Goal: Information Seeking & Learning: Find specific fact

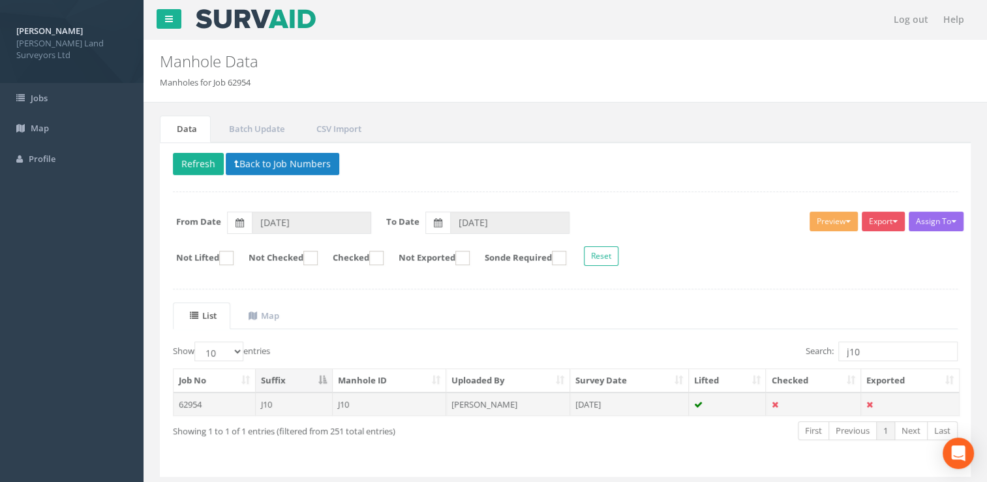
click at [699, 401] on icon at bounding box center [698, 404] width 8 height 8
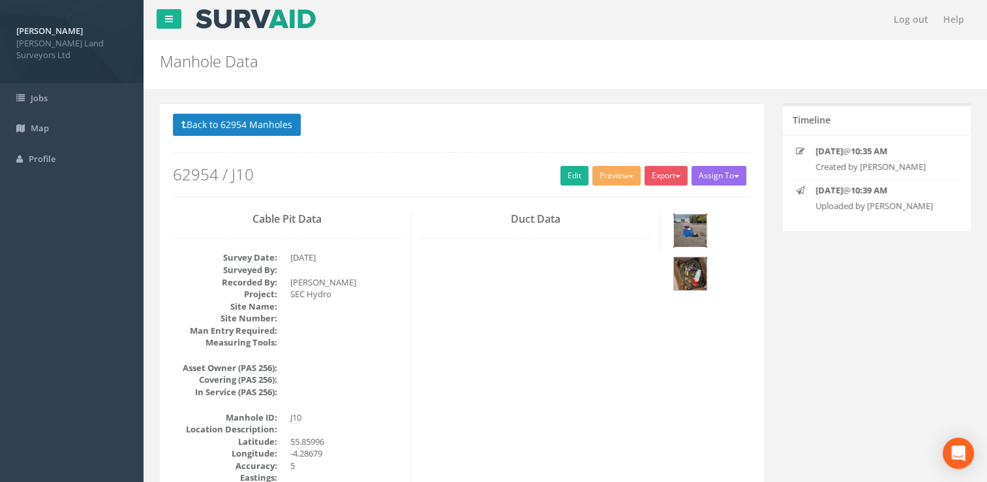
click at [689, 228] on img at bounding box center [690, 230] width 33 height 33
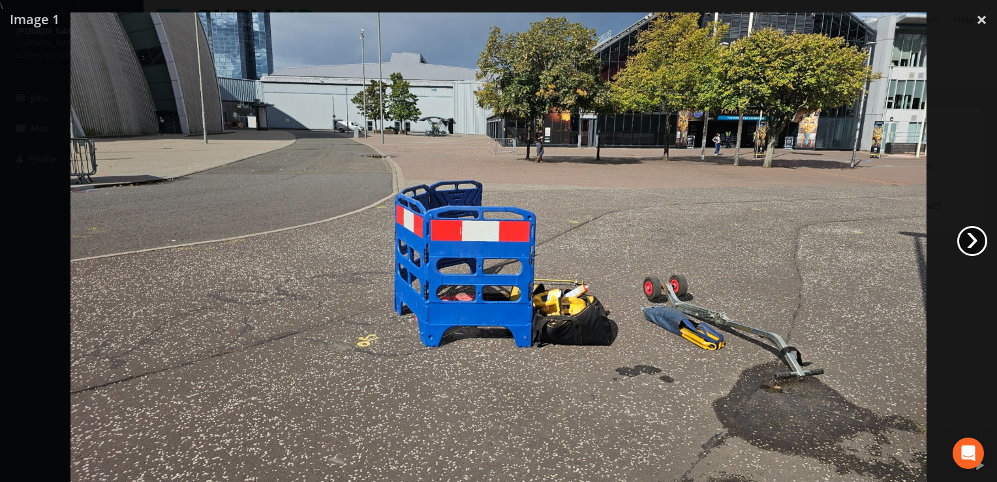
click at [980, 238] on link "›" at bounding box center [972, 241] width 30 height 30
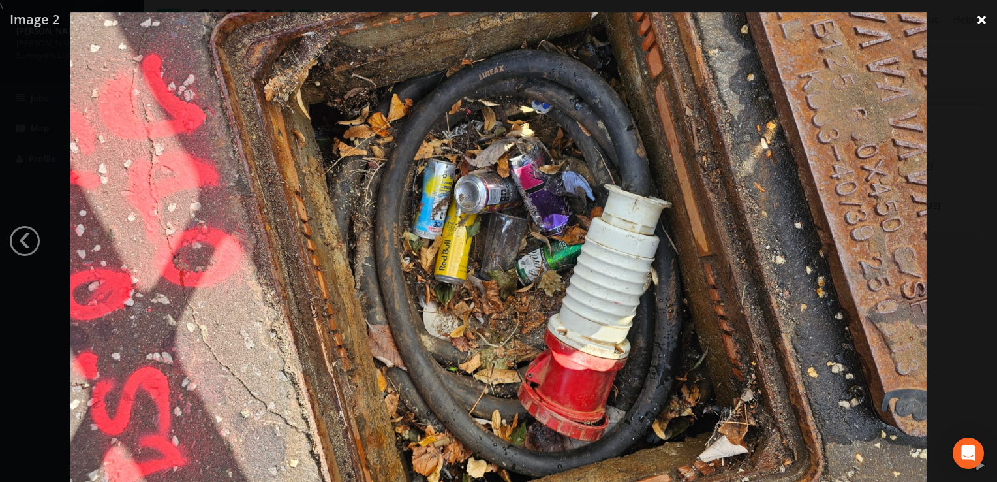
click at [982, 23] on link "×" at bounding box center [981, 19] width 31 height 39
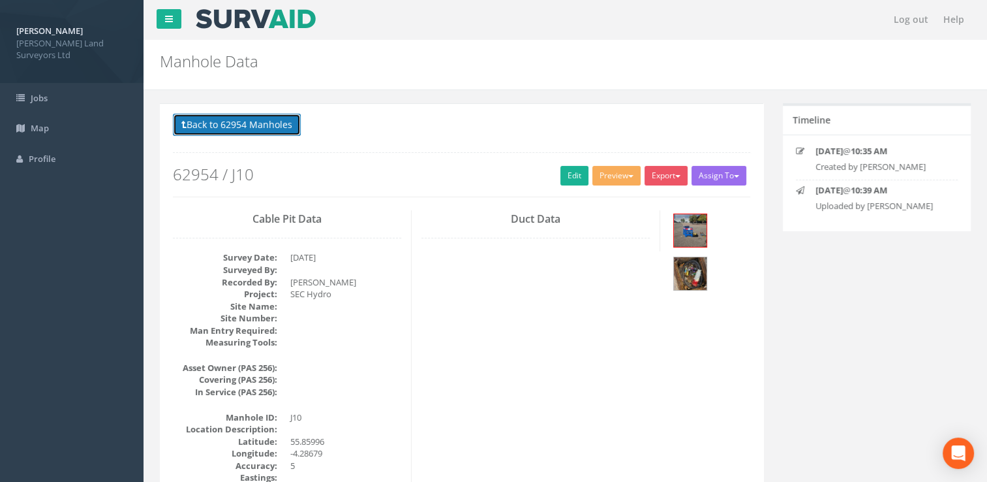
click at [276, 116] on button "Back to 62954 Manholes" at bounding box center [237, 125] width 128 height 22
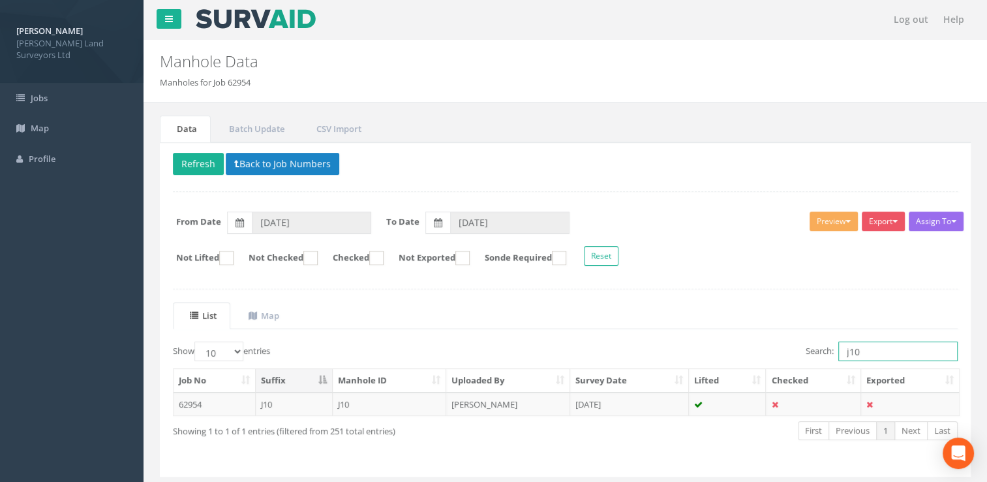
click at [885, 349] on input "j10" at bounding box center [898, 351] width 119 height 20
click at [517, 401] on td "[PERSON_NAME]" at bounding box center [508, 403] width 124 height 23
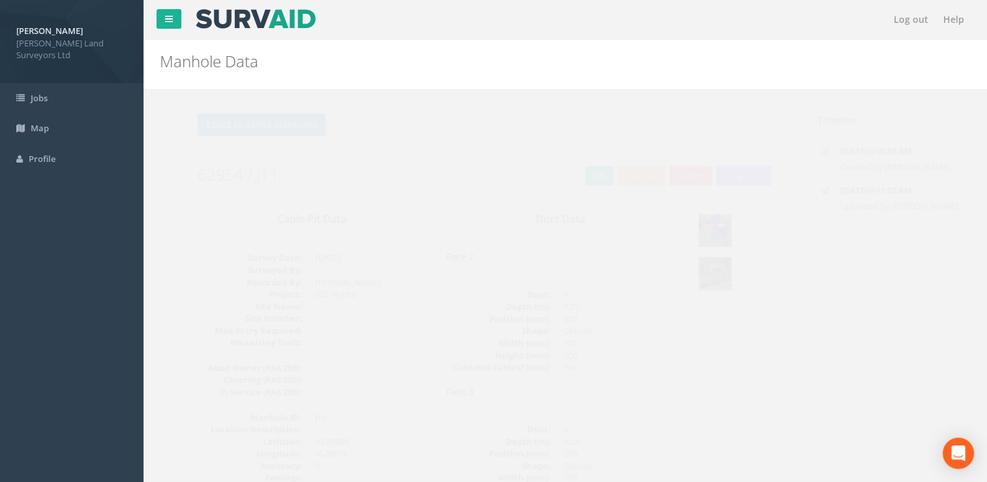
click at [684, 232] on img at bounding box center [690, 230] width 33 height 33
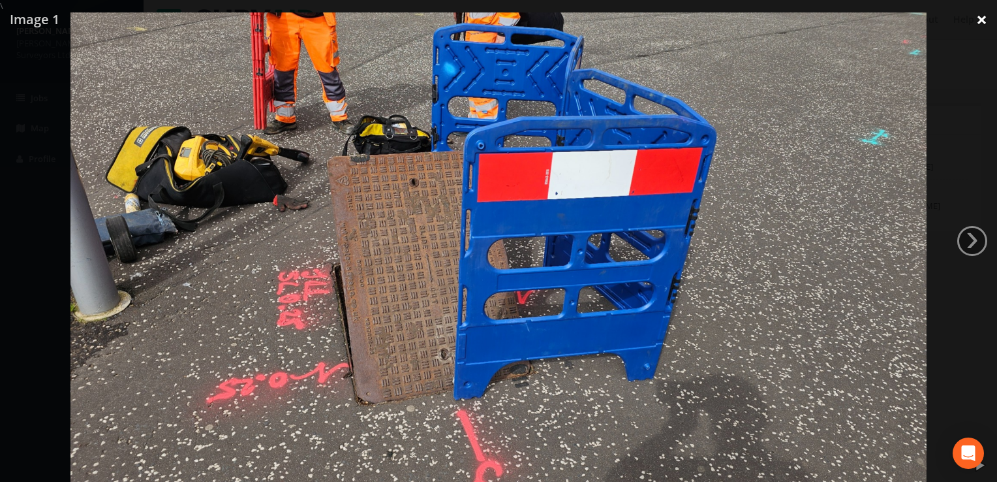
click at [972, 22] on link "×" at bounding box center [981, 19] width 31 height 39
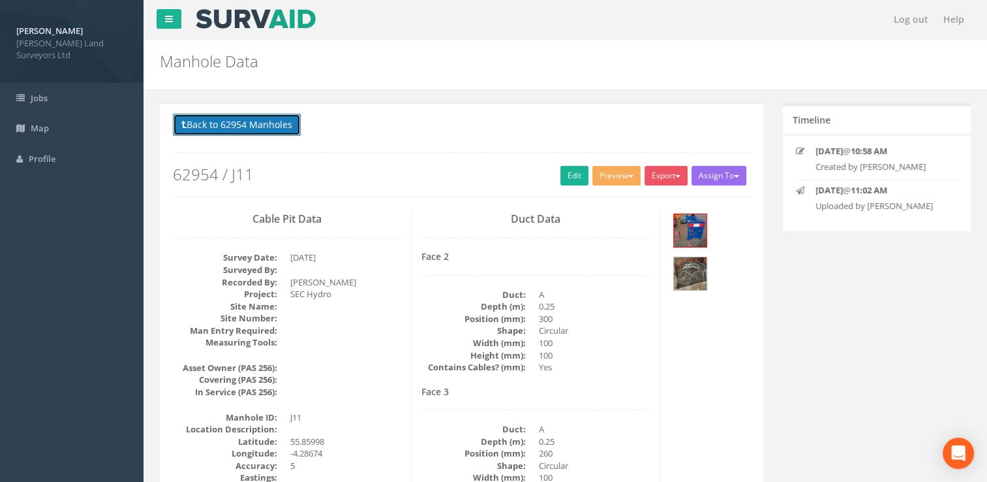
click at [205, 124] on button "Back to 62954 Manholes" at bounding box center [237, 125] width 128 height 22
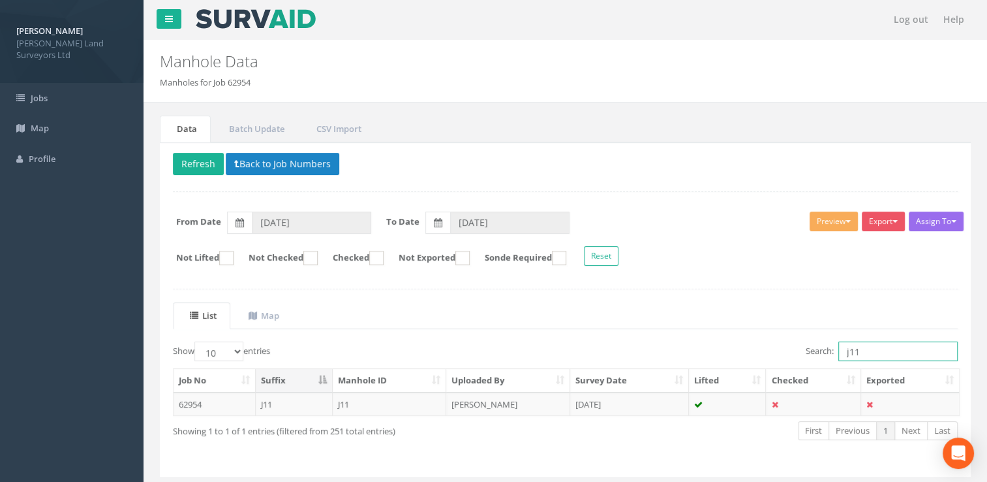
drag, startPoint x: 871, startPoint y: 354, endPoint x: 755, endPoint y: 341, distance: 116.8
click at [755, 341] on div "Search: j11" at bounding box center [767, 352] width 383 height 23
click at [598, 398] on td "[DATE]" at bounding box center [629, 403] width 119 height 23
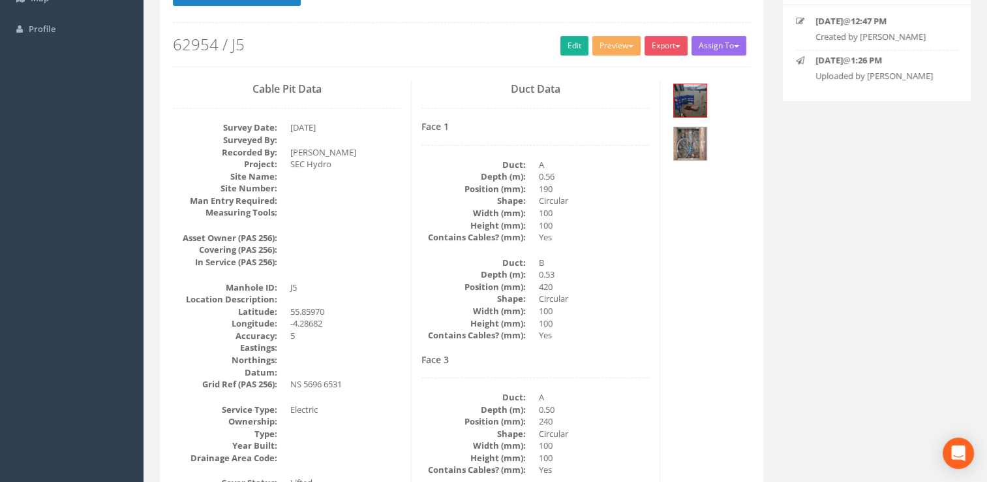
scroll to position [65, 0]
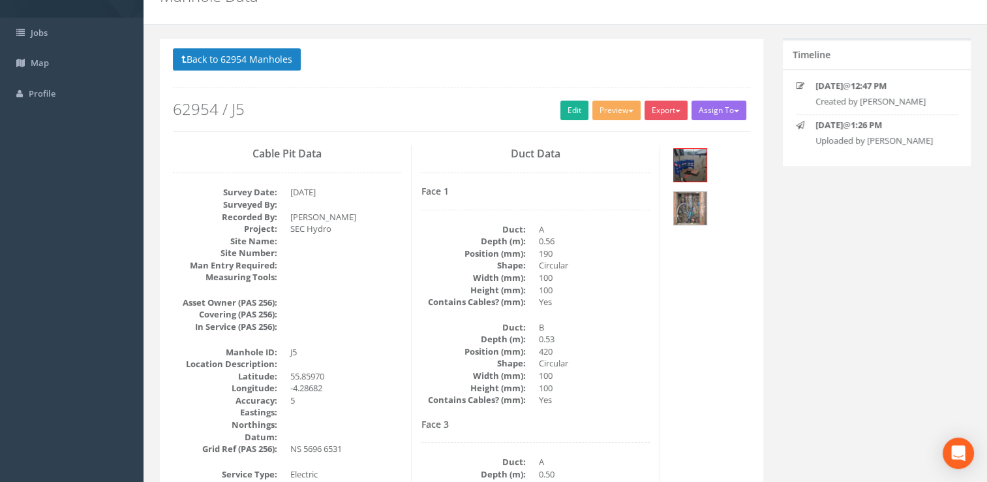
click at [683, 183] on div at bounding box center [710, 188] width 80 height 87
click at [688, 168] on img at bounding box center [690, 165] width 33 height 33
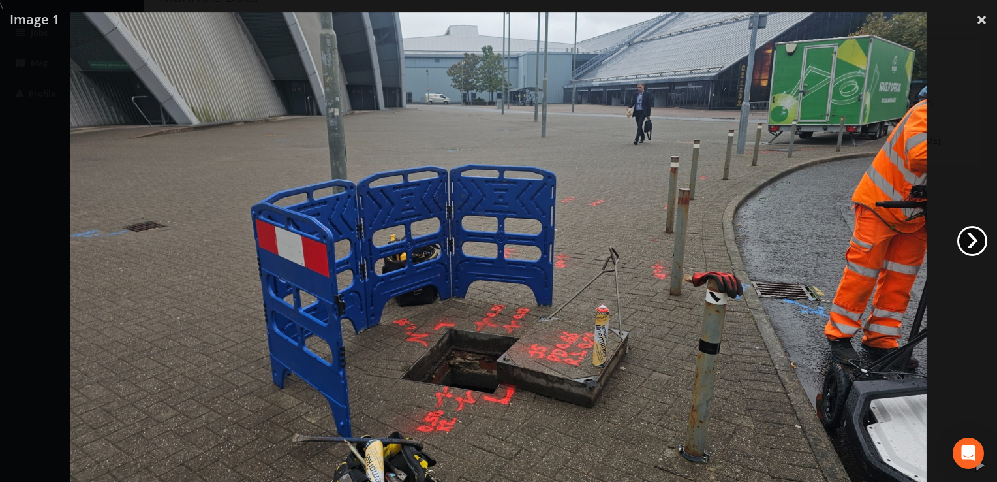
click at [968, 241] on link "›" at bounding box center [972, 241] width 30 height 30
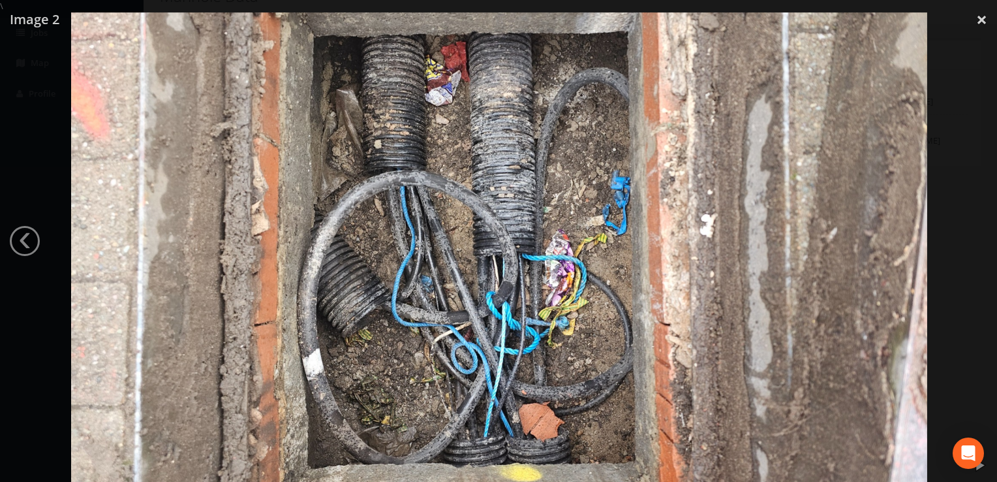
click at [968, 241] on div at bounding box center [499, 253] width 997 height 482
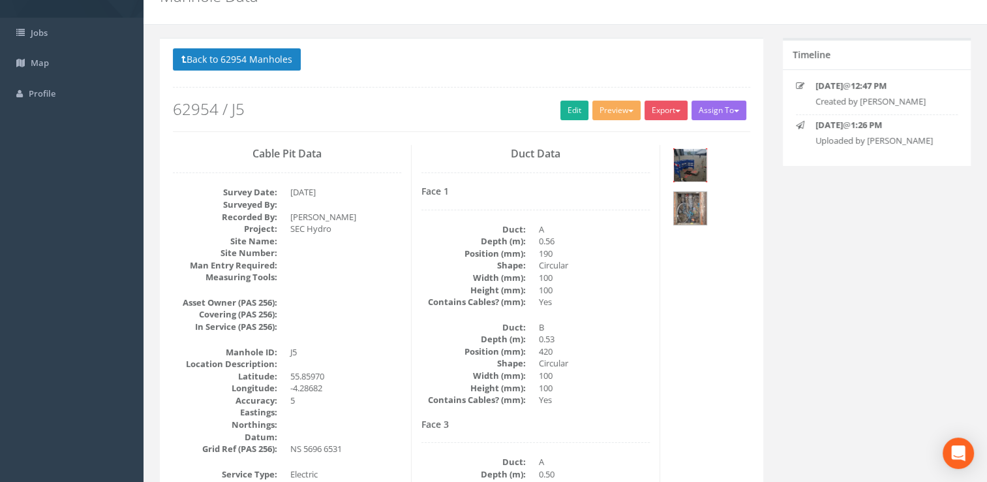
click at [688, 163] on img at bounding box center [690, 165] width 33 height 33
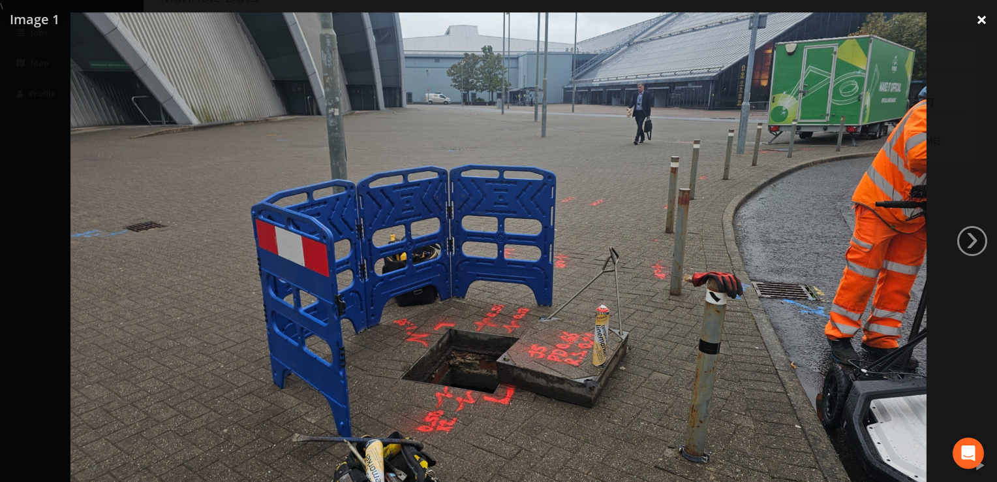
click at [980, 17] on link "×" at bounding box center [981, 19] width 31 height 39
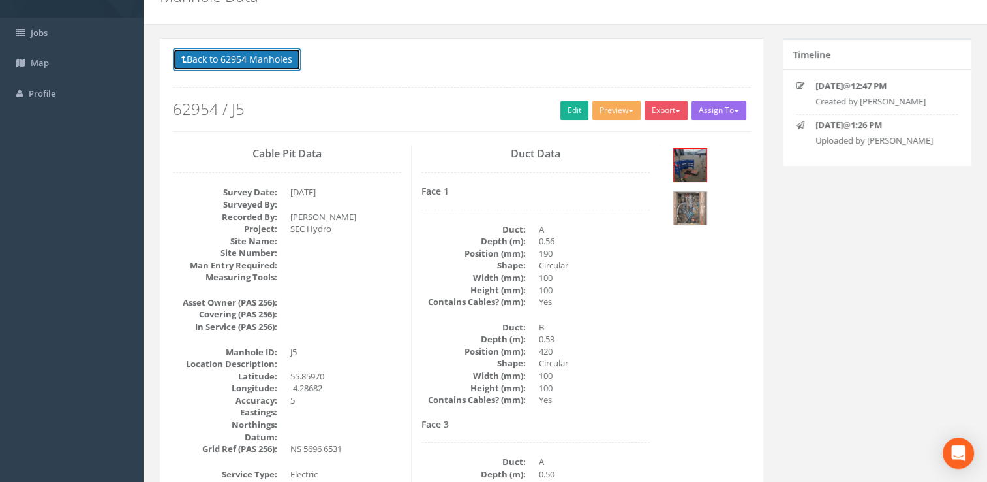
click at [246, 58] on button "Back to 62954 Manholes" at bounding box center [237, 59] width 128 height 22
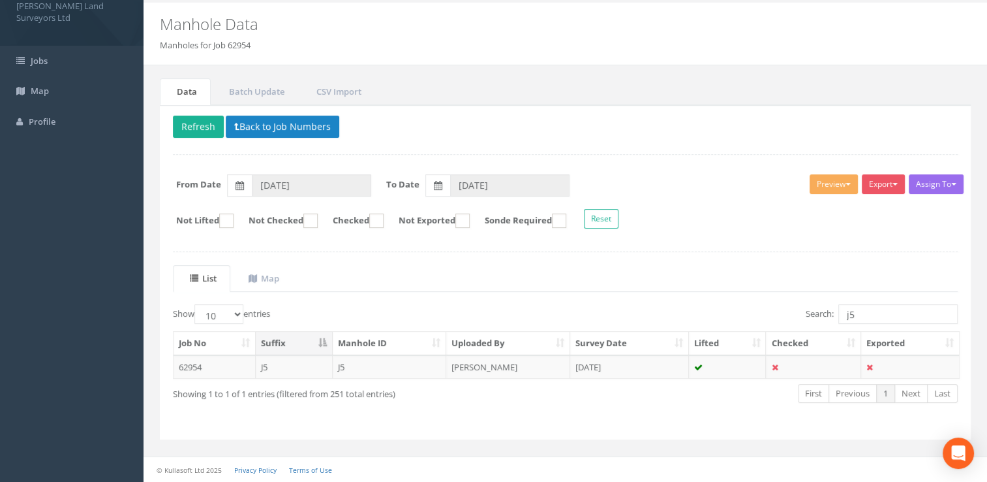
scroll to position [35, 0]
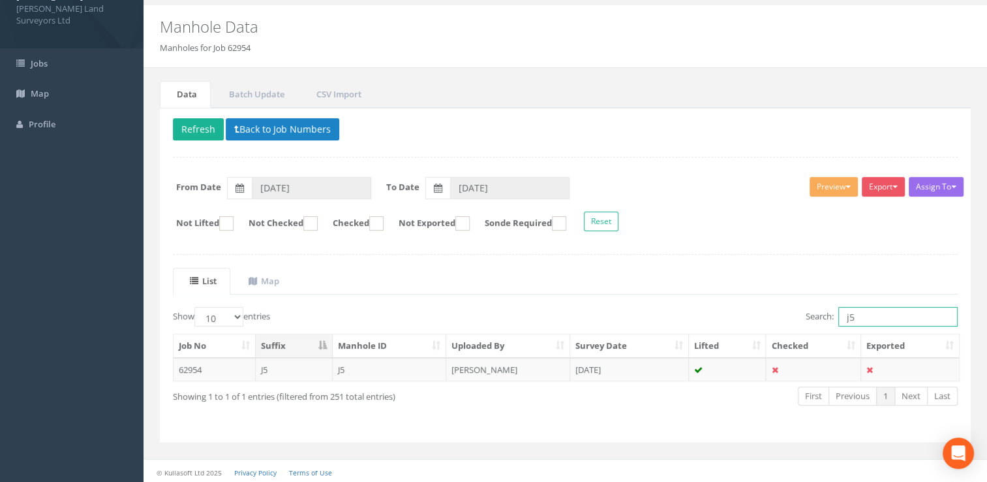
drag, startPoint x: 861, startPoint y: 315, endPoint x: 825, endPoint y: 312, distance: 36.7
click at [825, 312] on label "Search: j5" at bounding box center [882, 317] width 152 height 20
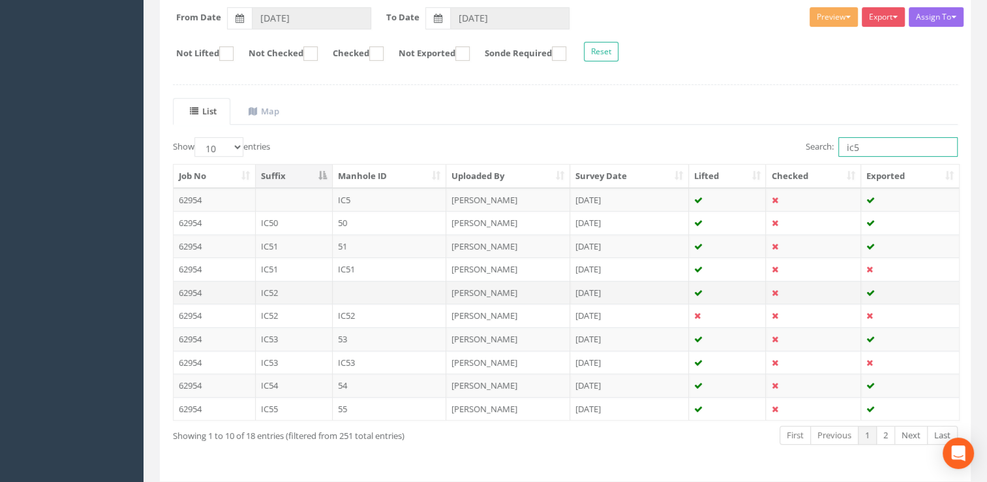
scroll to position [243, 0]
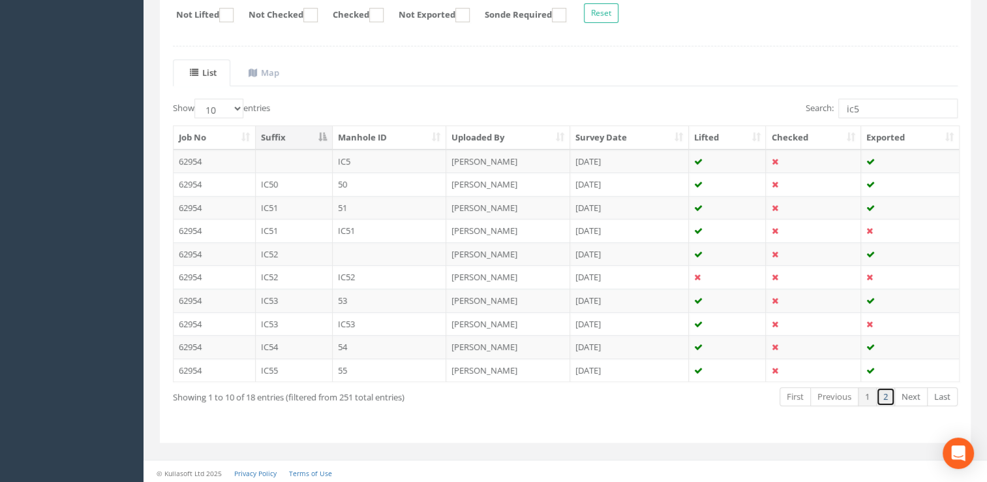
click at [880, 394] on link "2" at bounding box center [885, 396] width 19 height 19
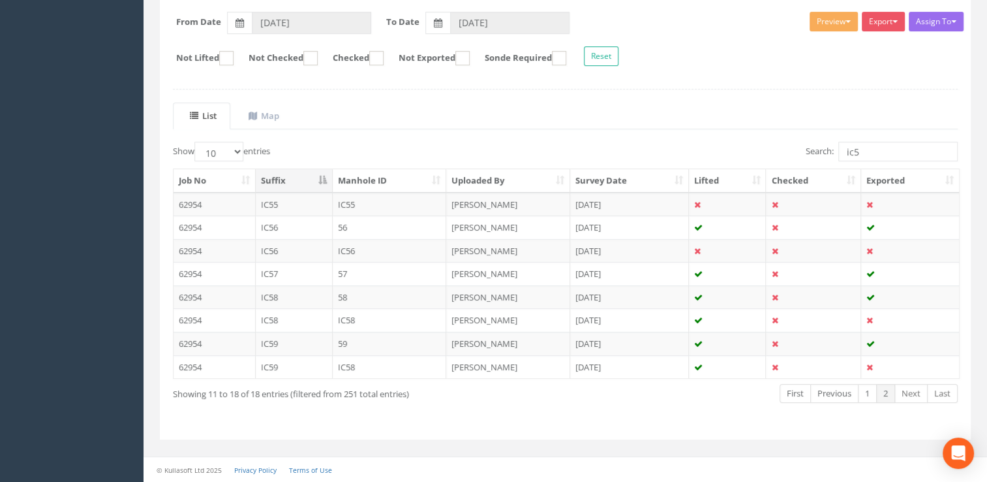
scroll to position [196, 0]
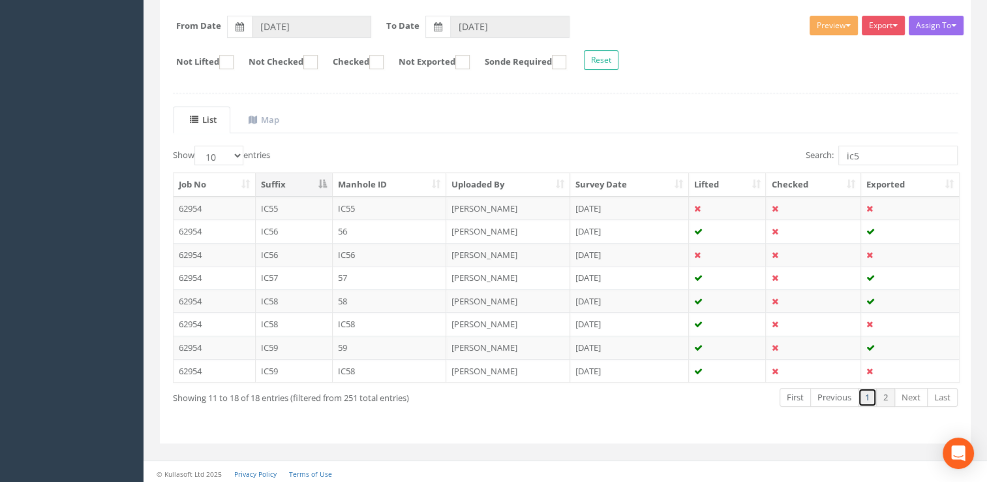
click at [870, 393] on link "1" at bounding box center [867, 397] width 19 height 19
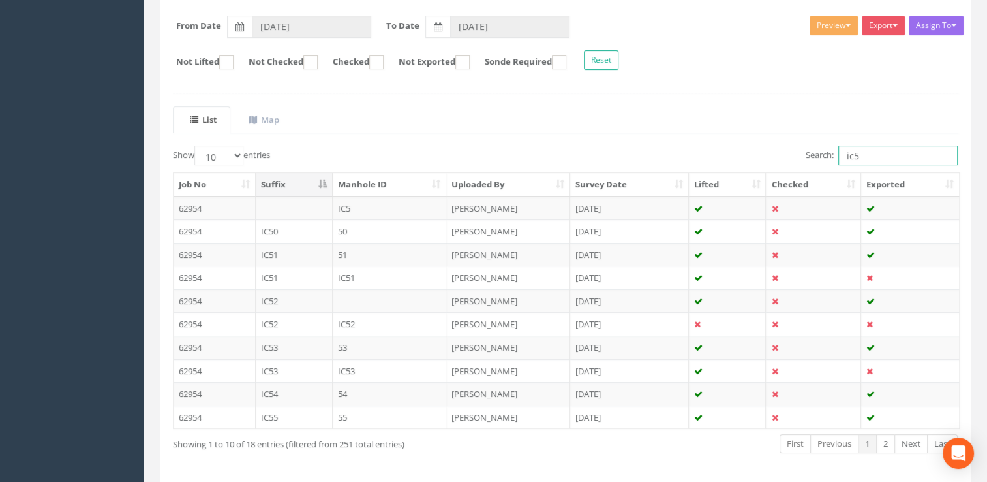
click at [864, 153] on input "ic5" at bounding box center [898, 156] width 119 height 20
drag, startPoint x: 859, startPoint y: 153, endPoint x: 778, endPoint y: 159, distance: 80.5
click at [778, 159] on div "Search: ic4" at bounding box center [767, 157] width 383 height 23
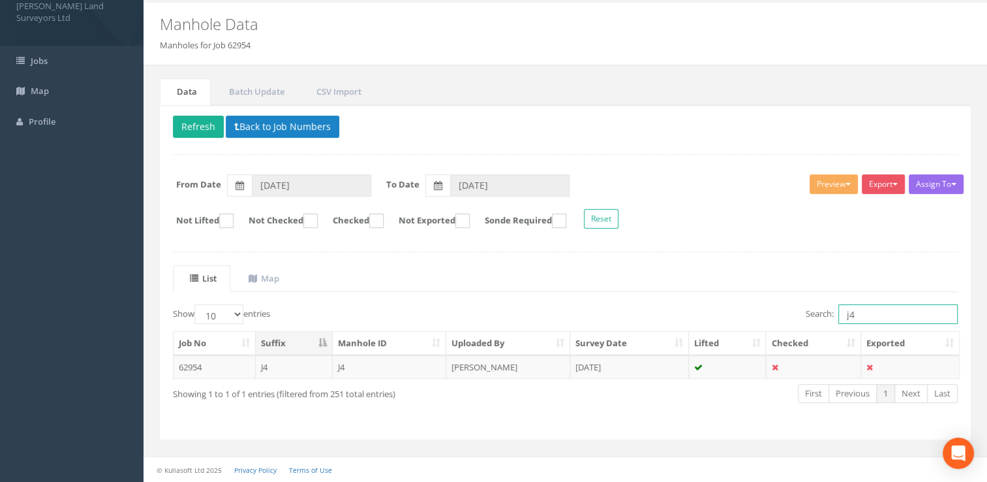
scroll to position [35, 0]
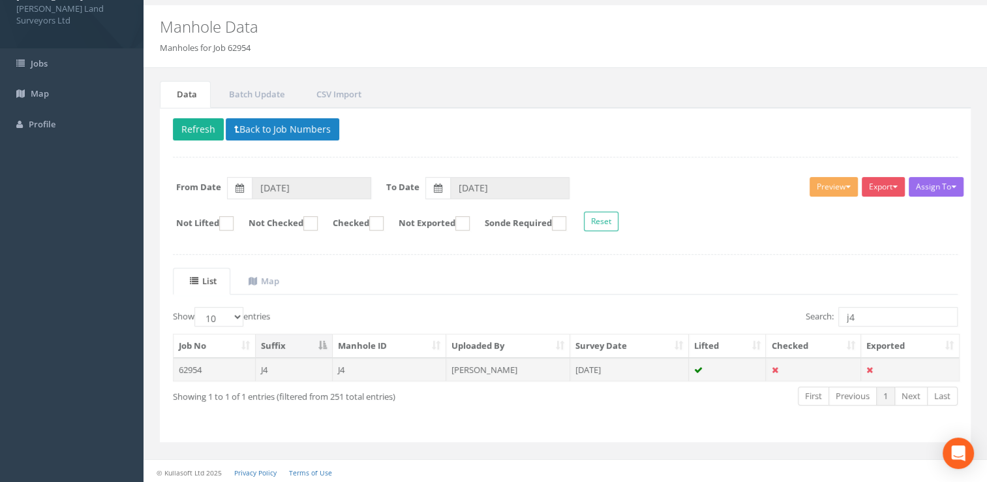
click at [573, 364] on td "[DATE]" at bounding box center [629, 369] width 119 height 23
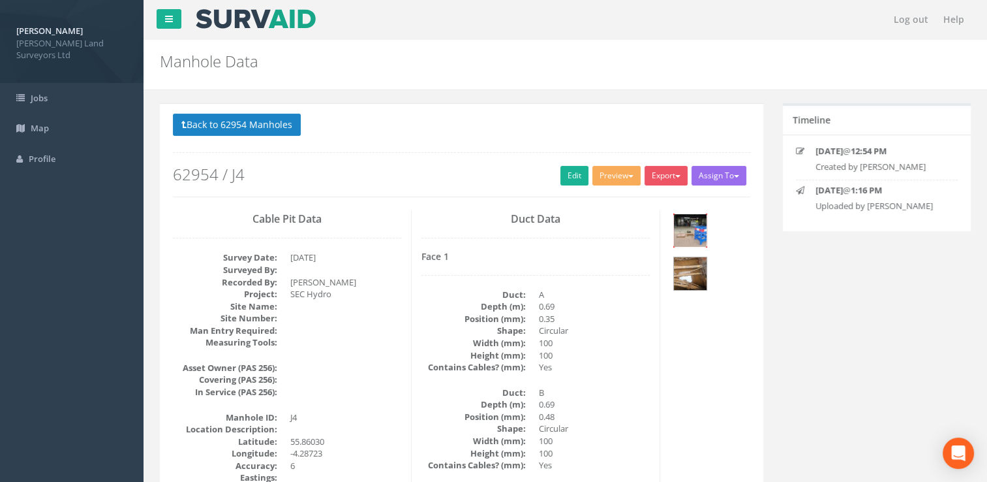
click at [695, 228] on img at bounding box center [690, 230] width 33 height 33
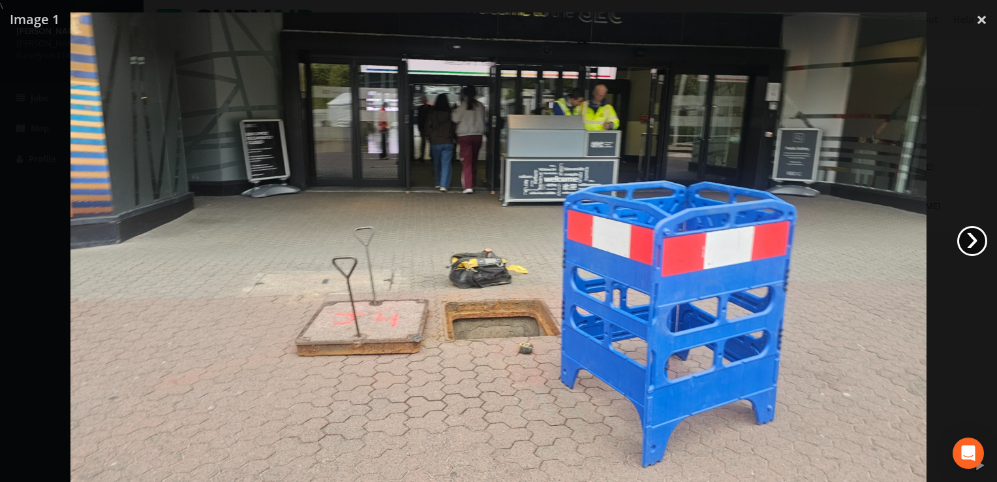
click at [976, 244] on link "›" at bounding box center [972, 241] width 30 height 30
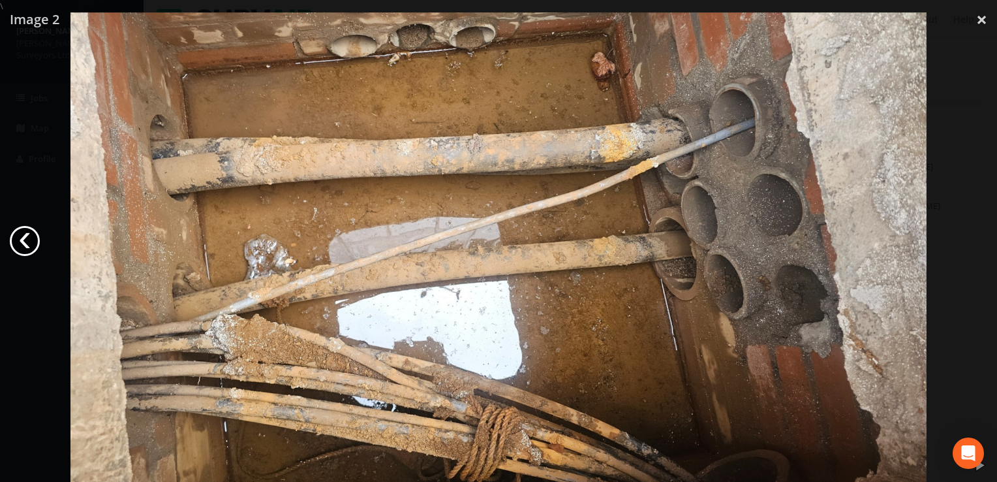
click at [27, 239] on link "‹" at bounding box center [25, 241] width 30 height 30
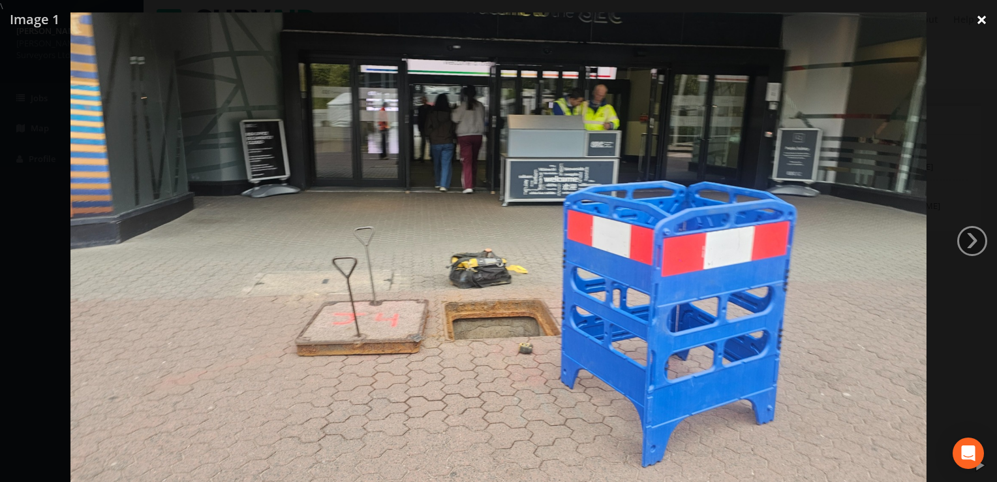
click at [979, 20] on link "×" at bounding box center [981, 19] width 31 height 39
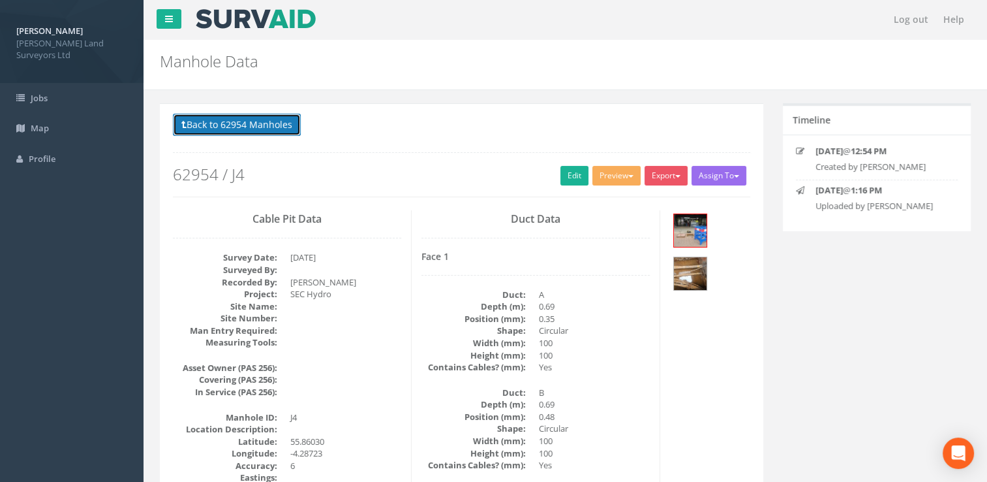
click at [256, 124] on button "Back to 62954 Manholes" at bounding box center [237, 125] width 128 height 22
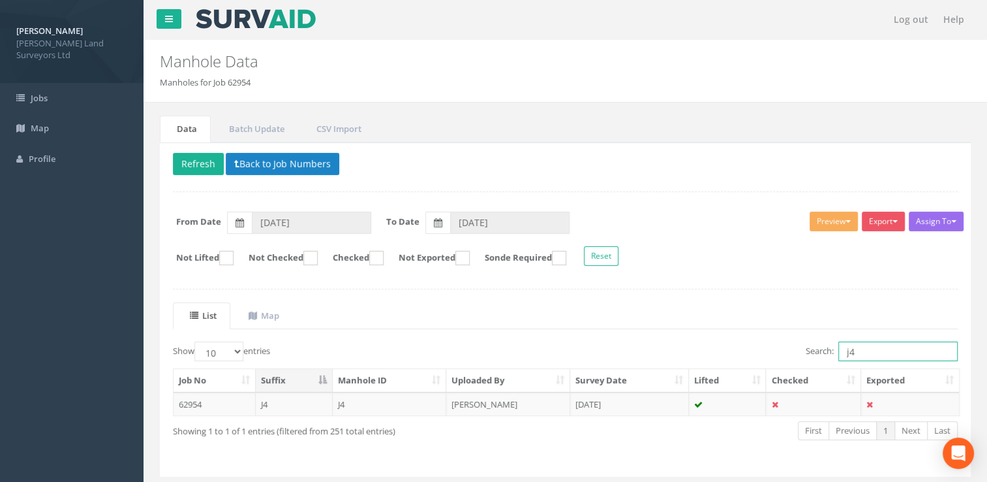
click at [860, 345] on input "j4" at bounding box center [898, 351] width 119 height 20
click at [562, 403] on td "[PERSON_NAME]" at bounding box center [508, 403] width 124 height 23
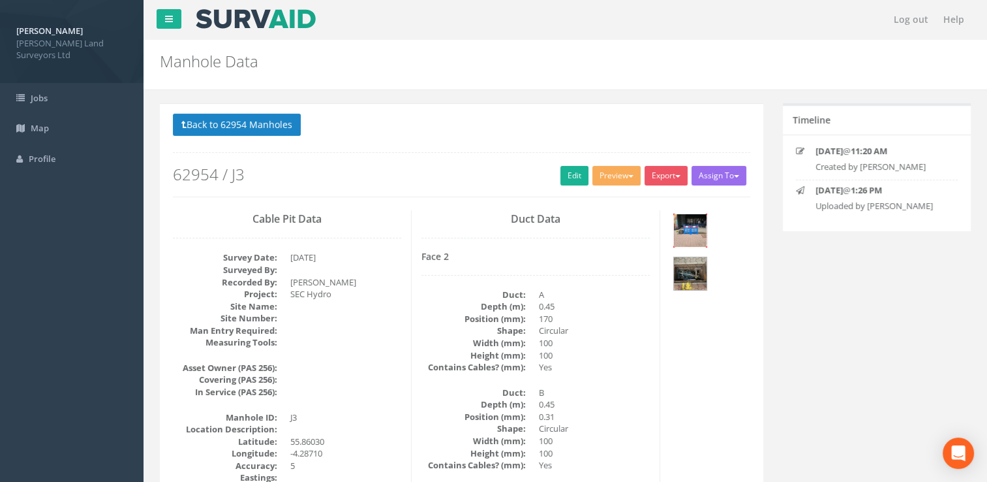
click at [688, 236] on img at bounding box center [690, 230] width 33 height 33
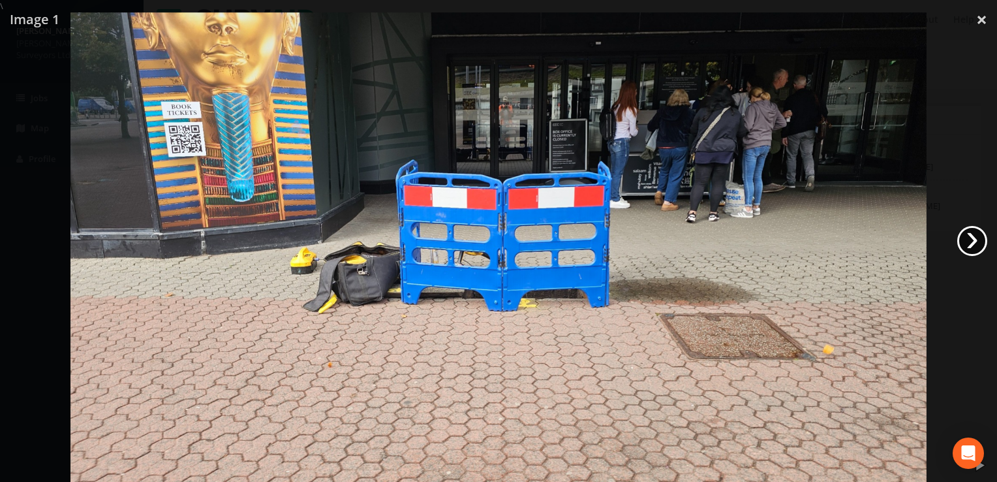
click at [964, 244] on link "›" at bounding box center [972, 241] width 30 height 30
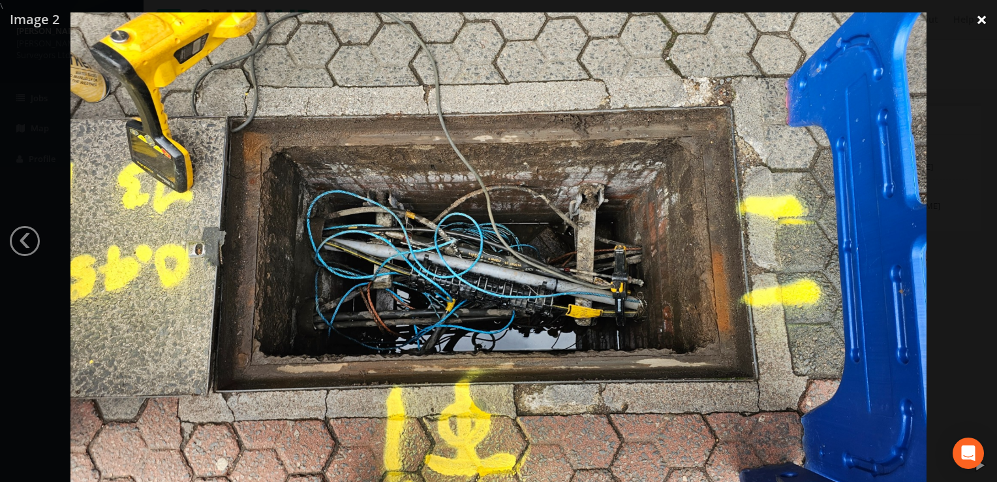
click at [981, 15] on link "×" at bounding box center [981, 19] width 31 height 39
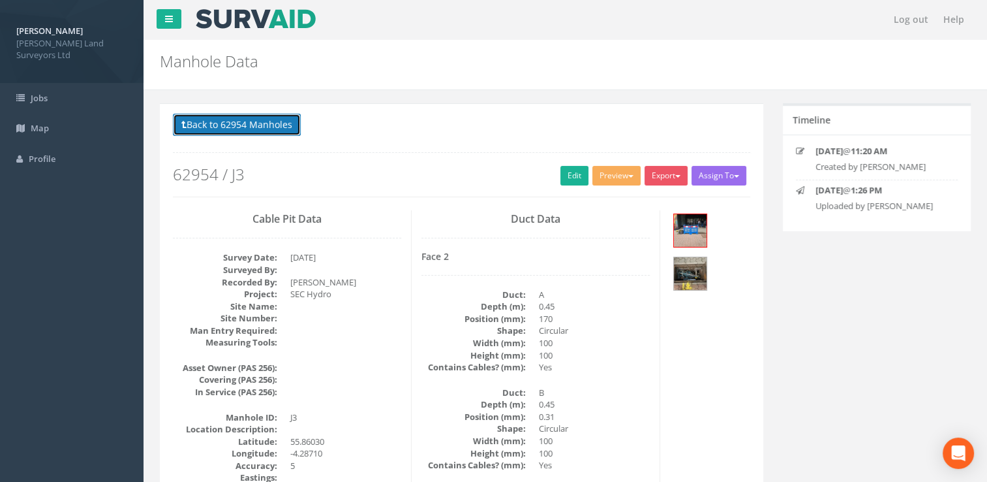
click at [238, 131] on button "Back to 62954 Manholes" at bounding box center [237, 125] width 128 height 22
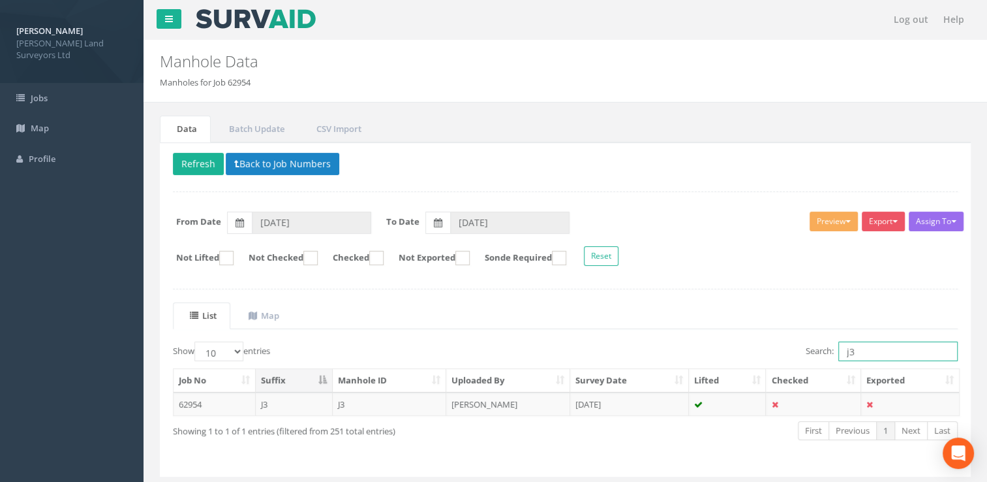
click at [861, 347] on input "j3" at bounding box center [898, 351] width 119 height 20
click at [653, 394] on td "[DATE]" at bounding box center [629, 403] width 119 height 23
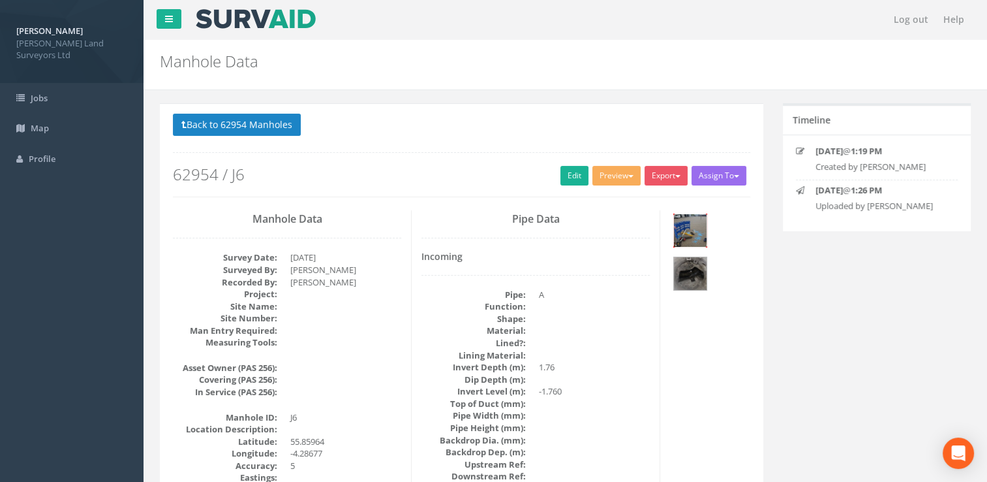
click at [677, 221] on img at bounding box center [690, 230] width 33 height 33
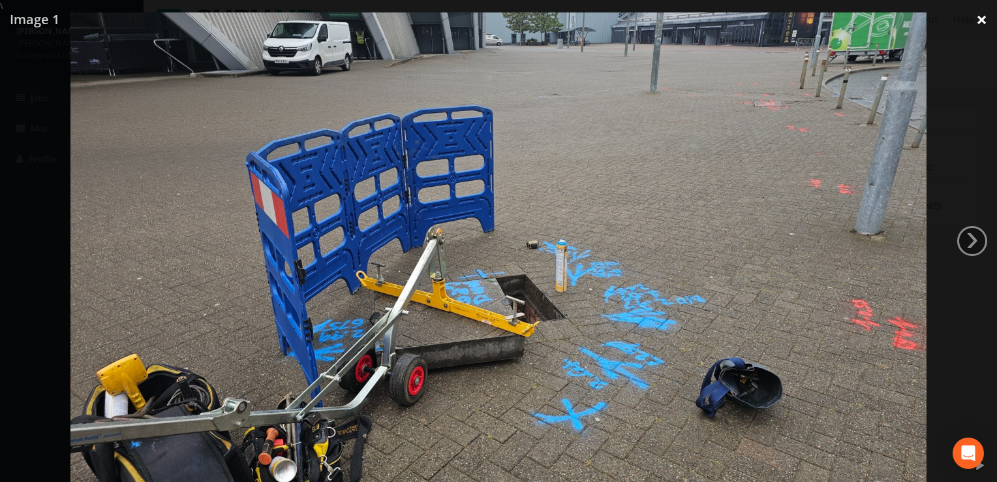
click at [981, 20] on link "×" at bounding box center [981, 19] width 31 height 39
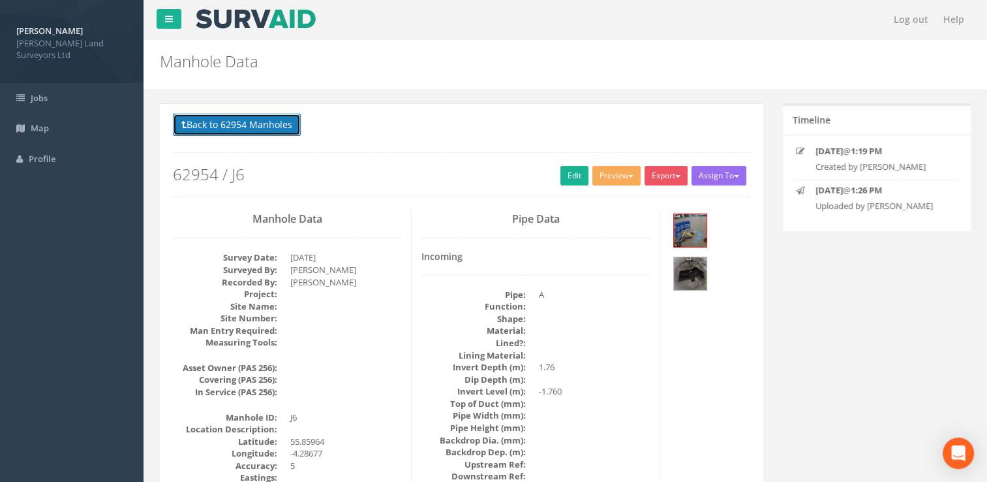
click at [204, 133] on button "Back to 62954 Manholes" at bounding box center [237, 125] width 128 height 22
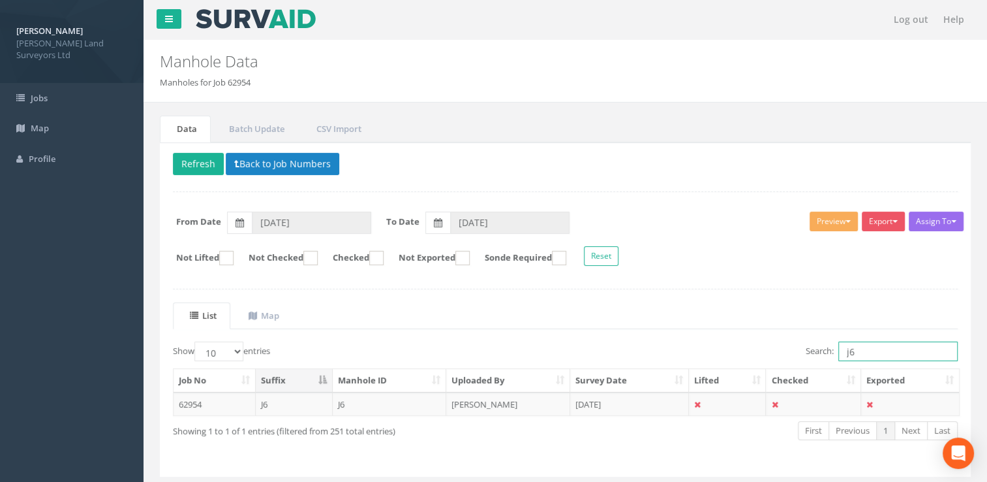
click at [874, 354] on input "j6" at bounding box center [898, 351] width 119 height 20
click at [559, 397] on td "[PERSON_NAME]" at bounding box center [508, 403] width 124 height 23
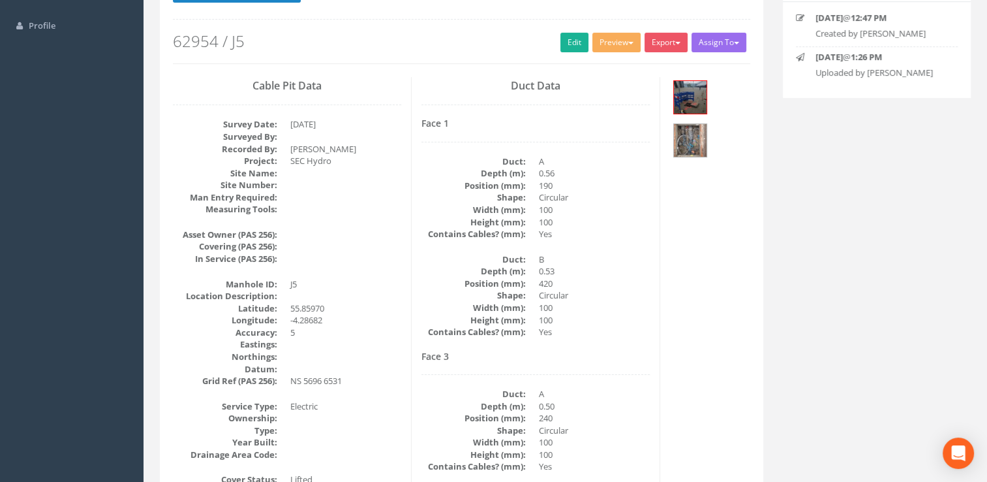
scroll to position [131, 0]
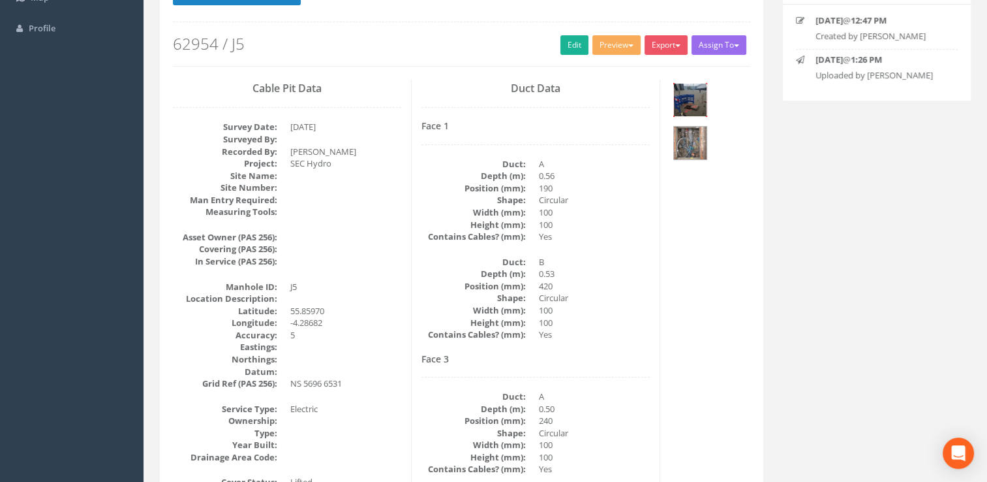
click at [685, 103] on img at bounding box center [690, 100] width 33 height 33
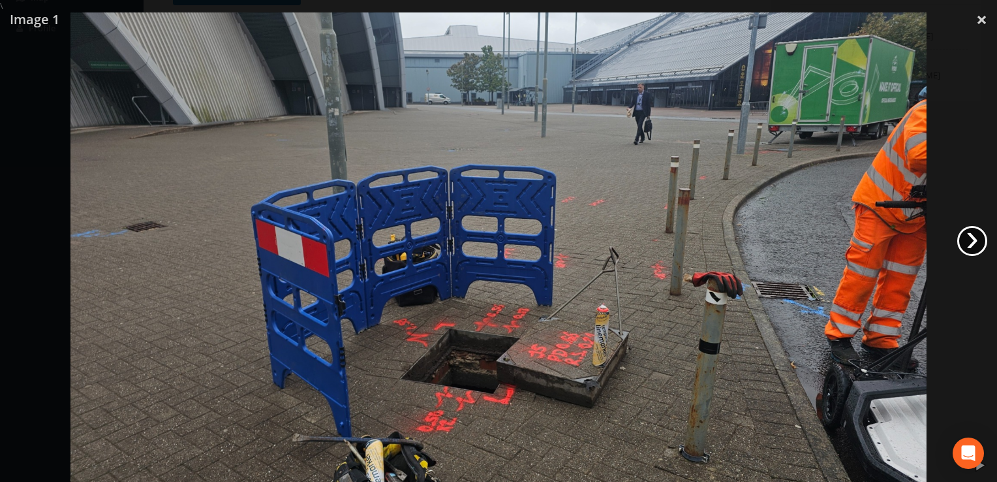
click at [971, 240] on link "›" at bounding box center [972, 241] width 30 height 30
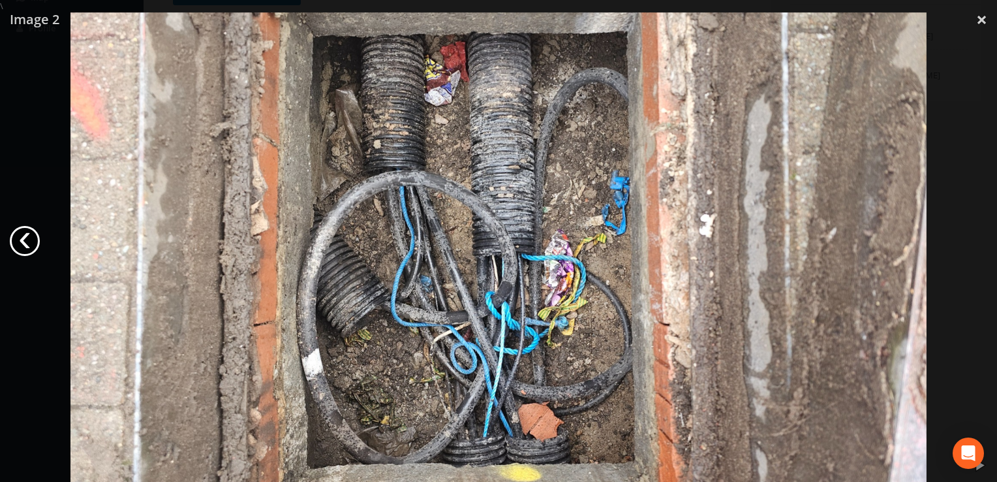
click at [15, 241] on link "‹" at bounding box center [25, 241] width 30 height 30
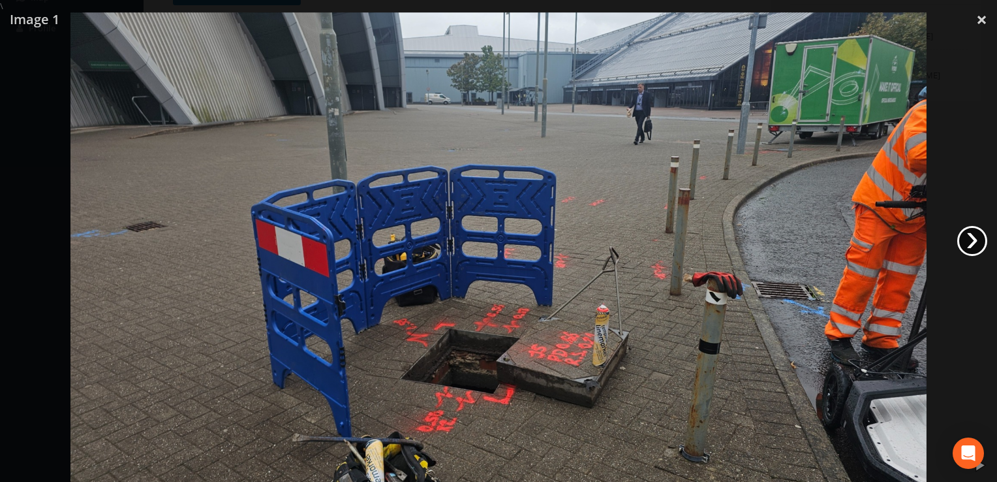
click at [967, 244] on link "›" at bounding box center [972, 241] width 30 height 30
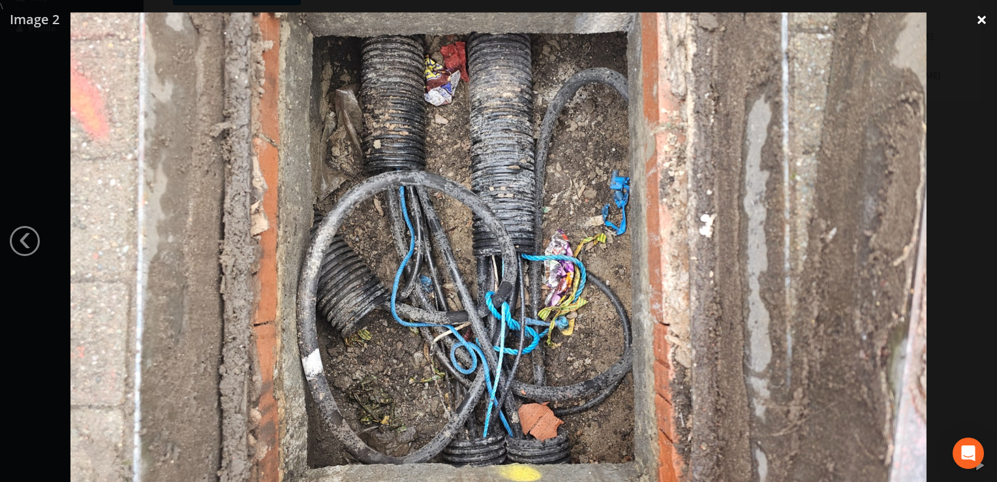
click at [982, 16] on link "×" at bounding box center [981, 19] width 31 height 39
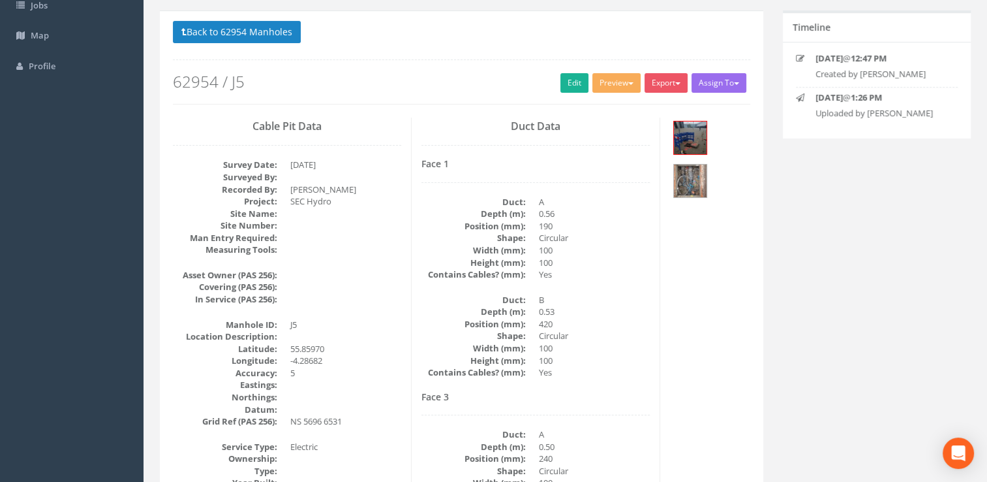
scroll to position [0, 0]
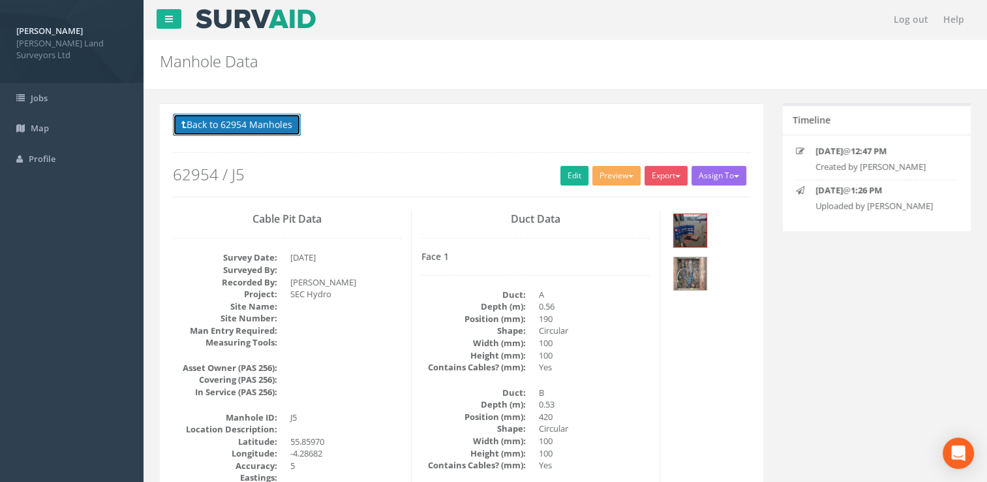
click at [210, 129] on button "Back to 62954 Manholes" at bounding box center [237, 125] width 128 height 22
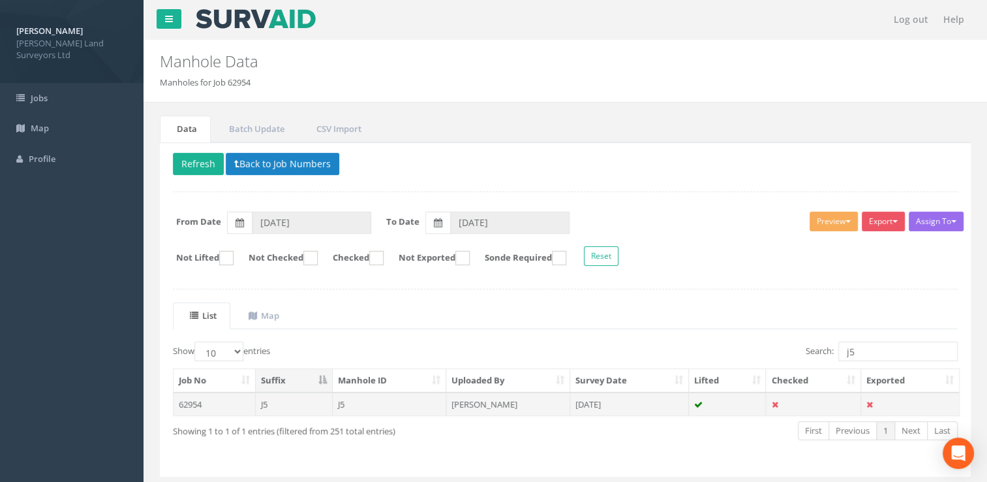
click at [486, 395] on td "[PERSON_NAME]" at bounding box center [508, 403] width 124 height 23
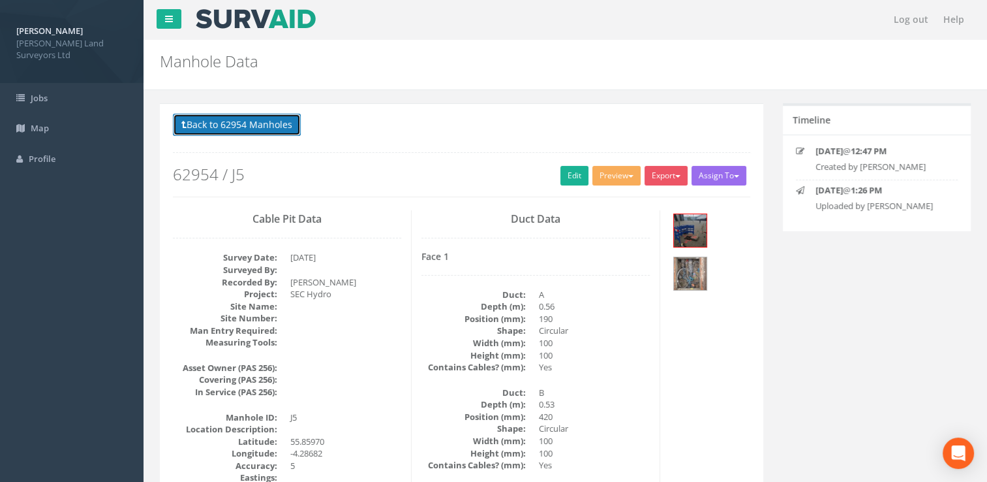
click at [221, 127] on button "Back to 62954 Manholes" at bounding box center [237, 125] width 128 height 22
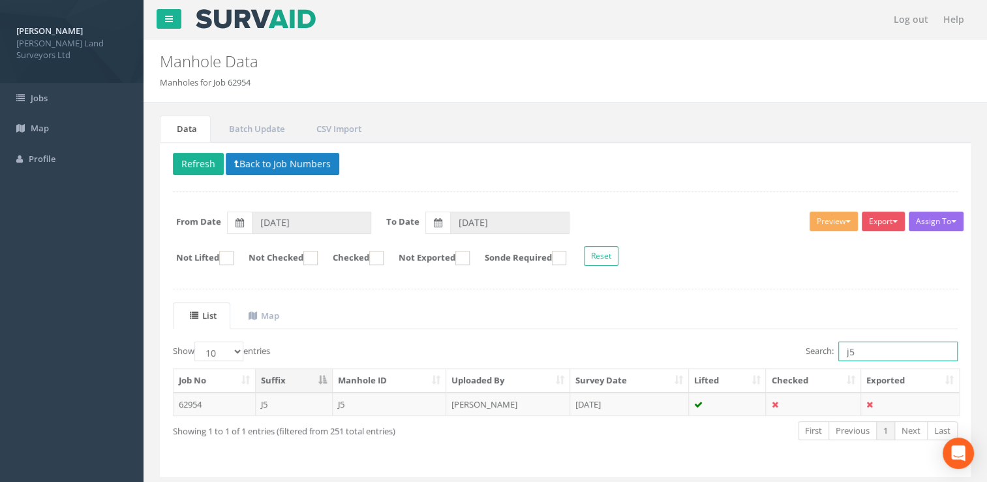
click at [865, 350] on input "j5" at bounding box center [898, 351] width 119 height 20
click at [560, 399] on td "[PERSON_NAME]" at bounding box center [508, 403] width 124 height 23
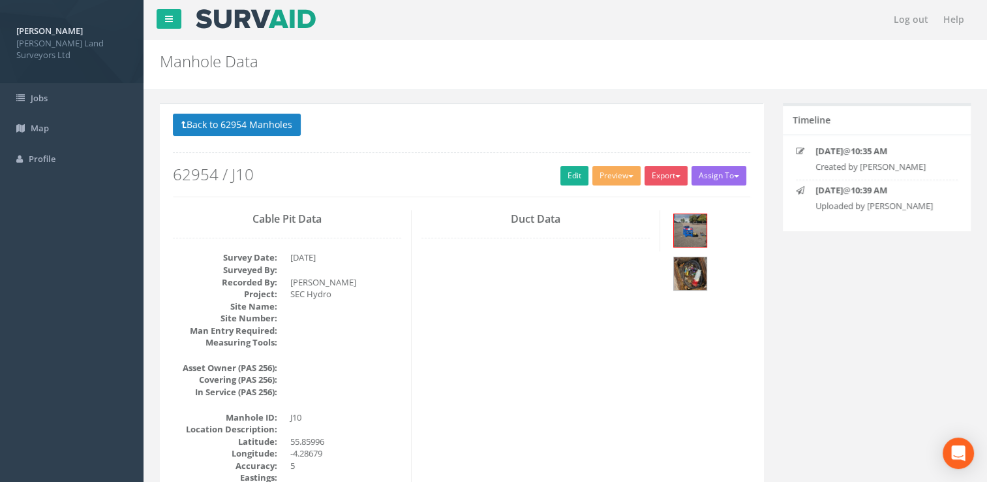
click at [246, 124] on button "Back to 62954 Manholes" at bounding box center [237, 125] width 128 height 22
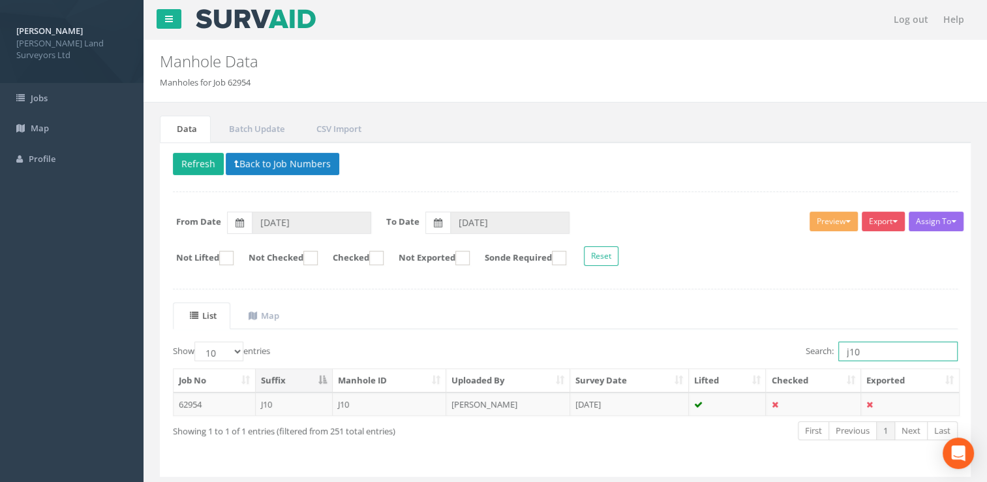
click at [863, 354] on input "j10" at bounding box center [898, 351] width 119 height 20
click at [592, 396] on td "[DATE]" at bounding box center [629, 403] width 119 height 23
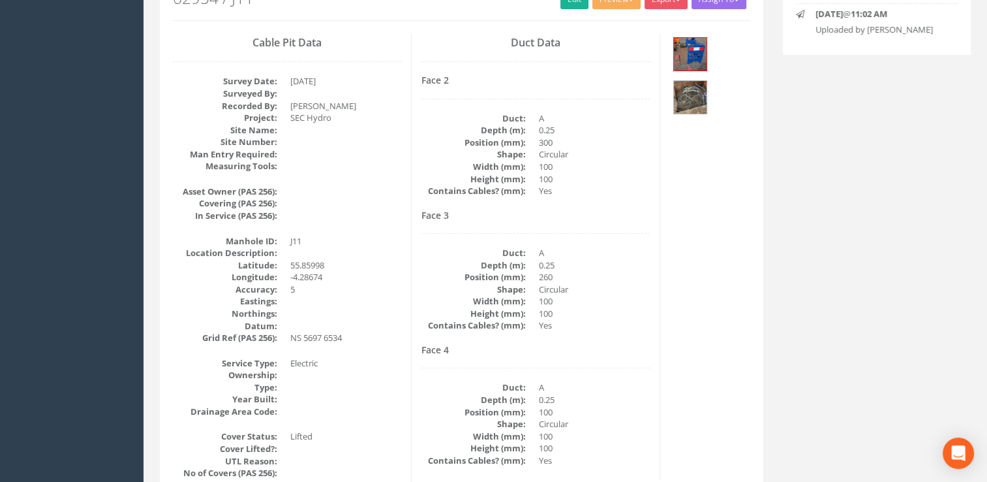
scroll to position [65, 0]
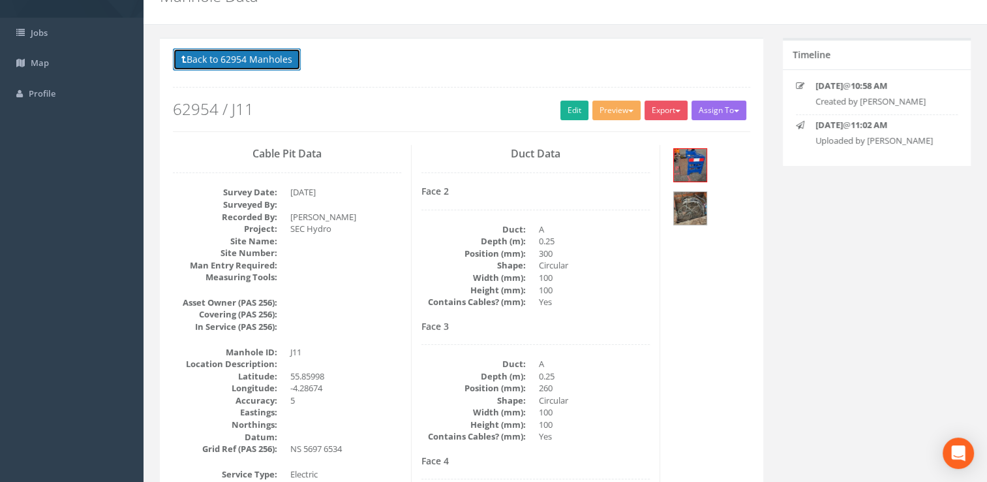
click at [251, 63] on button "Back to 62954 Manholes" at bounding box center [237, 59] width 128 height 22
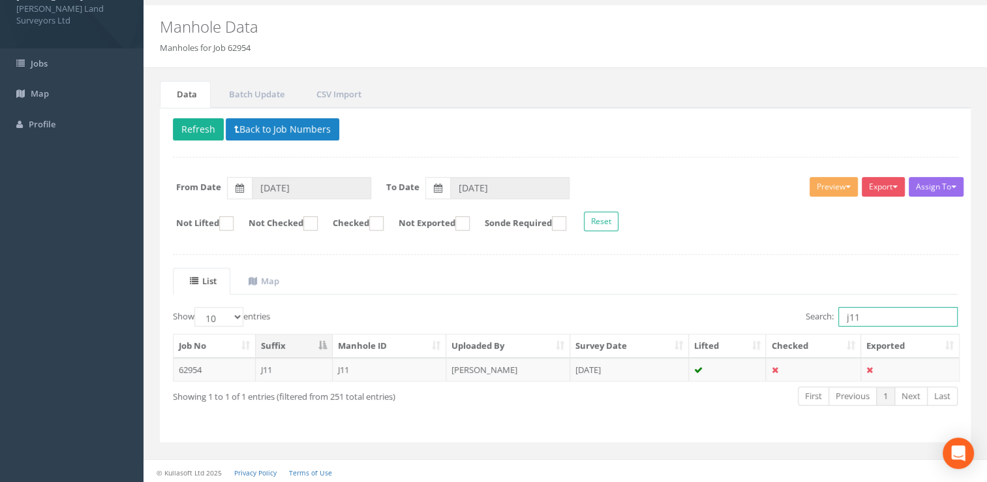
click at [880, 312] on input "j11" at bounding box center [898, 317] width 119 height 20
click at [528, 375] on td "[PERSON_NAME]" at bounding box center [508, 369] width 124 height 23
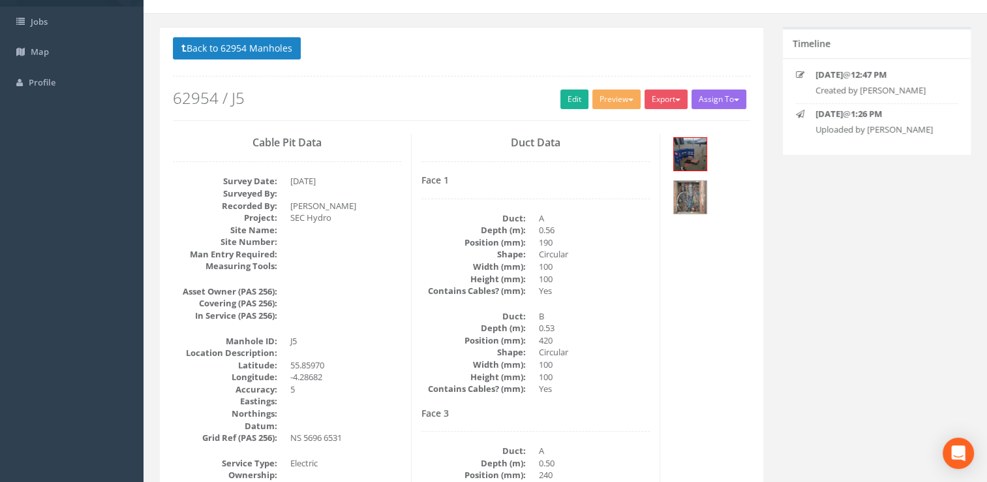
scroll to position [0, 0]
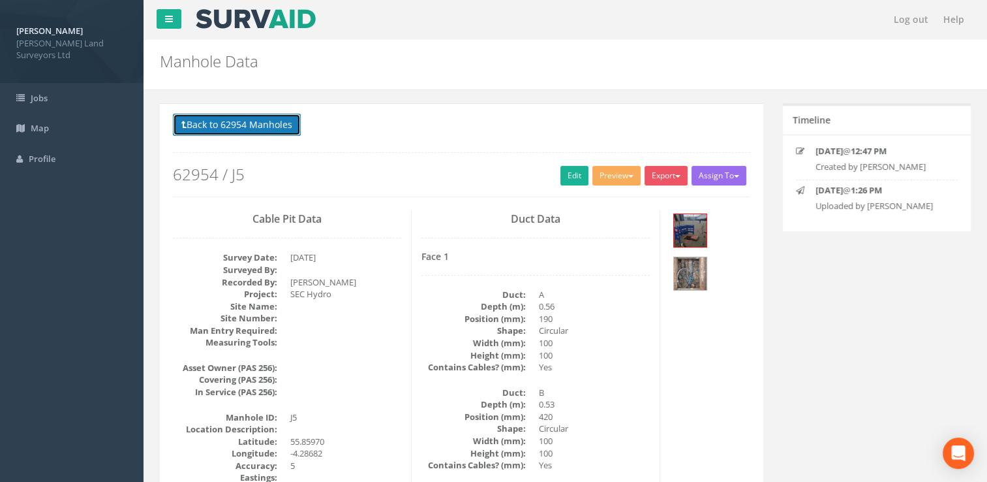
click at [245, 133] on button "Back to 62954 Manholes" at bounding box center [237, 125] width 128 height 22
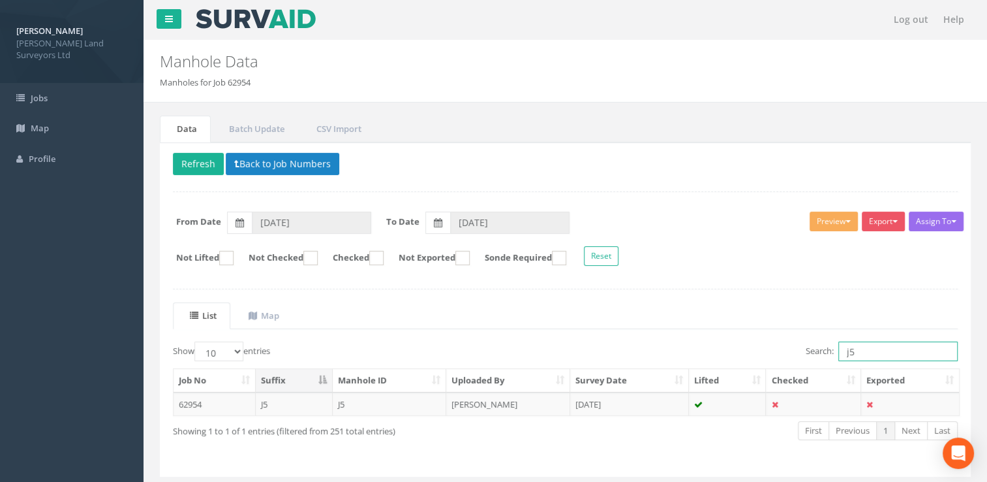
click at [859, 352] on input "j5" at bounding box center [898, 351] width 119 height 20
click at [660, 398] on td "[DATE]" at bounding box center [629, 403] width 119 height 23
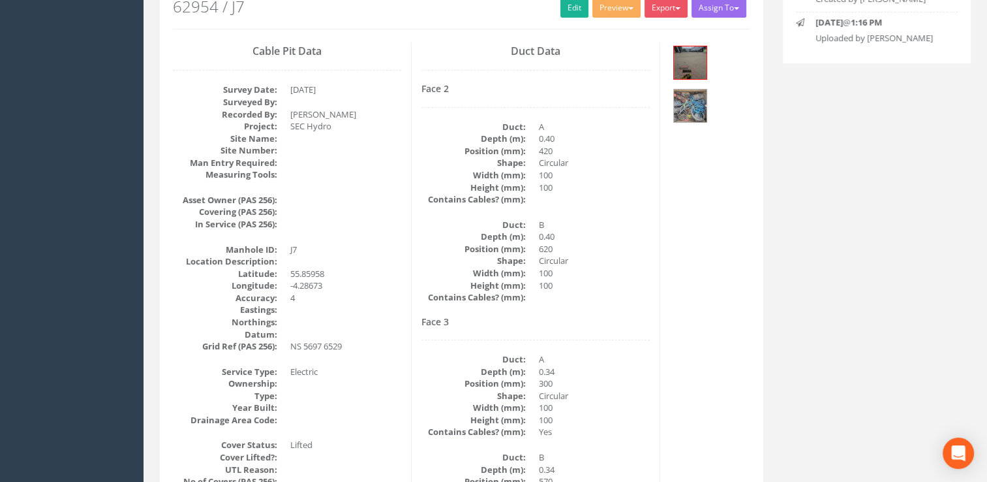
scroll to position [65, 0]
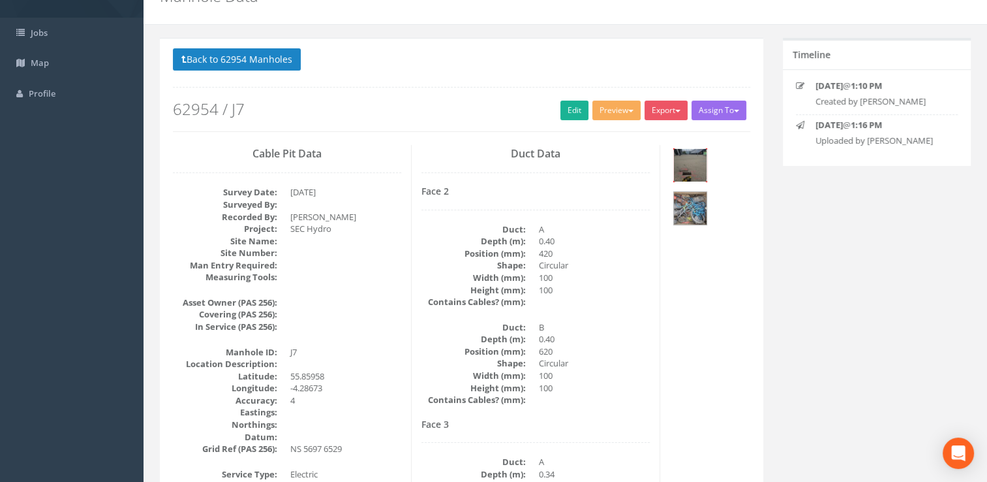
click at [686, 168] on img at bounding box center [690, 165] width 33 height 33
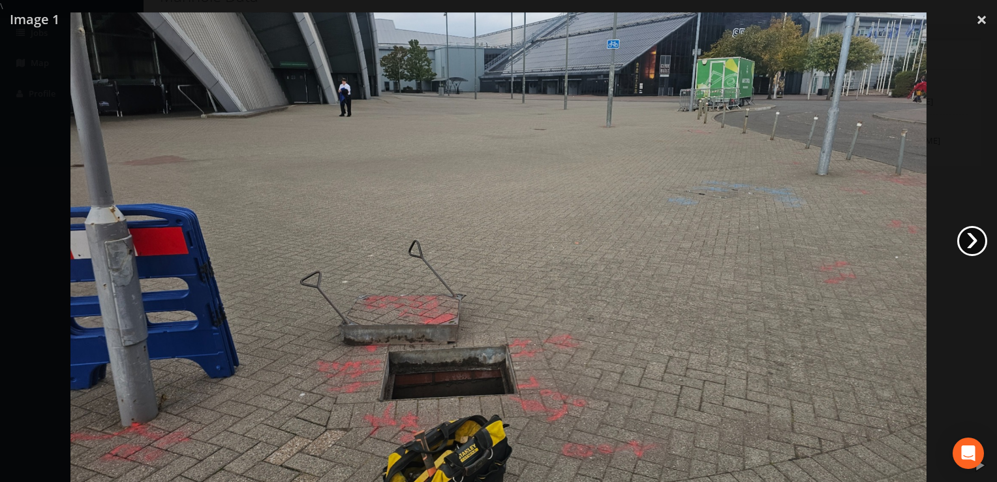
click at [966, 239] on link "›" at bounding box center [972, 241] width 30 height 30
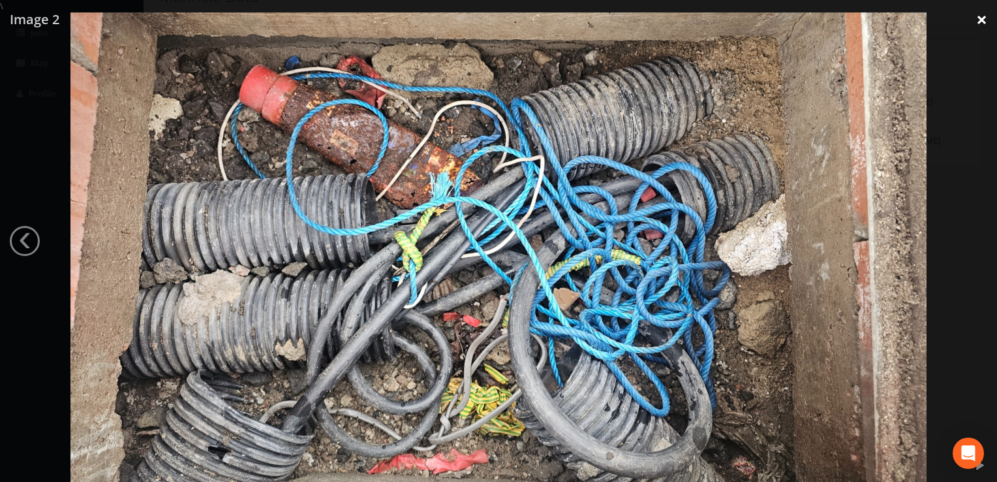
click at [979, 20] on link "×" at bounding box center [981, 19] width 31 height 39
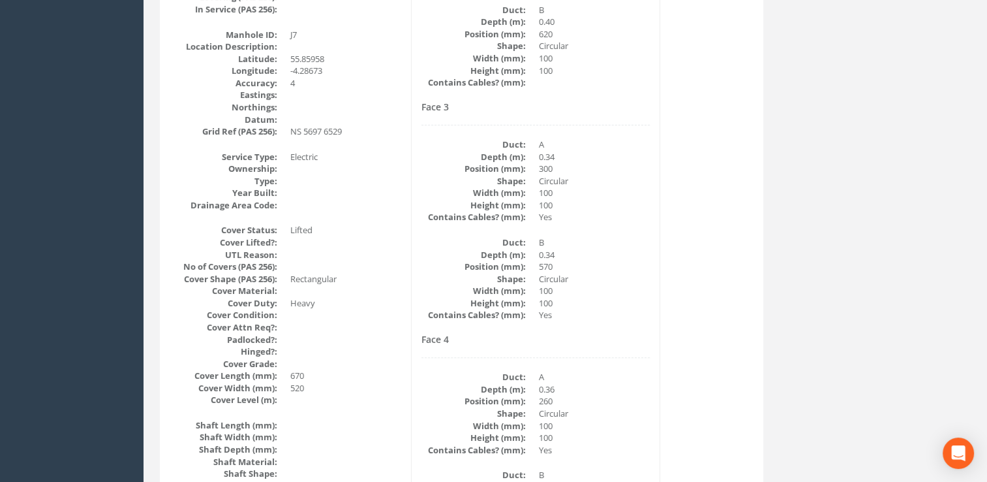
scroll to position [392, 0]
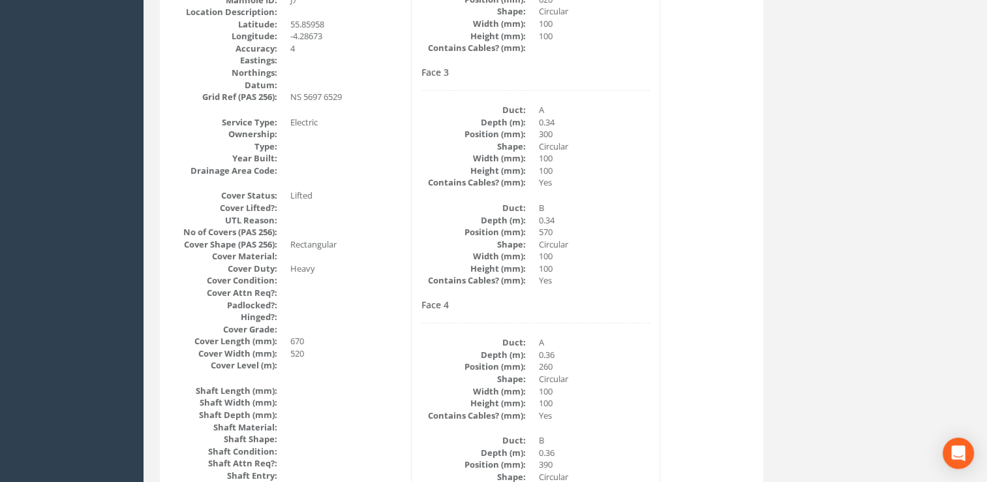
drag, startPoint x: 622, startPoint y: 208, endPoint x: 621, endPoint y: 279, distance: 71.8
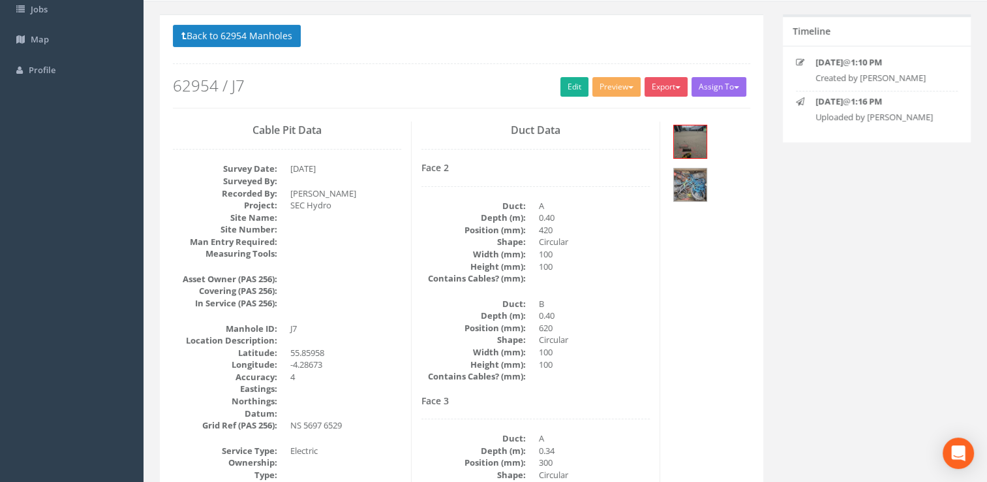
scroll to position [0, 0]
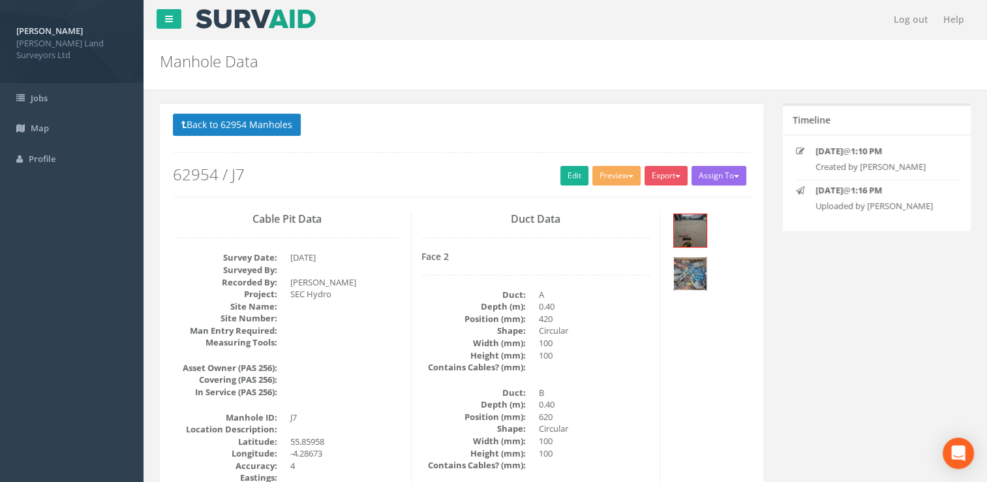
click at [688, 266] on img at bounding box center [690, 273] width 33 height 33
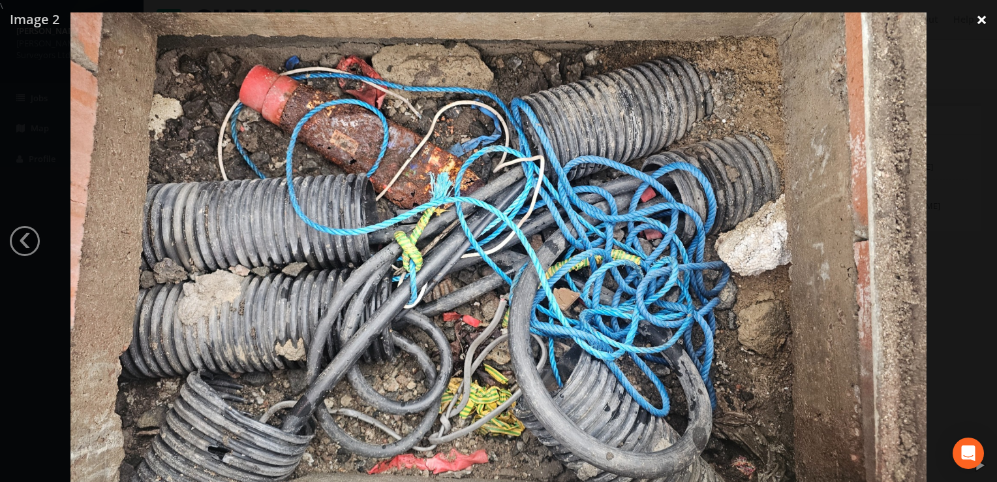
click at [979, 19] on link "×" at bounding box center [981, 19] width 31 height 39
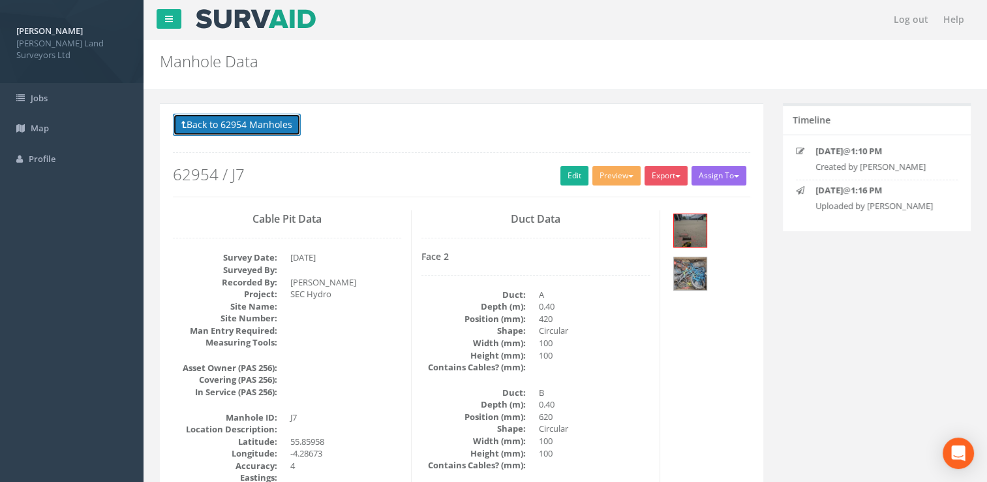
click at [187, 127] on button "Back to 62954 Manholes" at bounding box center [237, 125] width 128 height 22
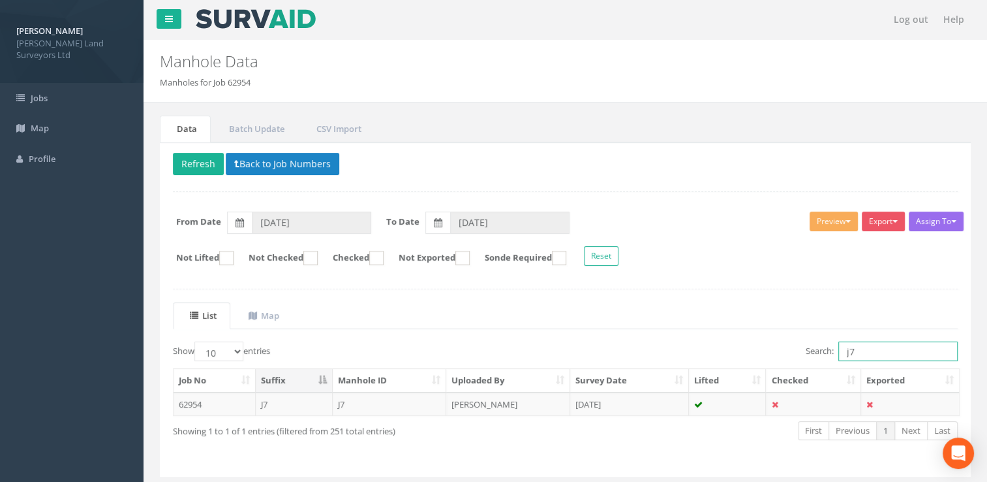
click at [867, 349] on input "j7" at bounding box center [898, 351] width 119 height 20
click at [652, 396] on td "[DATE]" at bounding box center [629, 403] width 119 height 23
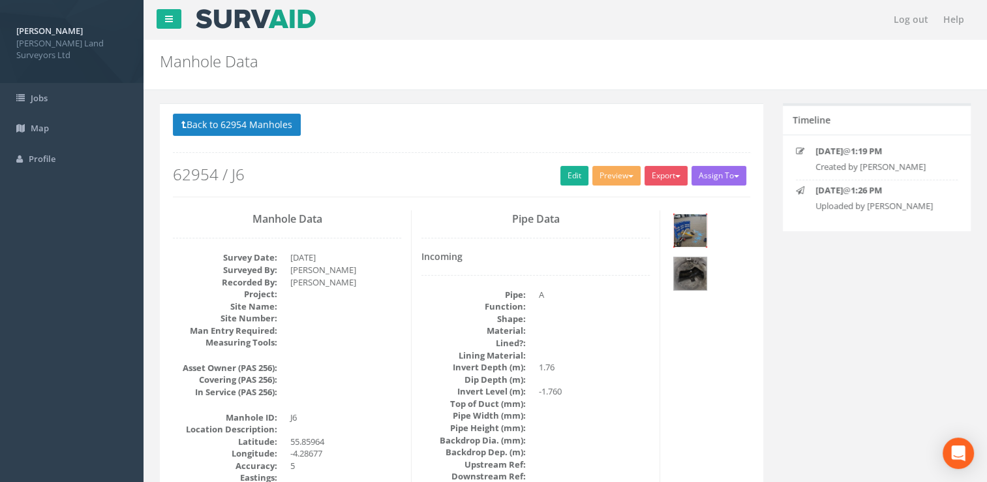
click at [676, 229] on img at bounding box center [690, 230] width 33 height 33
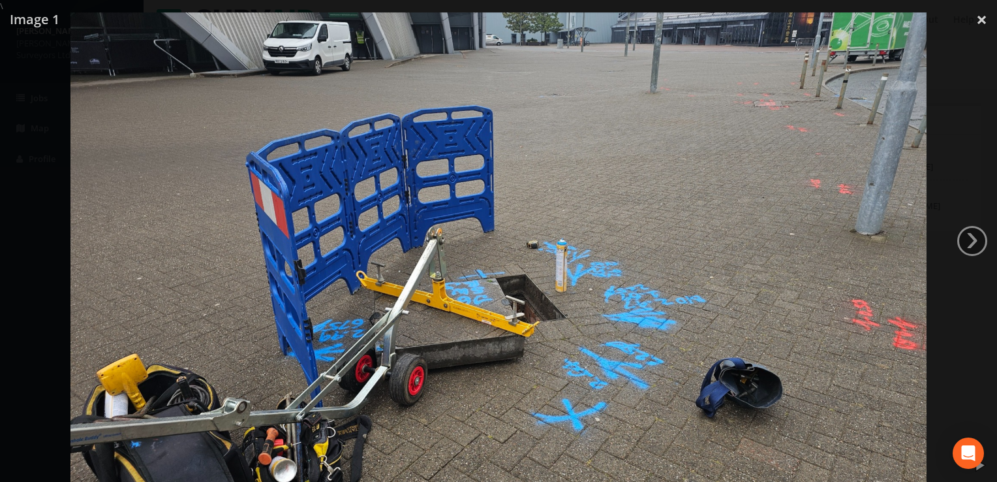
click at [971, 243] on link "›" at bounding box center [972, 241] width 30 height 30
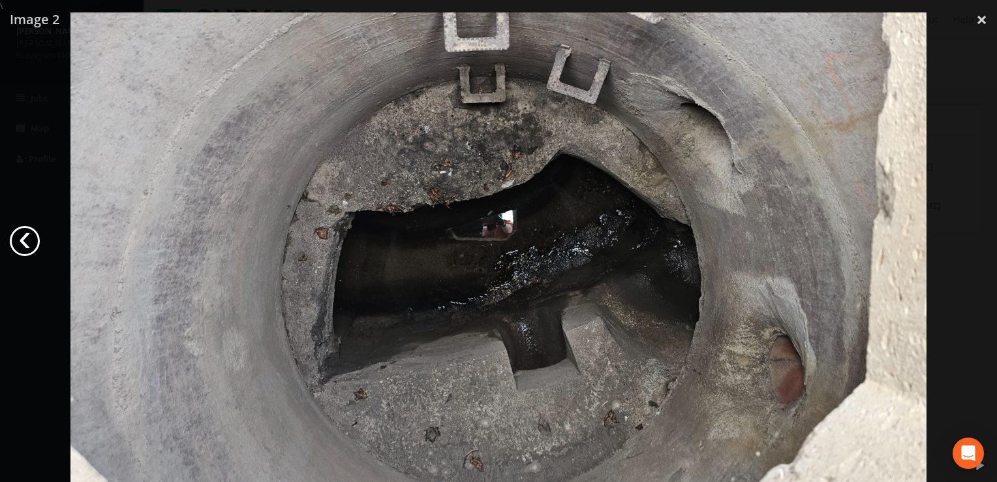
click at [26, 236] on link "‹" at bounding box center [25, 241] width 30 height 30
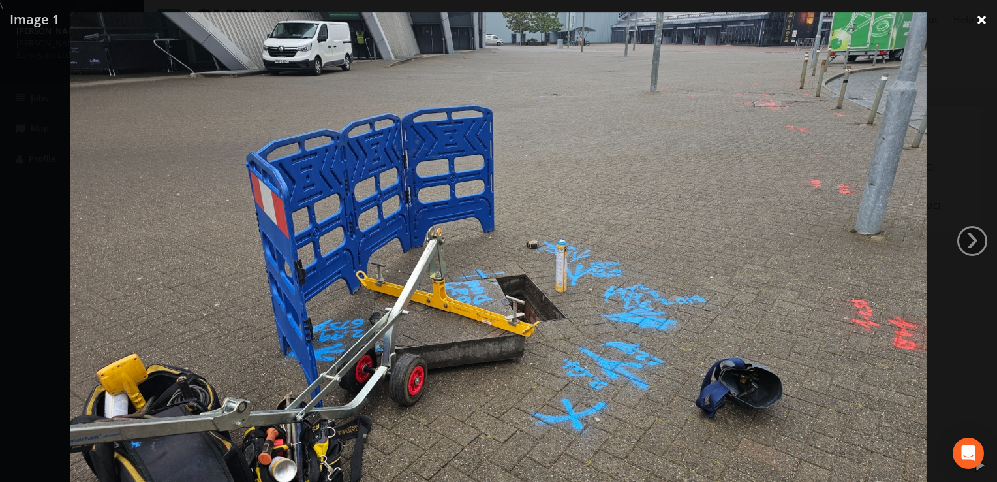
click at [981, 16] on link "×" at bounding box center [981, 19] width 31 height 39
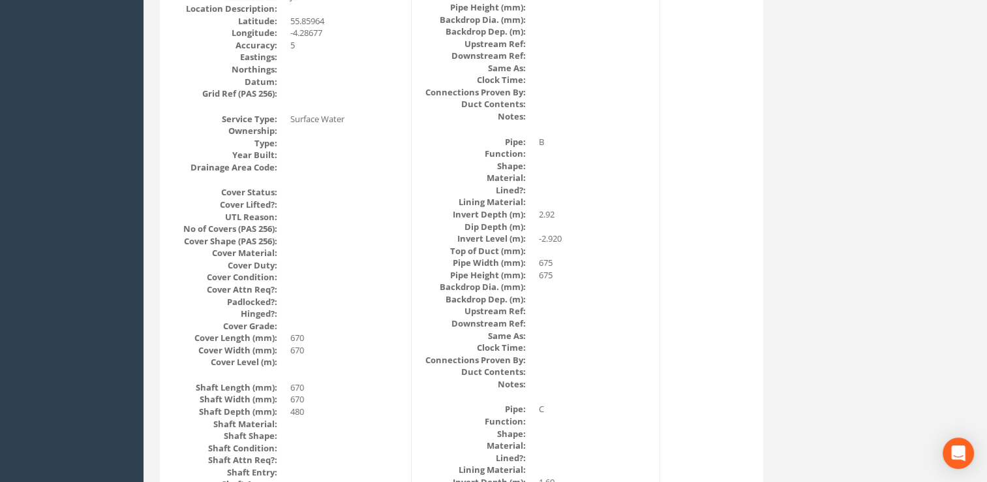
scroll to position [159, 0]
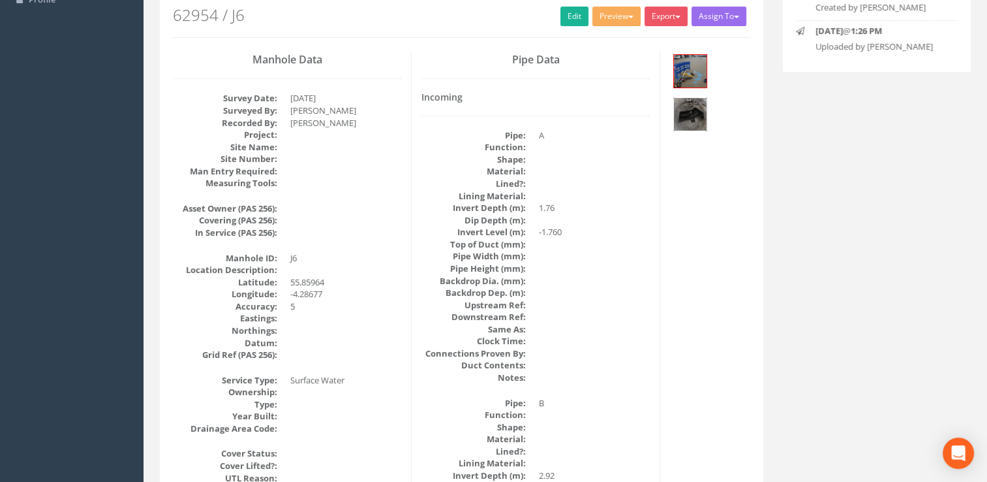
click at [678, 113] on img at bounding box center [690, 114] width 33 height 33
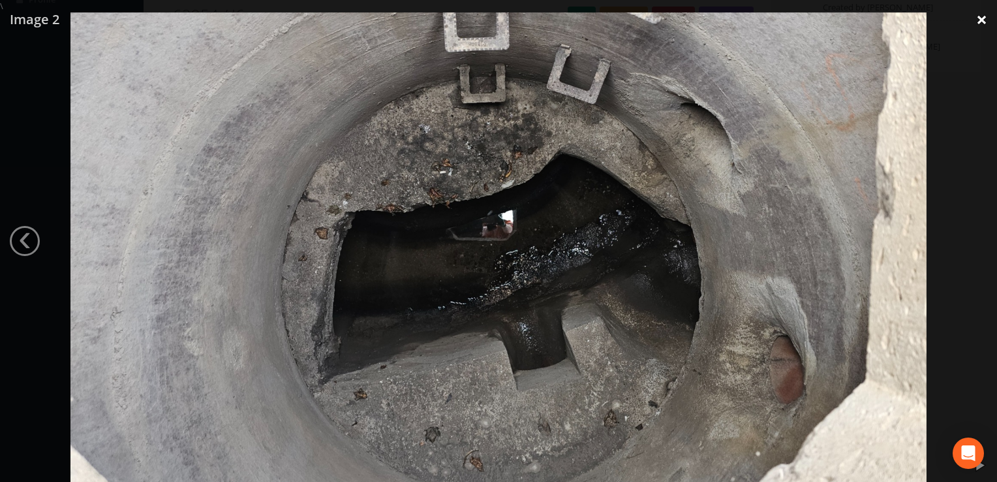
click at [974, 24] on link "×" at bounding box center [981, 19] width 31 height 39
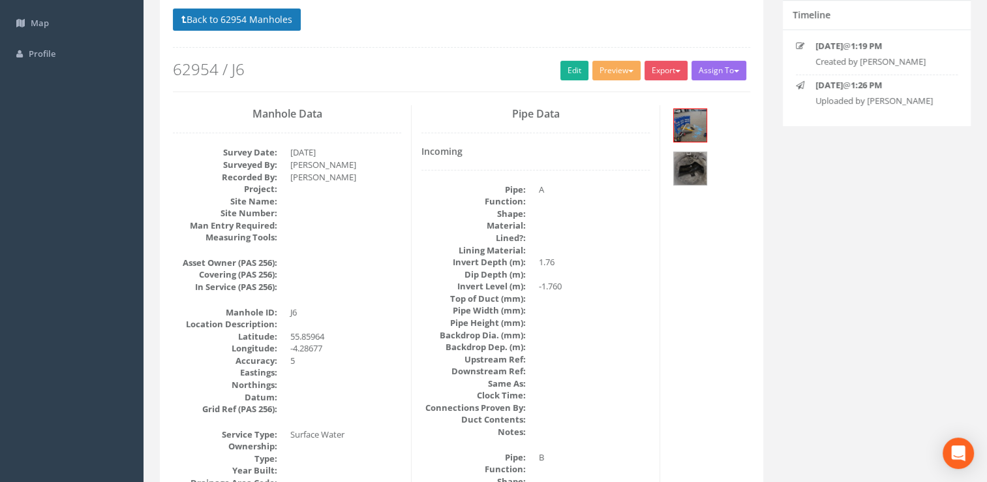
scroll to position [29, 0]
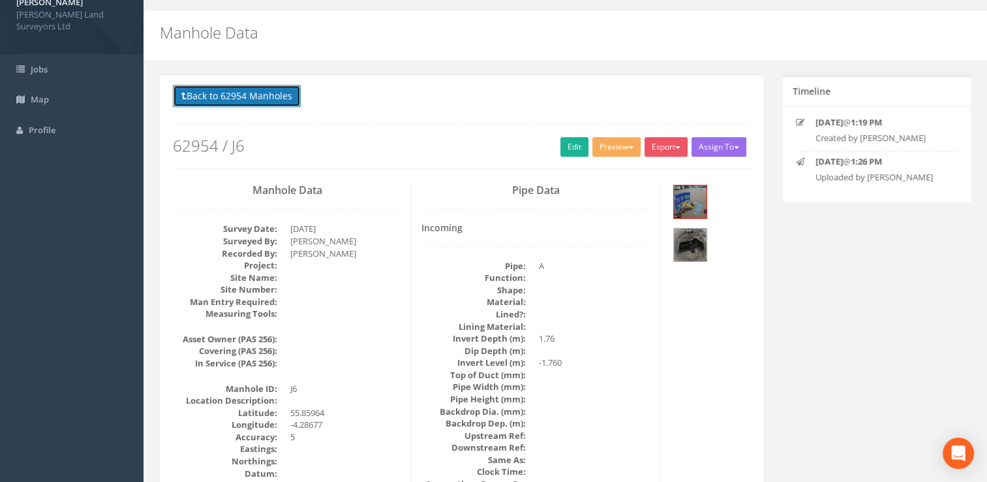
click at [191, 94] on button "Back to 62954 Manholes" at bounding box center [237, 96] width 128 height 22
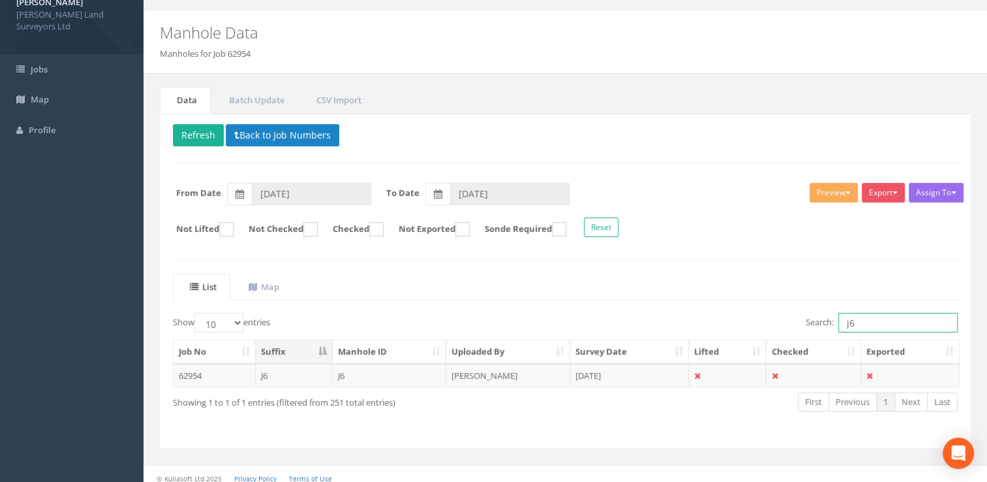
click at [865, 320] on input "j6" at bounding box center [898, 323] width 119 height 20
click at [623, 371] on td "[DATE]" at bounding box center [629, 374] width 119 height 23
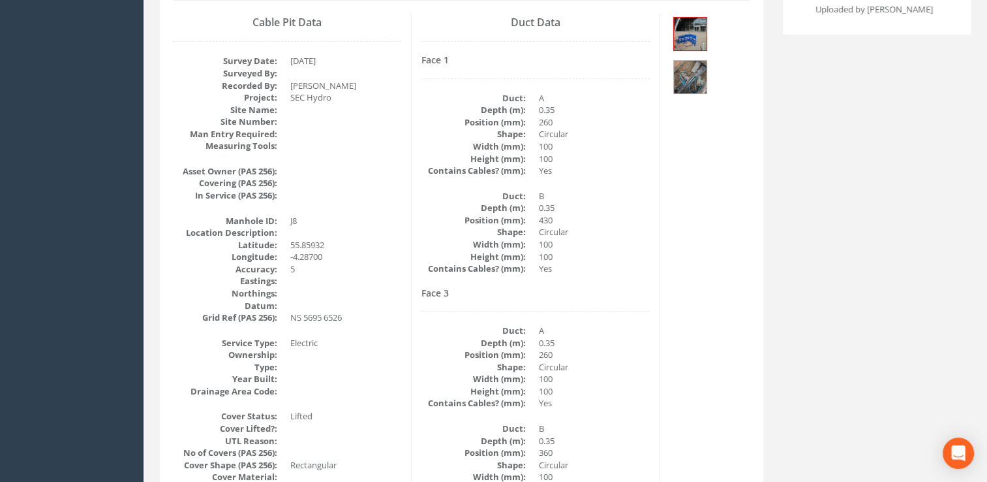
scroll to position [196, 0]
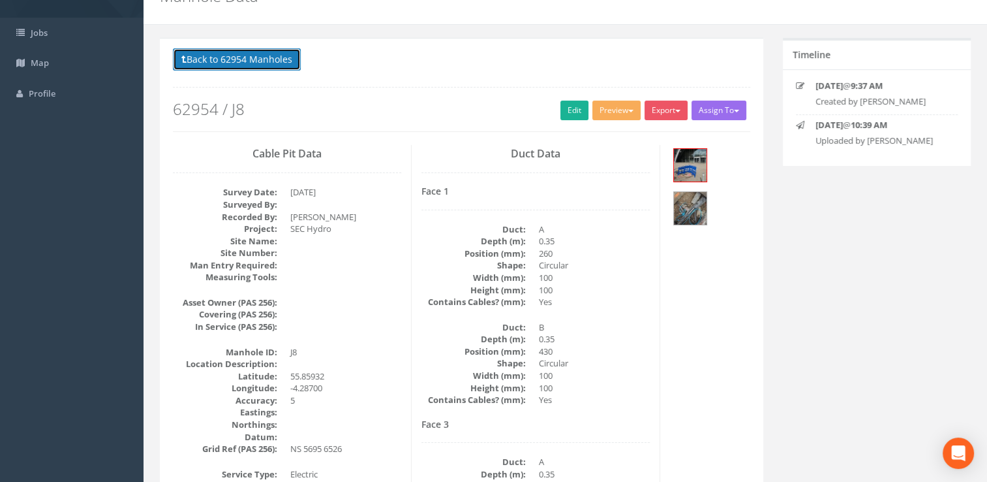
click at [232, 56] on button "Back to 62954 Manholes" at bounding box center [237, 59] width 128 height 22
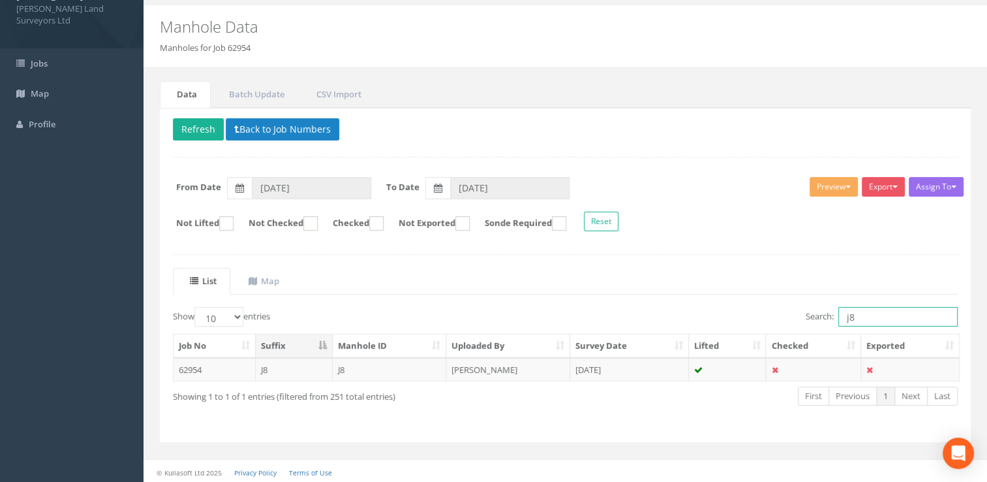
click at [894, 316] on input "j8" at bounding box center [898, 317] width 119 height 20
click at [621, 367] on td "[DATE]" at bounding box center [629, 369] width 119 height 23
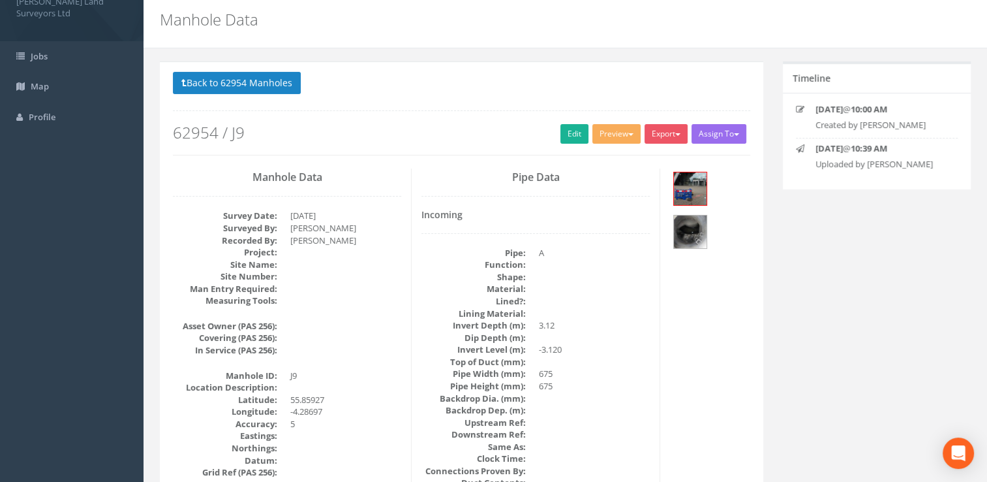
scroll to position [0, 0]
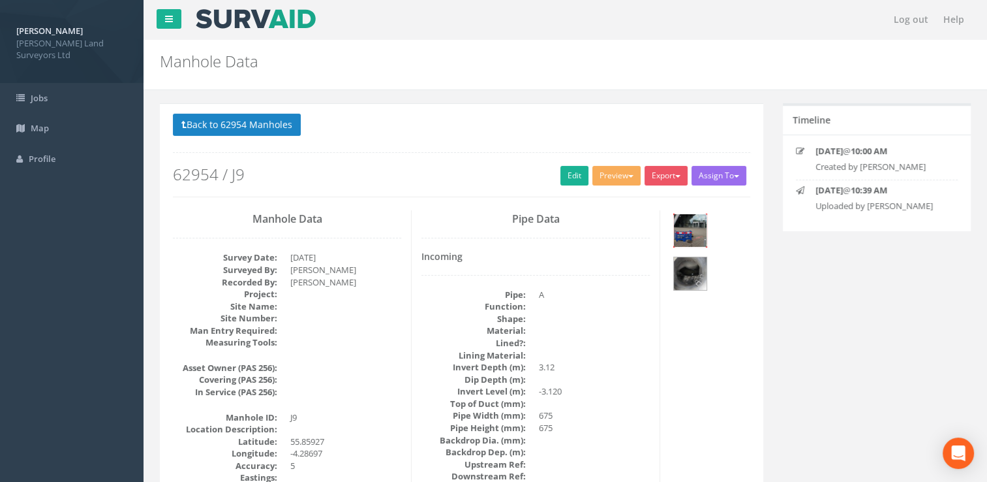
click at [686, 226] on img at bounding box center [690, 230] width 33 height 33
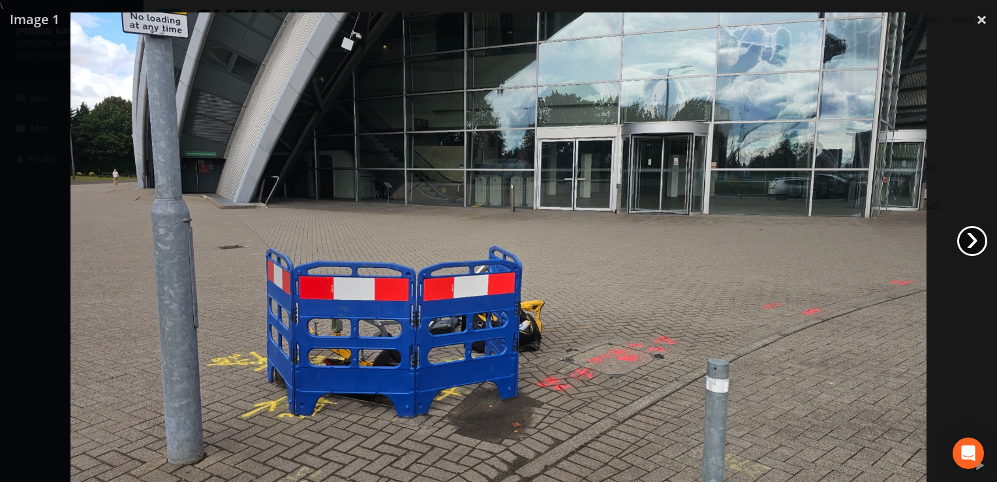
click at [964, 242] on link "›" at bounding box center [972, 241] width 30 height 30
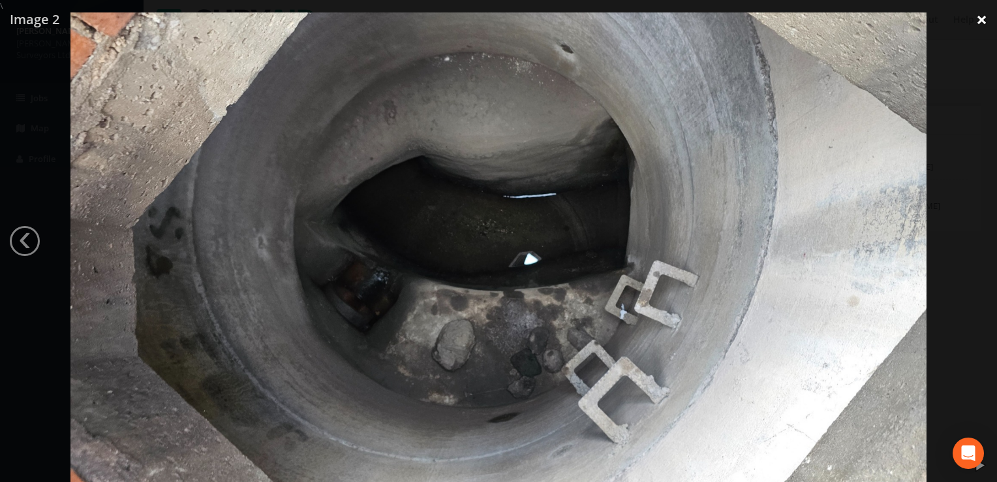
click at [976, 30] on link "×" at bounding box center [981, 19] width 31 height 39
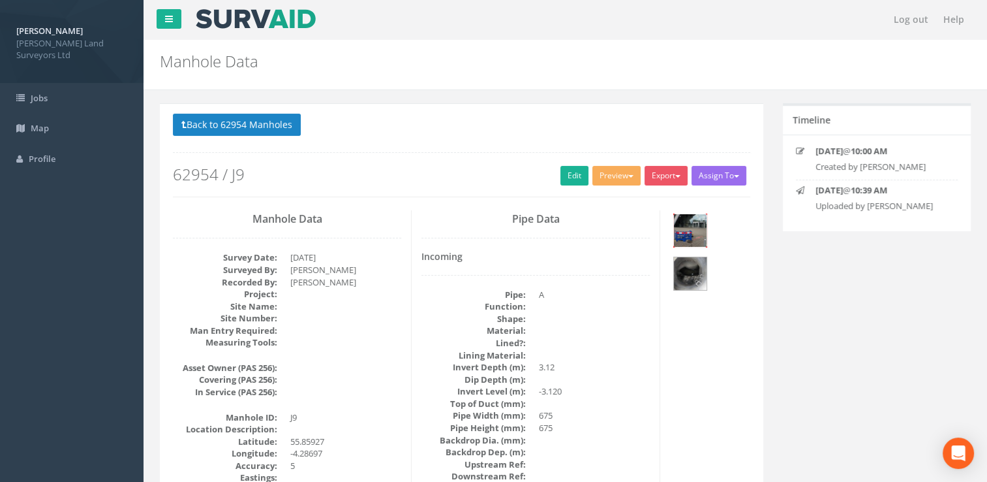
click at [684, 236] on img at bounding box center [690, 230] width 33 height 33
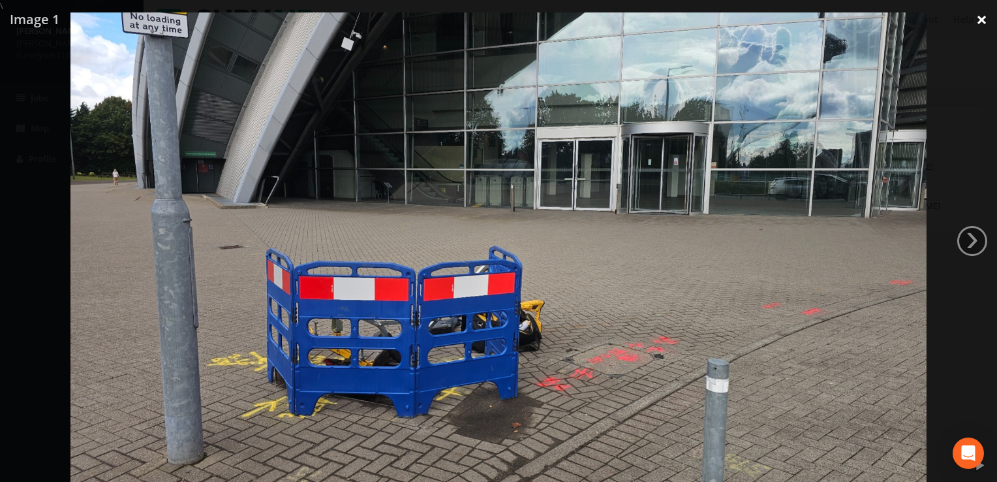
click at [979, 12] on link "×" at bounding box center [981, 19] width 31 height 39
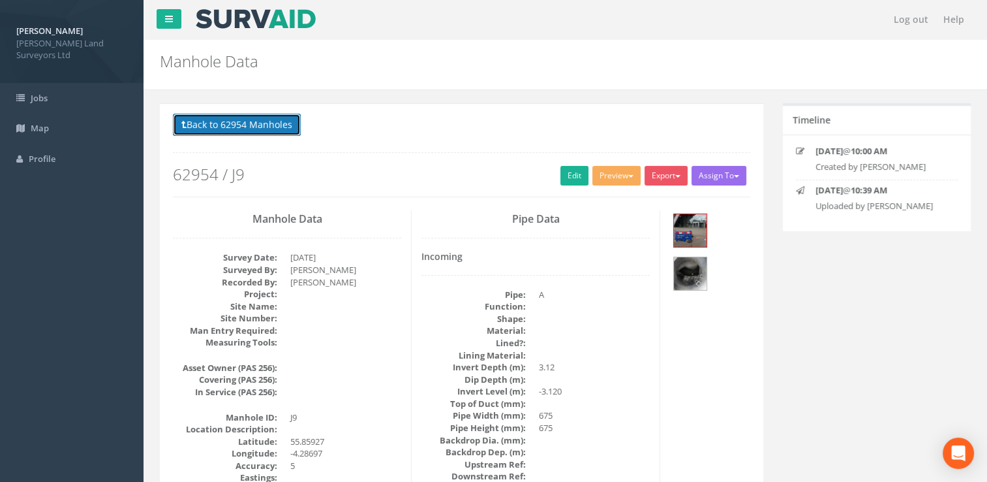
click at [221, 123] on button "Back to 62954 Manholes" at bounding box center [237, 125] width 128 height 22
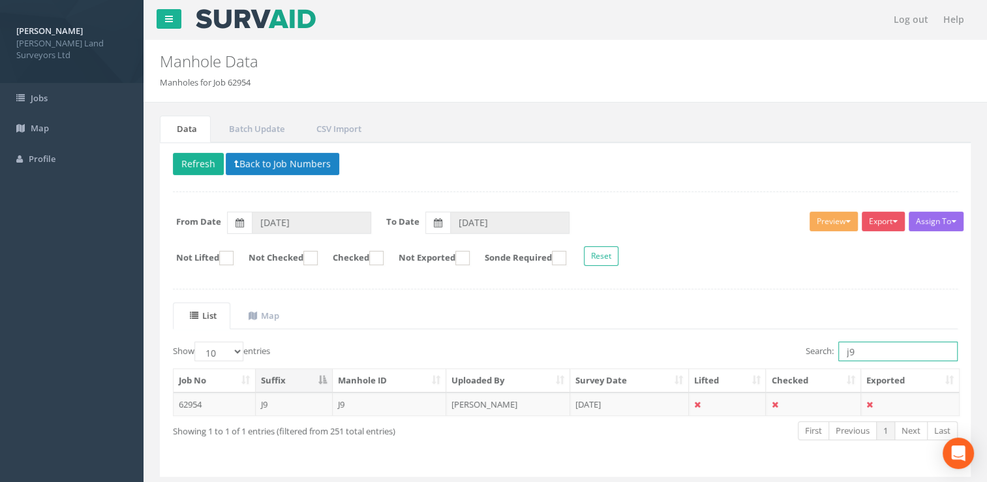
drag, startPoint x: 865, startPoint y: 346, endPoint x: 829, endPoint y: 346, distance: 35.2
click at [829, 346] on label "Search: j9" at bounding box center [882, 351] width 152 height 20
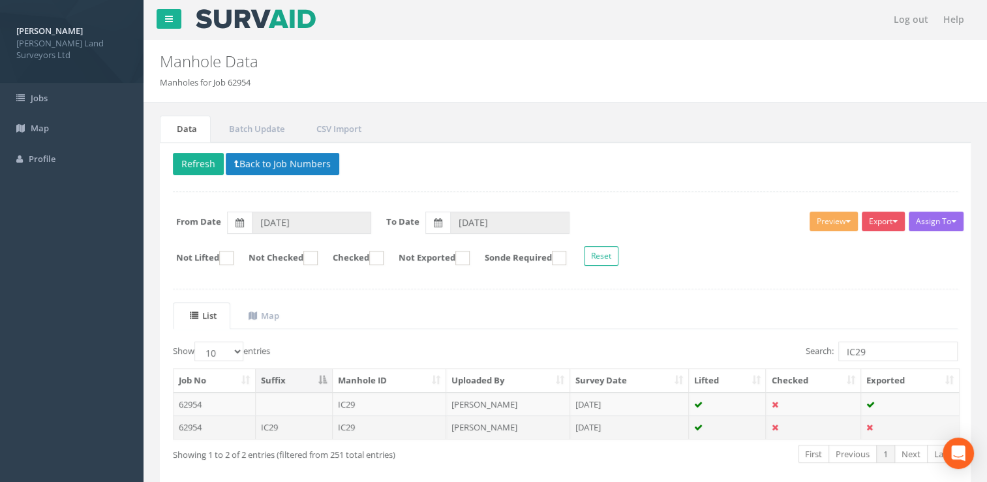
click at [454, 427] on td "[PERSON_NAME]" at bounding box center [508, 426] width 124 height 23
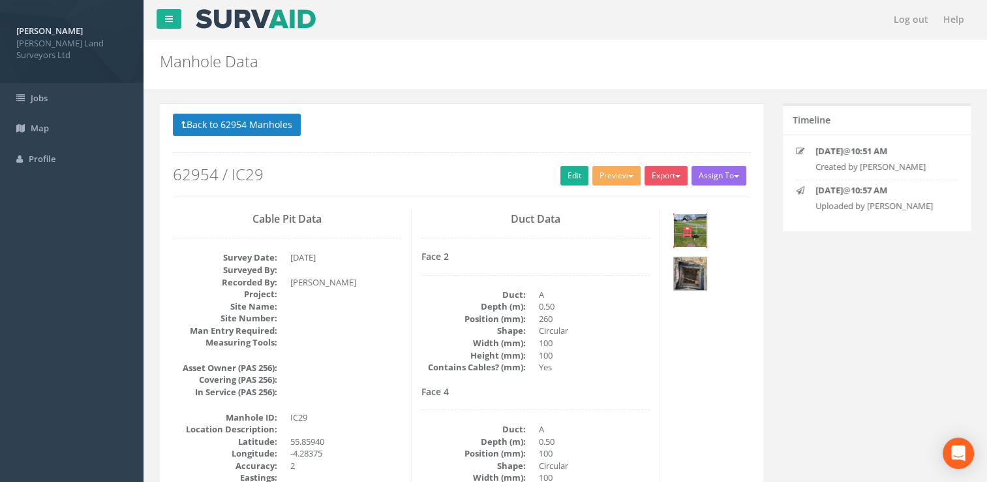
click at [697, 228] on img at bounding box center [690, 230] width 33 height 33
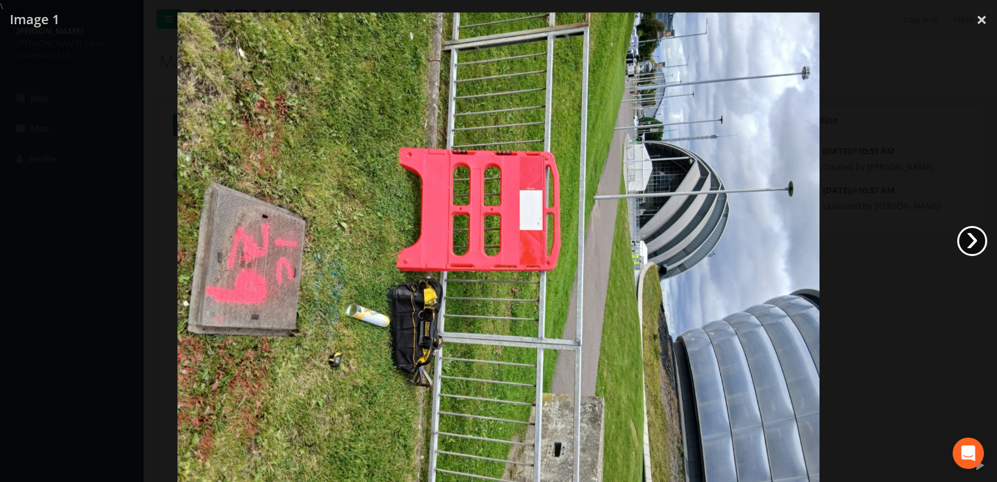
click at [981, 241] on link "›" at bounding box center [972, 241] width 30 height 30
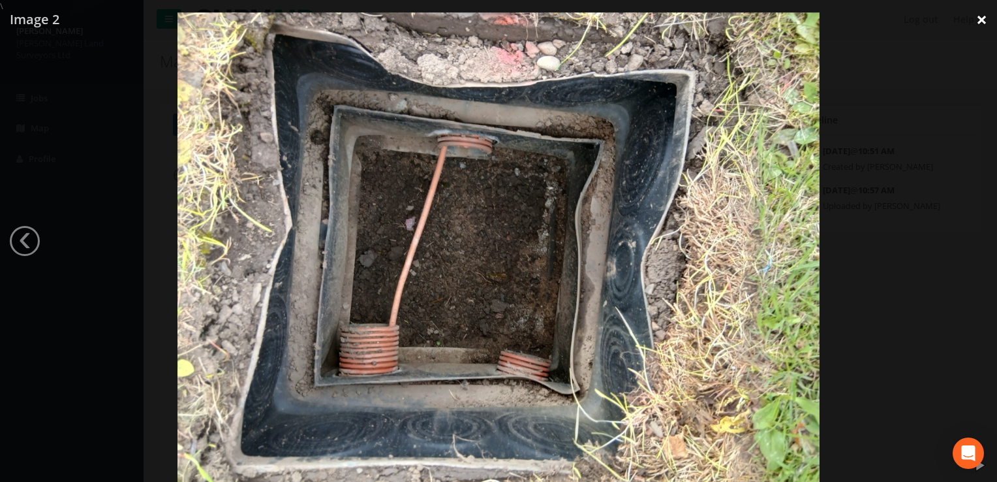
click at [981, 20] on link "×" at bounding box center [981, 19] width 31 height 39
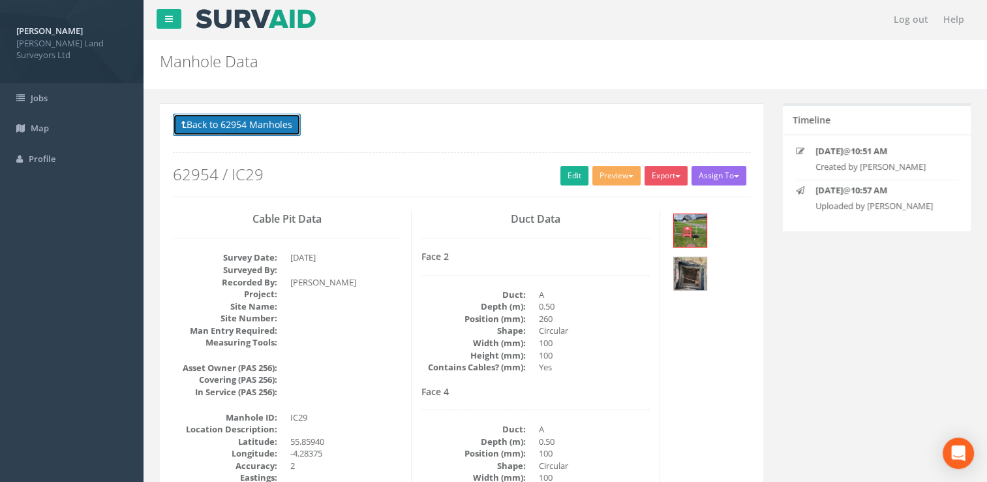
click at [197, 123] on button "Back to 62954 Manholes" at bounding box center [237, 125] width 128 height 22
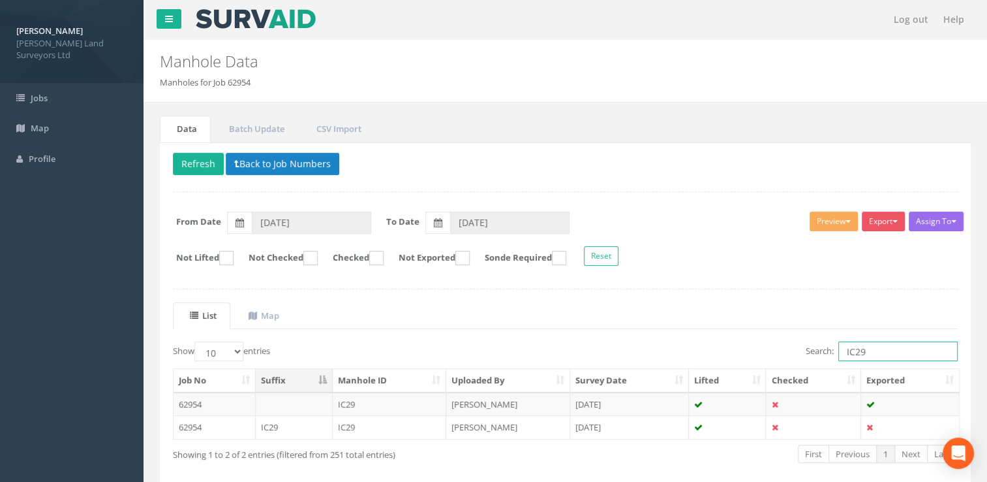
click at [882, 356] on input "IC29" at bounding box center [898, 351] width 119 height 20
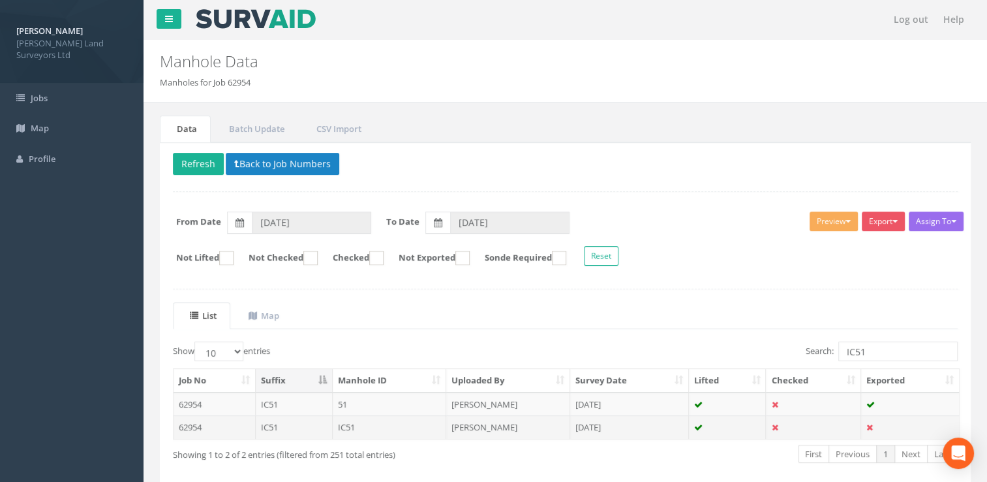
click at [606, 431] on td "[DATE]" at bounding box center [629, 426] width 119 height 23
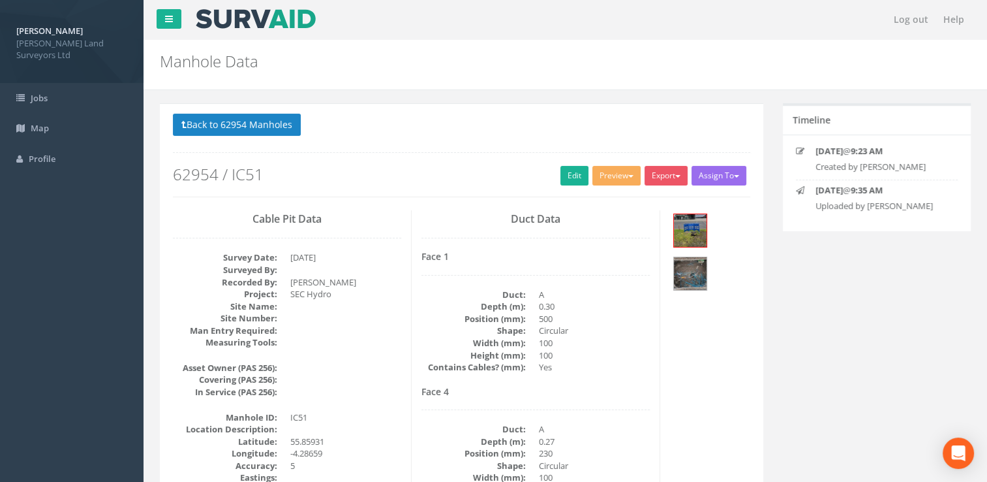
scroll to position [65, 0]
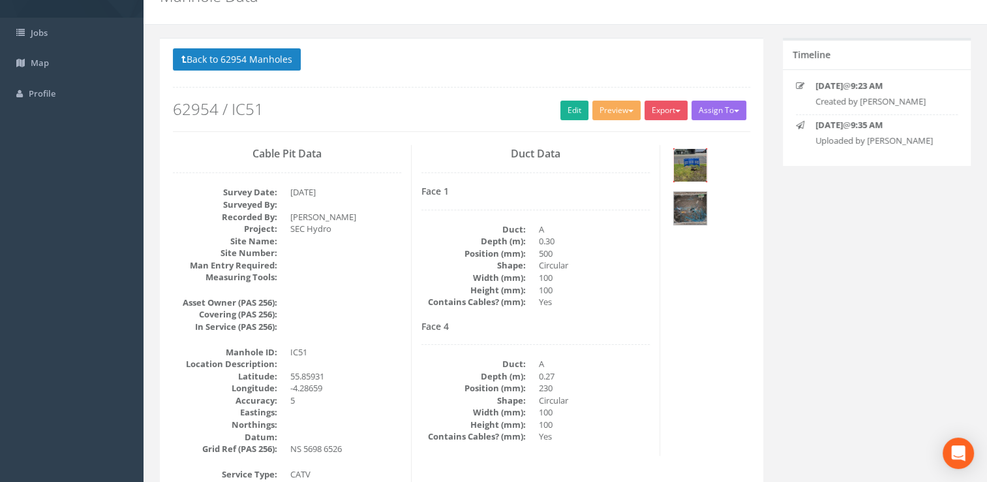
click at [694, 166] on img at bounding box center [690, 165] width 33 height 33
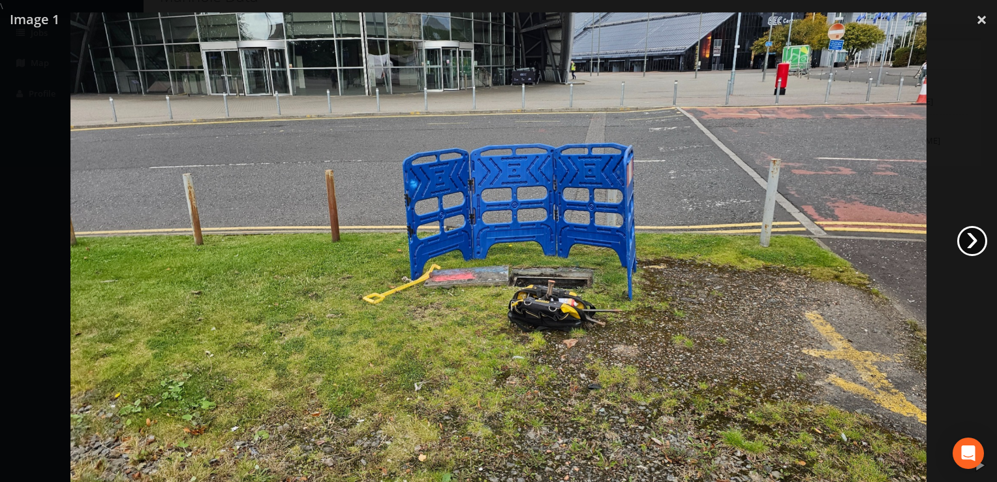
click at [972, 241] on link "›" at bounding box center [972, 241] width 30 height 30
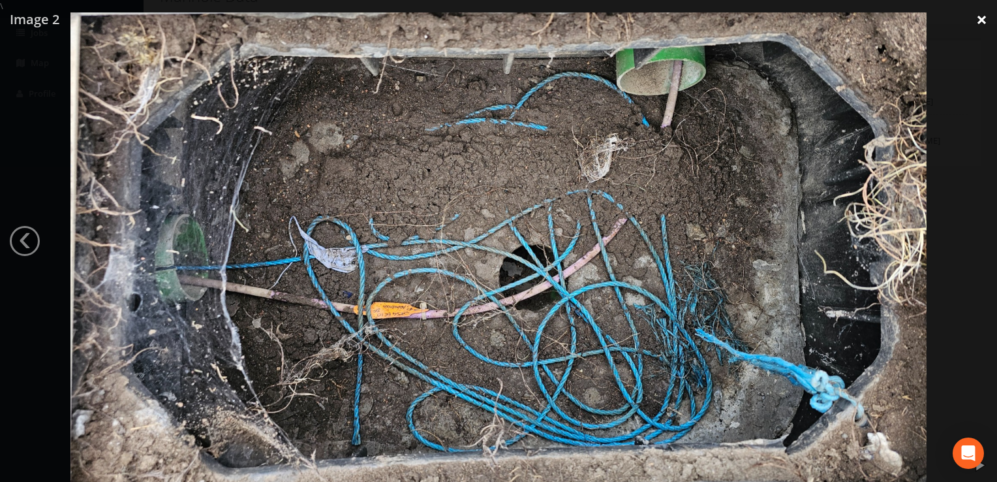
click at [984, 24] on link "×" at bounding box center [981, 19] width 31 height 39
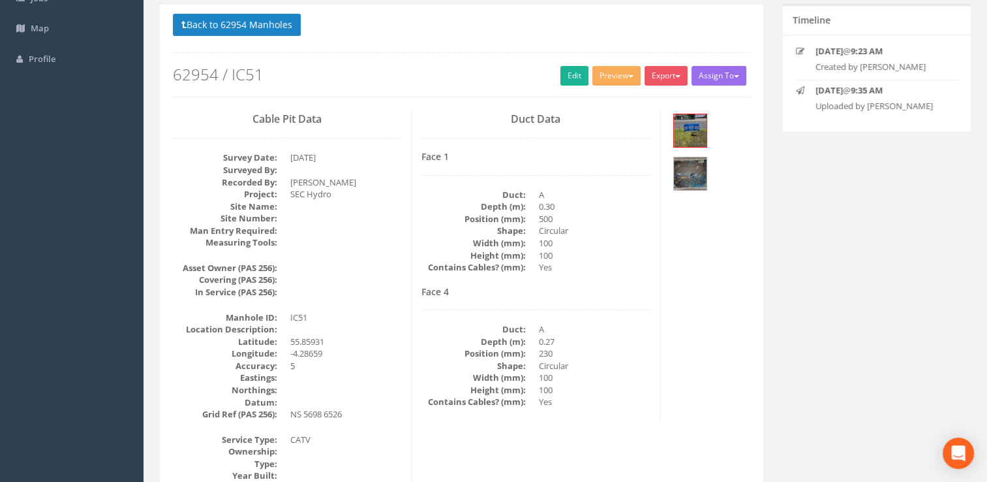
scroll to position [0, 0]
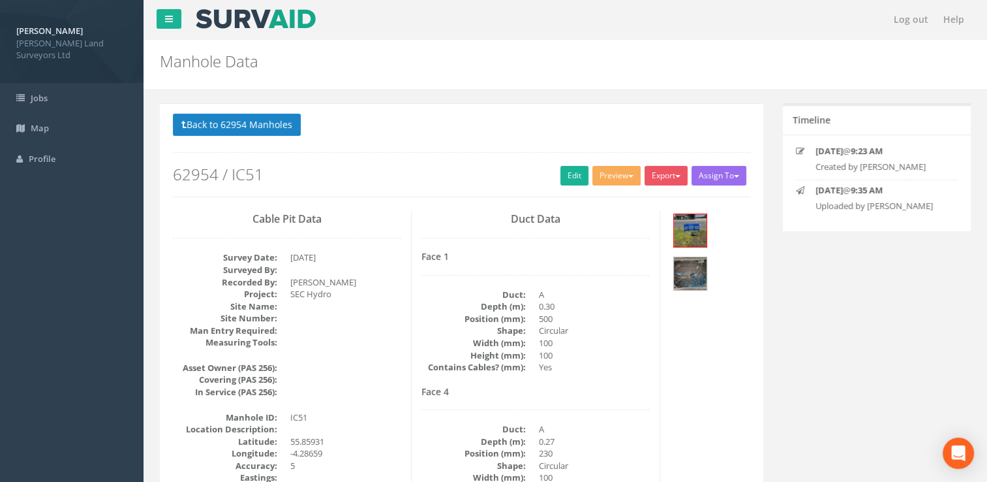
click at [250, 137] on div "Back to 62954 Manholes Back to Map Assign To Utility Mapping No Companies Added…" at bounding box center [462, 155] width 578 height 83
click at [248, 130] on button "Back to 62954 Manholes" at bounding box center [237, 125] width 128 height 22
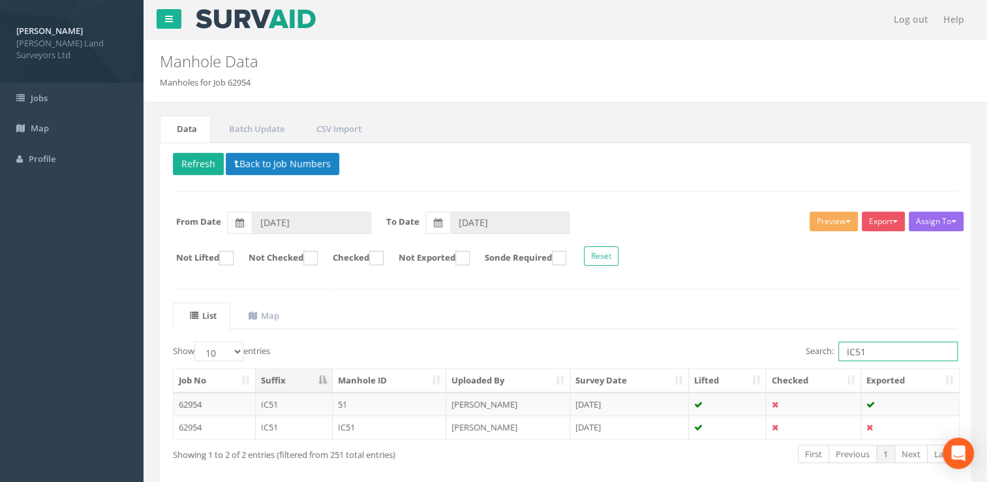
click at [882, 349] on input "IC51" at bounding box center [898, 351] width 119 height 20
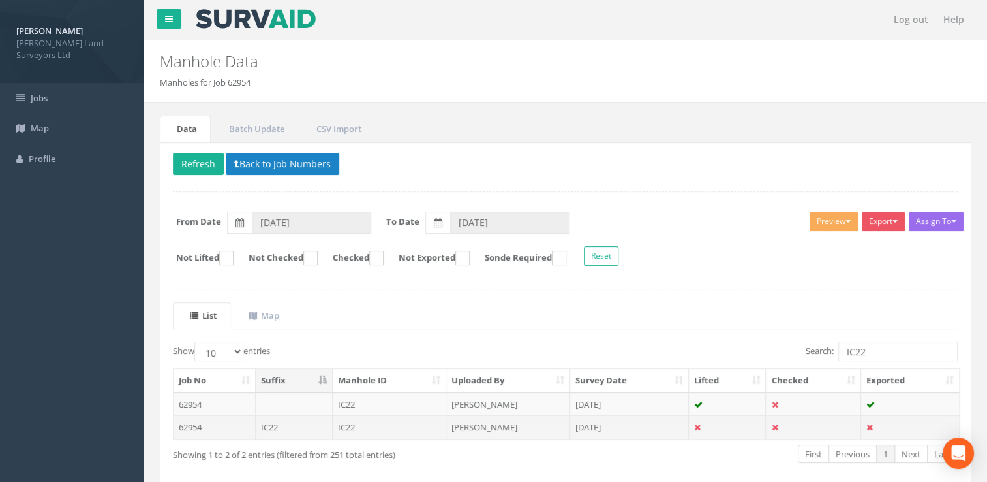
click at [581, 424] on td "[DATE]" at bounding box center [629, 426] width 119 height 23
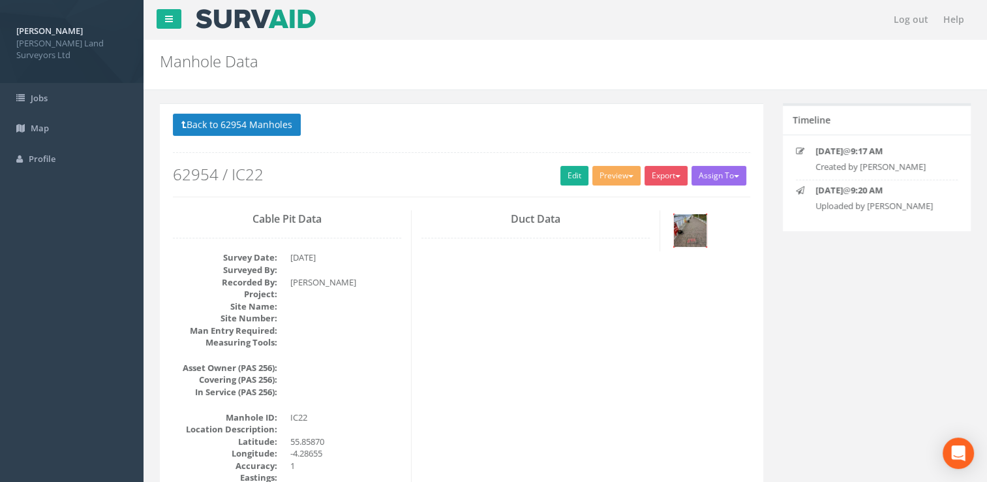
click at [688, 228] on img at bounding box center [690, 230] width 33 height 33
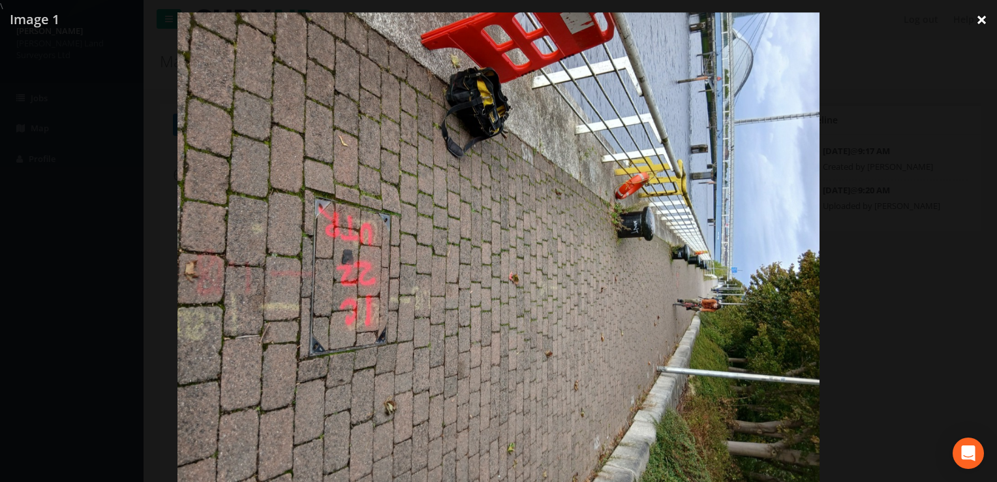
click at [983, 19] on link "×" at bounding box center [981, 19] width 31 height 39
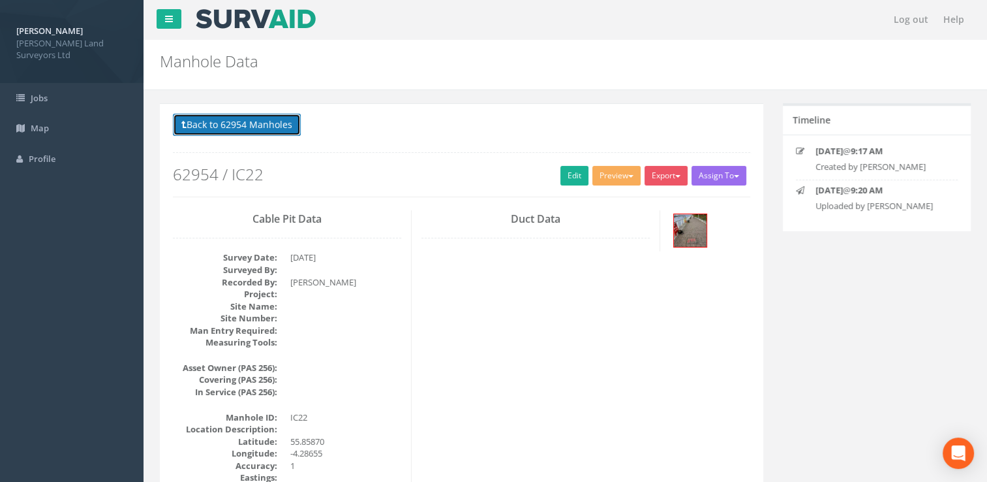
click at [247, 127] on button "Back to 62954 Manholes" at bounding box center [237, 125] width 128 height 22
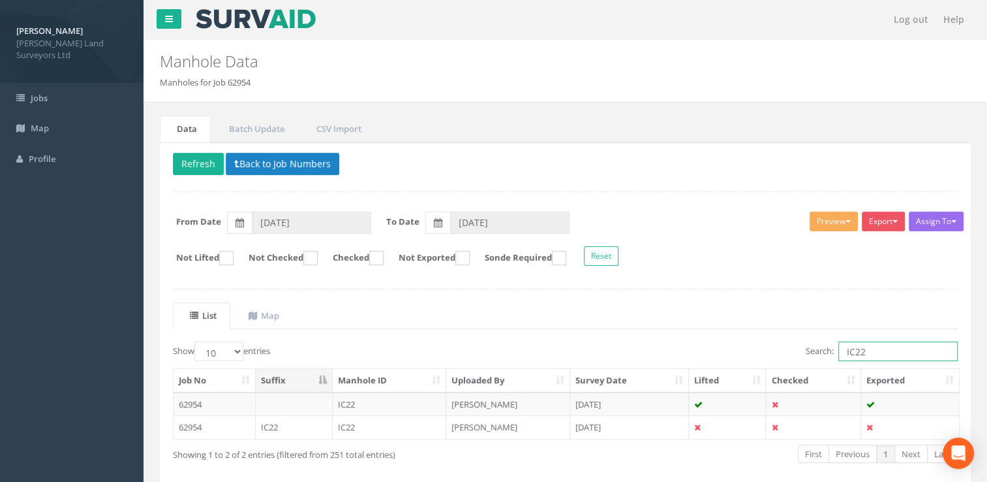
click at [883, 350] on input "IC22" at bounding box center [898, 351] width 119 height 20
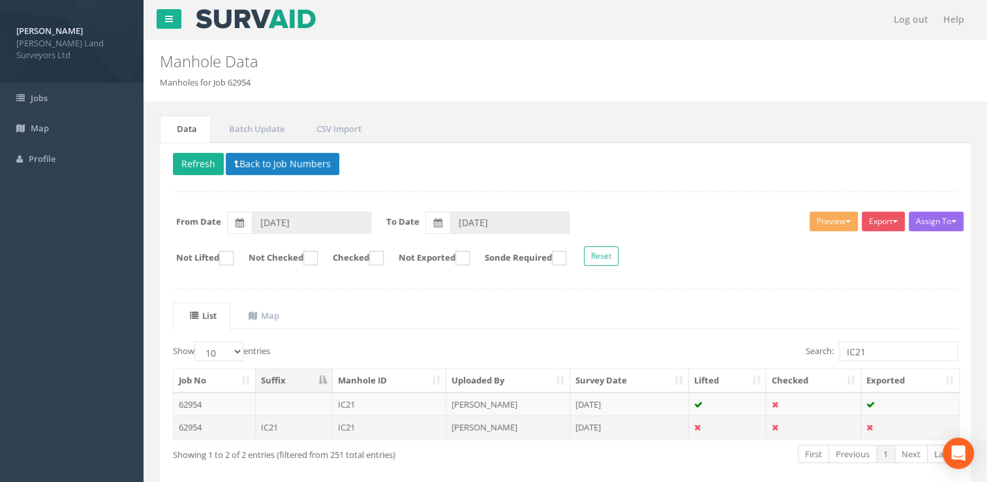
click at [484, 424] on td "[PERSON_NAME]" at bounding box center [508, 426] width 124 height 23
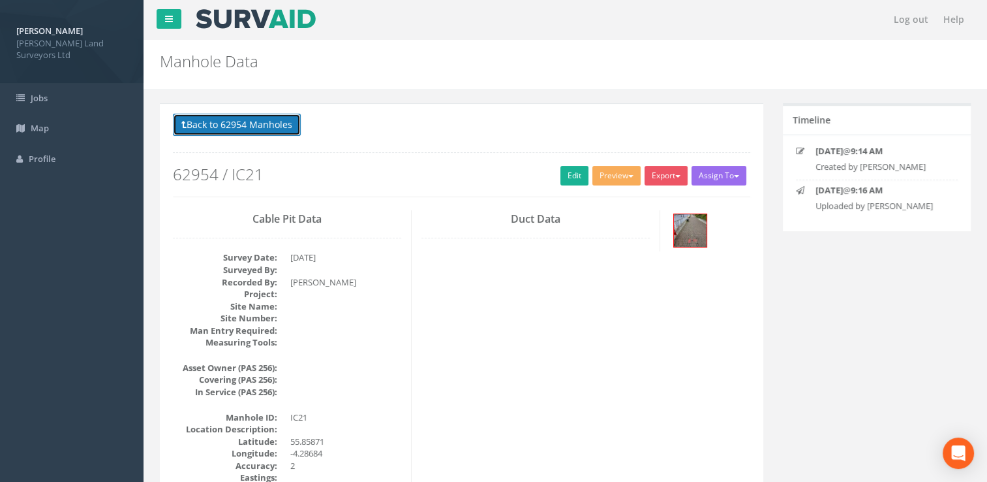
click at [256, 124] on button "Back to 62954 Manholes" at bounding box center [237, 125] width 128 height 22
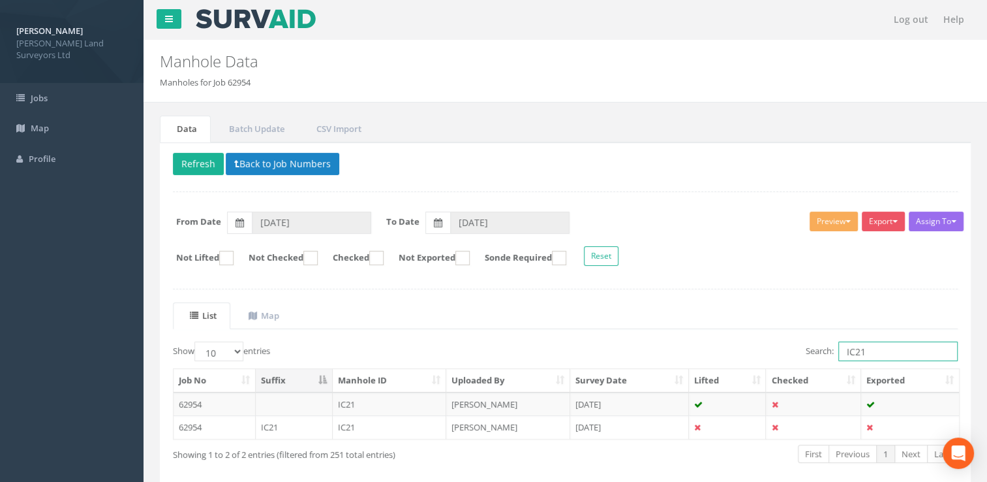
click at [883, 346] on input "IC21" at bounding box center [898, 351] width 119 height 20
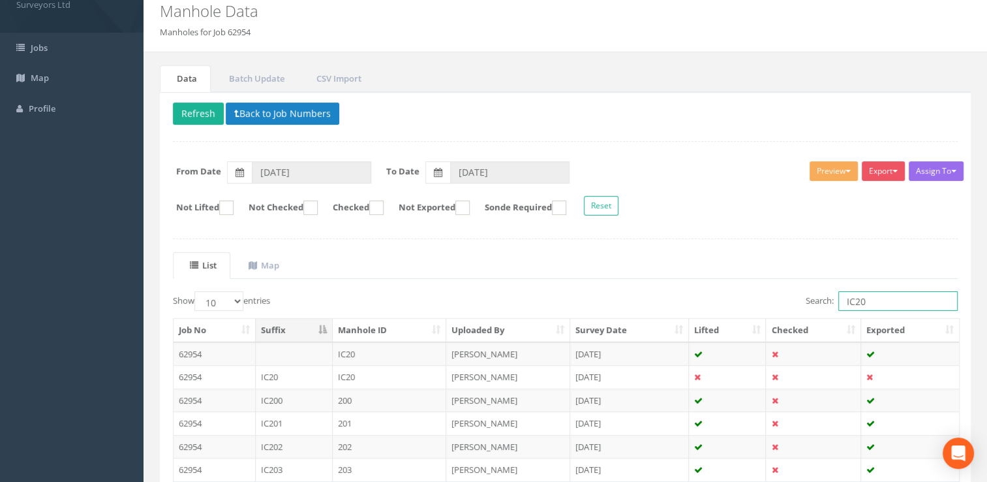
scroll to position [65, 0]
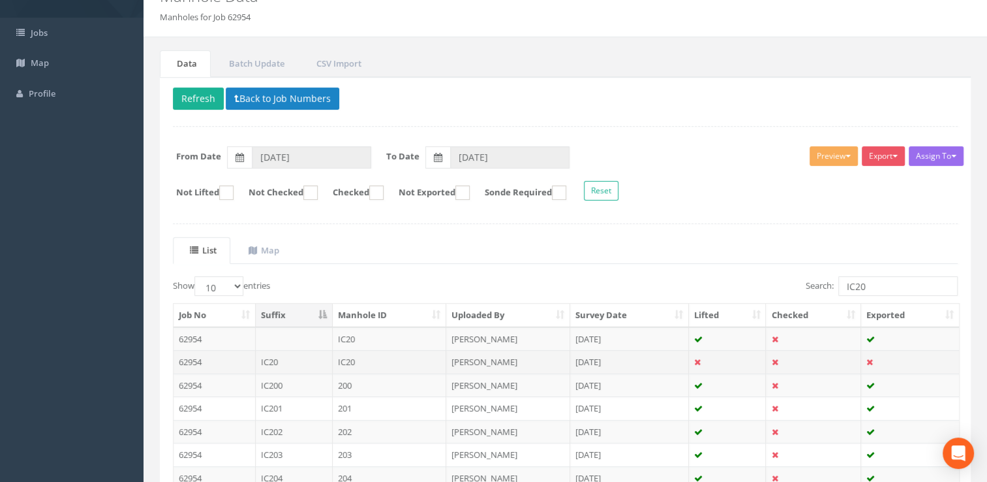
click at [514, 350] on td "[PERSON_NAME]" at bounding box center [508, 361] width 124 height 23
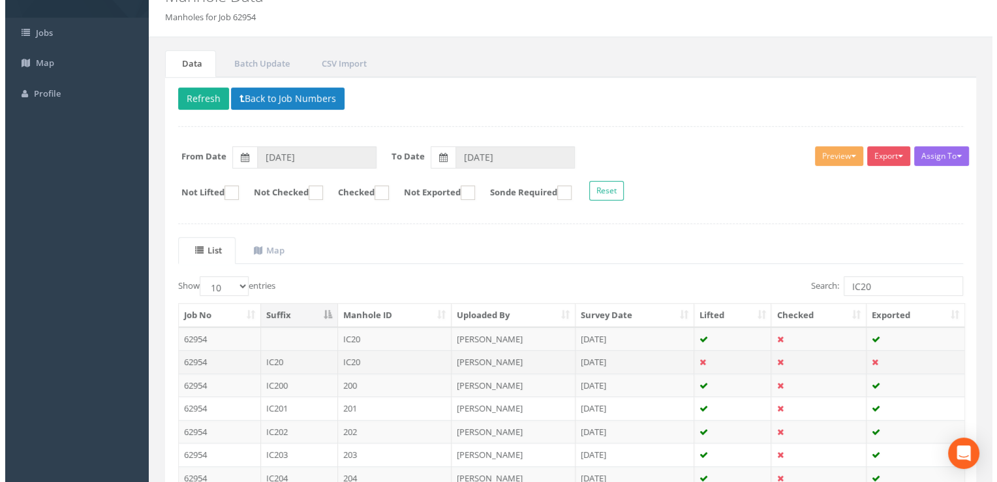
scroll to position [0, 0]
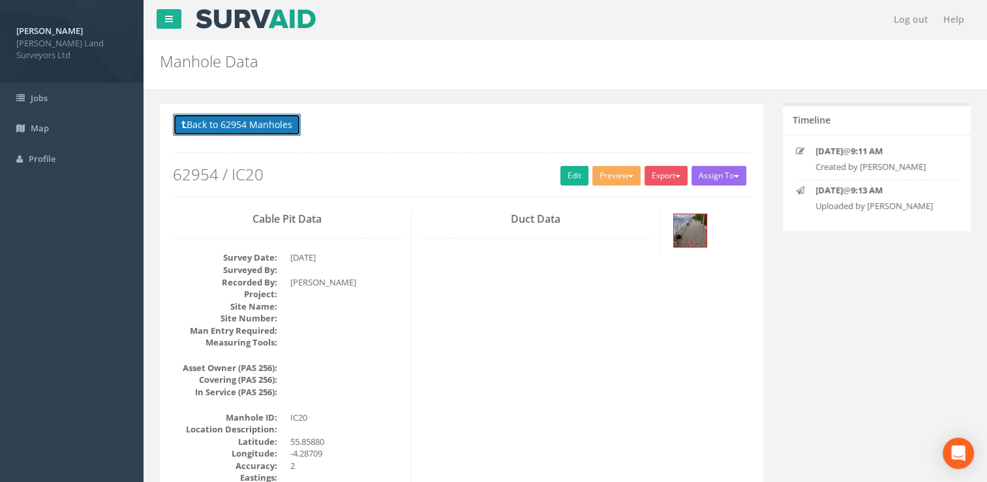
click at [236, 129] on button "Back to 62954 Manholes" at bounding box center [237, 125] width 128 height 22
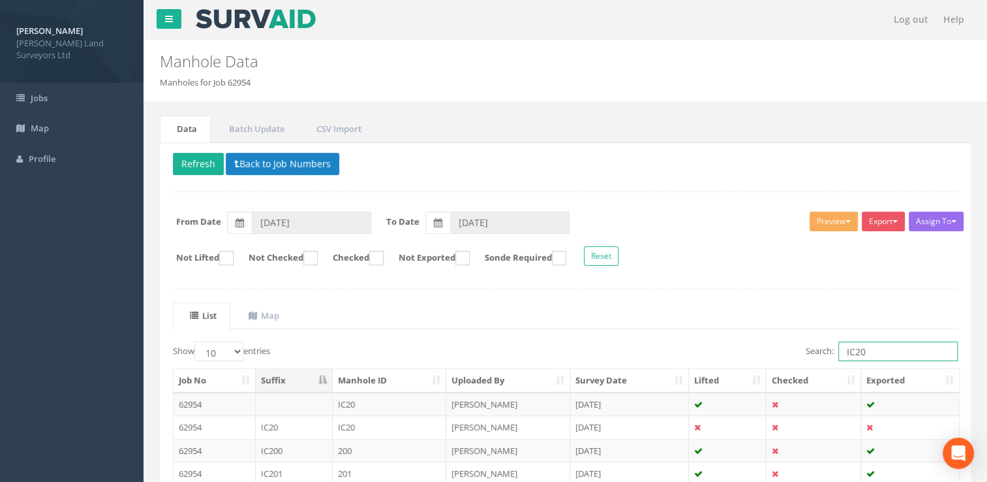
click at [888, 348] on input "IC20" at bounding box center [898, 351] width 119 height 20
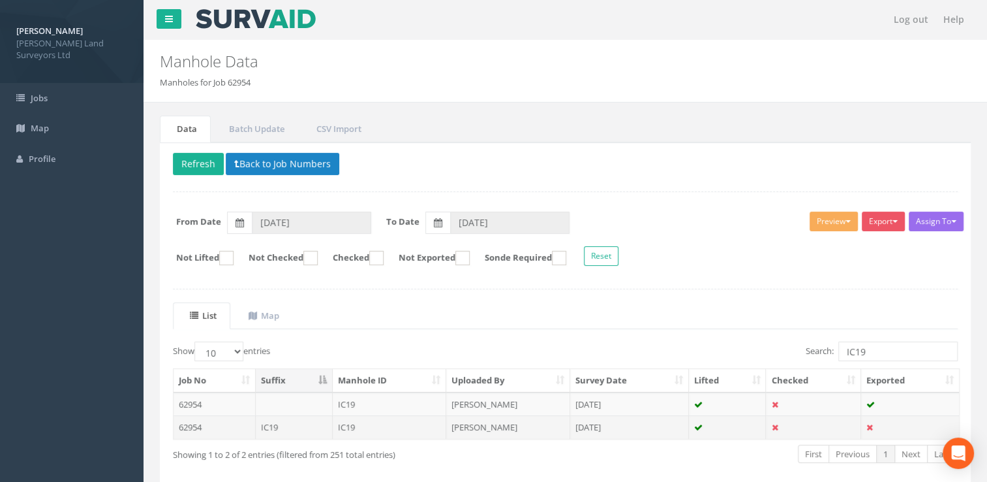
click at [559, 424] on td "[PERSON_NAME]" at bounding box center [508, 426] width 124 height 23
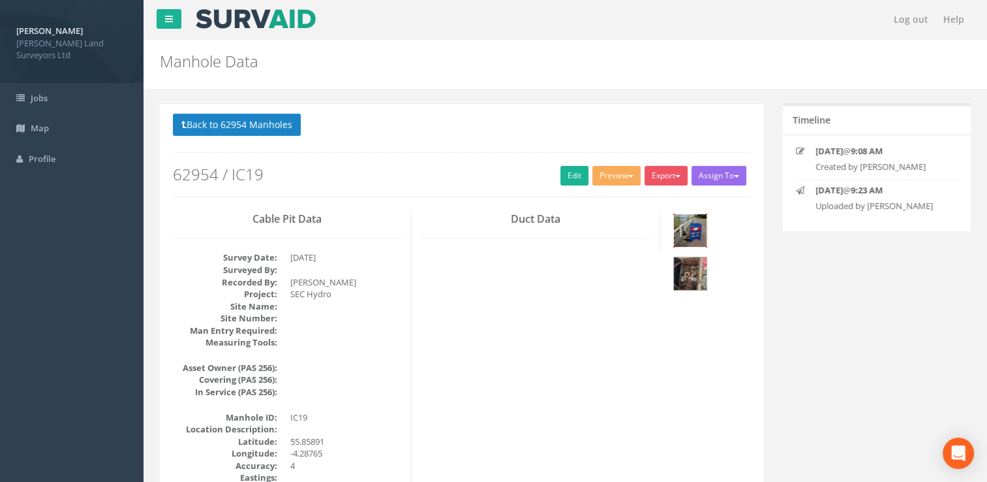
click at [677, 239] on img at bounding box center [690, 230] width 33 height 33
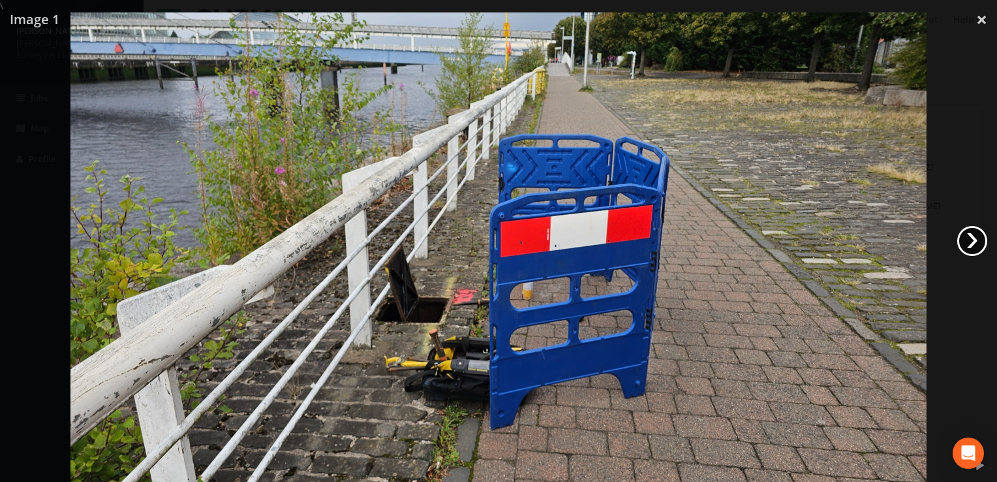
click at [974, 241] on link "›" at bounding box center [972, 241] width 30 height 30
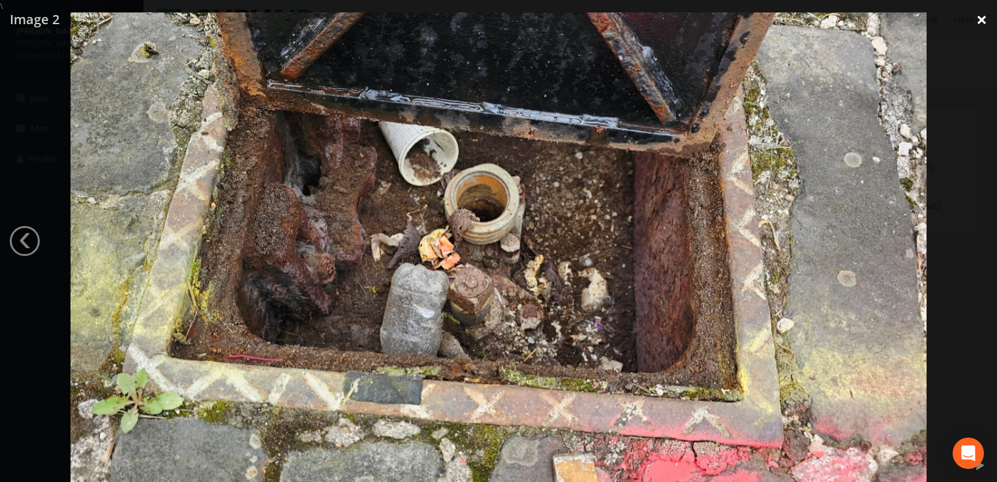
click at [984, 15] on link "×" at bounding box center [981, 19] width 31 height 39
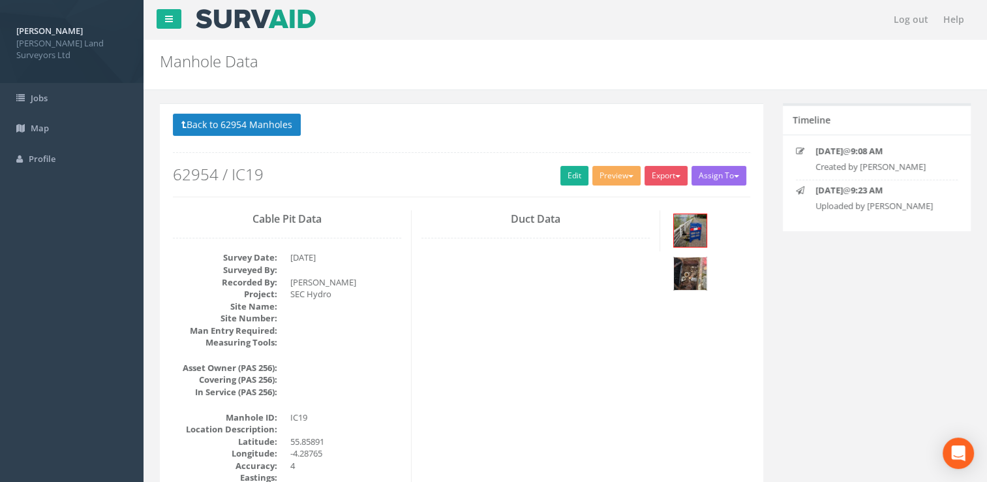
click at [686, 274] on img at bounding box center [690, 273] width 33 height 33
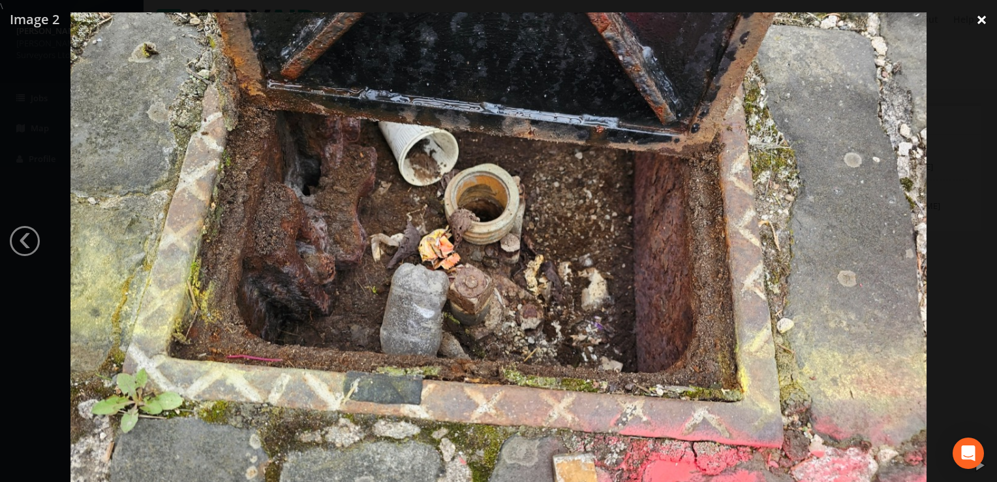
click at [981, 21] on link "×" at bounding box center [981, 19] width 31 height 39
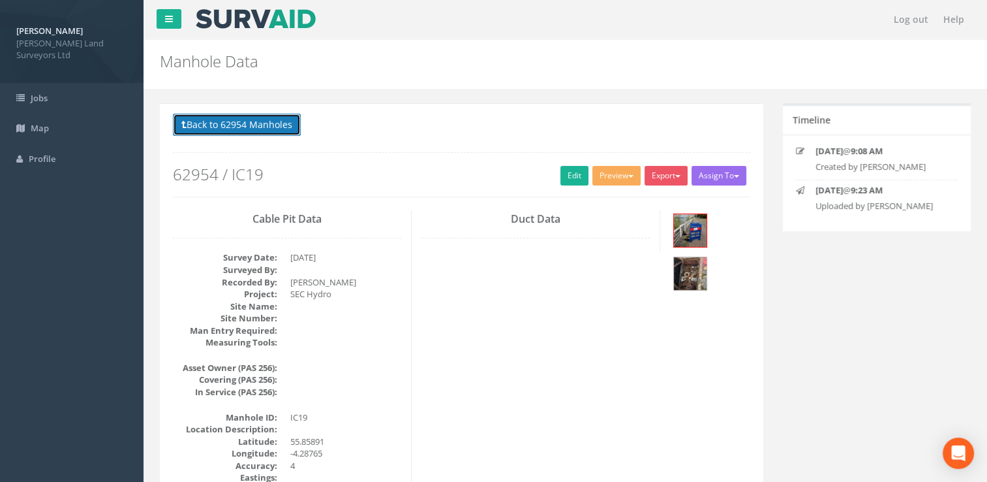
click at [232, 122] on button "Back to 62954 Manholes" at bounding box center [237, 125] width 128 height 22
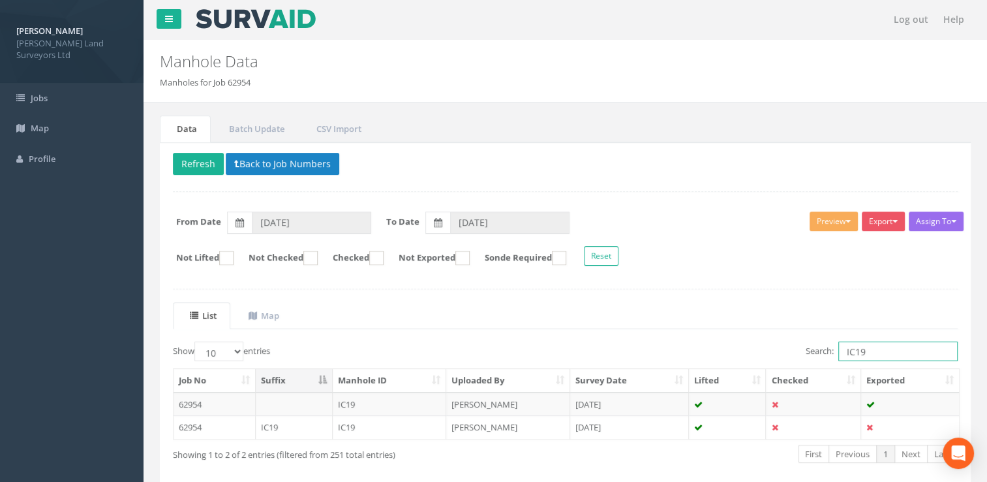
click at [887, 345] on input "IC19" at bounding box center [898, 351] width 119 height 20
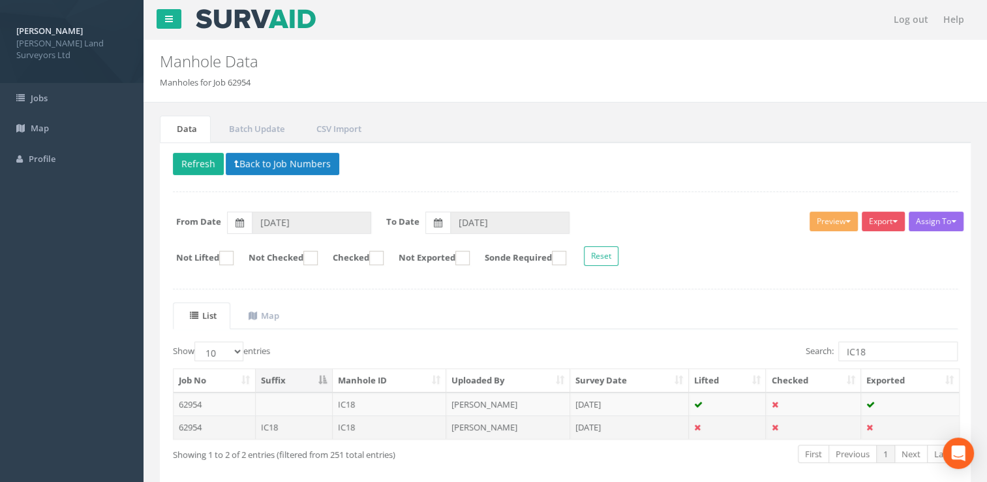
click at [519, 420] on td "[PERSON_NAME]" at bounding box center [508, 426] width 124 height 23
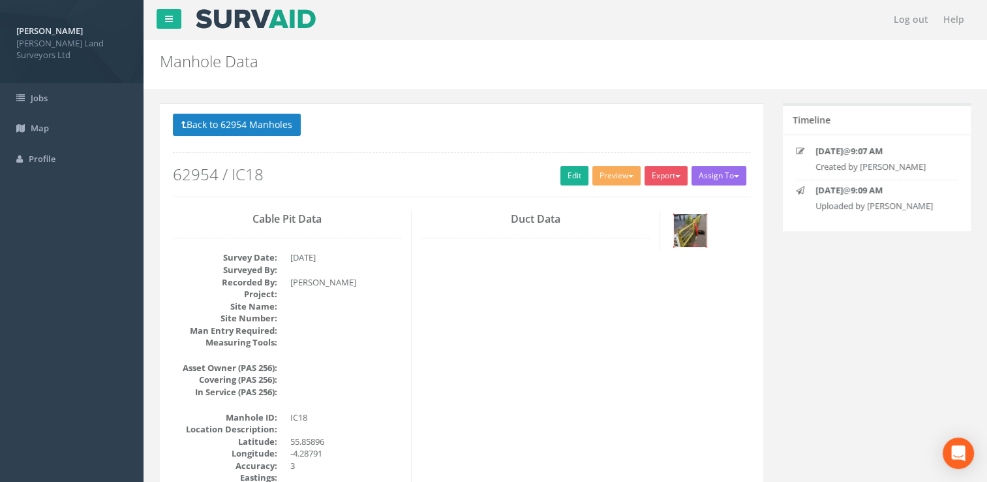
click at [700, 234] on img at bounding box center [690, 230] width 33 height 33
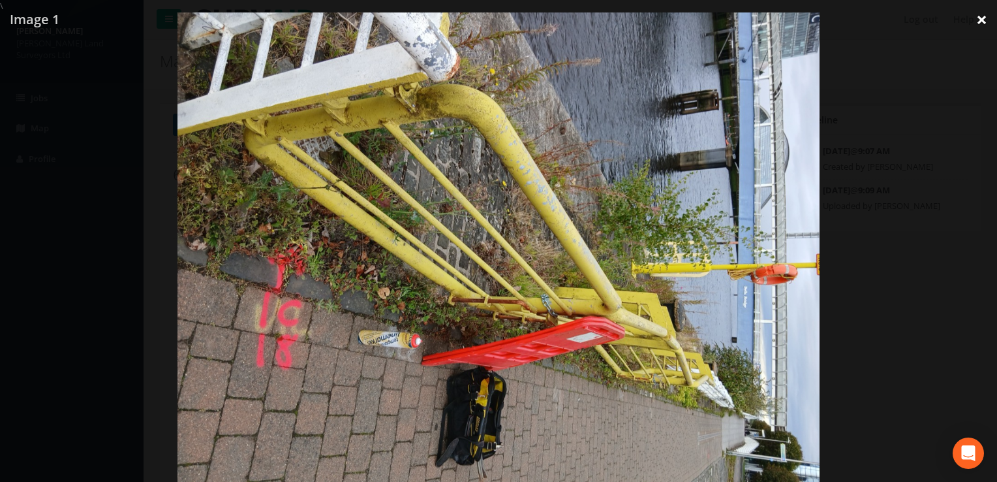
click at [976, 19] on link "×" at bounding box center [981, 19] width 31 height 39
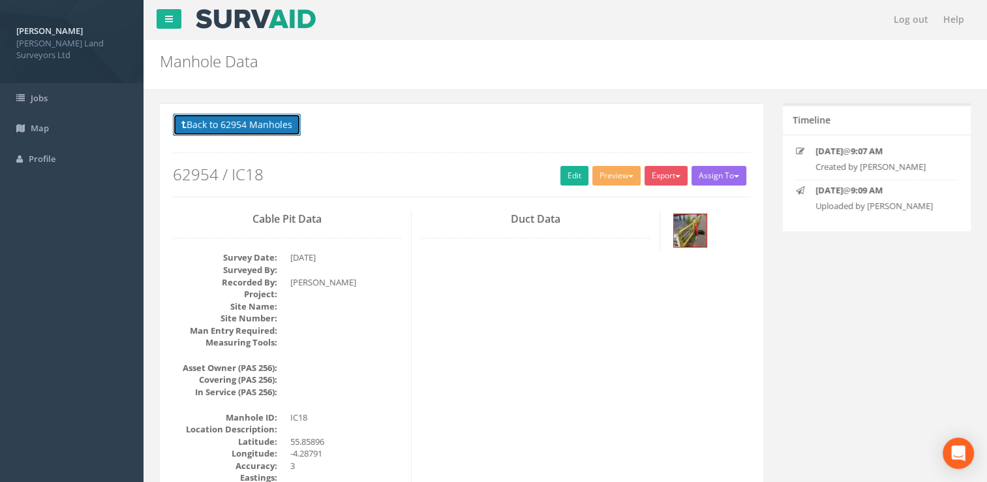
click at [200, 121] on button "Back to 62954 Manholes" at bounding box center [237, 125] width 128 height 22
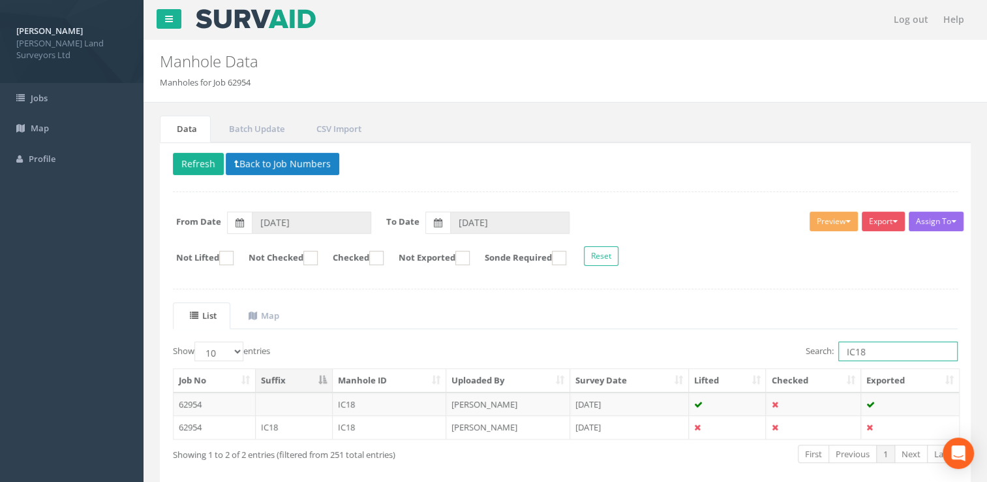
click at [882, 344] on input "IC18" at bounding box center [898, 351] width 119 height 20
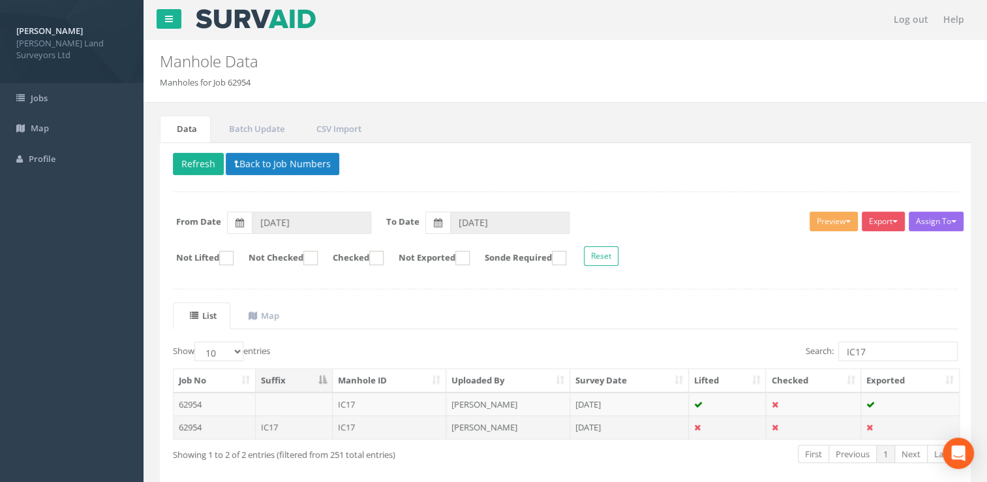
click at [589, 426] on td "[DATE]" at bounding box center [629, 426] width 119 height 23
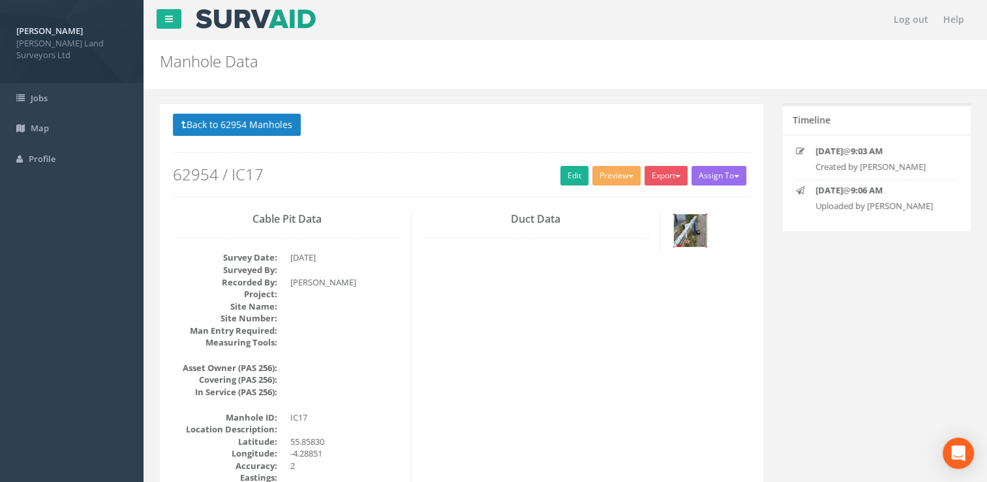
click at [692, 223] on img at bounding box center [690, 230] width 33 height 33
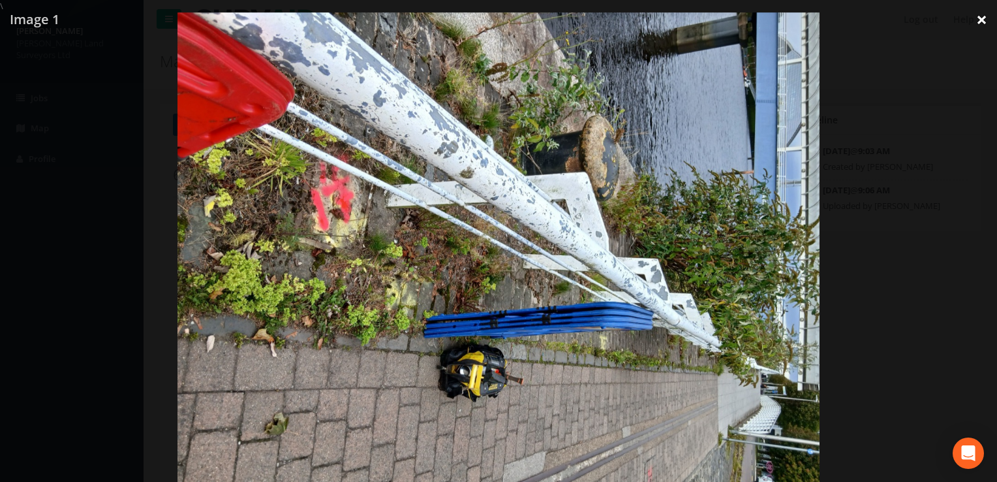
click at [983, 16] on link "×" at bounding box center [981, 19] width 31 height 39
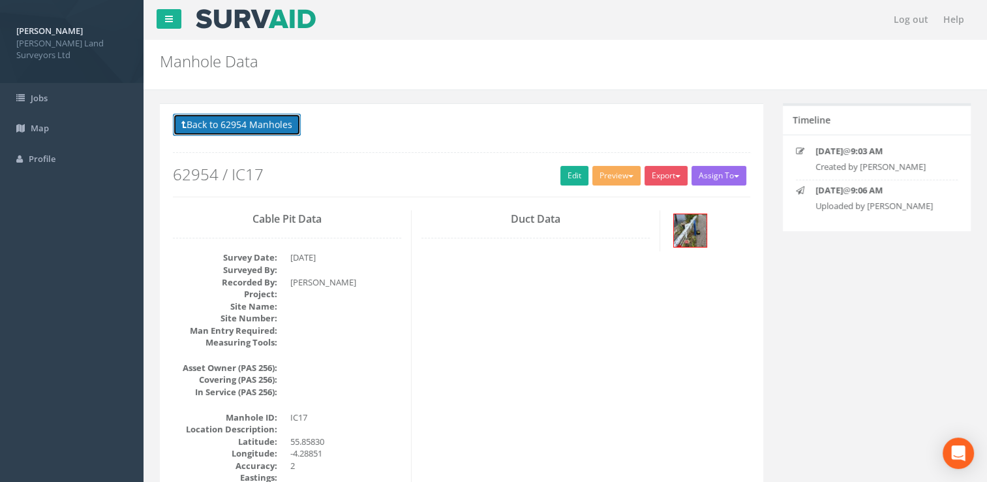
click at [245, 119] on button "Back to 62954 Manholes" at bounding box center [237, 125] width 128 height 22
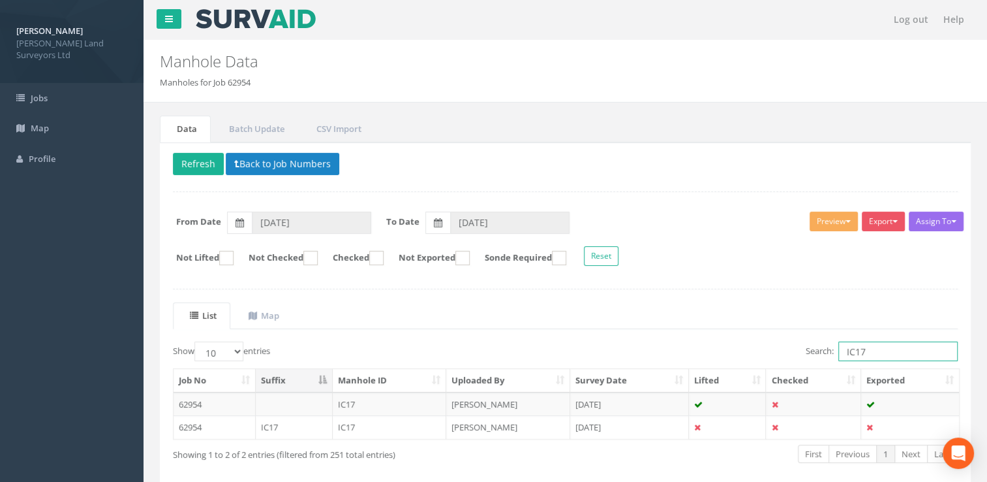
click at [872, 351] on input "IC17" at bounding box center [898, 351] width 119 height 20
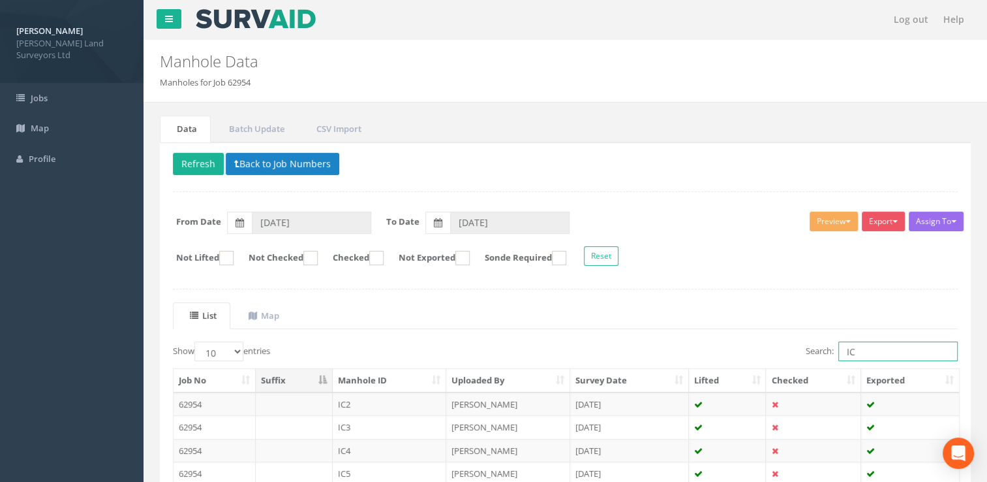
type input "I"
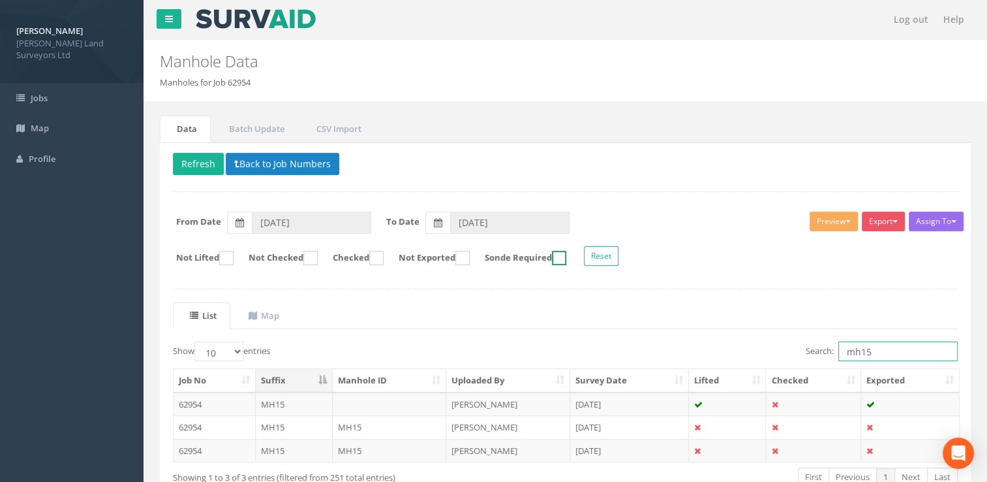
scroll to position [65, 0]
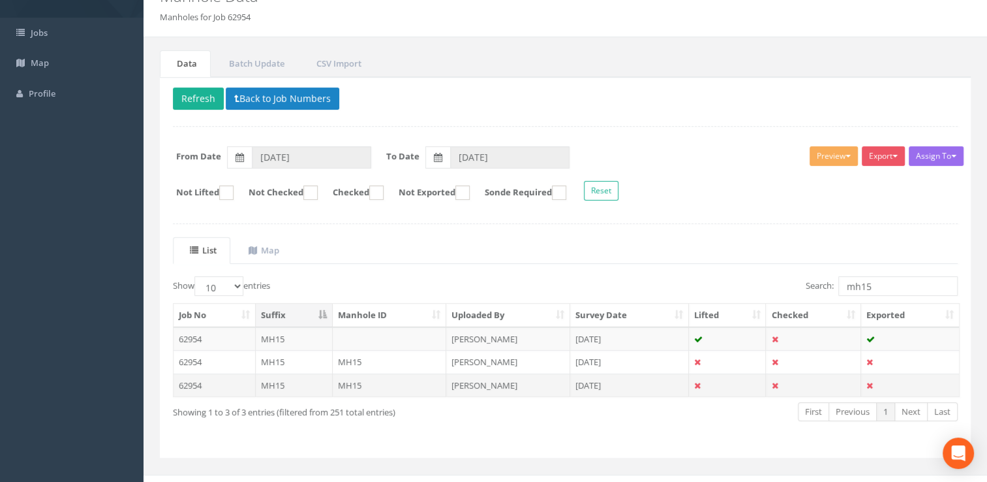
click at [495, 382] on td "[PERSON_NAME]" at bounding box center [508, 384] width 124 height 23
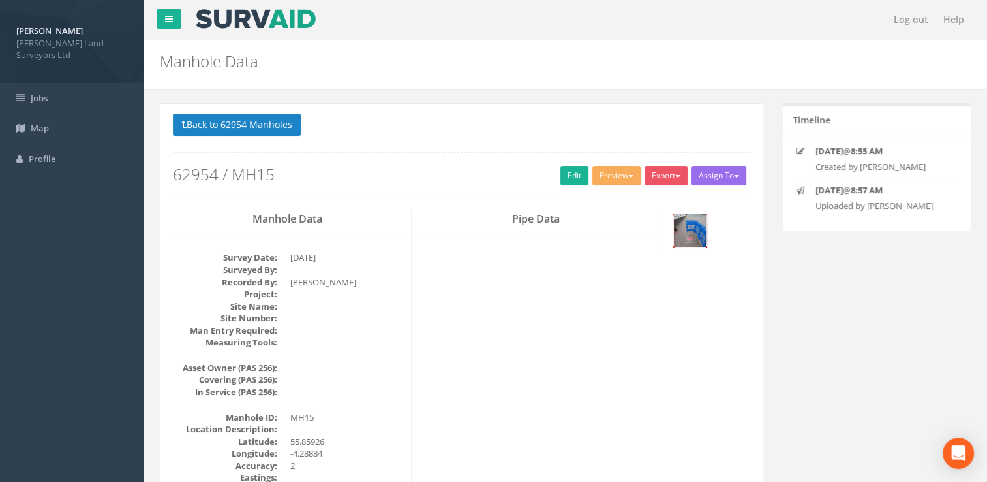
click at [689, 236] on img at bounding box center [690, 230] width 33 height 33
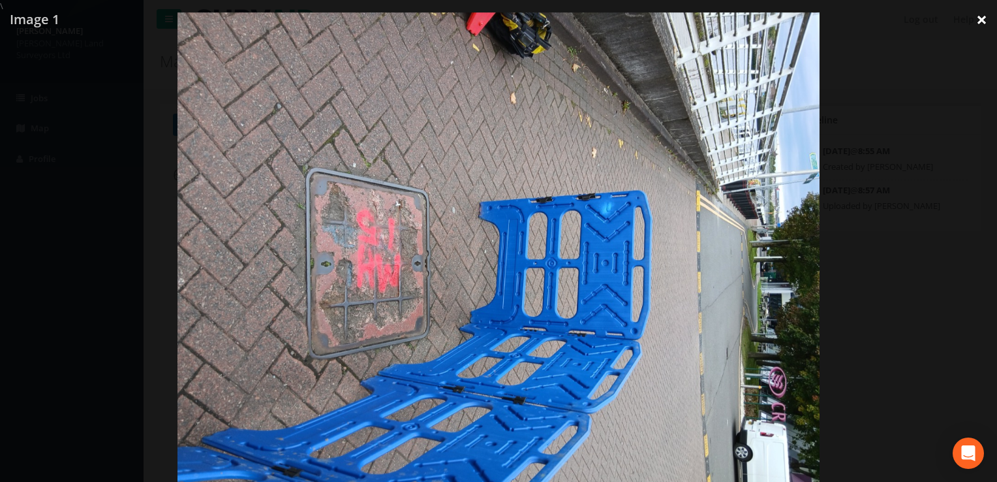
click at [981, 22] on link "×" at bounding box center [981, 19] width 31 height 39
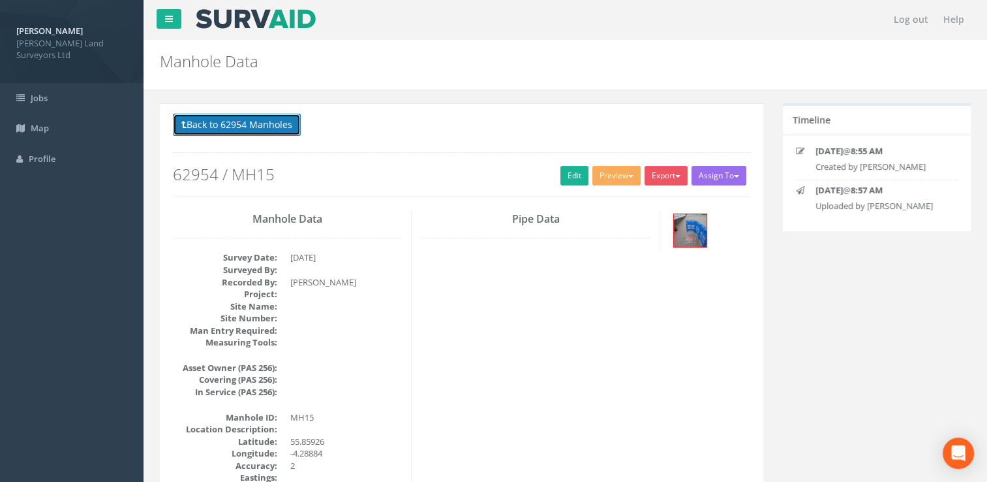
click at [232, 125] on button "Back to 62954 Manholes" at bounding box center [237, 125] width 128 height 22
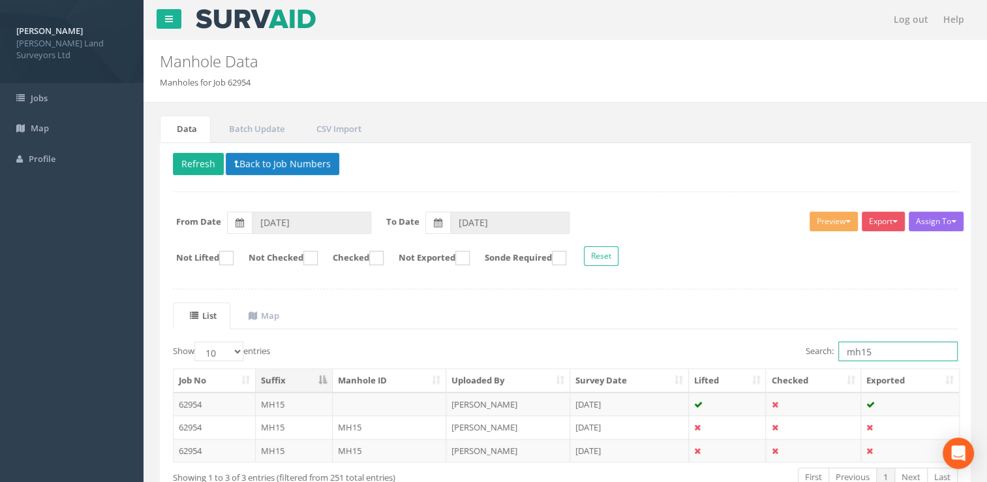
click at [882, 353] on input "mh15" at bounding box center [898, 351] width 119 height 20
drag, startPoint x: 869, startPoint y: 347, endPoint x: 827, endPoint y: 347, distance: 41.1
click at [827, 347] on label "Search: mh15" at bounding box center [882, 351] width 152 height 20
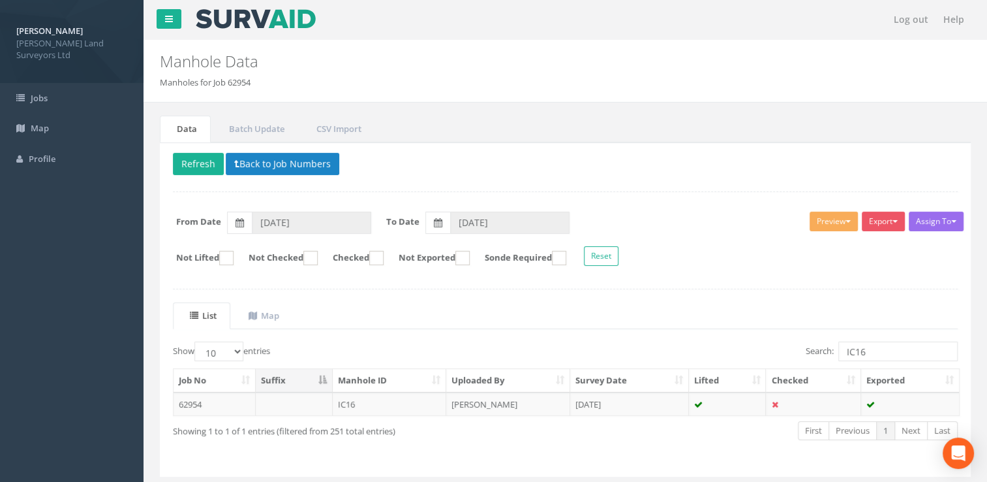
click at [619, 399] on td "[DATE]" at bounding box center [629, 403] width 119 height 23
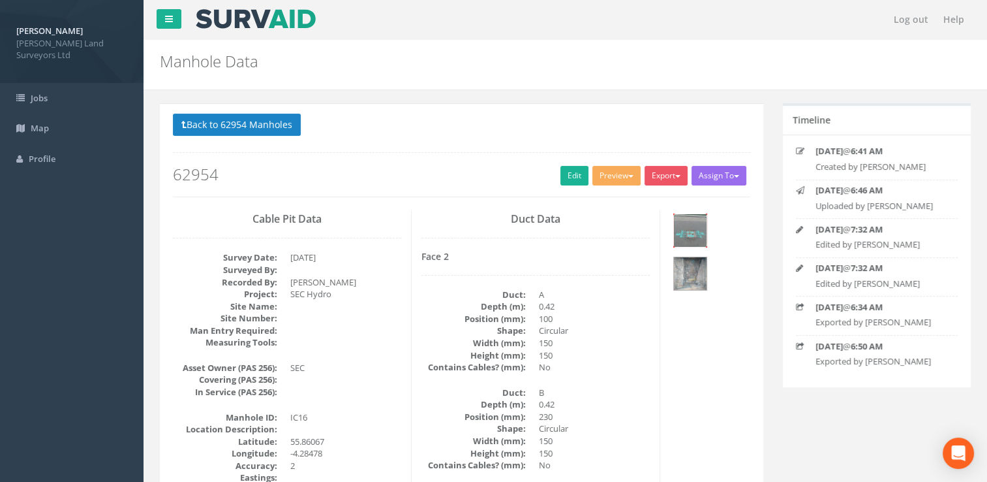
click at [679, 234] on img at bounding box center [690, 230] width 33 height 33
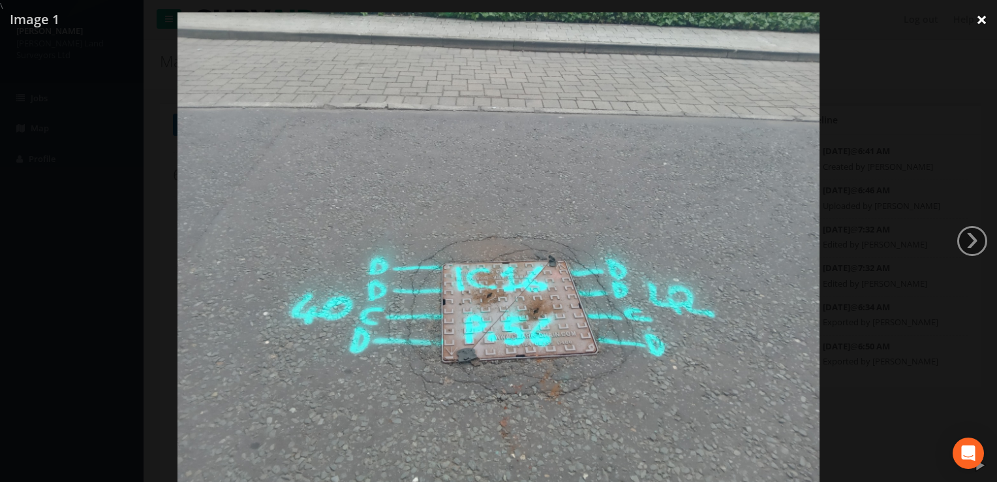
click at [978, 15] on link "×" at bounding box center [981, 19] width 31 height 39
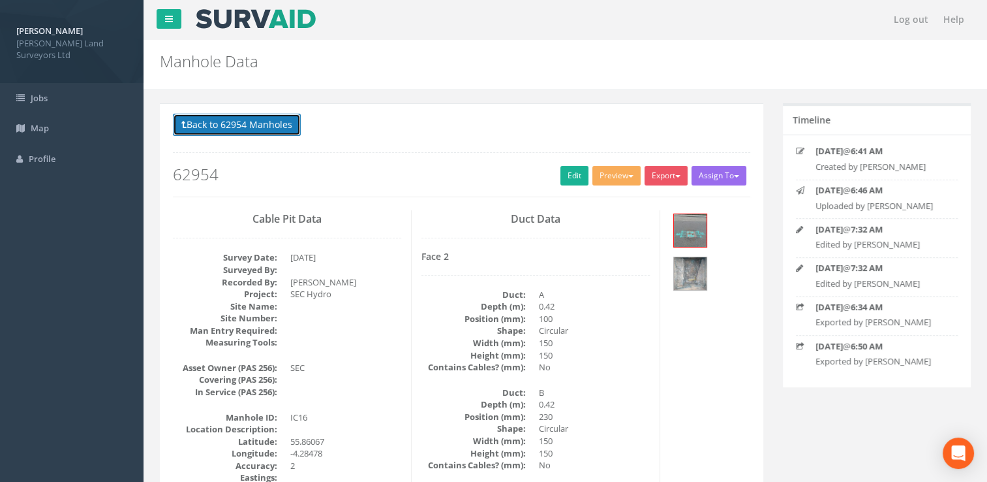
click at [213, 128] on button "Back to 62954 Manholes" at bounding box center [237, 125] width 128 height 22
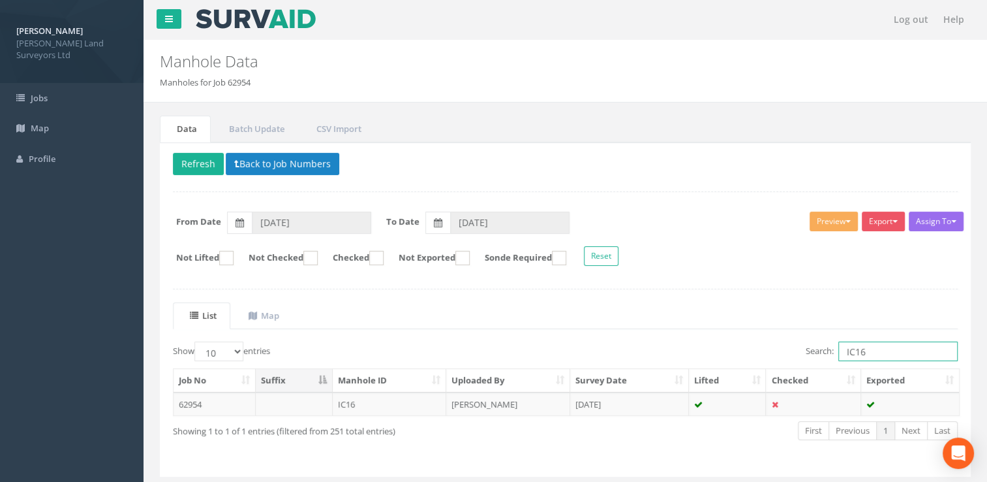
drag, startPoint x: 878, startPoint y: 348, endPoint x: 811, endPoint y: 343, distance: 67.4
click at [811, 343] on label "Search: IC16" at bounding box center [882, 351] width 152 height 20
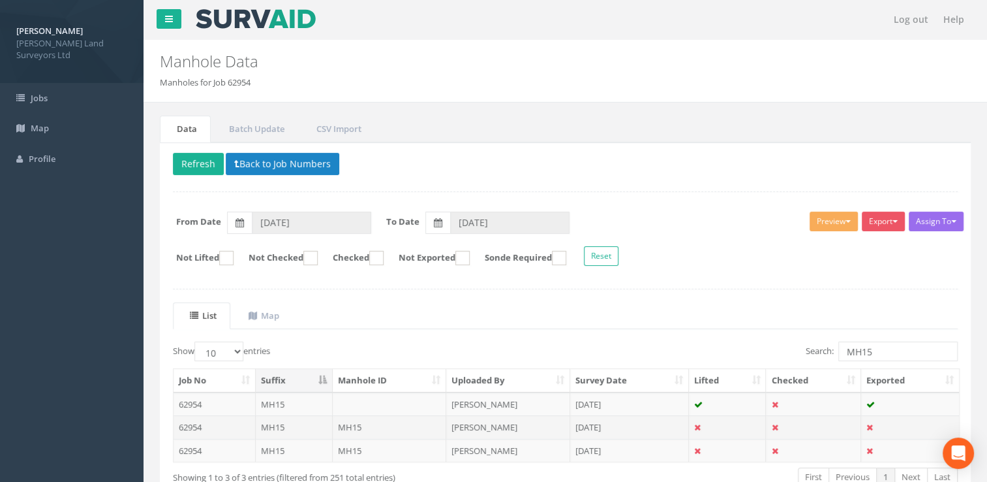
click at [517, 418] on td "[PERSON_NAME]" at bounding box center [508, 426] width 124 height 23
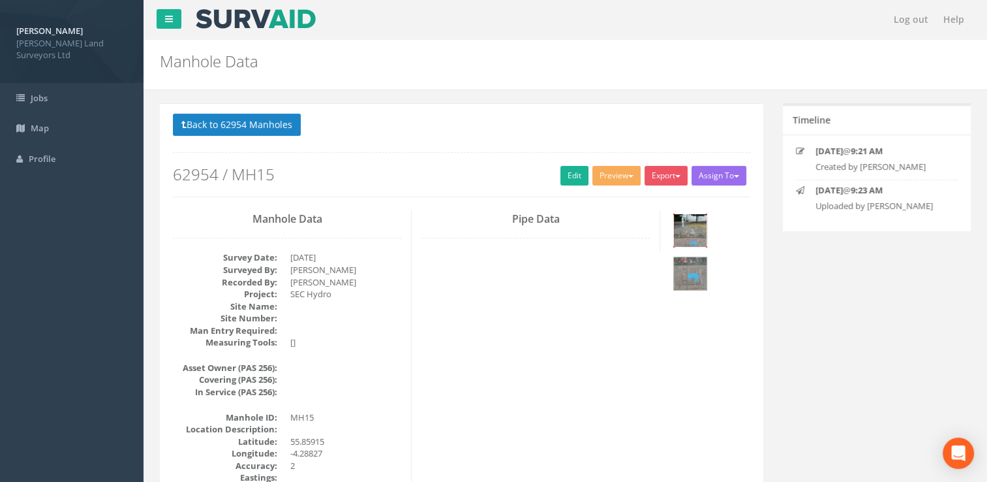
click at [679, 233] on img at bounding box center [690, 230] width 33 height 33
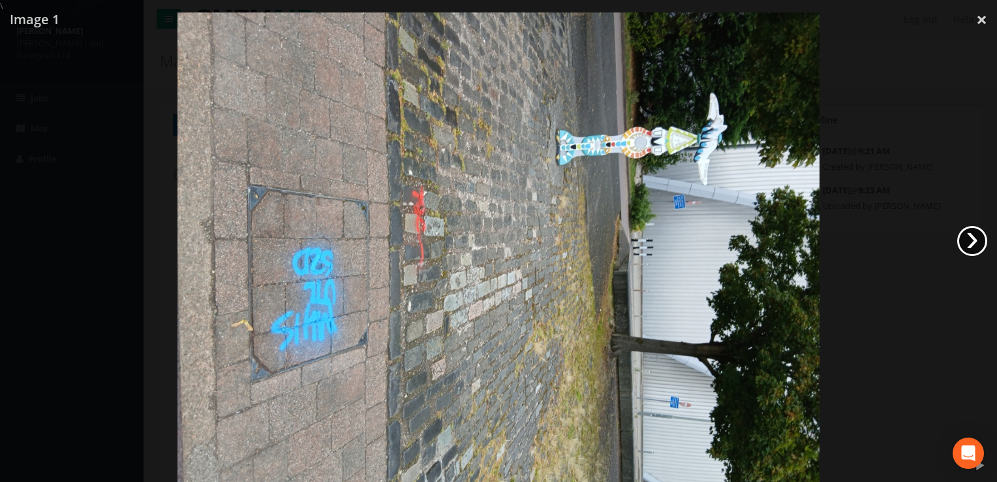
click at [964, 243] on link "›" at bounding box center [972, 241] width 30 height 30
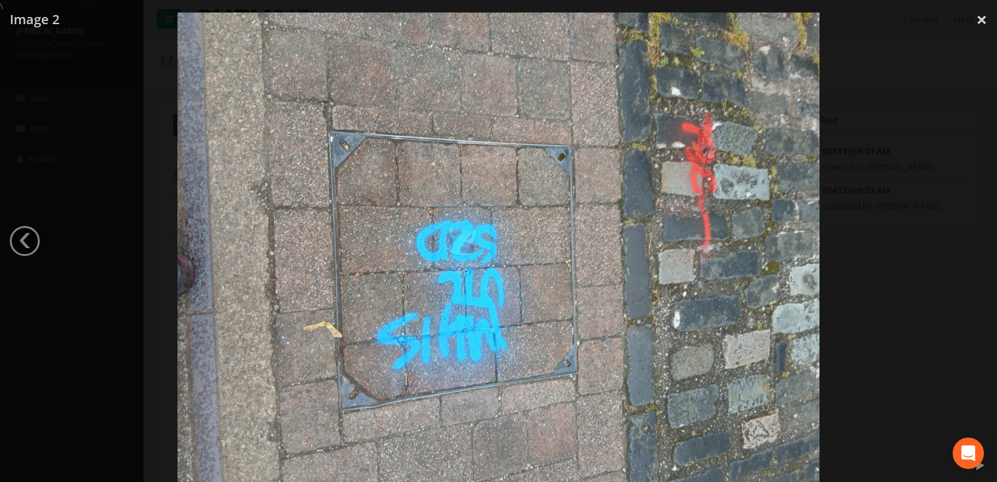
click at [14, 242] on link "‹" at bounding box center [25, 241] width 30 height 30
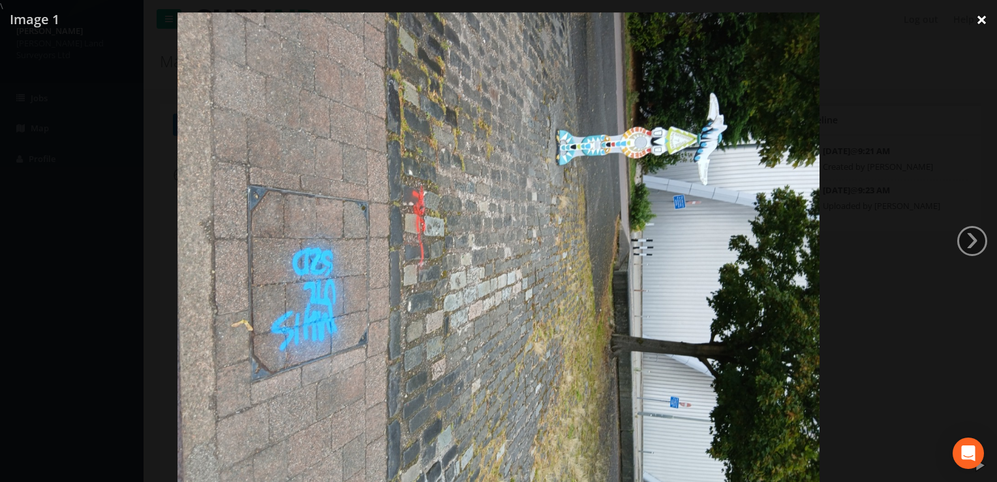
click at [983, 24] on link "×" at bounding box center [981, 19] width 31 height 39
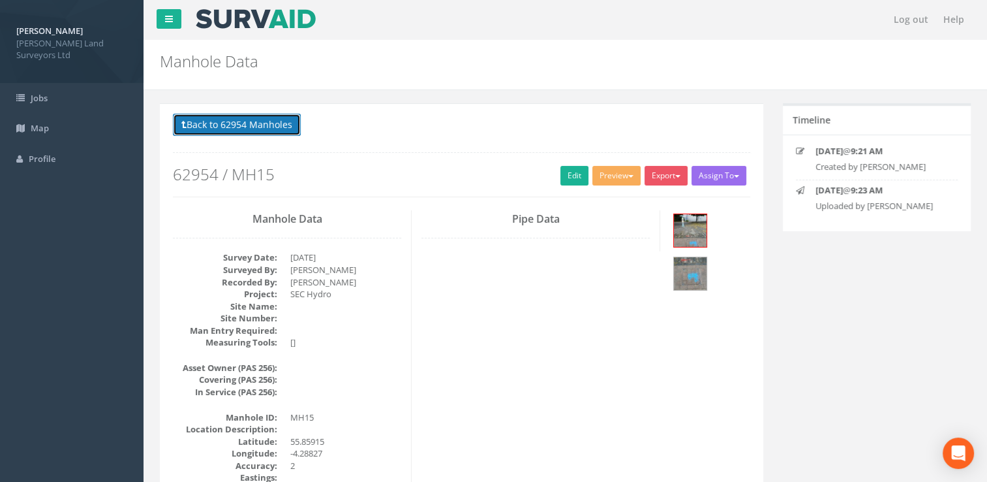
click at [200, 125] on button "Back to 62954 Manholes" at bounding box center [237, 125] width 128 height 22
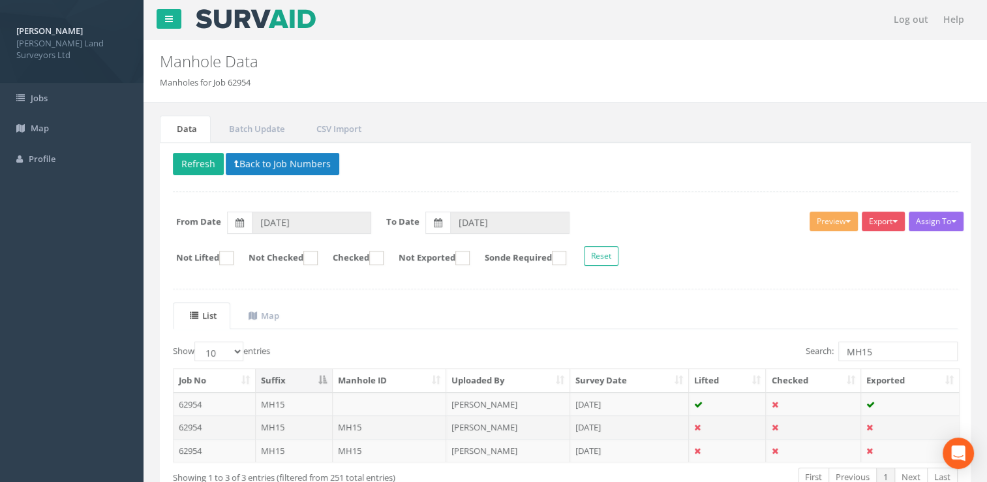
click at [524, 423] on td "[PERSON_NAME]" at bounding box center [508, 426] width 124 height 23
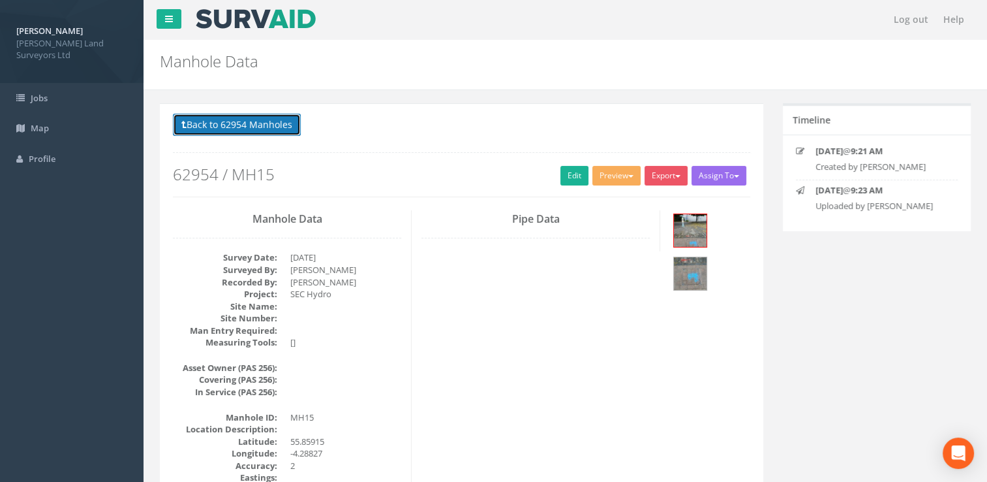
click at [209, 125] on button "Back to 62954 Manholes" at bounding box center [237, 125] width 128 height 22
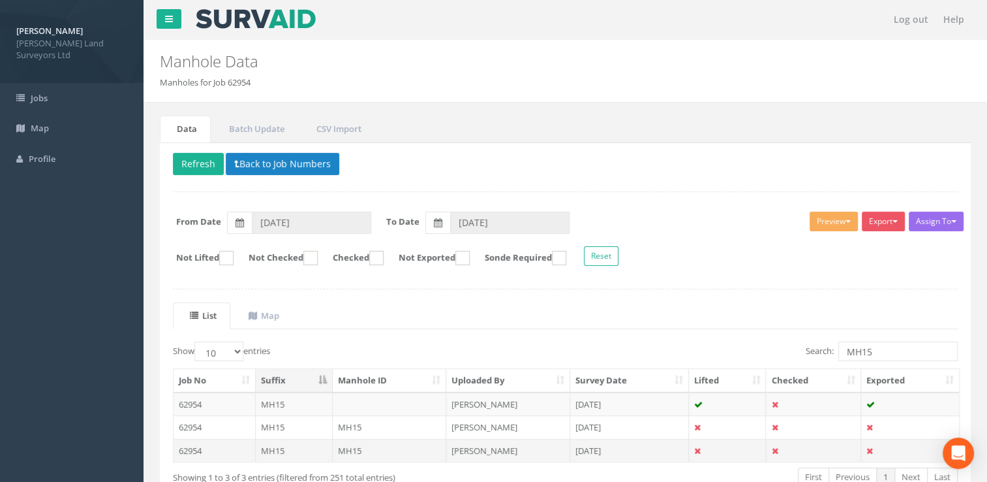
click at [472, 446] on td "[PERSON_NAME]" at bounding box center [508, 450] width 124 height 23
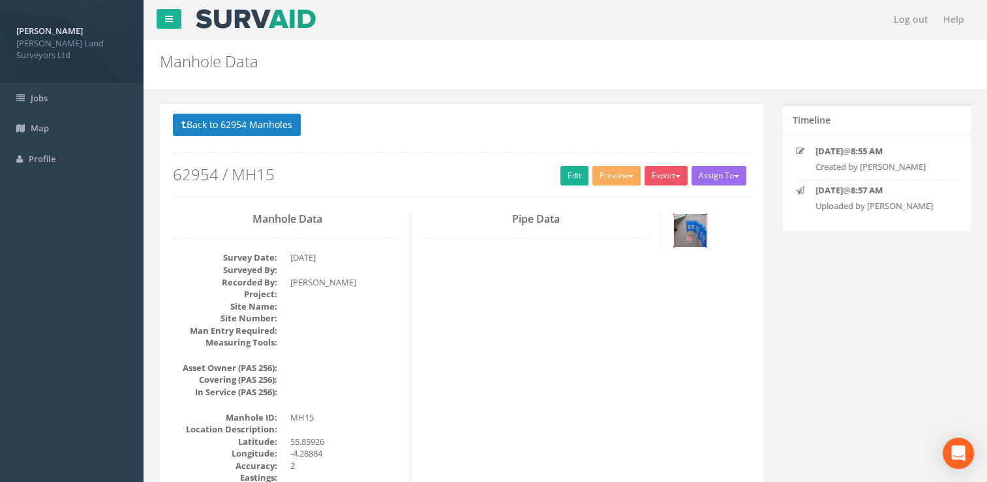
click at [689, 226] on img at bounding box center [690, 230] width 33 height 33
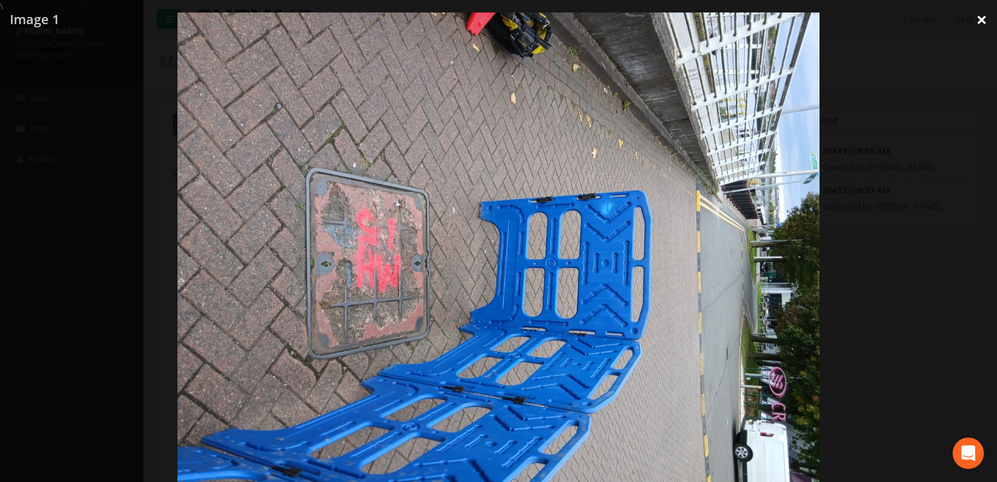
click at [983, 16] on link "×" at bounding box center [981, 19] width 31 height 39
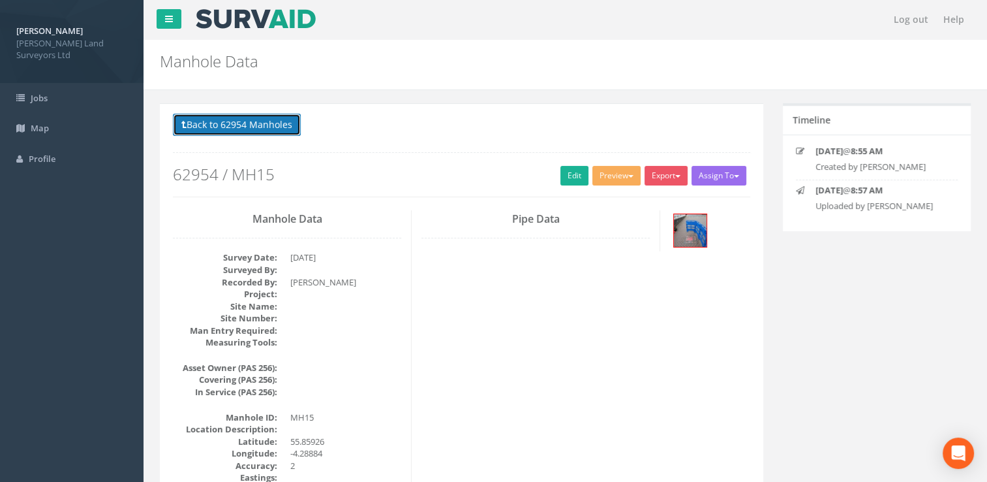
click at [266, 114] on button "Back to 62954 Manholes" at bounding box center [237, 125] width 128 height 22
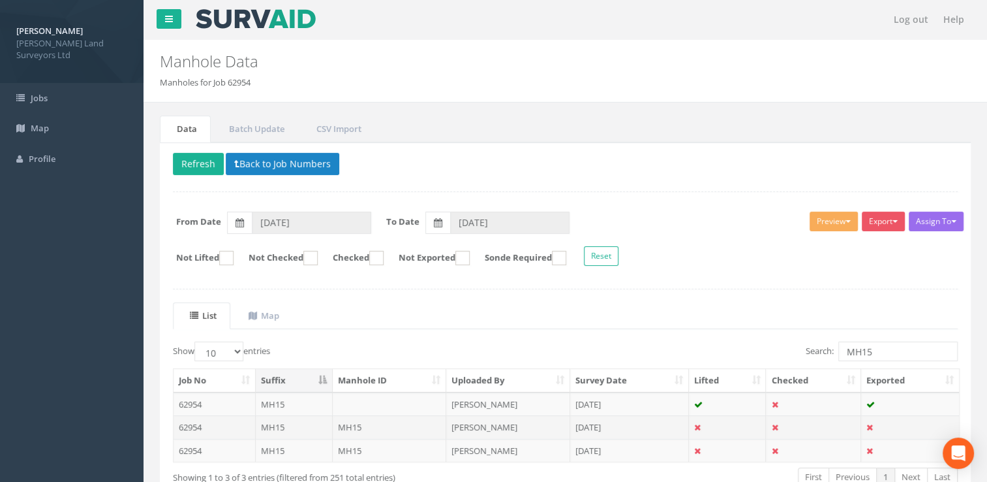
click at [492, 429] on td "[PERSON_NAME]" at bounding box center [508, 426] width 124 height 23
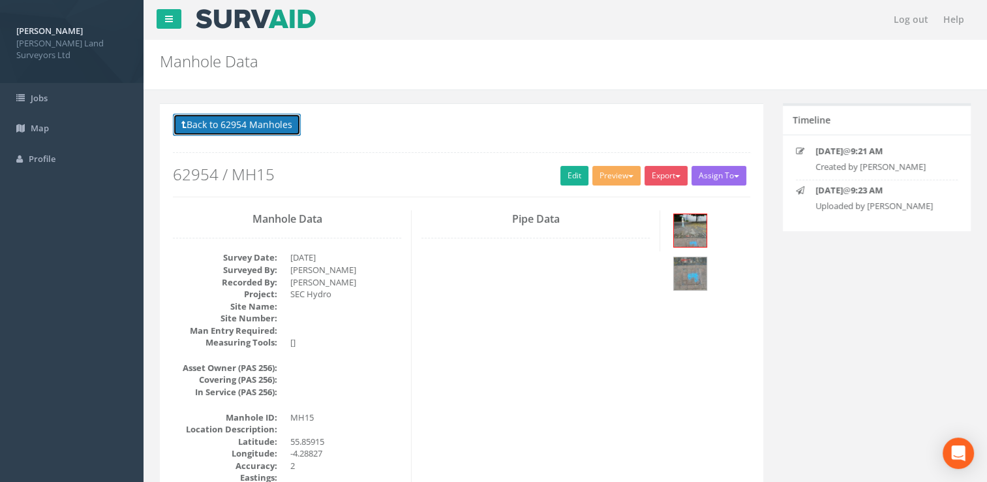
click at [239, 129] on button "Back to 62954 Manholes" at bounding box center [237, 125] width 128 height 22
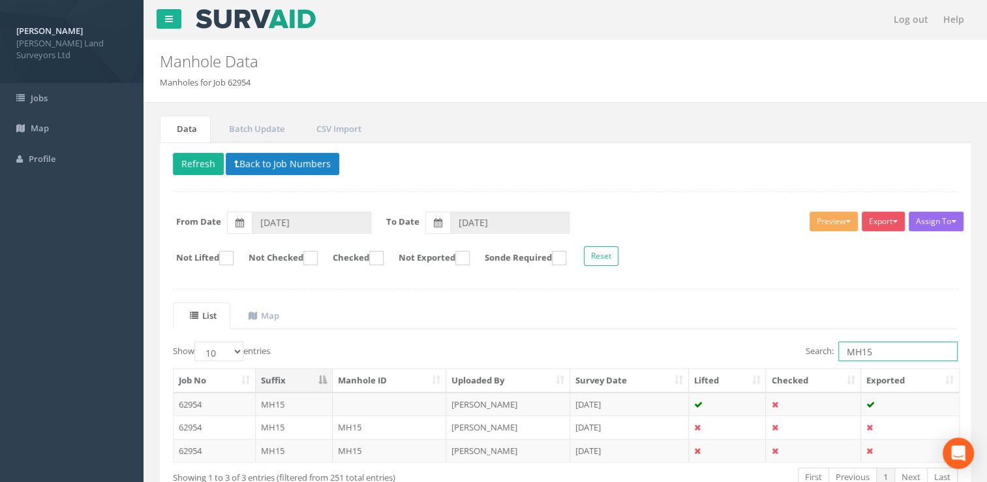
drag, startPoint x: 874, startPoint y: 345, endPoint x: 778, endPoint y: 354, distance: 96.4
click at [778, 354] on div "Search: MH15" at bounding box center [767, 352] width 383 height 23
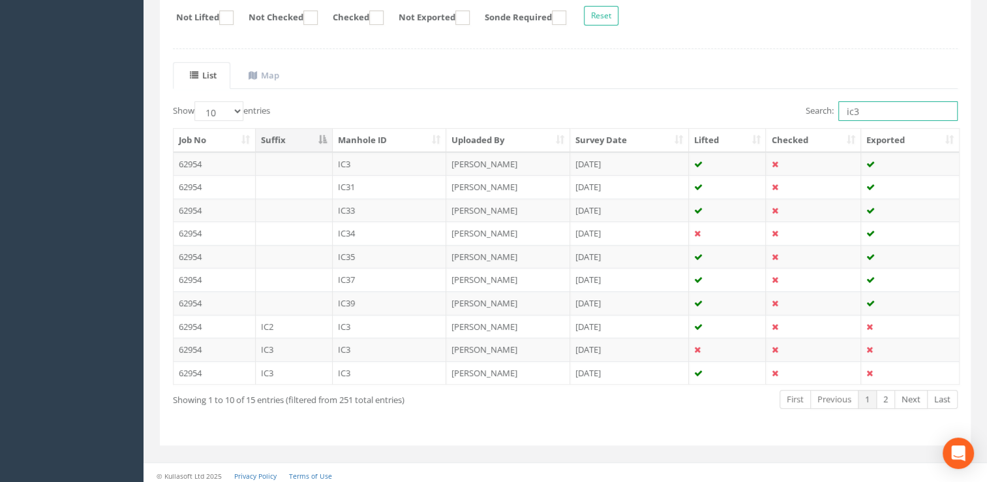
scroll to position [243, 0]
click at [528, 343] on td "[PERSON_NAME]" at bounding box center [508, 346] width 124 height 23
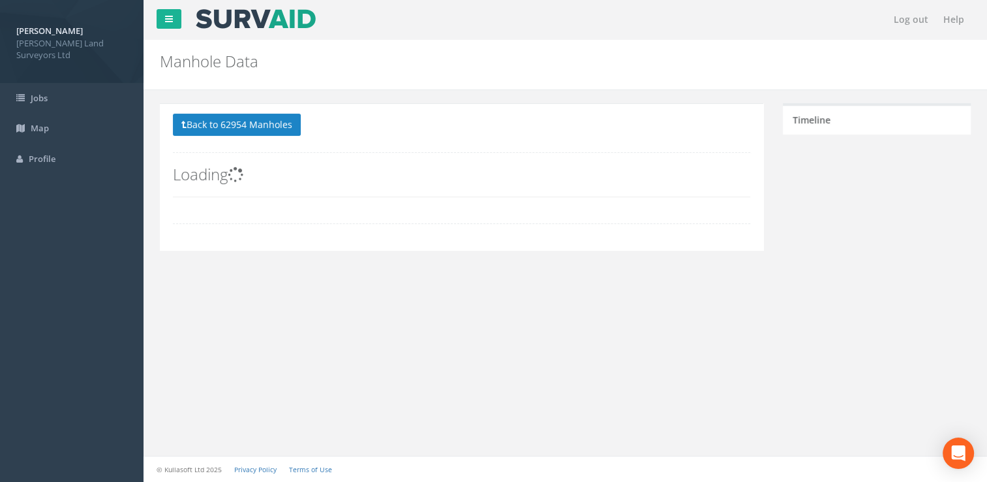
scroll to position [0, 0]
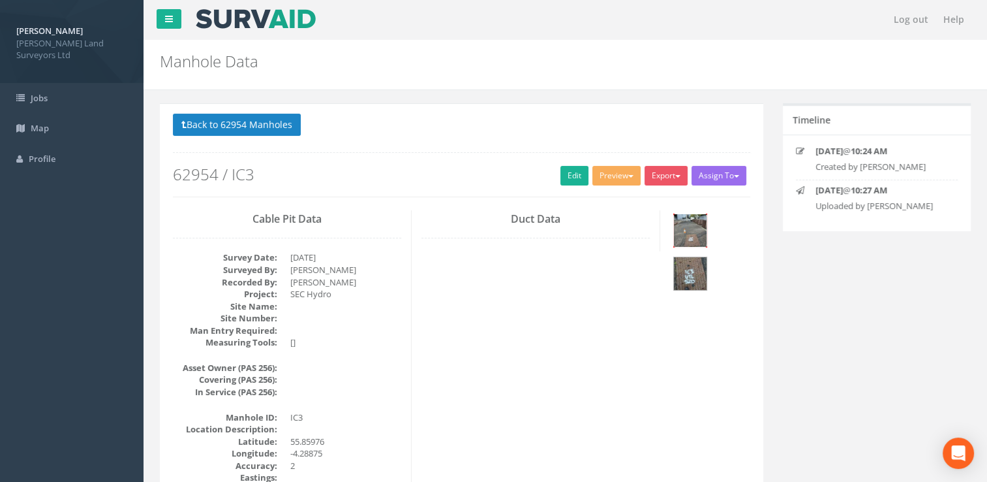
click at [685, 238] on img at bounding box center [690, 230] width 33 height 33
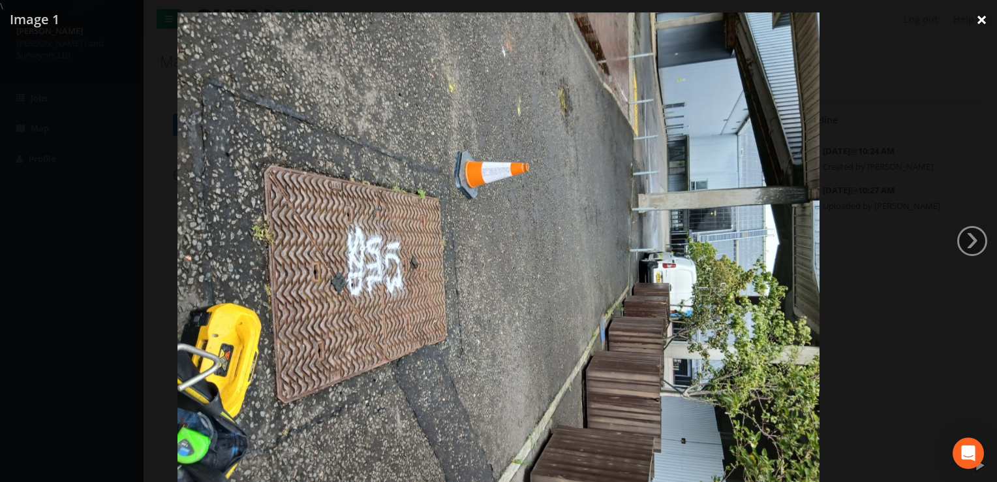
click at [982, 16] on link "×" at bounding box center [981, 19] width 31 height 39
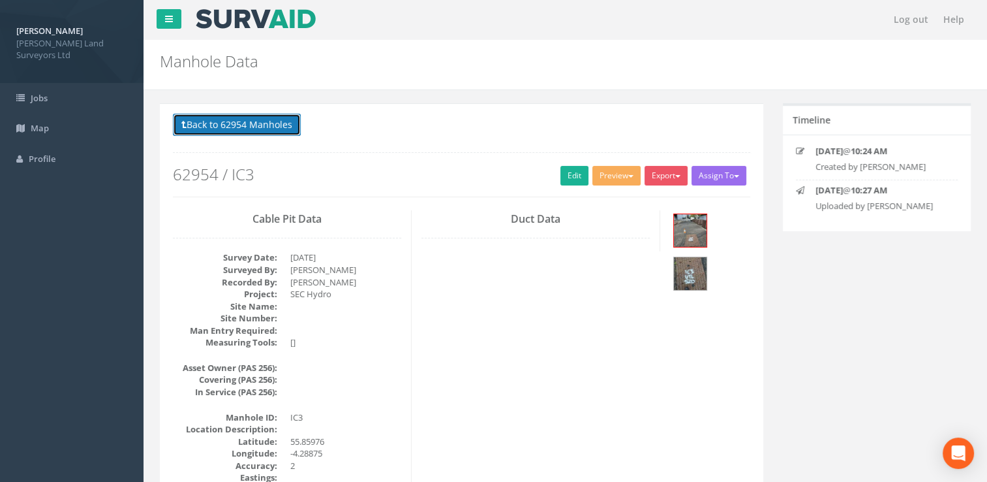
click at [215, 119] on button "Back to 62954 Manholes" at bounding box center [237, 125] width 128 height 22
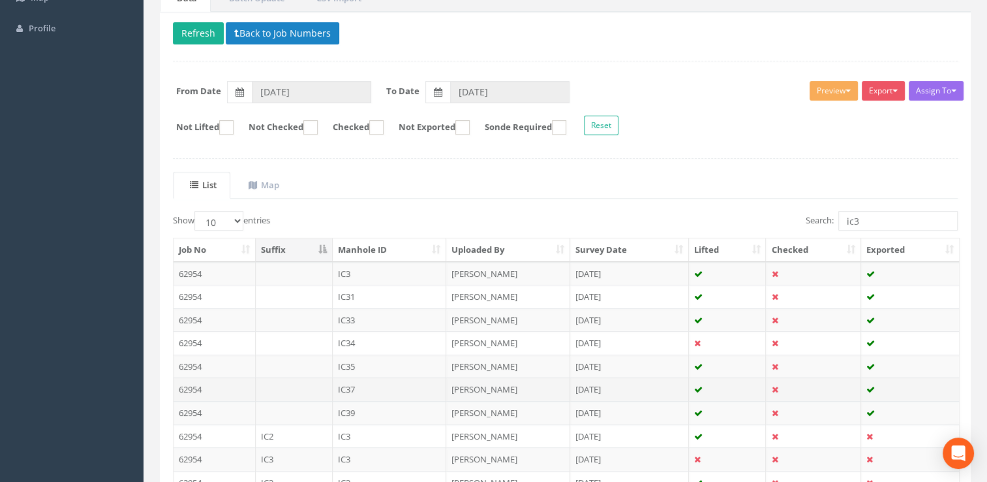
scroll to position [243, 0]
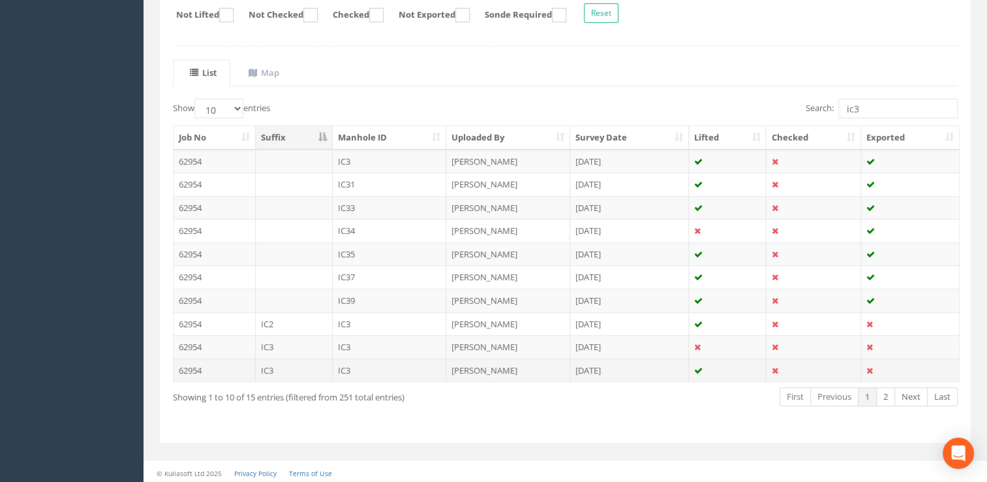
click at [355, 367] on td "IC3" at bounding box center [390, 369] width 114 height 23
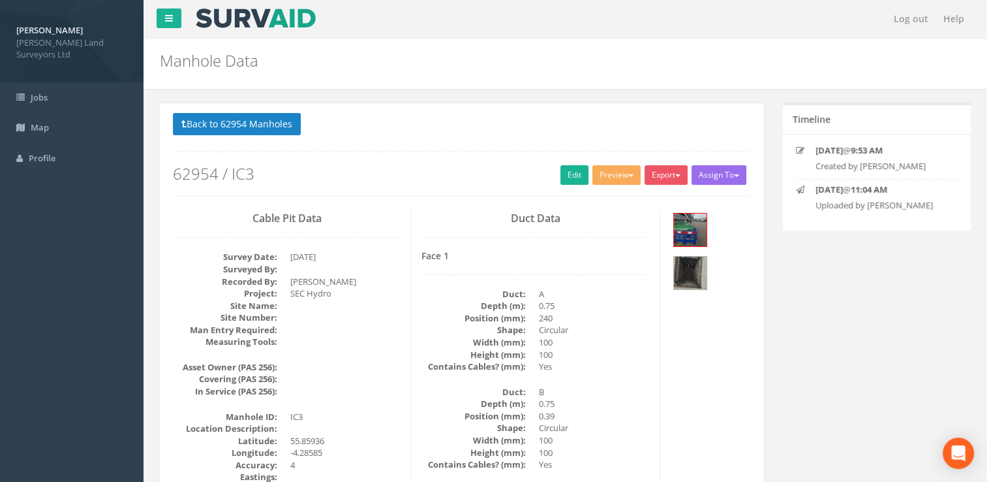
scroll to position [0, 0]
click at [697, 226] on img at bounding box center [690, 230] width 33 height 33
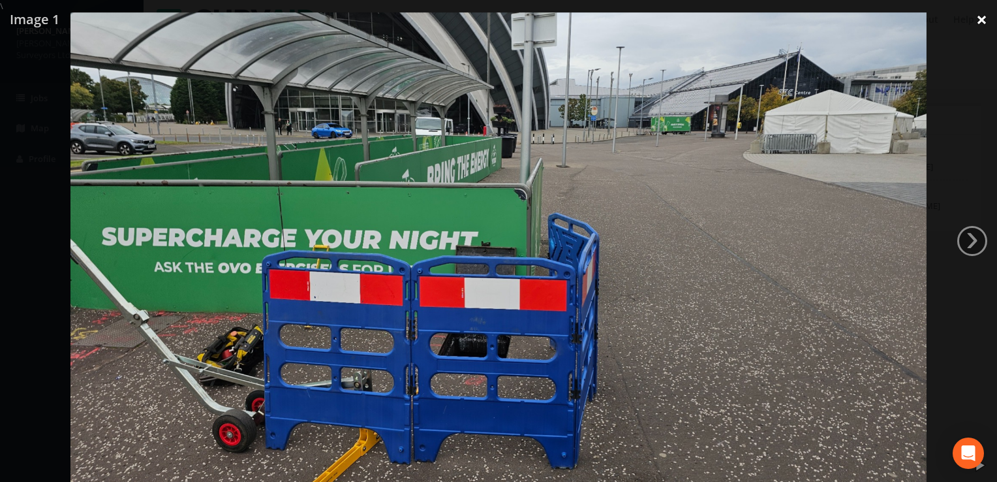
click at [983, 17] on link "×" at bounding box center [981, 19] width 31 height 39
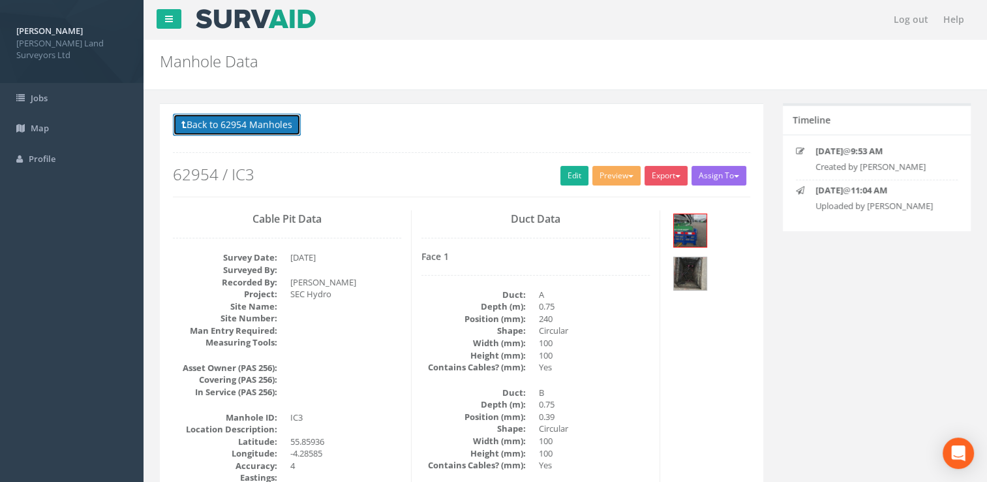
click at [182, 123] on icon at bounding box center [183, 124] width 5 height 9
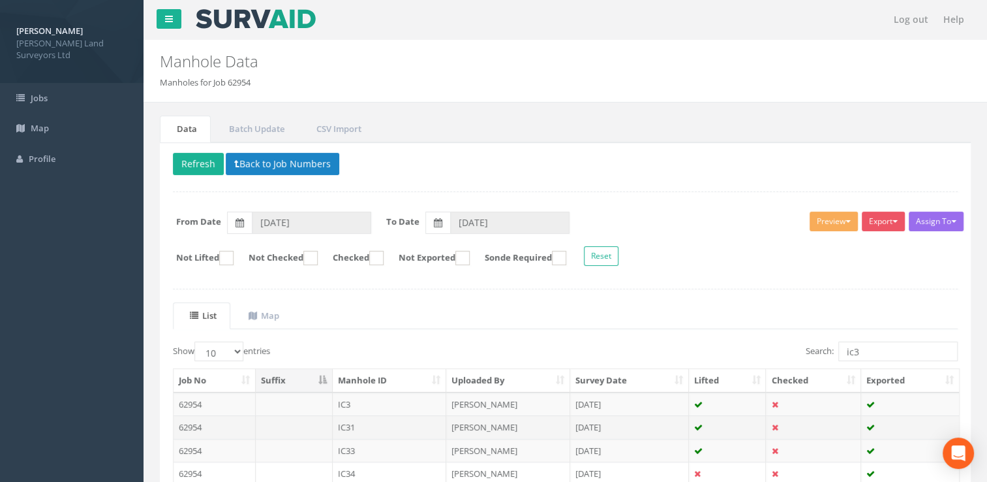
scroll to position [243, 0]
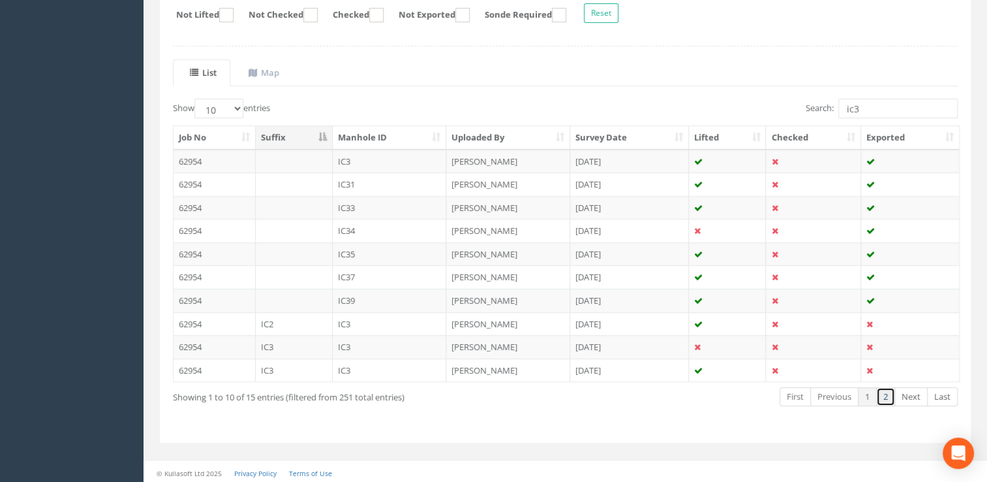
click at [882, 398] on link "2" at bounding box center [885, 396] width 19 height 19
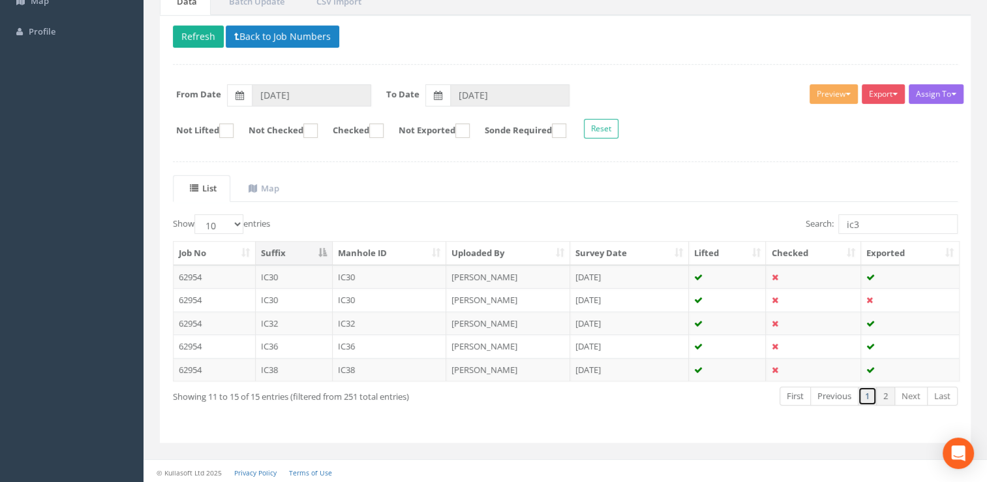
click at [869, 393] on link "1" at bounding box center [867, 395] width 19 height 19
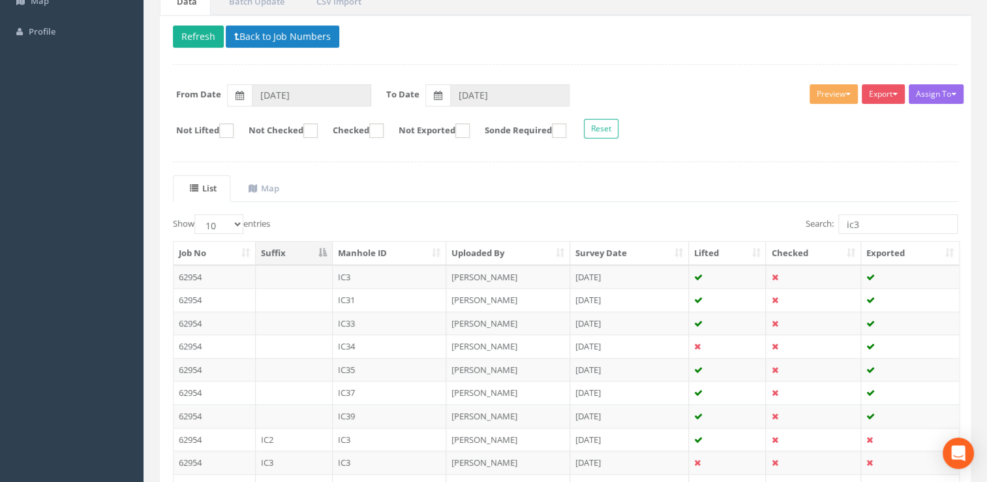
scroll to position [243, 0]
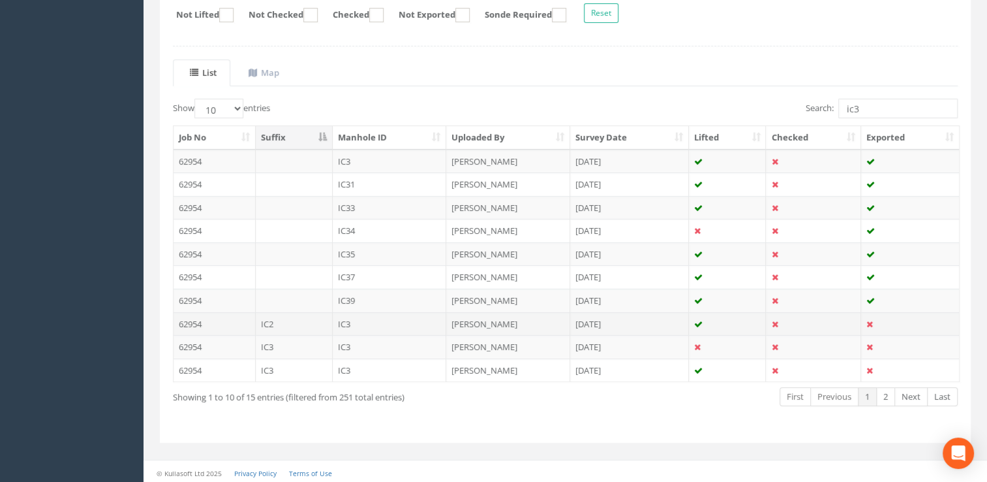
click at [358, 318] on td "IC3" at bounding box center [390, 323] width 114 height 23
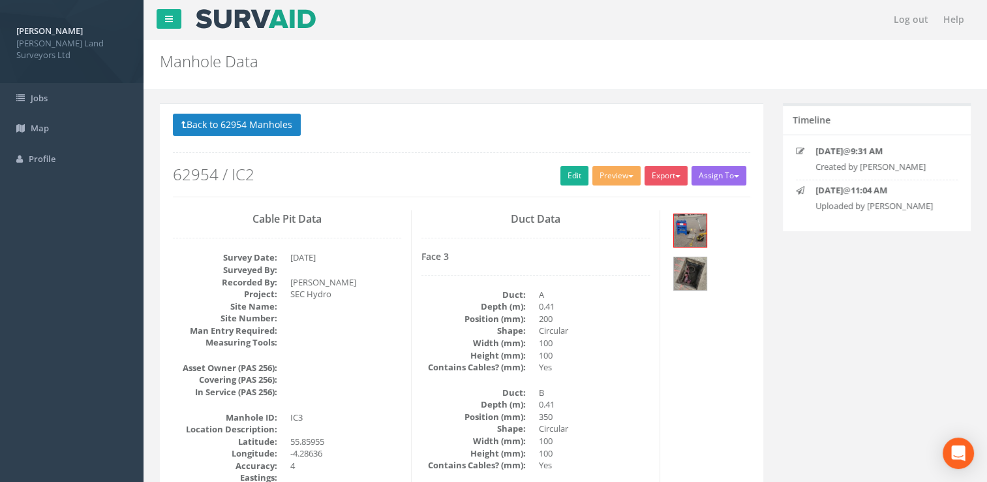
scroll to position [0, 0]
click at [698, 234] on img at bounding box center [690, 230] width 33 height 33
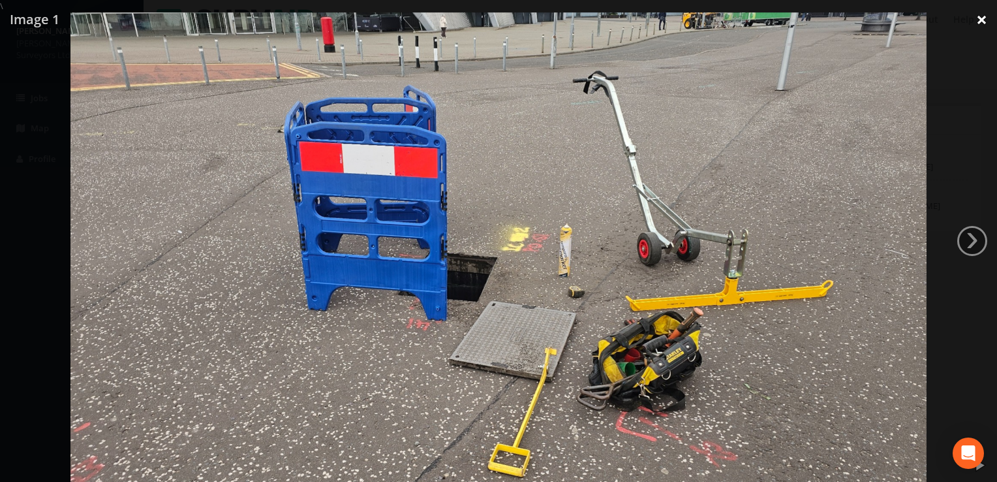
click at [985, 20] on link "×" at bounding box center [981, 19] width 31 height 39
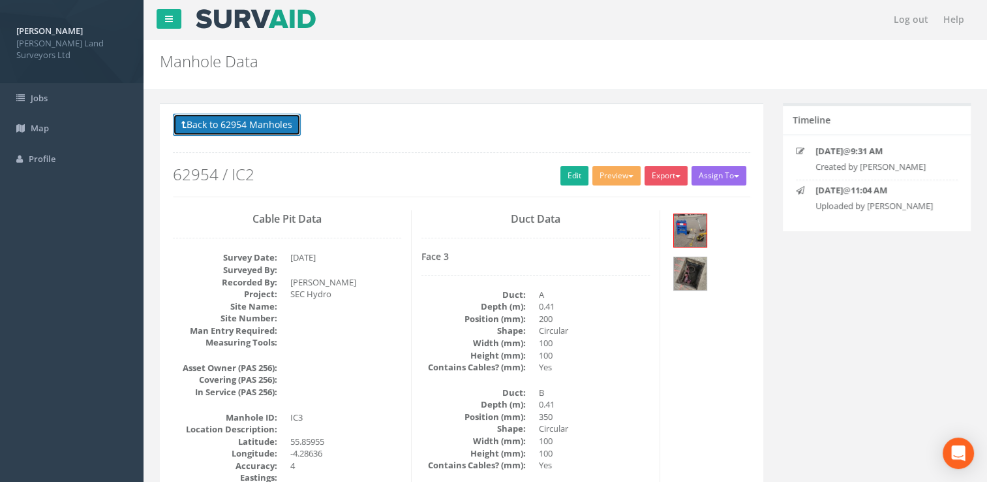
click at [253, 119] on button "Back to 62954 Manholes" at bounding box center [237, 125] width 128 height 22
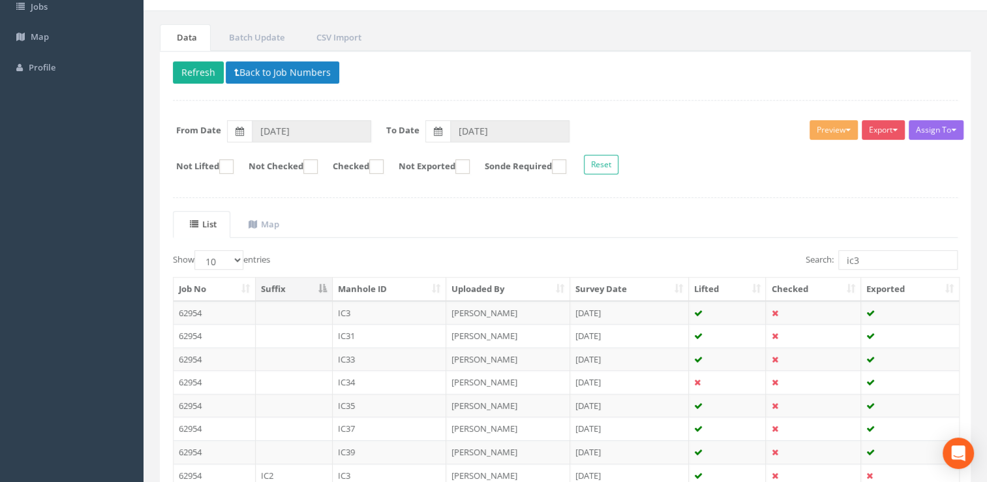
scroll to position [196, 0]
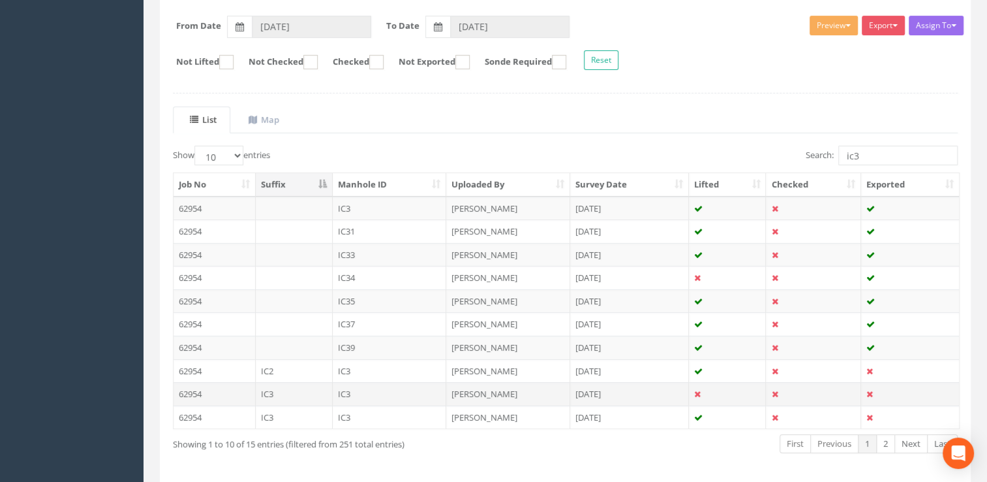
click at [478, 392] on td "[PERSON_NAME]" at bounding box center [508, 393] width 124 height 23
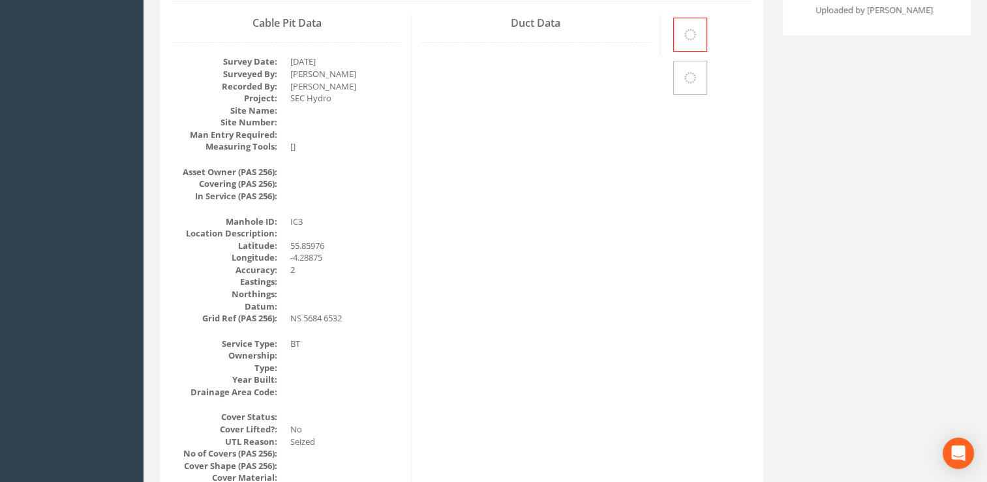
scroll to position [0, 0]
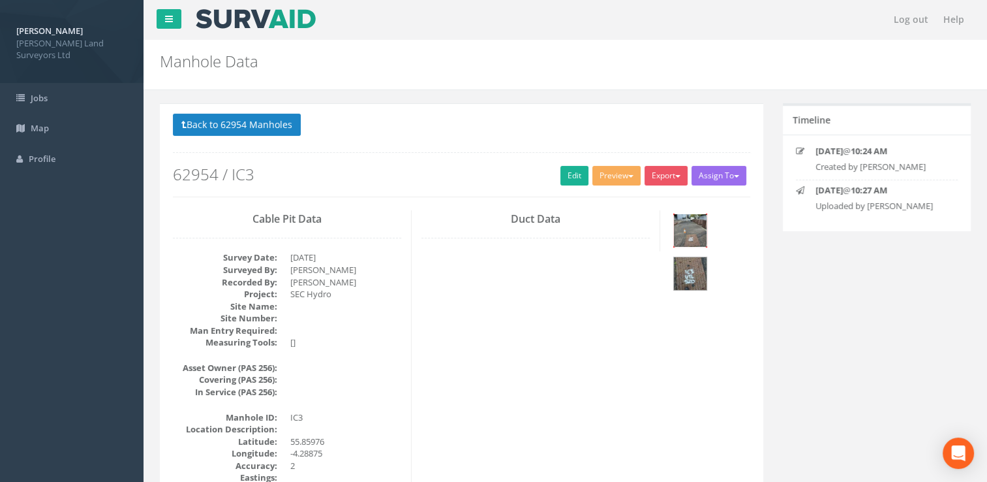
click at [691, 240] on img at bounding box center [690, 230] width 33 height 33
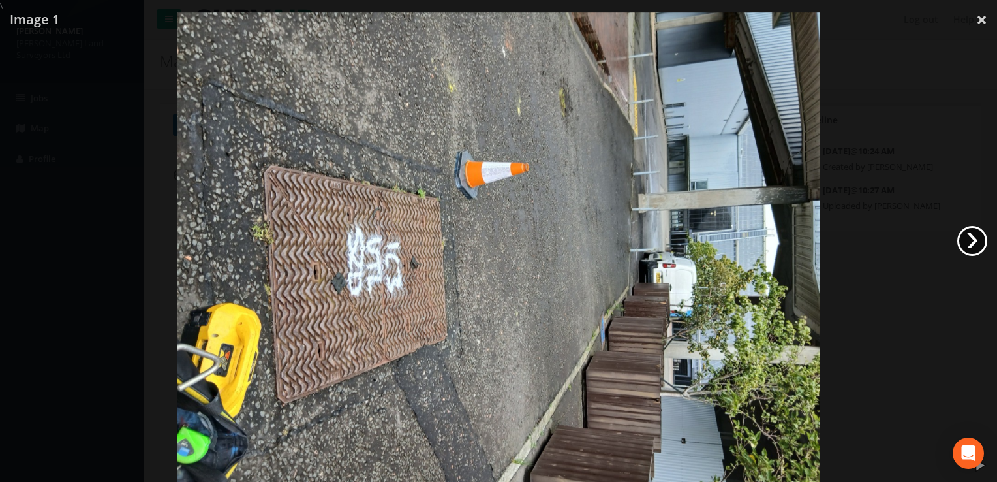
click at [974, 242] on link "›" at bounding box center [972, 241] width 30 height 30
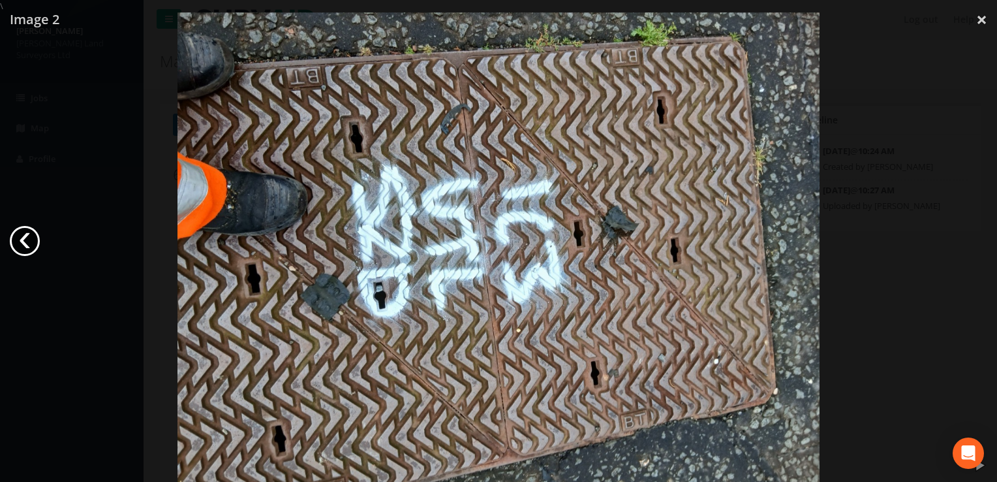
click at [25, 244] on link "‹" at bounding box center [25, 241] width 30 height 30
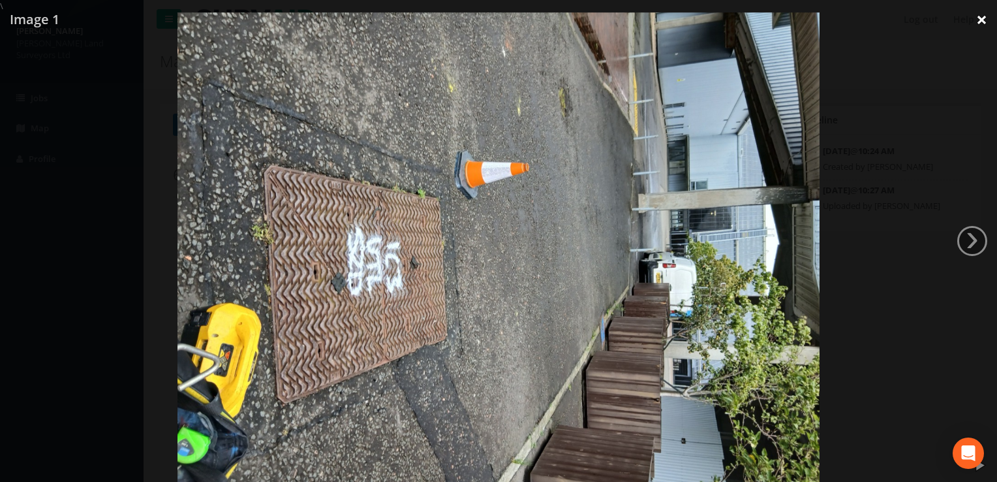
click at [979, 18] on link "×" at bounding box center [981, 19] width 31 height 39
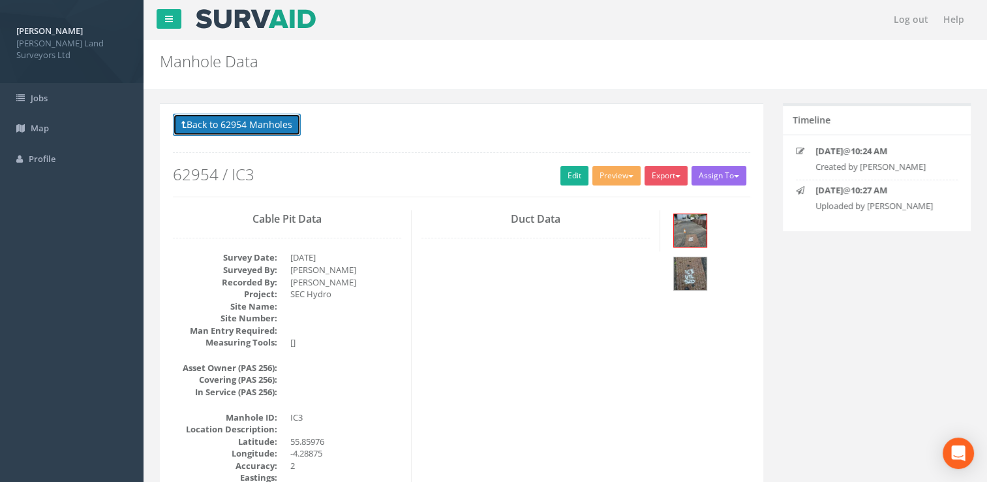
click at [248, 119] on button "Back to 62954 Manholes" at bounding box center [237, 125] width 128 height 22
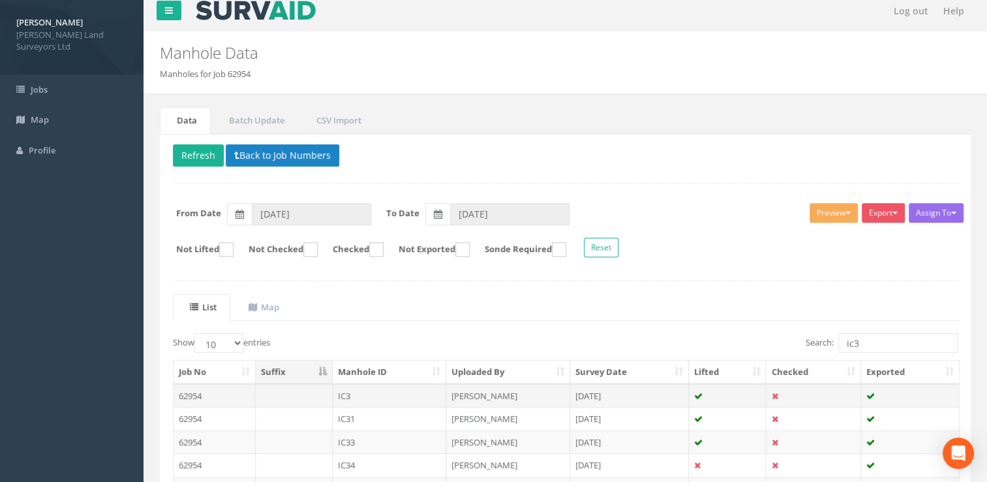
scroll to position [243, 0]
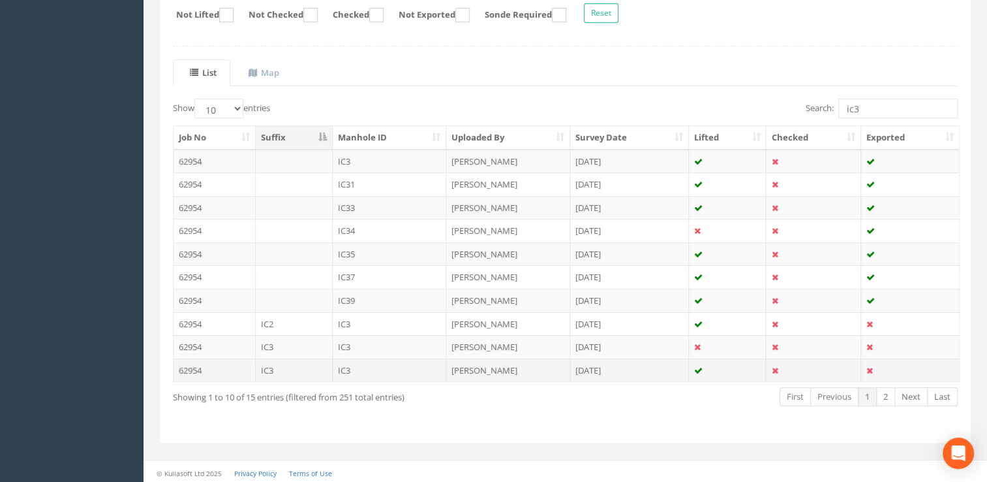
click at [362, 372] on td "IC3" at bounding box center [390, 369] width 114 height 23
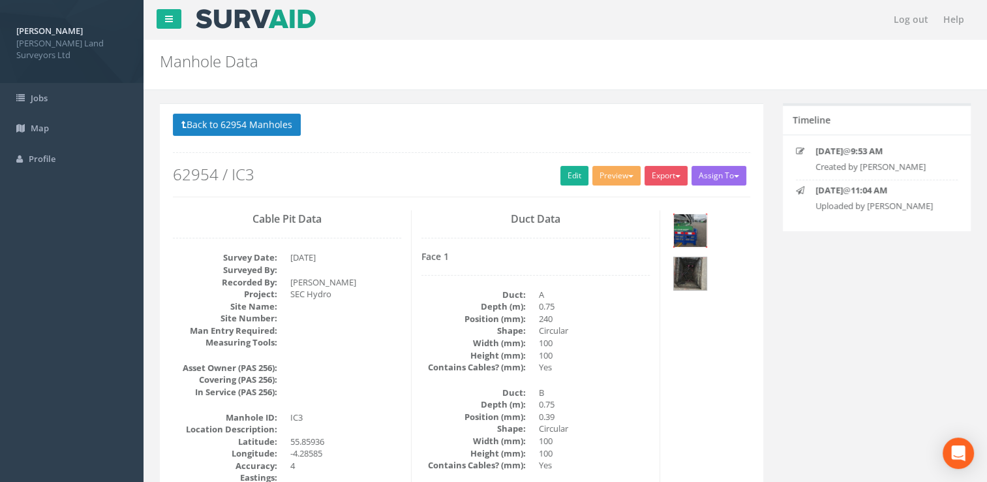
click at [692, 235] on img at bounding box center [690, 230] width 33 height 33
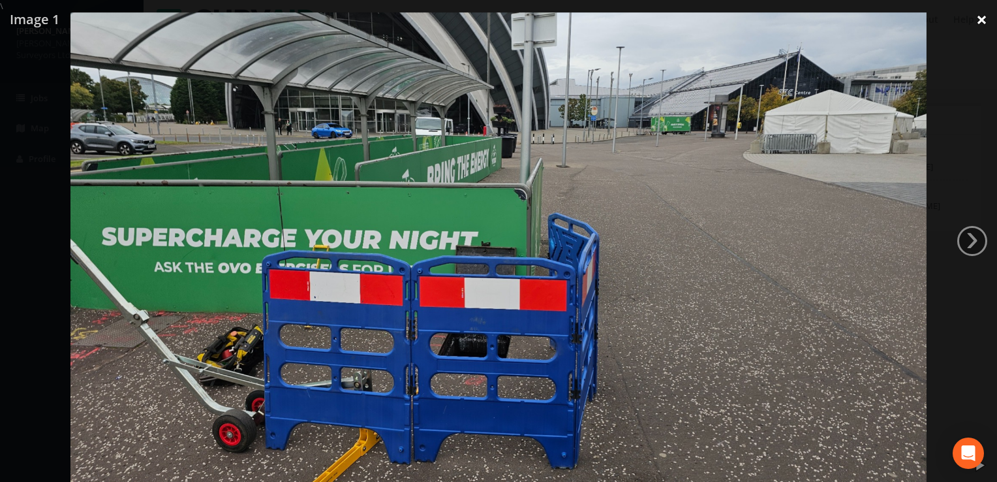
click at [981, 20] on link "×" at bounding box center [981, 19] width 31 height 39
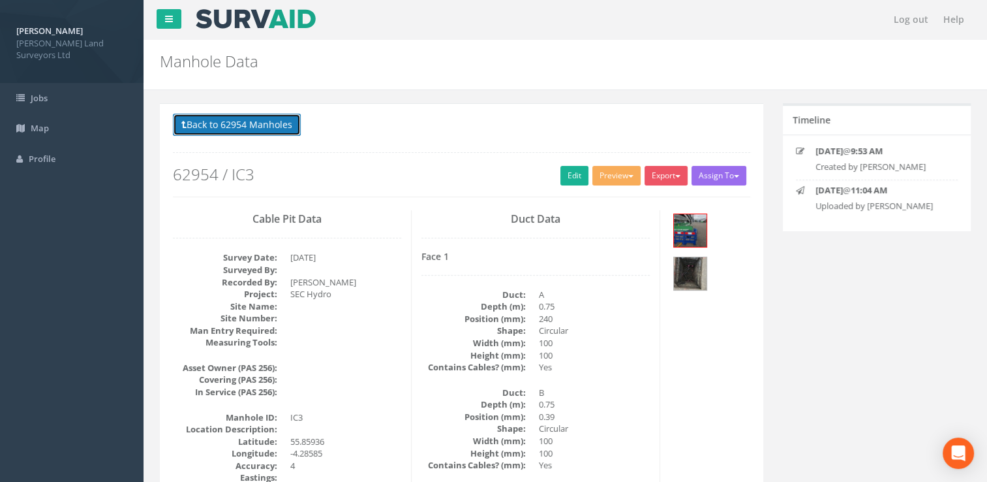
click at [218, 127] on button "Back to 62954 Manholes" at bounding box center [237, 125] width 128 height 22
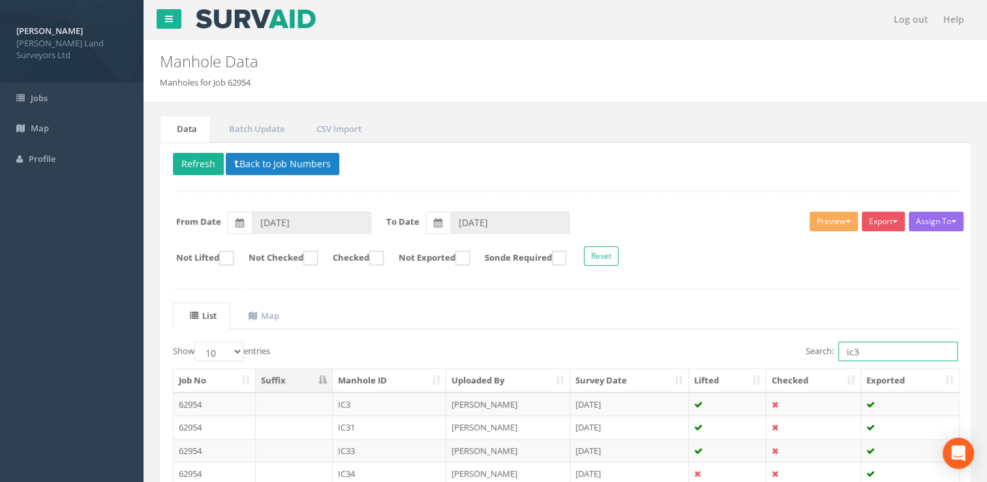
drag, startPoint x: 862, startPoint y: 350, endPoint x: 803, endPoint y: 356, distance: 59.1
click at [806, 356] on label "Search: ic3" at bounding box center [882, 351] width 152 height 20
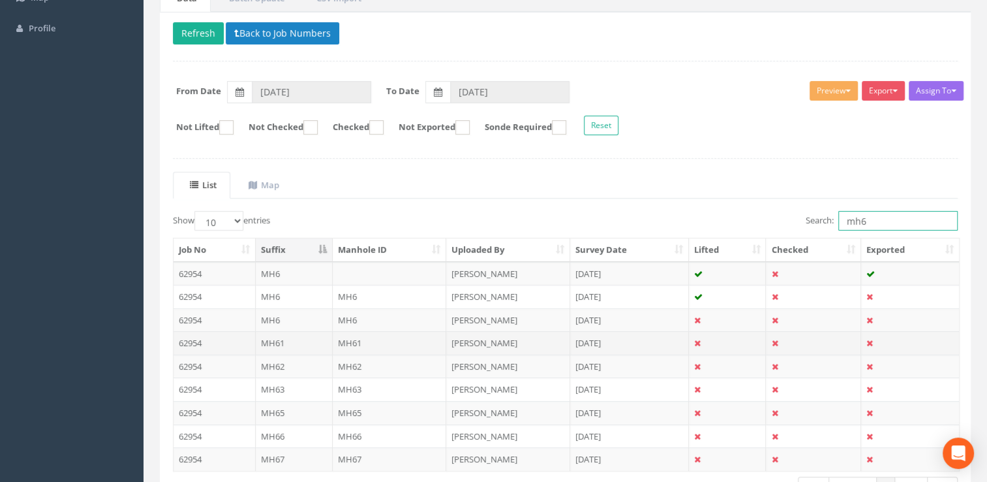
scroll to position [219, 0]
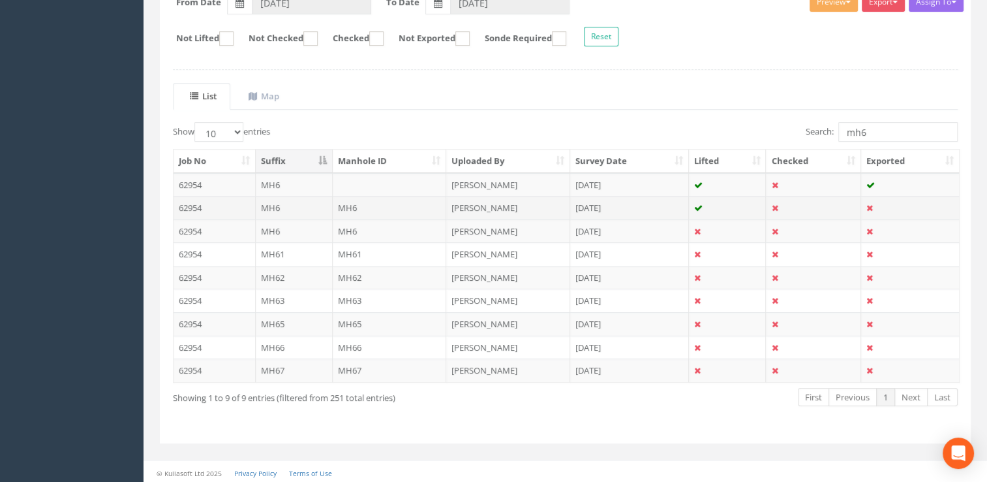
click at [472, 205] on td "[PERSON_NAME]" at bounding box center [508, 207] width 124 height 23
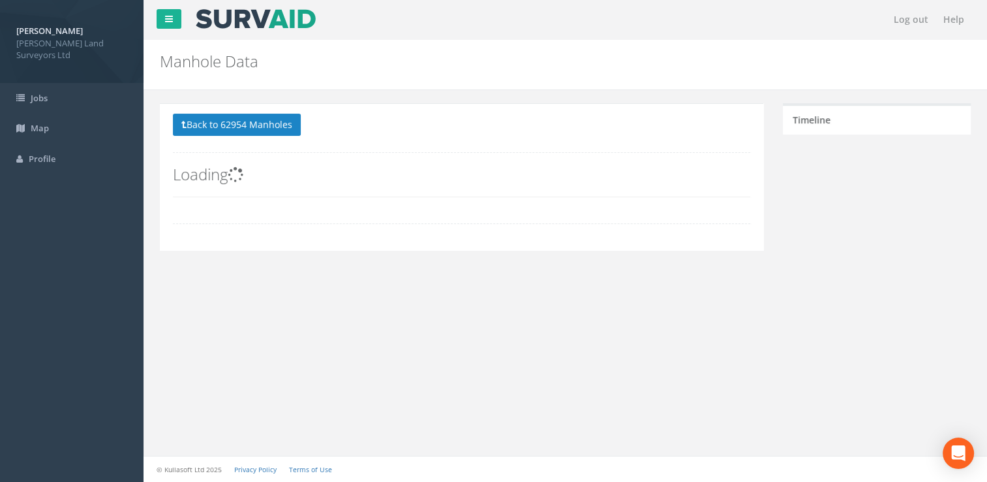
scroll to position [0, 0]
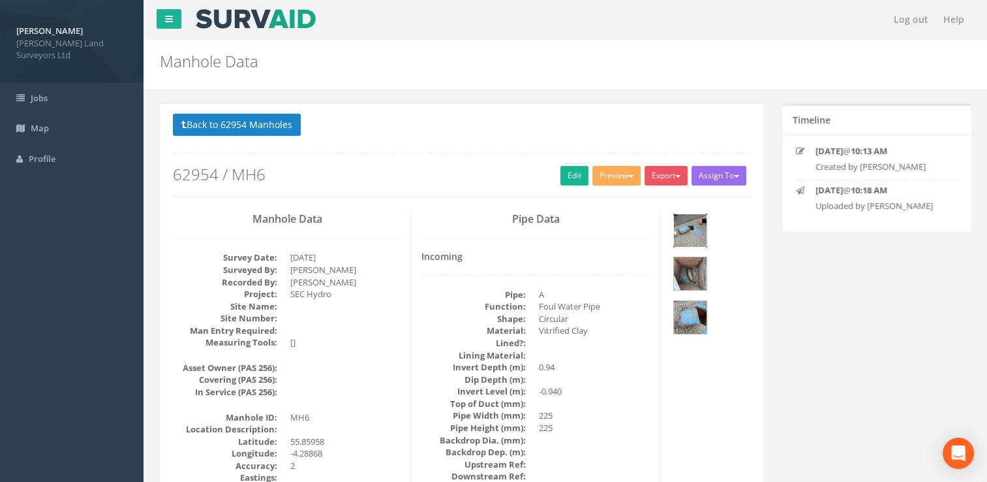
click at [686, 226] on img at bounding box center [690, 230] width 33 height 33
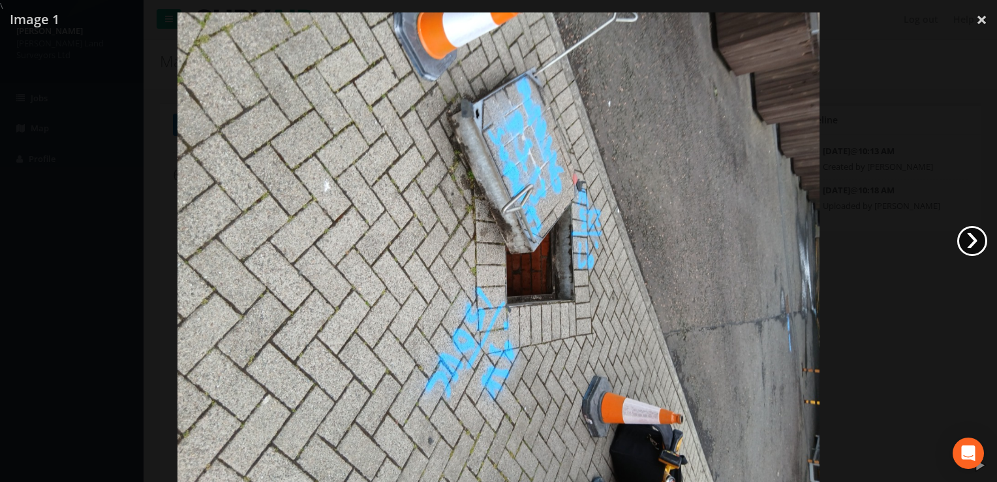
click at [973, 240] on link "›" at bounding box center [972, 241] width 30 height 30
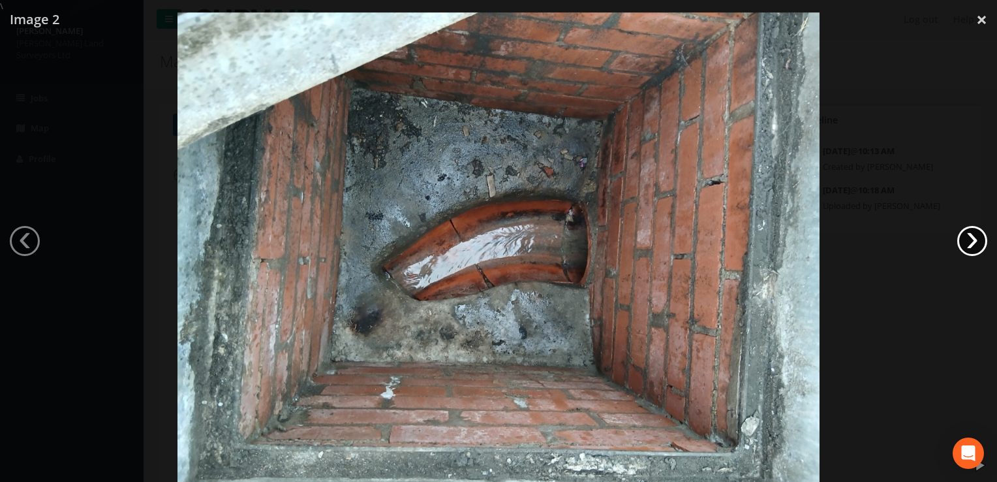
click at [973, 240] on link "›" at bounding box center [972, 241] width 30 height 30
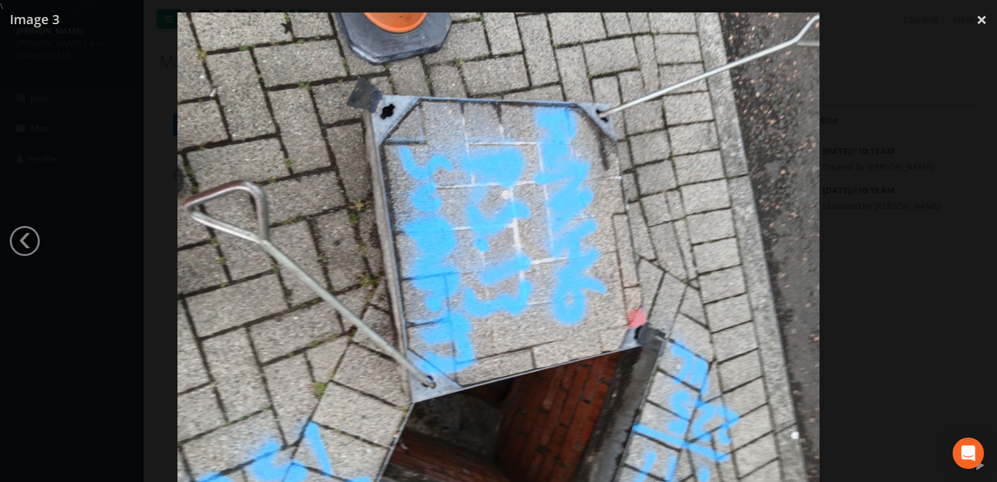
click at [972, 240] on div at bounding box center [498, 253] width 997 height 482
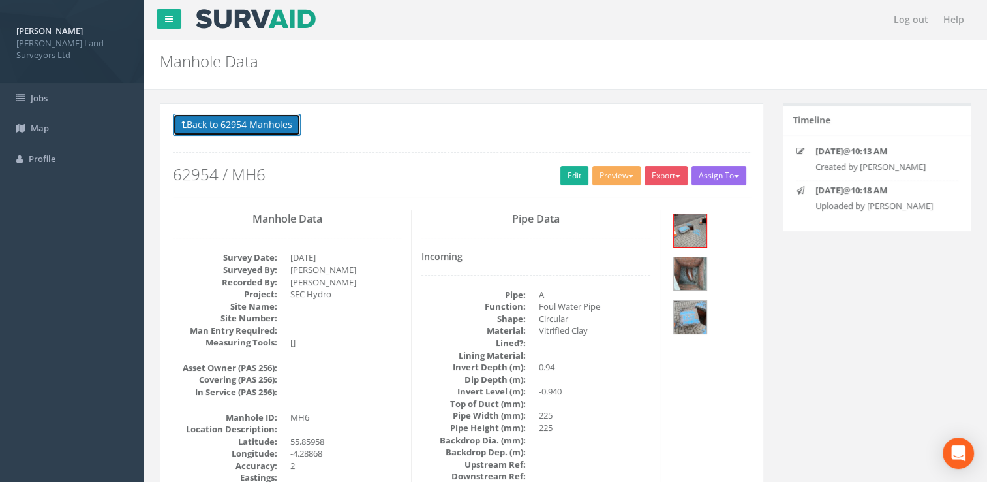
click at [247, 123] on button "Back to 62954 Manholes" at bounding box center [237, 125] width 128 height 22
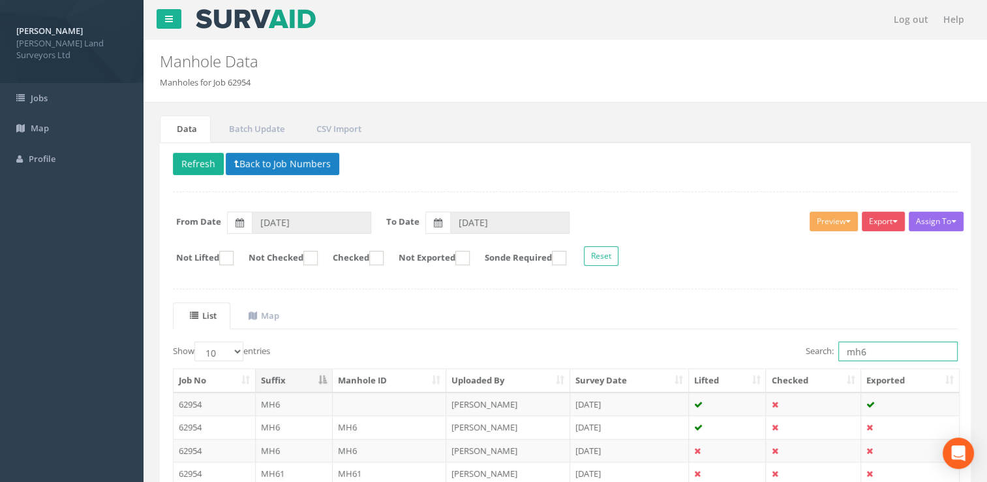
click at [874, 352] on input "mh6" at bounding box center [898, 351] width 119 height 20
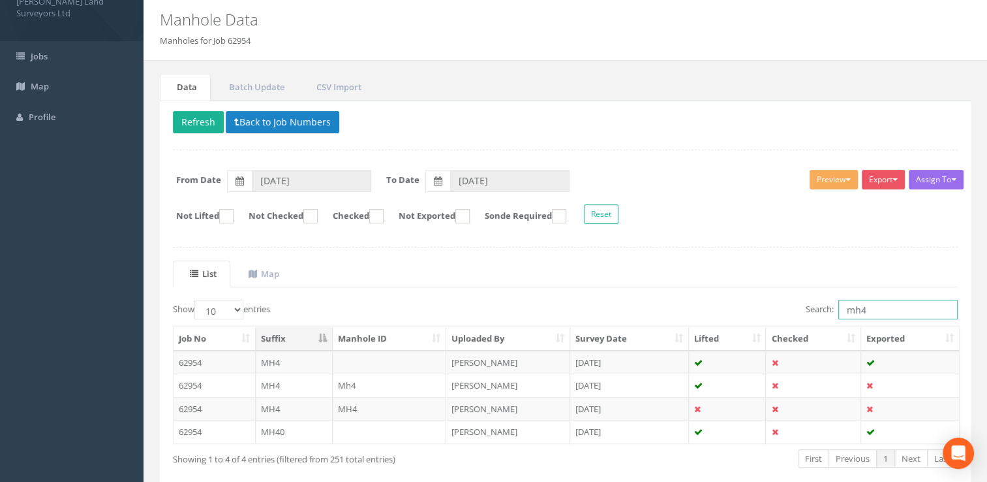
scroll to position [65, 0]
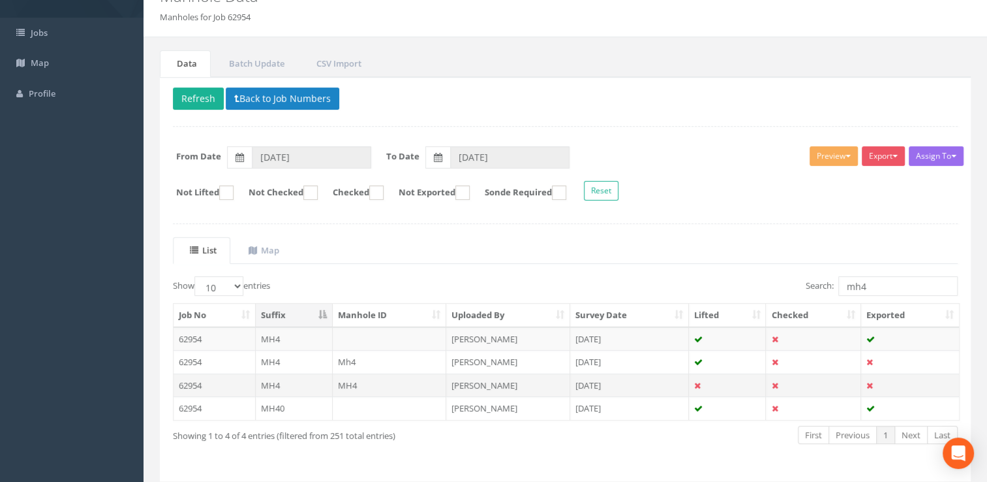
click at [481, 384] on td "[PERSON_NAME]" at bounding box center [508, 384] width 124 height 23
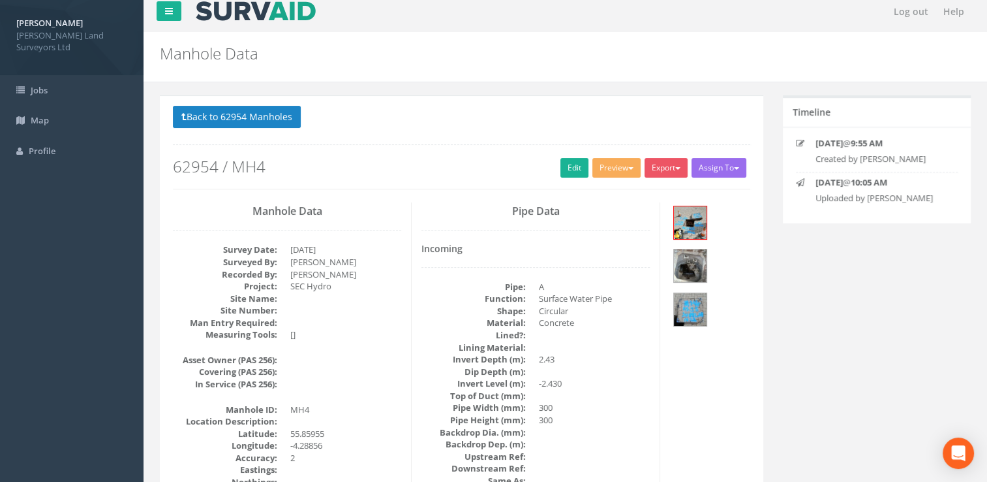
scroll to position [0, 0]
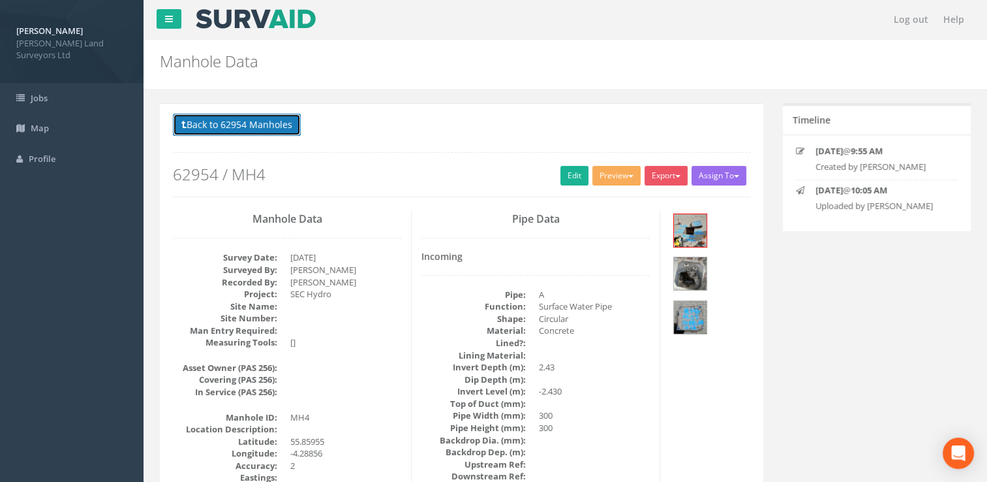
click at [253, 134] on button "Back to 62954 Manholes" at bounding box center [237, 125] width 128 height 22
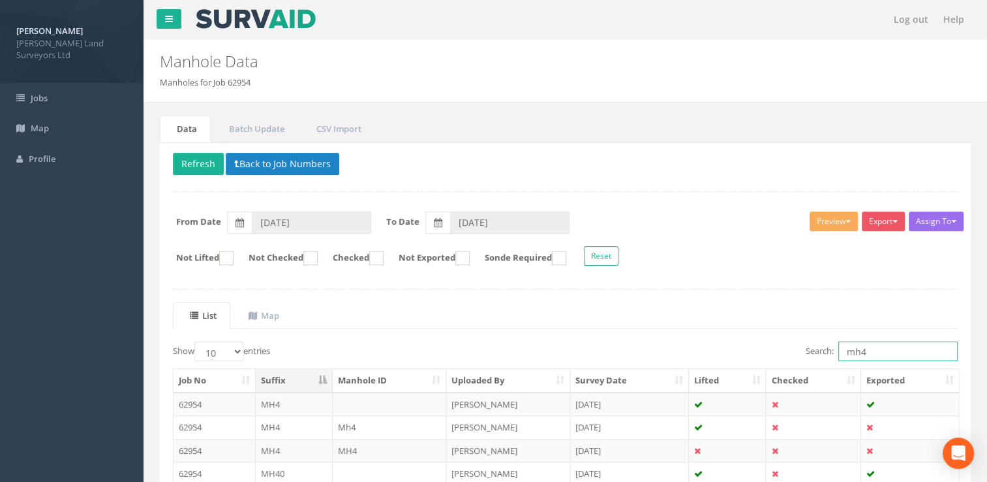
click at [874, 346] on input "mh4" at bounding box center [898, 351] width 119 height 20
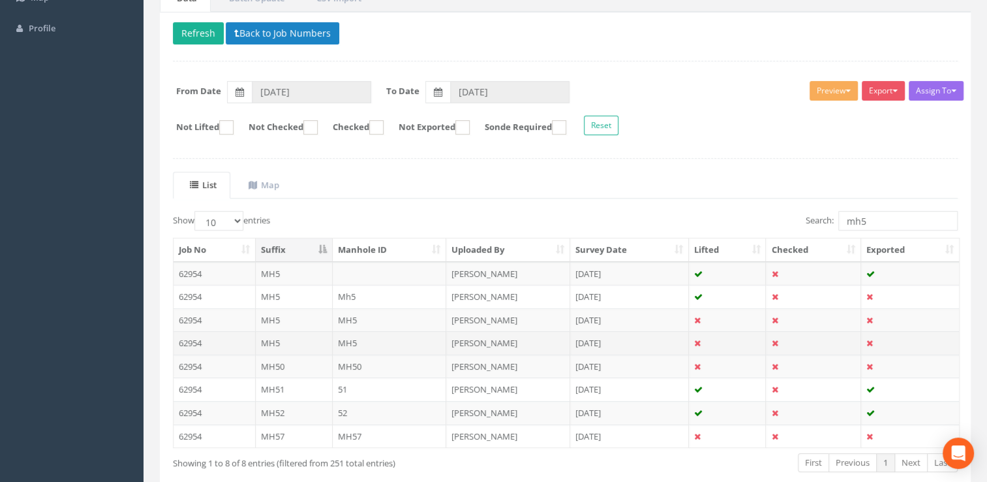
click at [508, 337] on td "[PERSON_NAME]" at bounding box center [508, 342] width 124 height 23
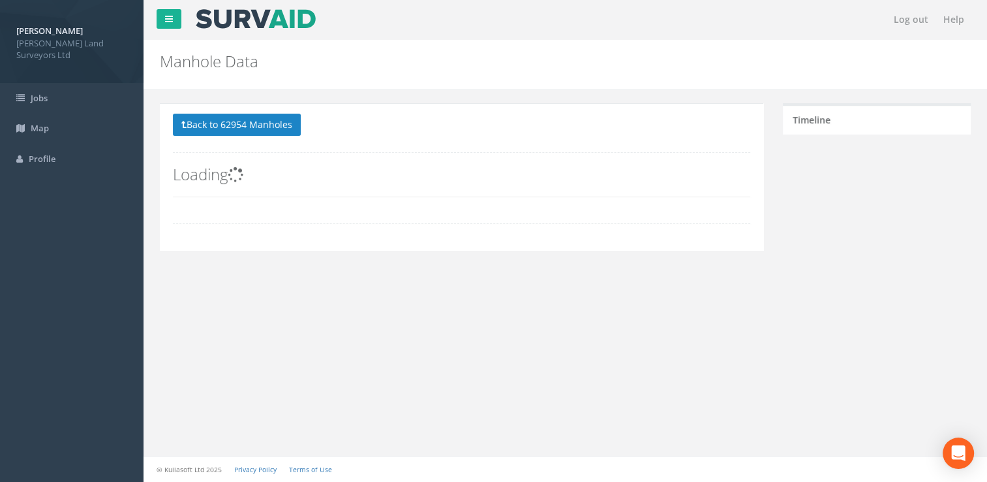
scroll to position [0, 0]
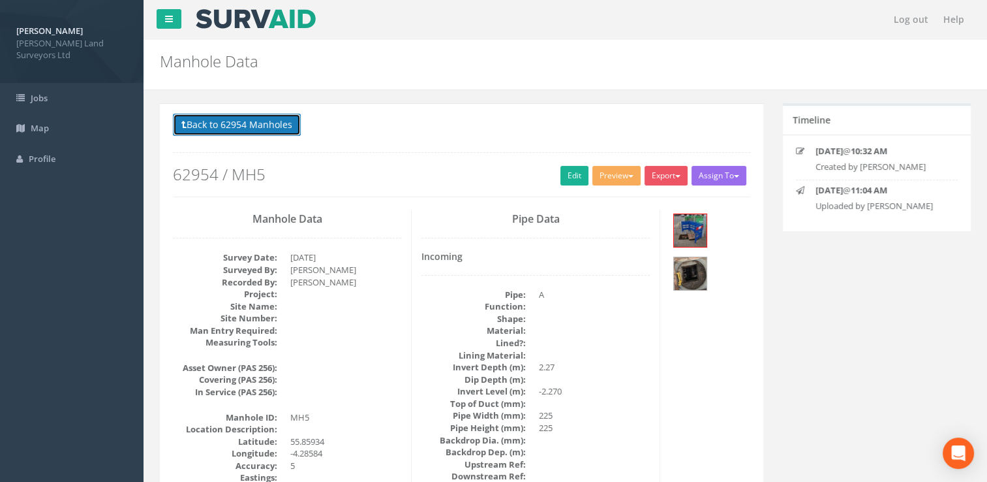
click at [250, 123] on button "Back to 62954 Manholes" at bounding box center [237, 125] width 128 height 22
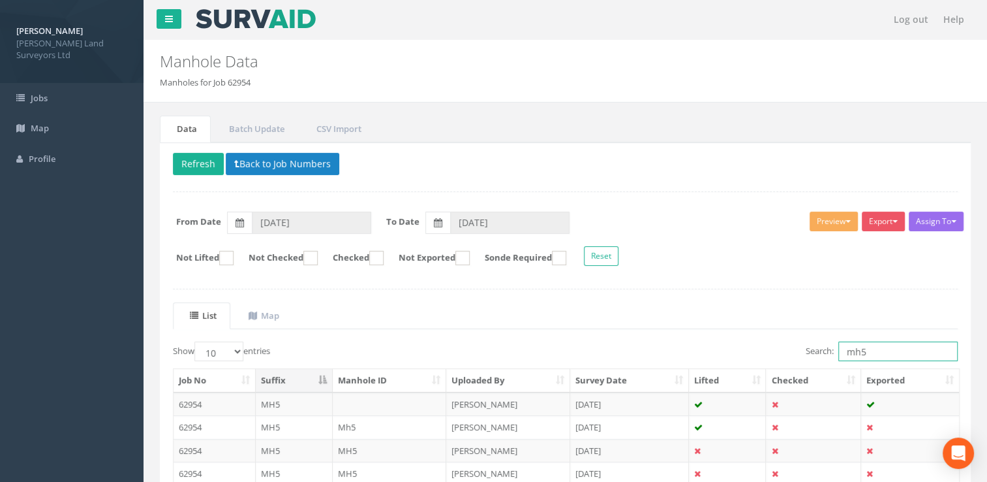
click at [874, 351] on input "mh5" at bounding box center [898, 351] width 119 height 20
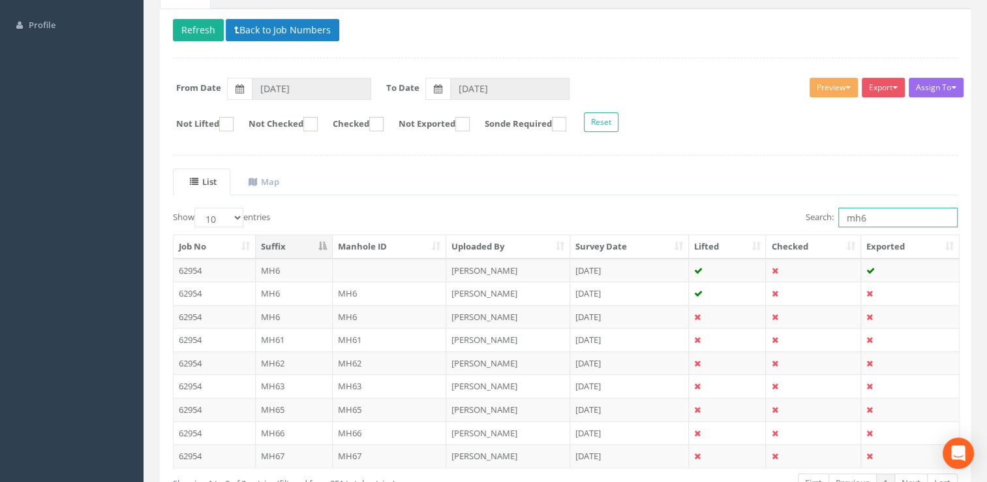
scroll to position [219, 0]
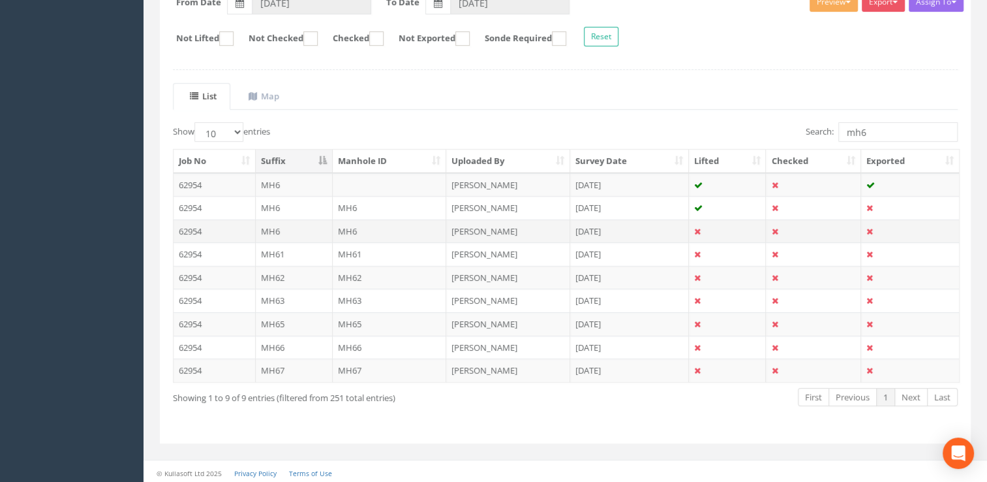
click at [432, 230] on td "MH6" at bounding box center [390, 230] width 114 height 23
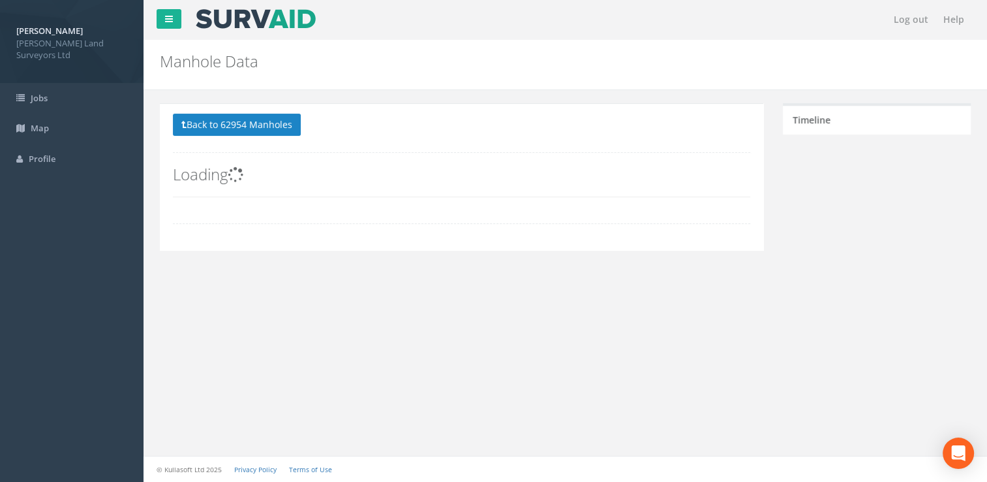
scroll to position [0, 0]
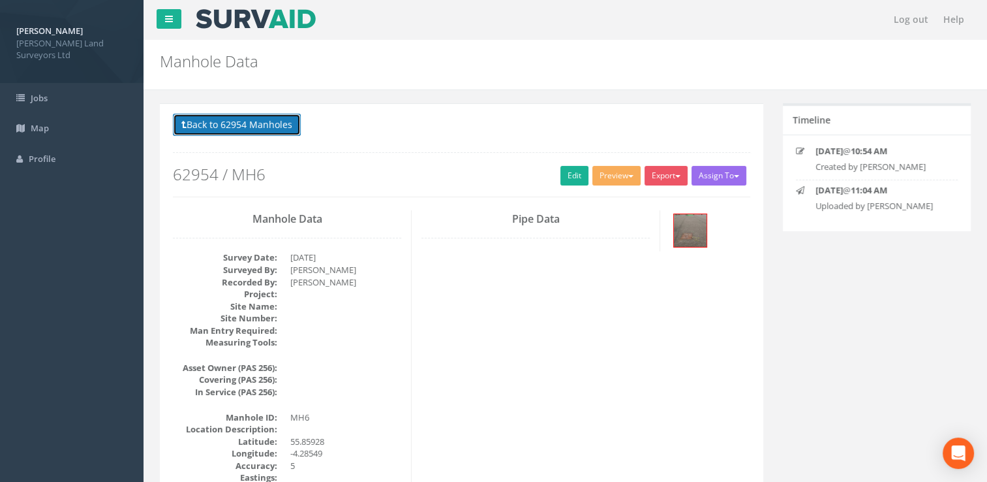
click at [208, 124] on button "Back to 62954 Manholes" at bounding box center [237, 125] width 128 height 22
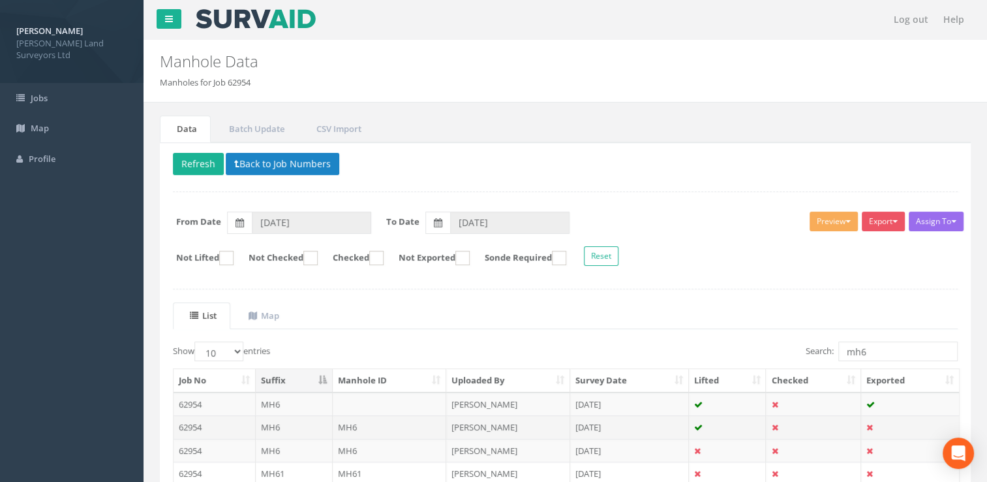
click at [484, 424] on td "[PERSON_NAME]" at bounding box center [508, 426] width 124 height 23
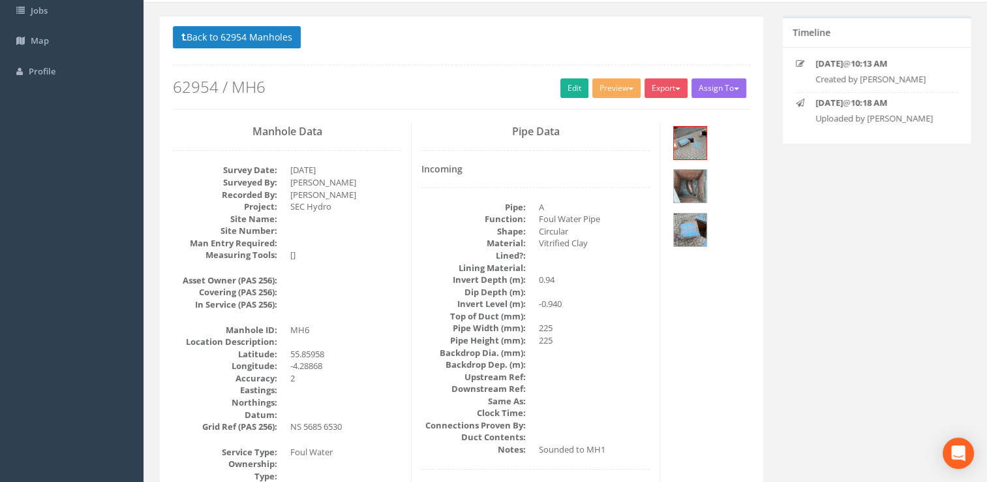
scroll to position [65, 0]
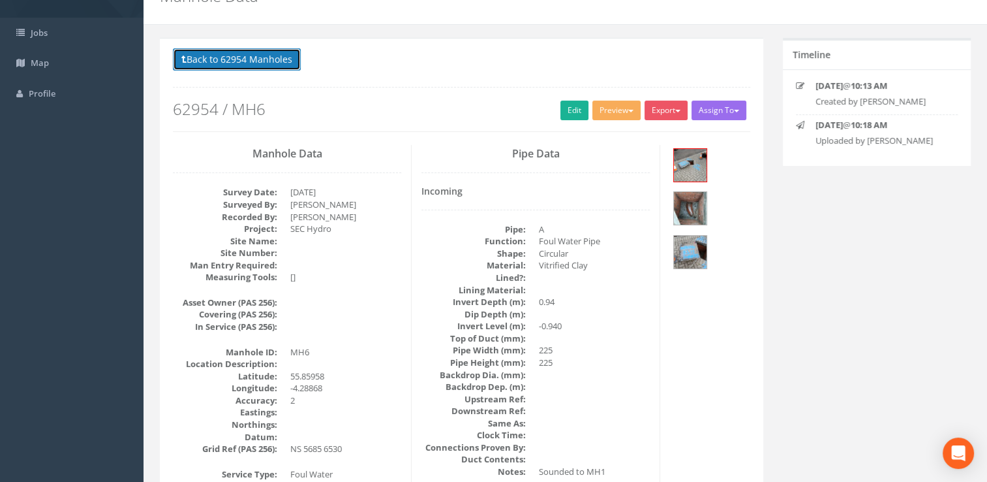
click at [242, 57] on button "Back to 62954 Manholes" at bounding box center [237, 59] width 128 height 22
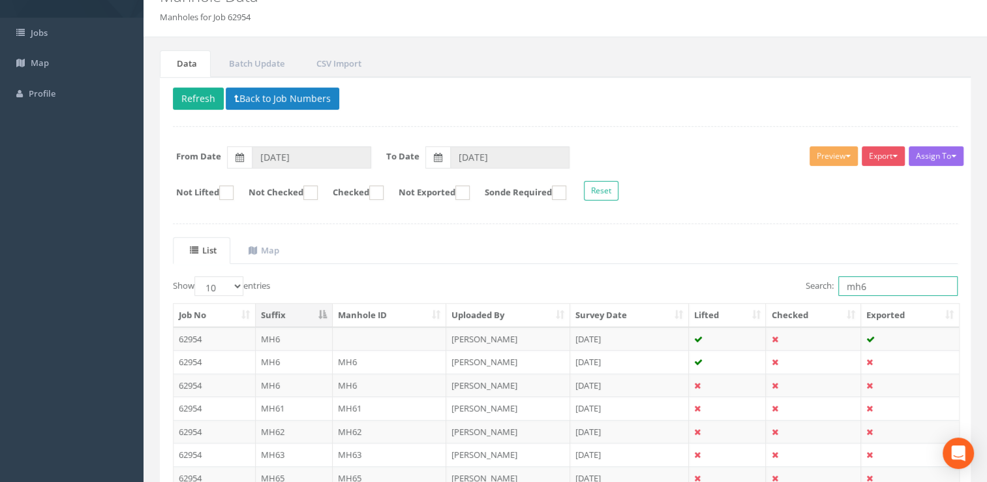
drag, startPoint x: 897, startPoint y: 282, endPoint x: 887, endPoint y: 281, distance: 9.2
click at [891, 281] on input "mh6" at bounding box center [898, 286] width 119 height 20
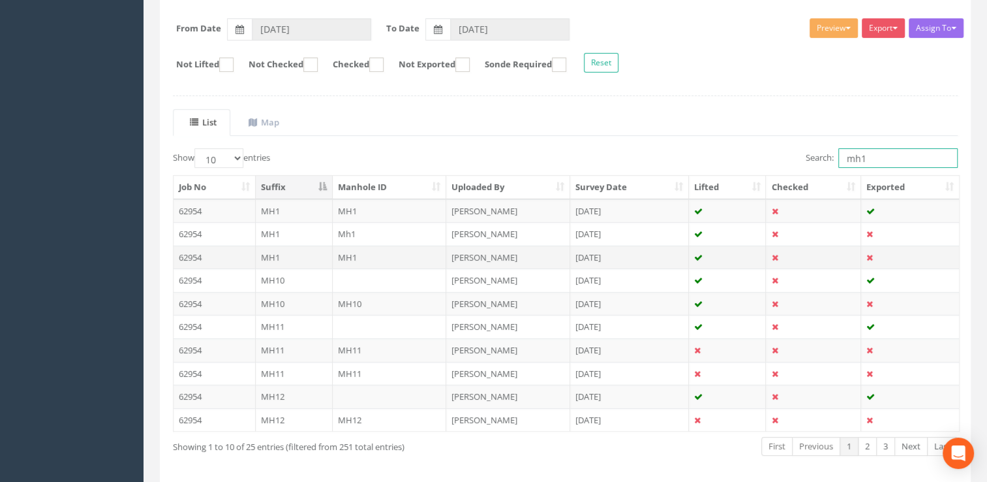
scroll to position [196, 0]
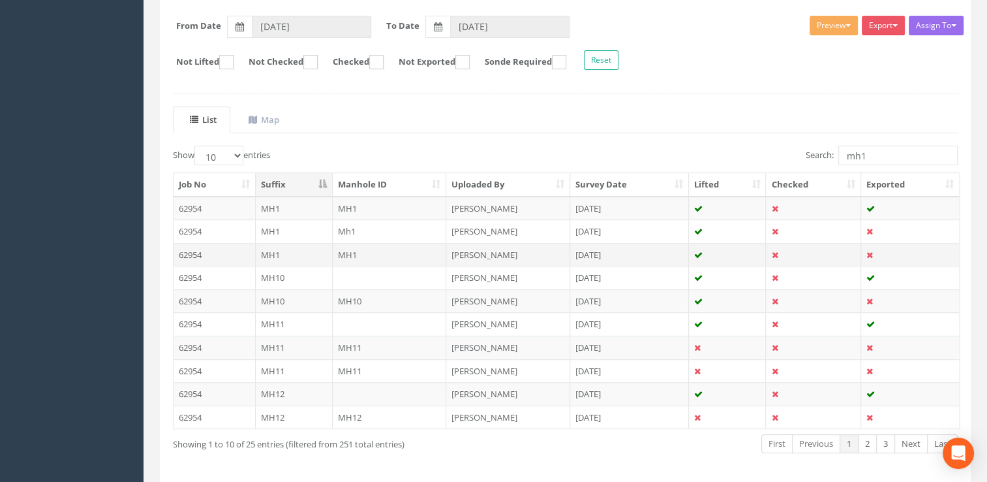
click at [366, 245] on td "MH1" at bounding box center [390, 254] width 114 height 23
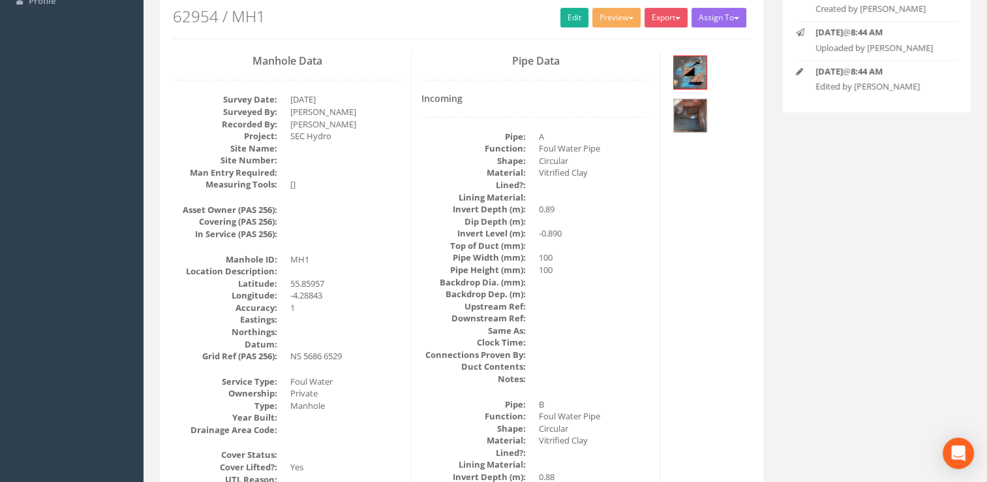
scroll to position [65, 0]
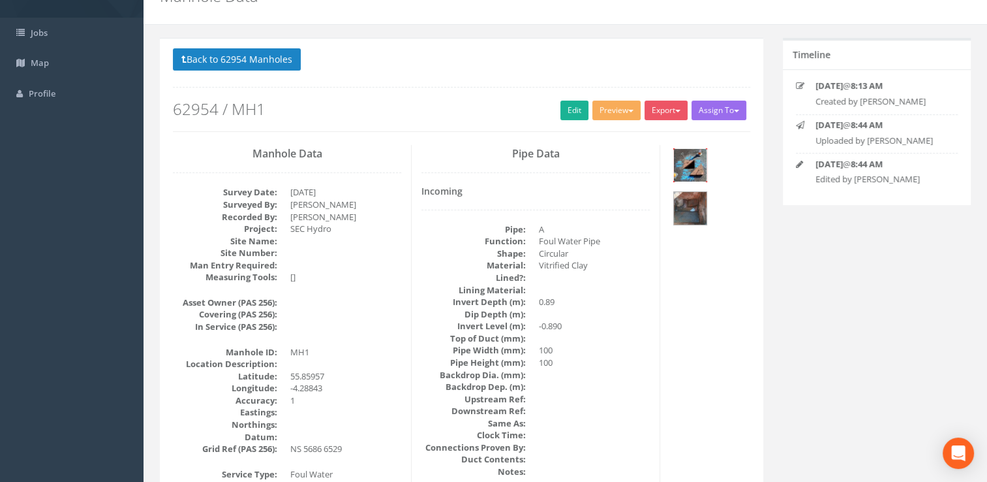
click at [696, 163] on img at bounding box center [690, 165] width 33 height 33
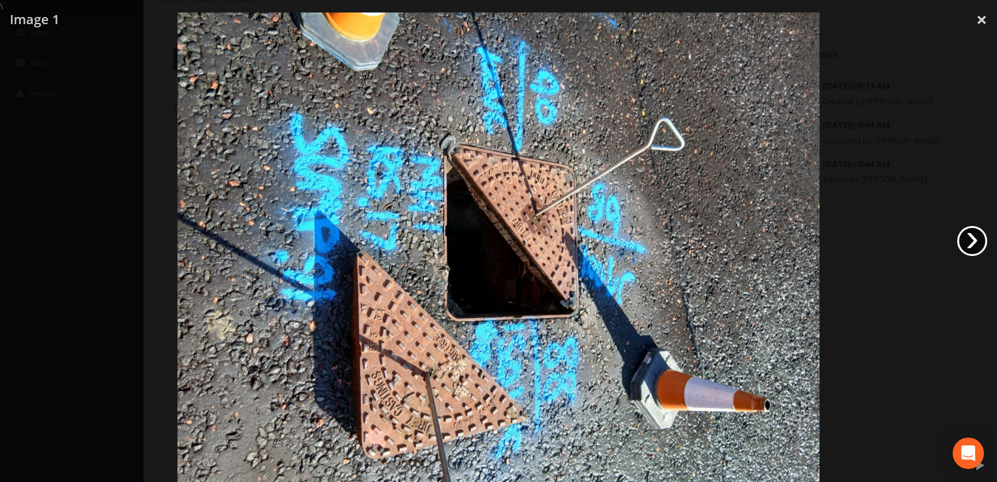
click at [965, 242] on link "›" at bounding box center [972, 241] width 30 height 30
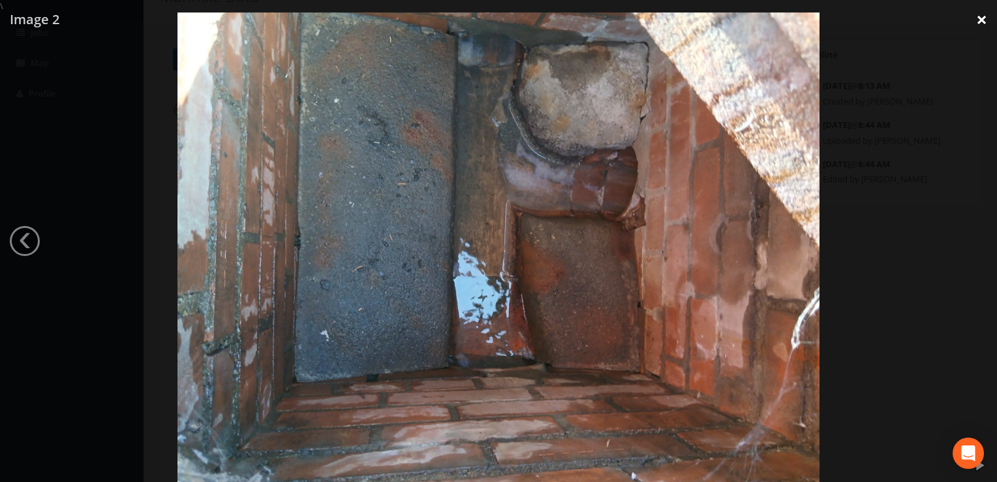
click at [978, 27] on link "×" at bounding box center [981, 19] width 31 height 39
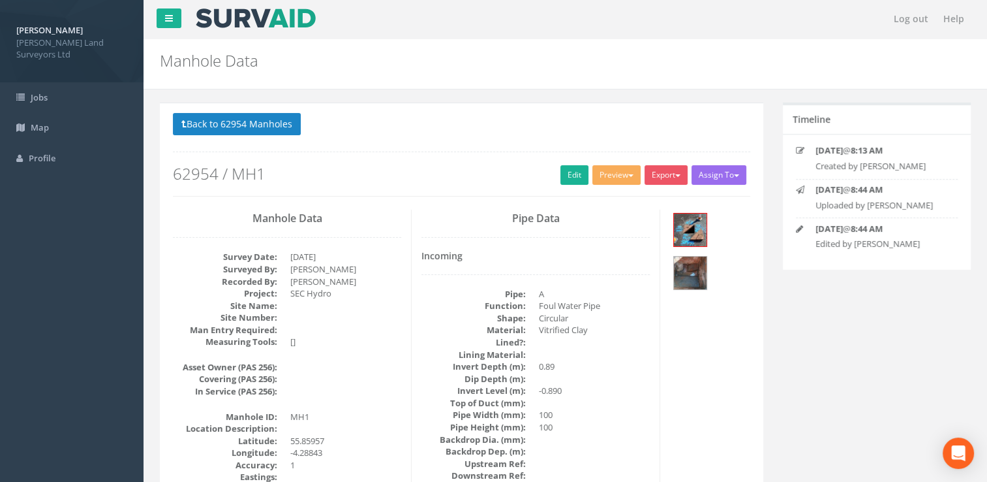
scroll to position [0, 0]
click at [258, 127] on button "Back to 62954 Manholes" at bounding box center [237, 125] width 128 height 22
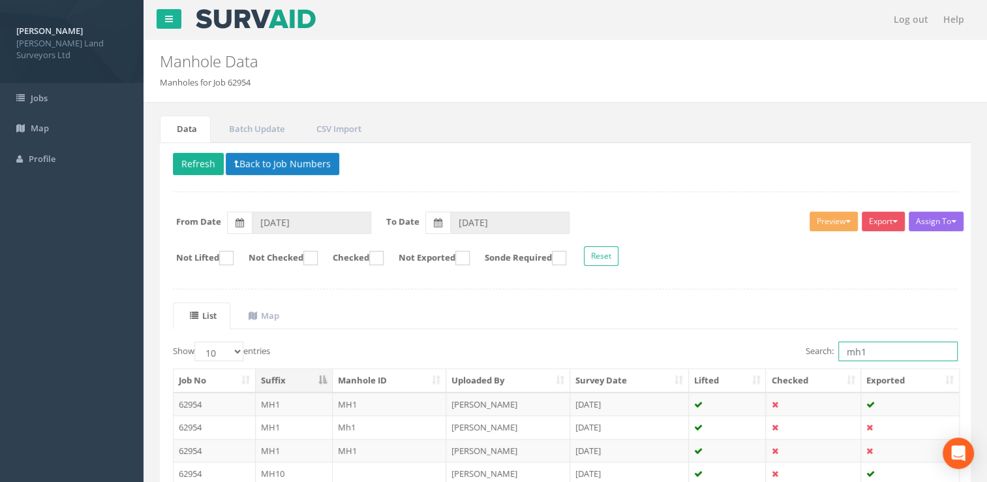
drag, startPoint x: 872, startPoint y: 347, endPoint x: 780, endPoint y: 347, distance: 92.7
click at [780, 347] on div "Search: mh1" at bounding box center [767, 352] width 383 height 23
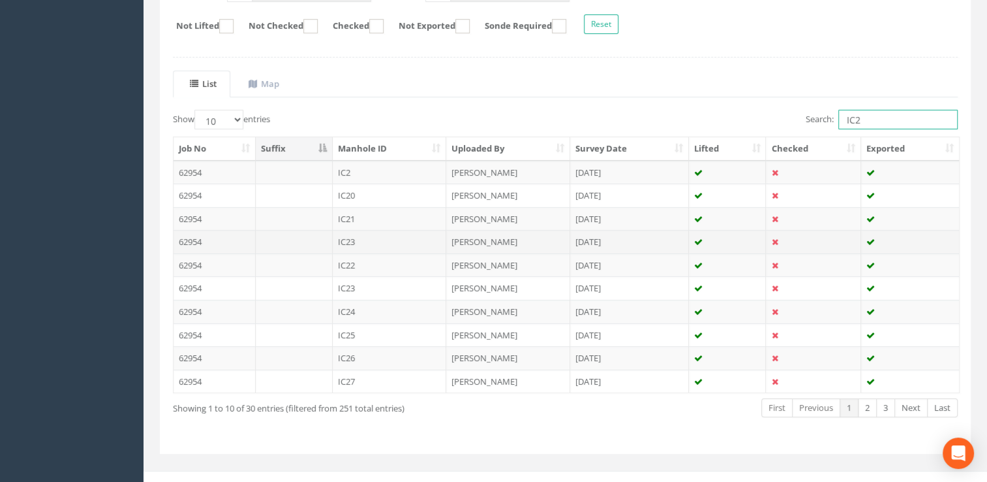
scroll to position [243, 0]
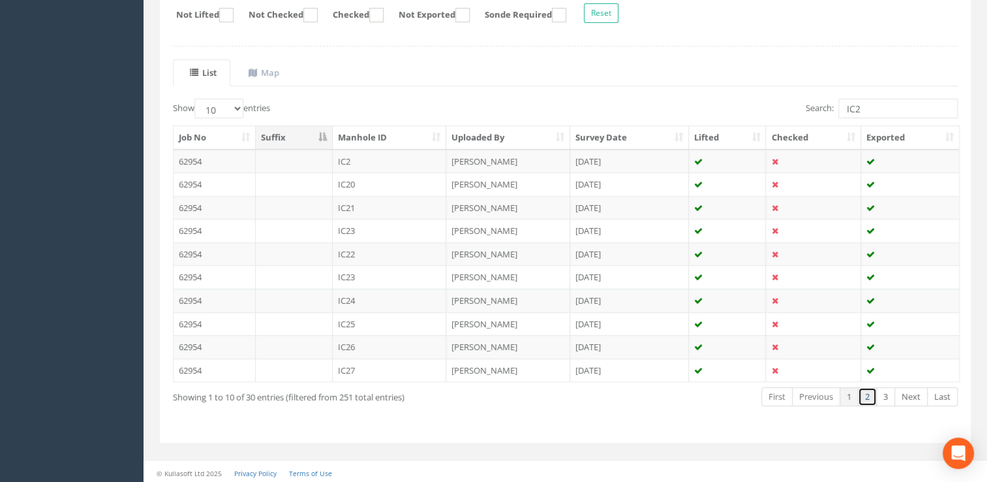
click at [867, 396] on link "2" at bounding box center [867, 396] width 19 height 19
click at [882, 393] on link "3" at bounding box center [885, 396] width 19 height 19
click at [846, 393] on link "1" at bounding box center [849, 396] width 19 height 19
click at [617, 157] on td "[DATE]" at bounding box center [629, 160] width 119 height 23
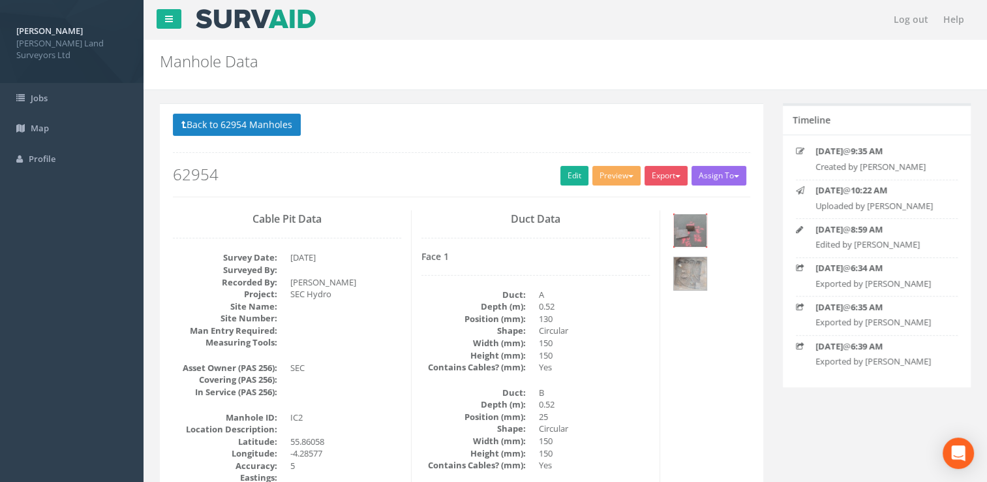
click at [685, 228] on img at bounding box center [690, 230] width 33 height 33
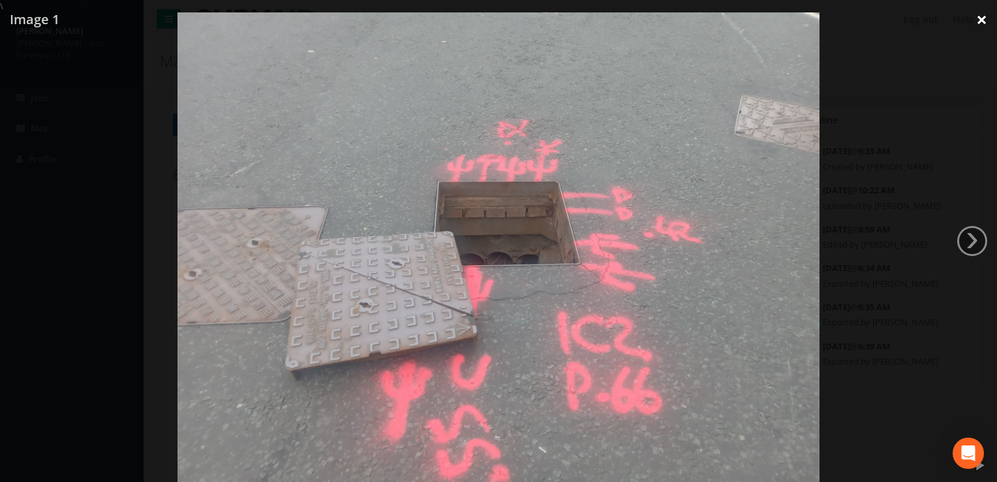
click at [979, 16] on link "×" at bounding box center [981, 19] width 31 height 39
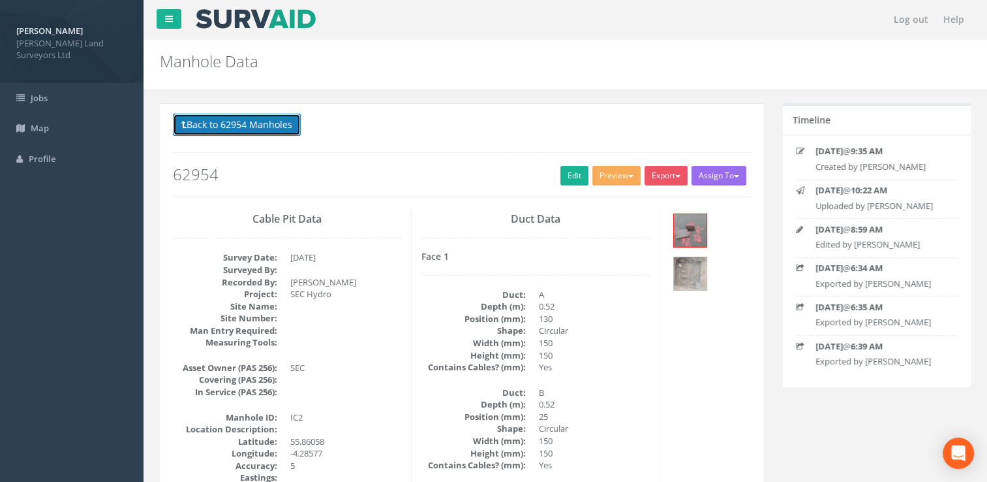
click at [249, 125] on button "Back to 62954 Manholes" at bounding box center [237, 125] width 128 height 22
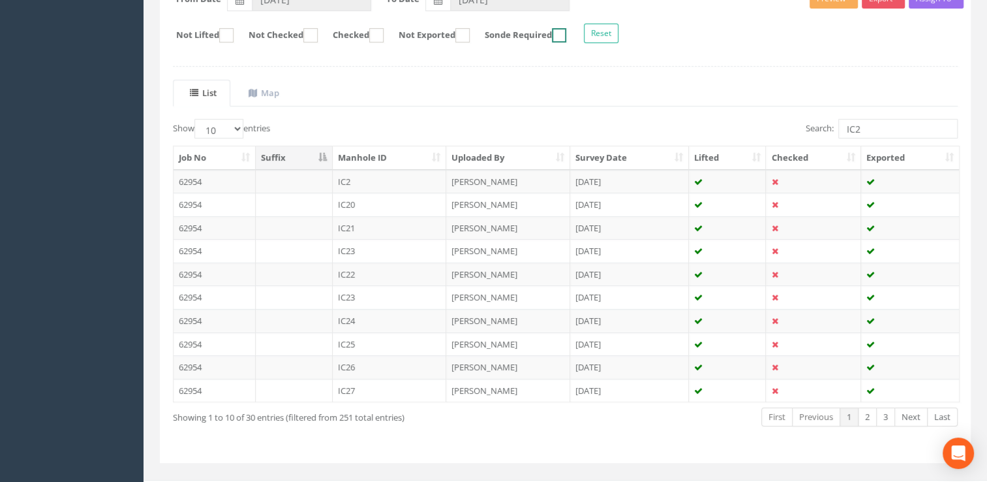
scroll to position [243, 0]
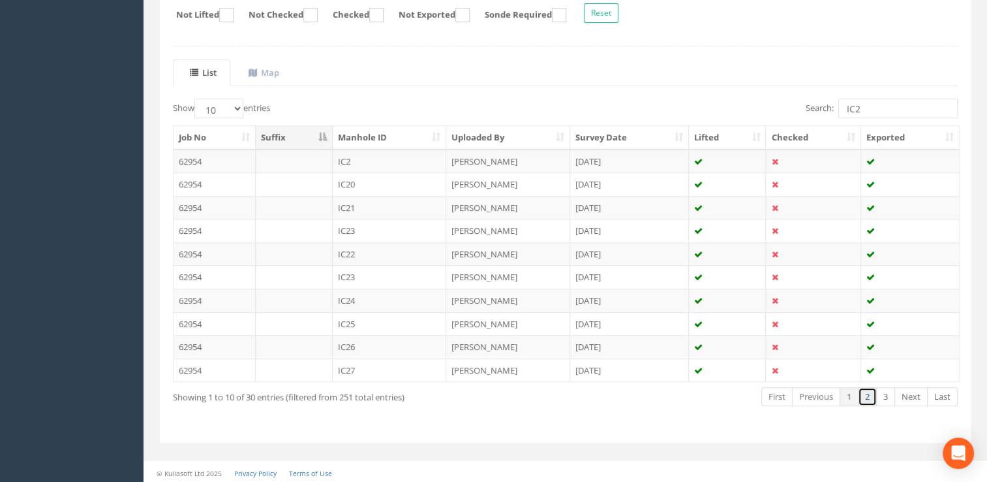
click at [868, 395] on link "2" at bounding box center [867, 396] width 19 height 19
click at [412, 204] on td "IC2" at bounding box center [390, 207] width 114 height 23
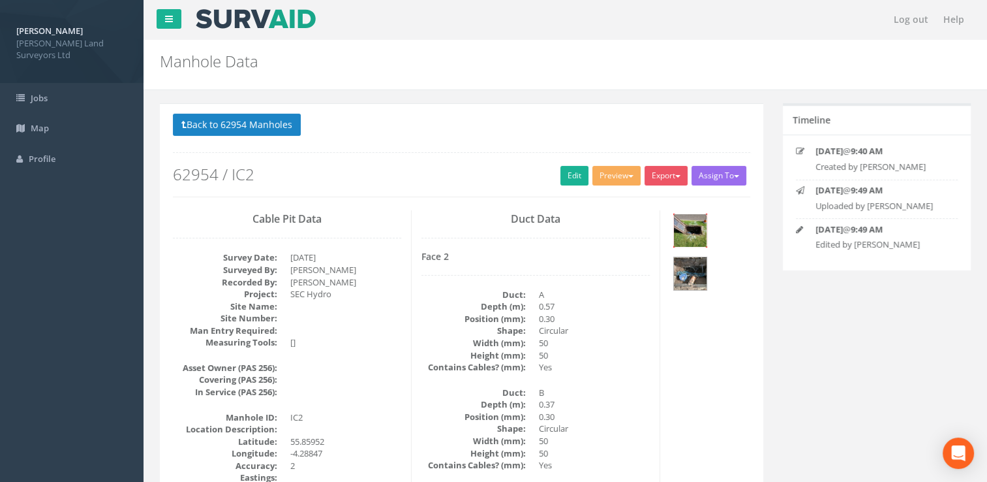
click at [688, 232] on img at bounding box center [690, 230] width 33 height 33
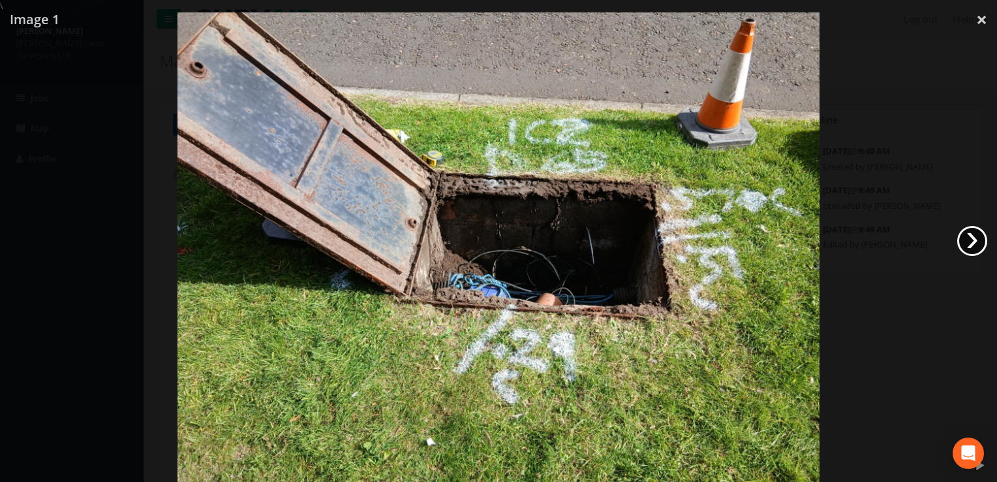
click at [966, 236] on link "›" at bounding box center [972, 241] width 30 height 30
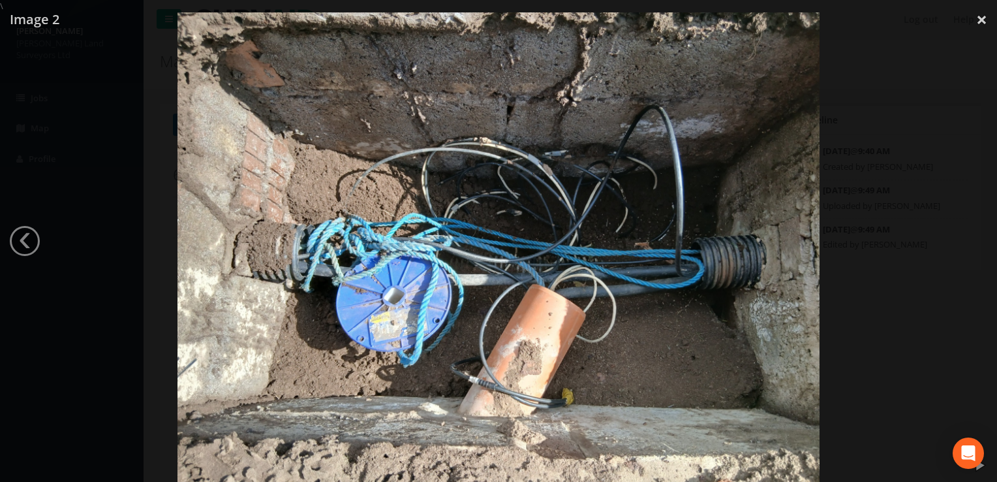
click at [966, 236] on div at bounding box center [498, 253] width 997 height 482
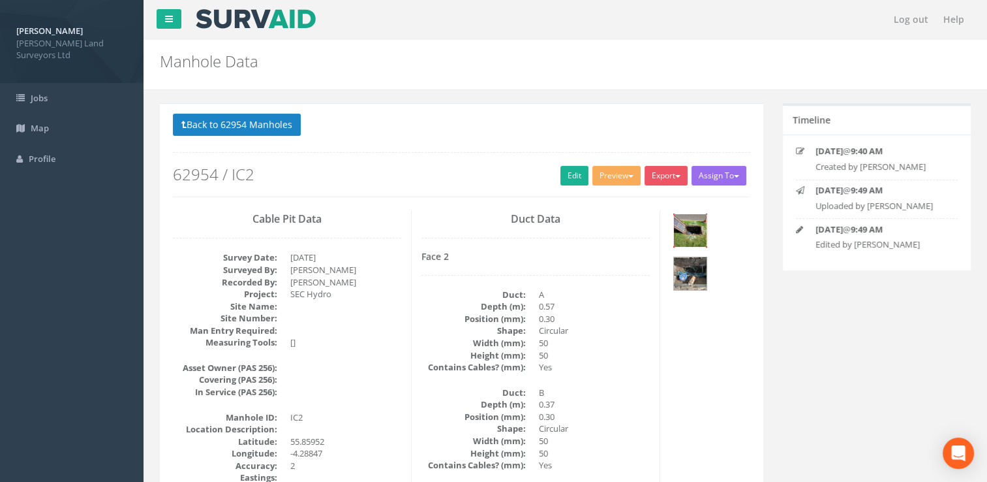
click at [686, 228] on img at bounding box center [690, 230] width 33 height 33
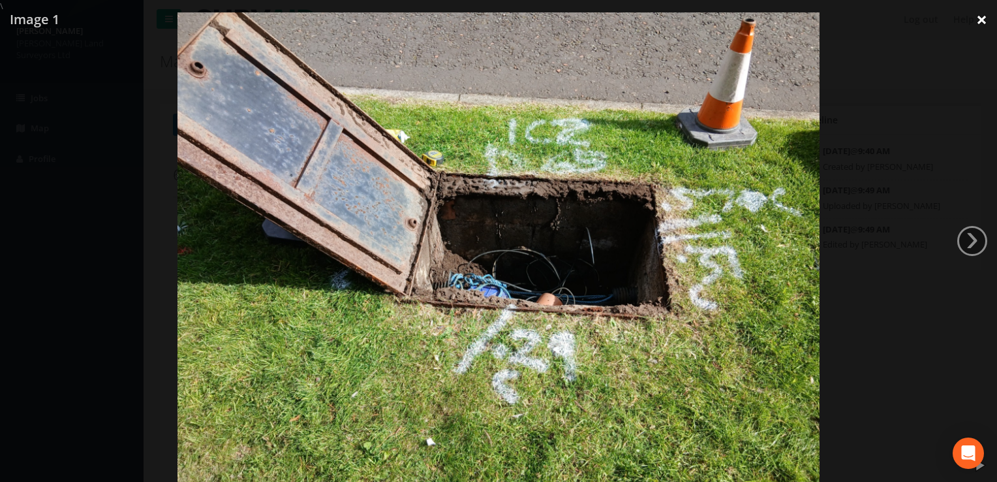
click at [980, 16] on link "×" at bounding box center [981, 19] width 31 height 39
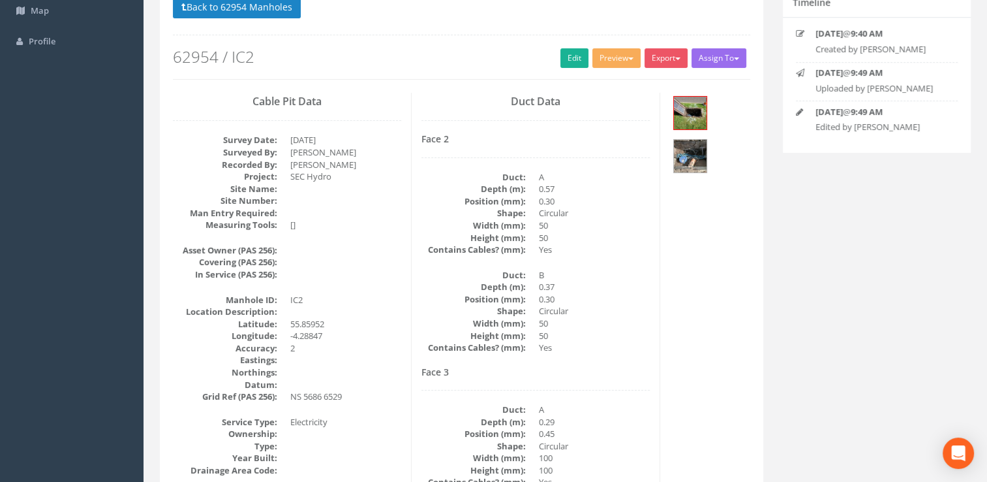
scroll to position [65, 0]
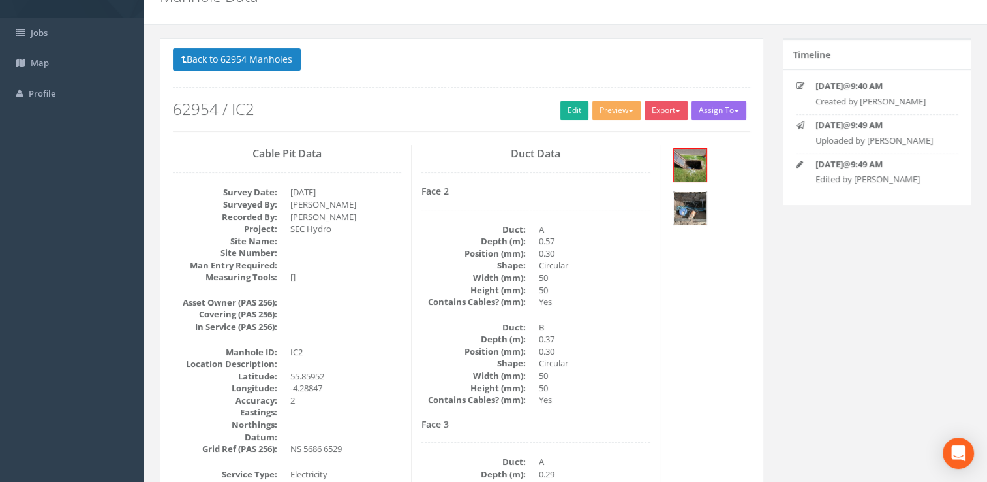
click at [701, 208] on img at bounding box center [690, 208] width 33 height 33
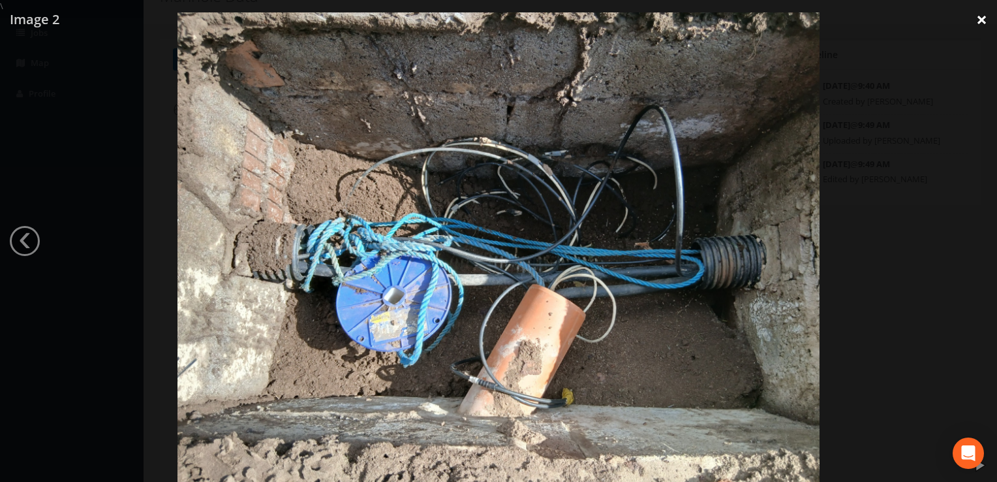
click at [974, 17] on link "×" at bounding box center [981, 19] width 31 height 39
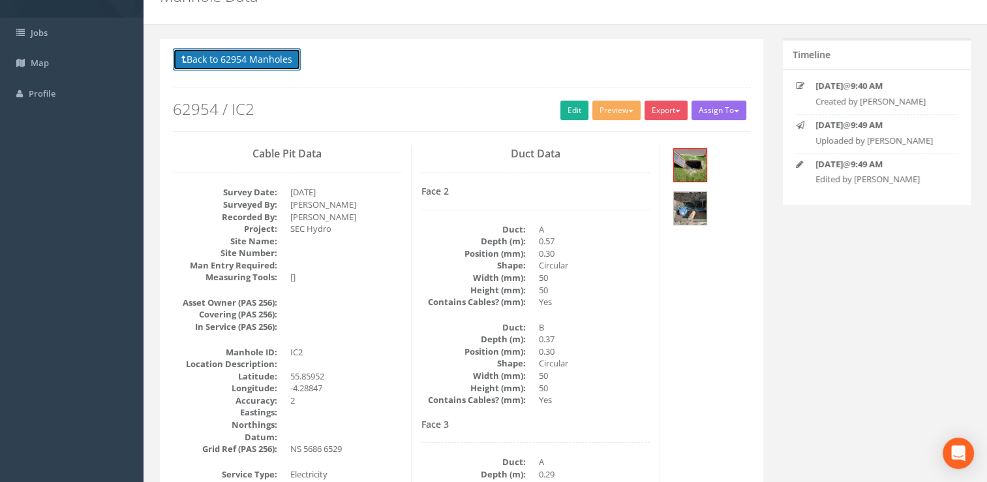
click at [256, 59] on button "Back to 62954 Manholes" at bounding box center [237, 59] width 128 height 22
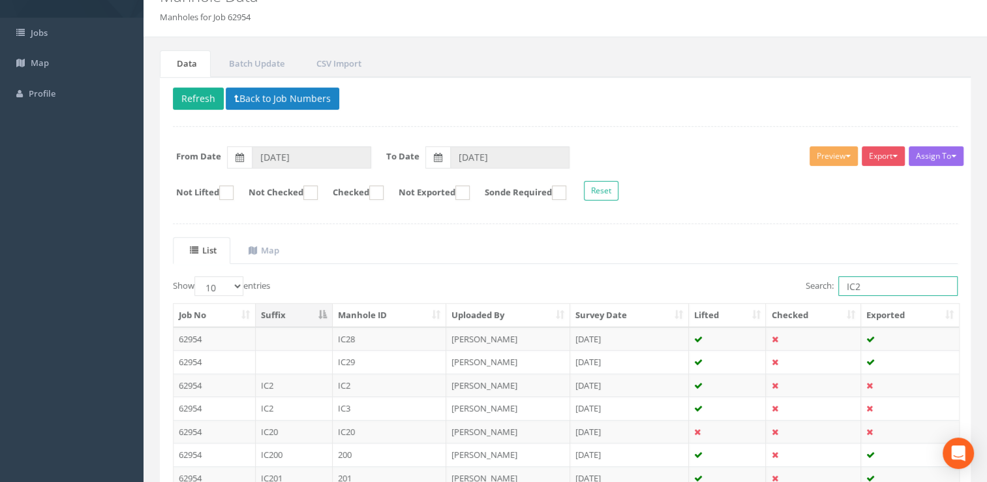
drag, startPoint x: 864, startPoint y: 286, endPoint x: 804, endPoint y: 280, distance: 60.3
click at [806, 280] on label "Search: IC2" at bounding box center [882, 286] width 152 height 20
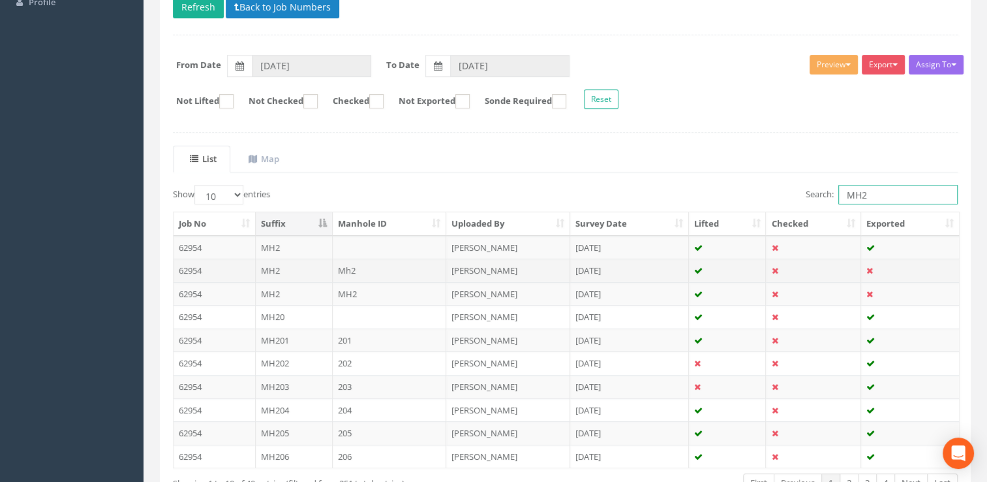
scroll to position [196, 0]
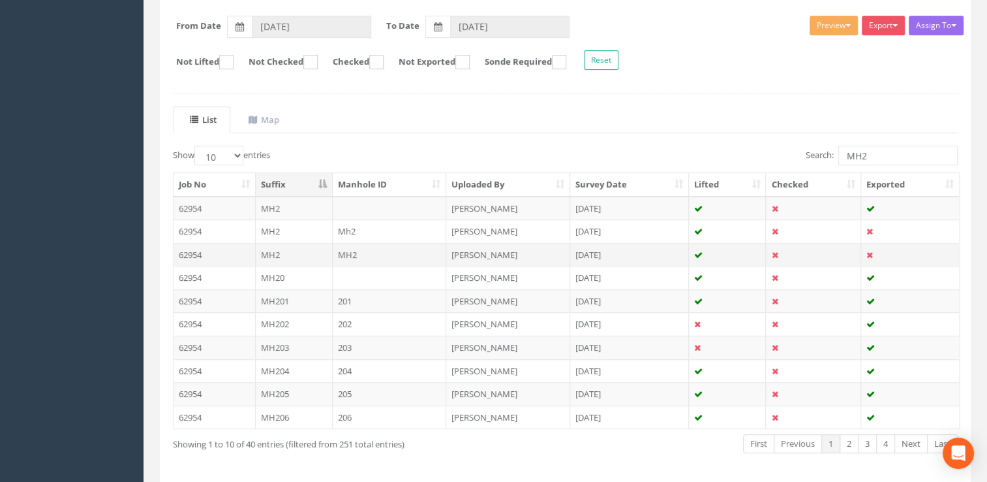
click at [504, 251] on td "[PERSON_NAME]" at bounding box center [508, 254] width 124 height 23
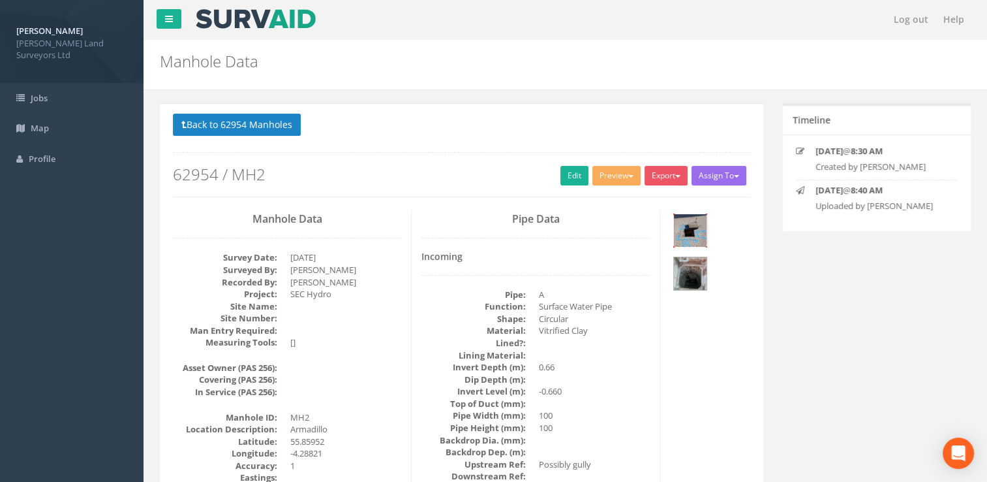
click at [696, 231] on img at bounding box center [690, 230] width 33 height 33
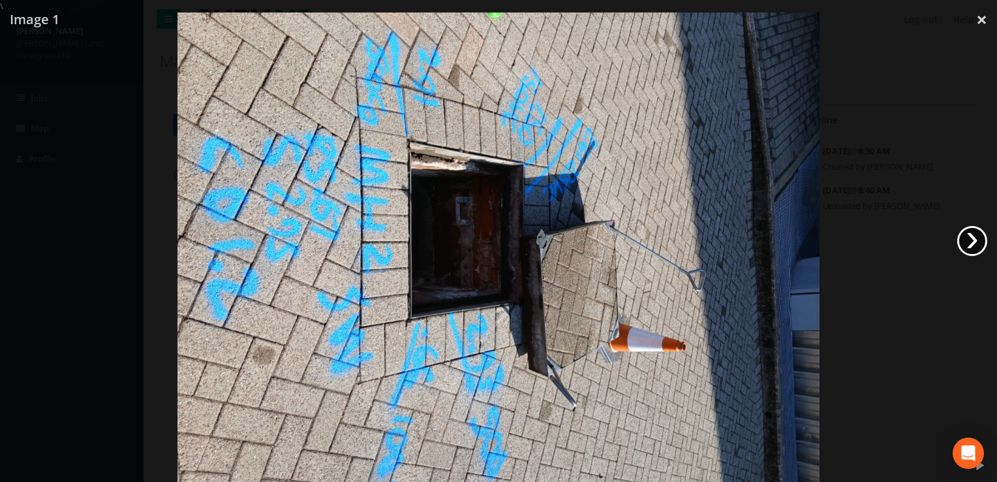
click at [971, 236] on link "›" at bounding box center [972, 241] width 30 height 30
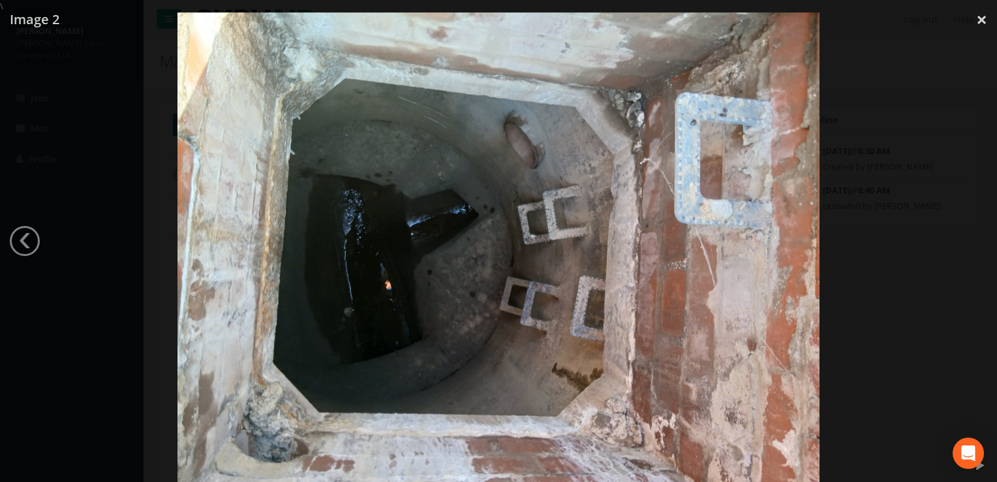
click at [971, 236] on div at bounding box center [498, 253] width 997 height 482
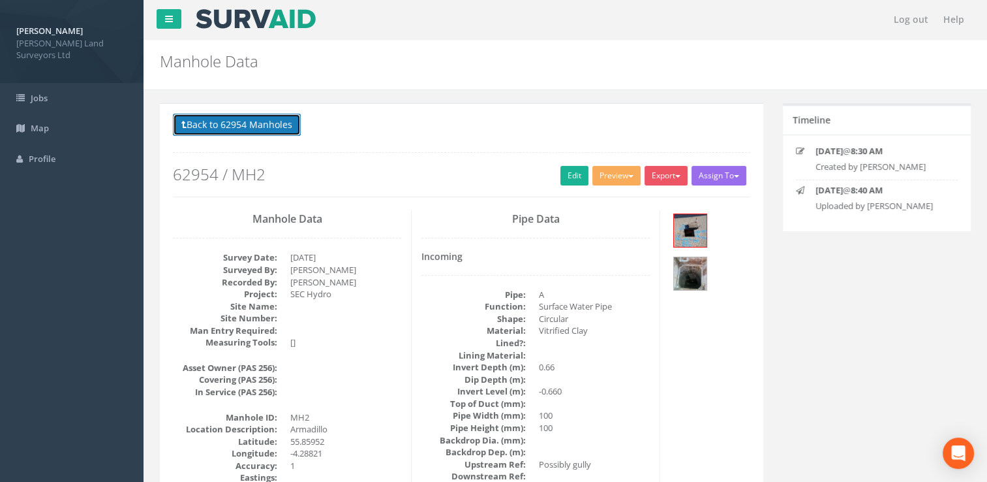
click at [219, 127] on button "Back to 62954 Manholes" at bounding box center [237, 125] width 128 height 22
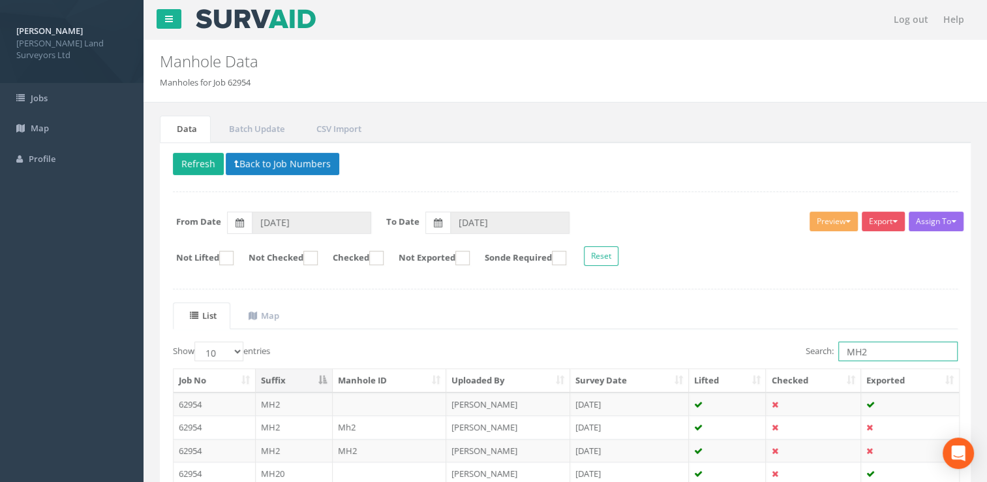
drag, startPoint x: 887, startPoint y: 356, endPoint x: 794, endPoint y: 353, distance: 93.4
click at [794, 353] on div "Search: MH2" at bounding box center [767, 352] width 383 height 23
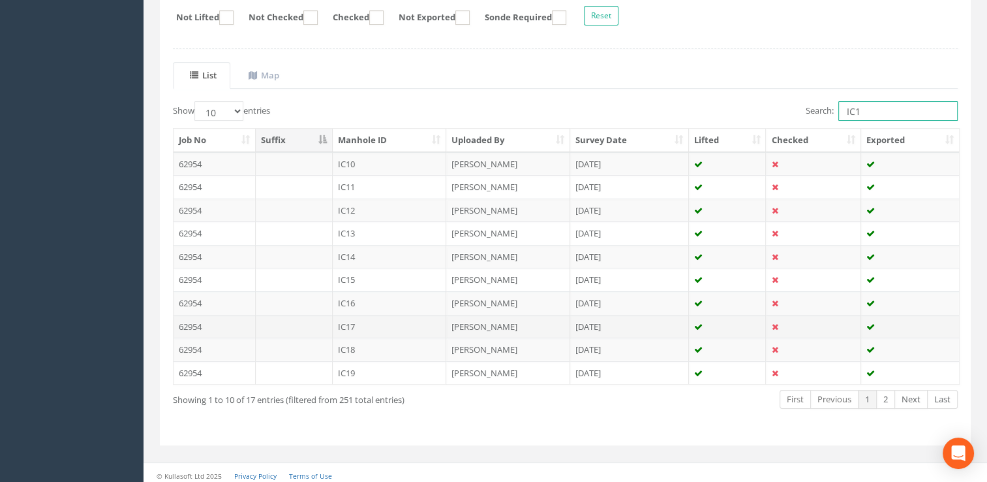
scroll to position [243, 0]
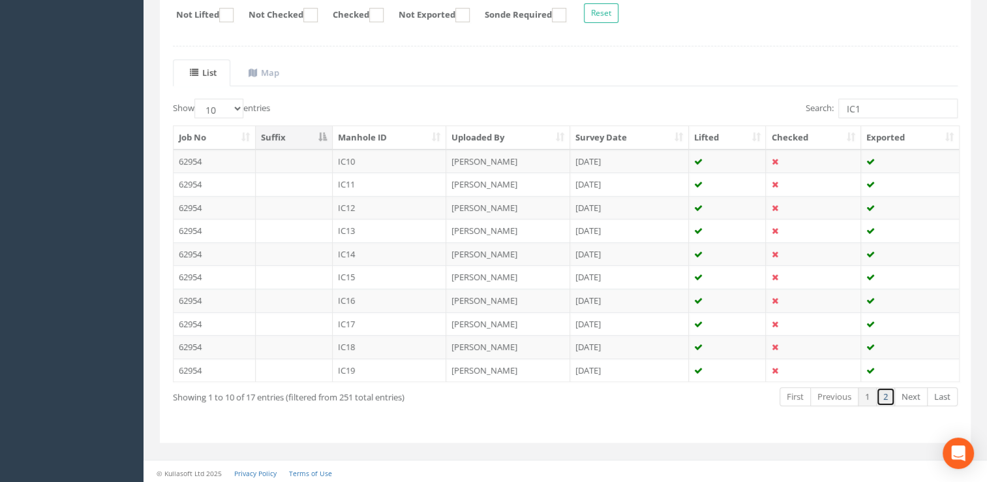
click at [885, 397] on link "2" at bounding box center [885, 396] width 19 height 19
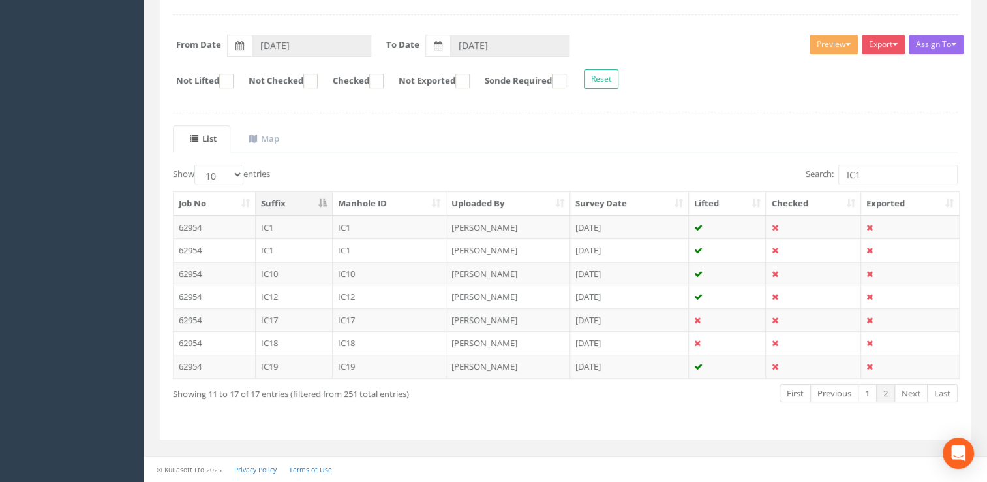
scroll to position [173, 0]
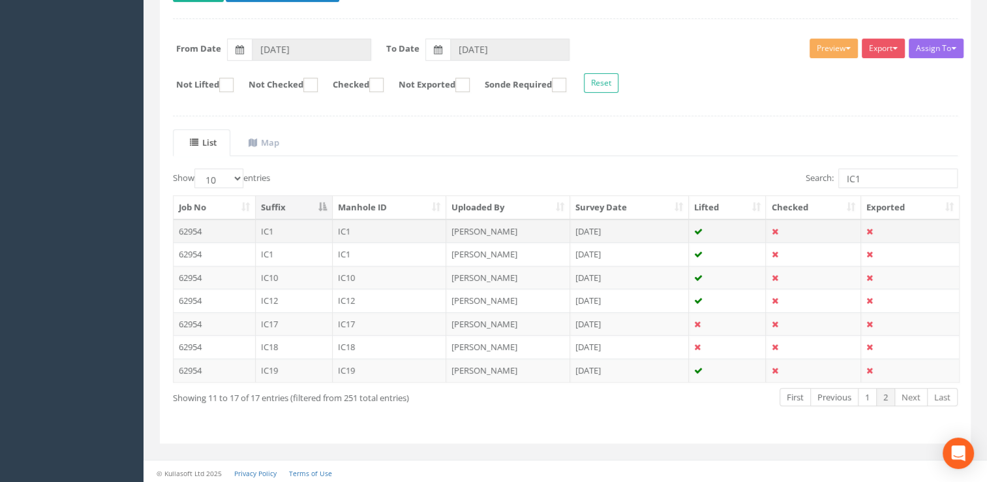
click at [482, 228] on td "[PERSON_NAME]" at bounding box center [508, 230] width 124 height 23
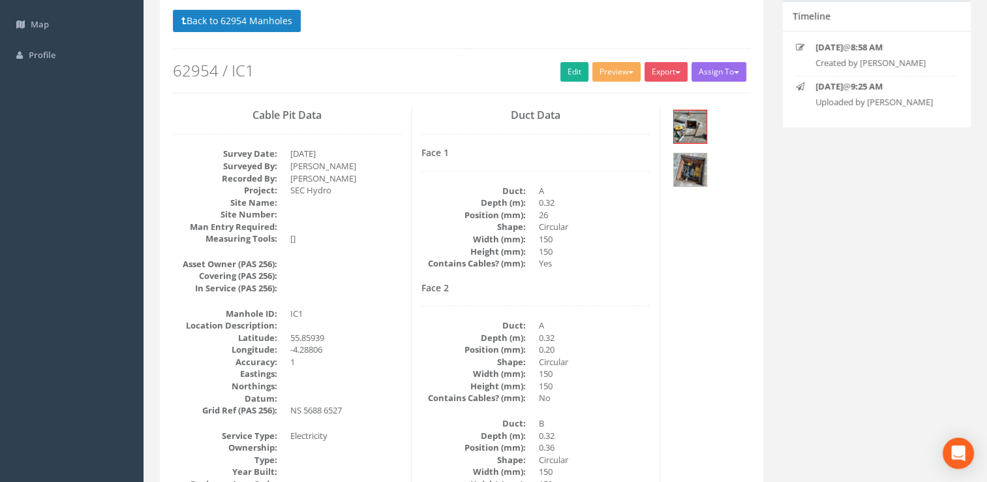
scroll to position [65, 0]
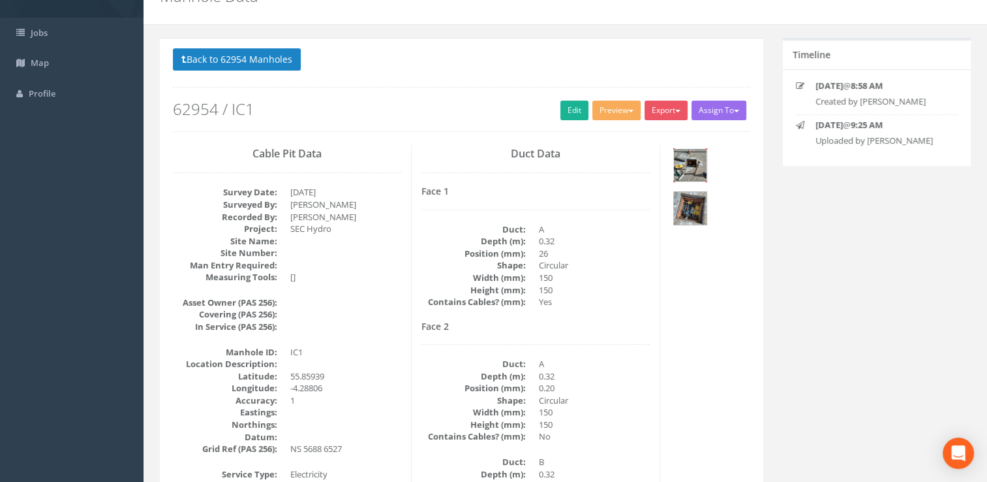
click at [691, 164] on img at bounding box center [690, 165] width 33 height 33
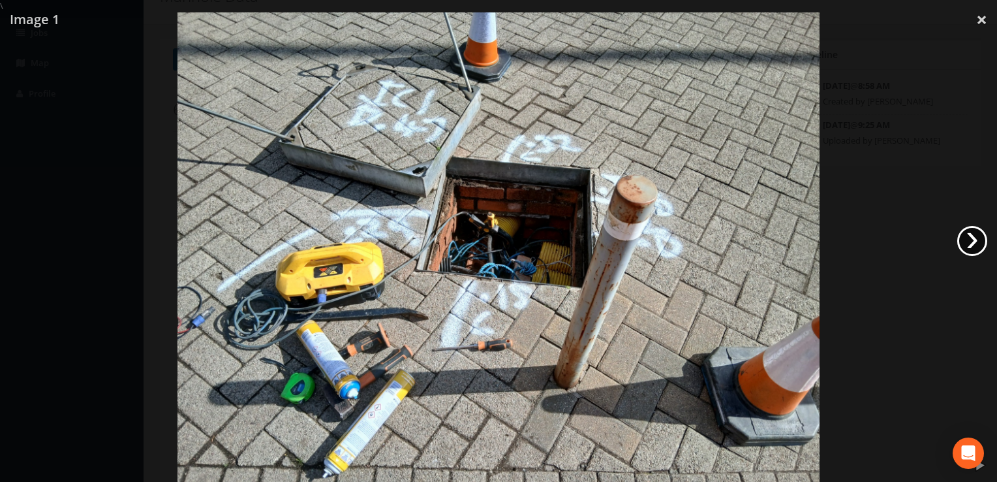
click at [971, 241] on link "›" at bounding box center [972, 241] width 30 height 30
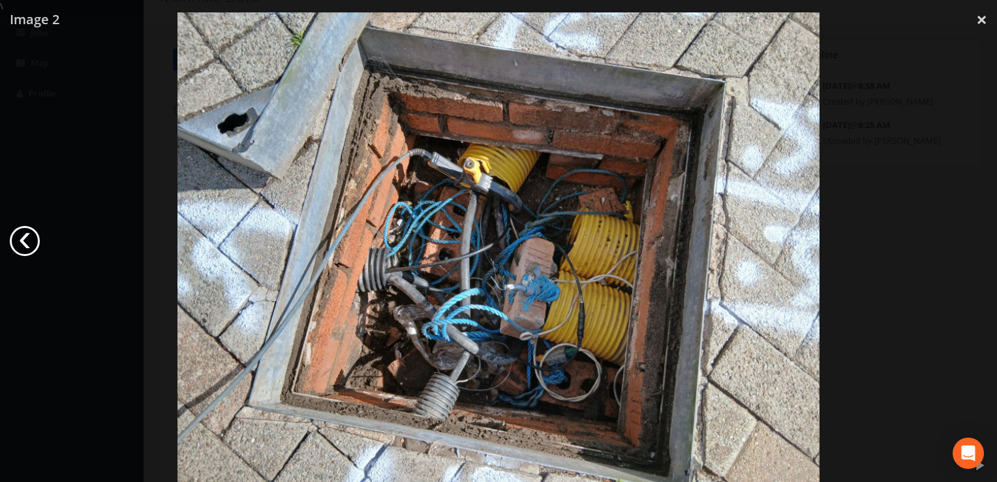
click at [33, 241] on link "‹" at bounding box center [25, 241] width 30 height 30
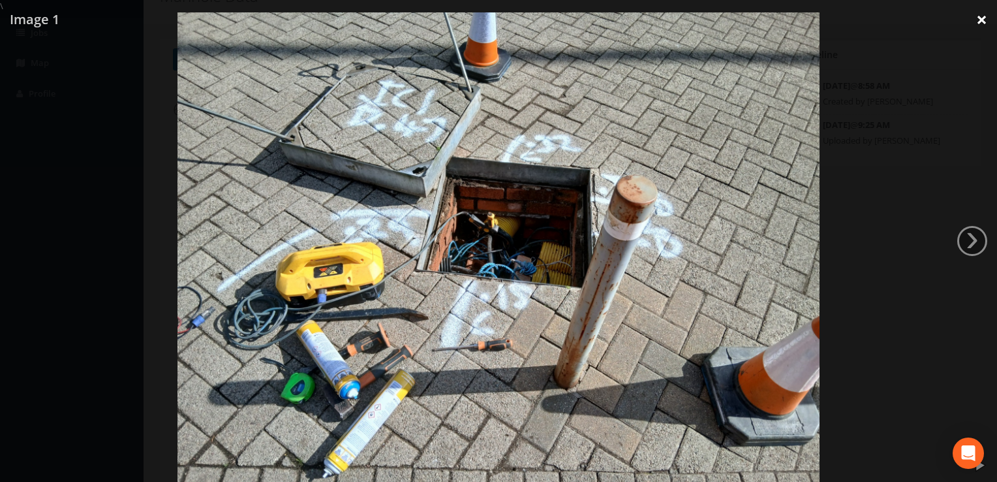
click at [977, 16] on link "×" at bounding box center [981, 19] width 31 height 39
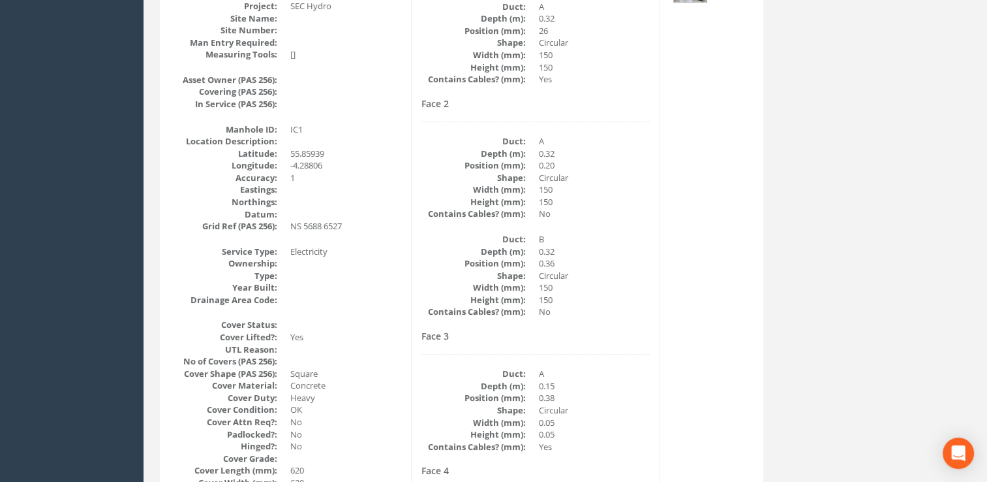
scroll to position [131, 0]
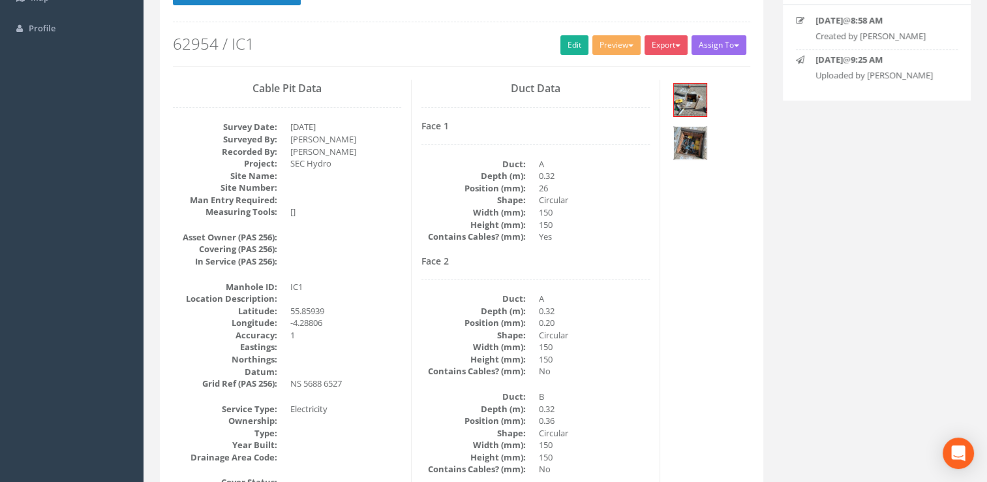
click at [700, 136] on img at bounding box center [690, 143] width 33 height 33
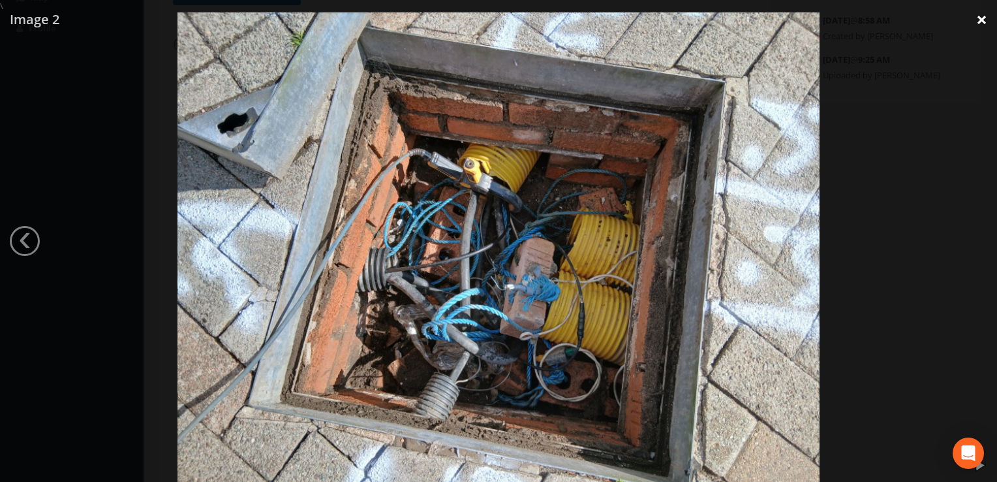
click at [987, 14] on link "×" at bounding box center [981, 19] width 31 height 39
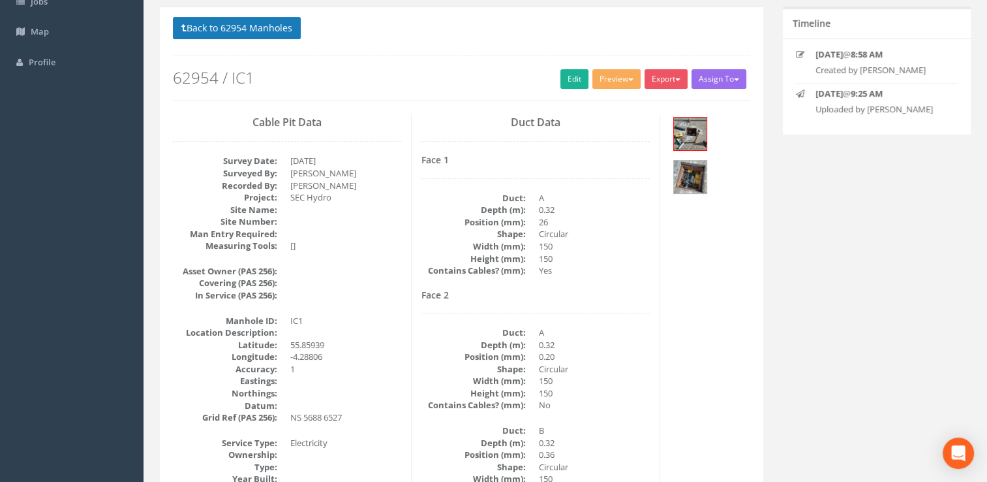
scroll to position [65, 0]
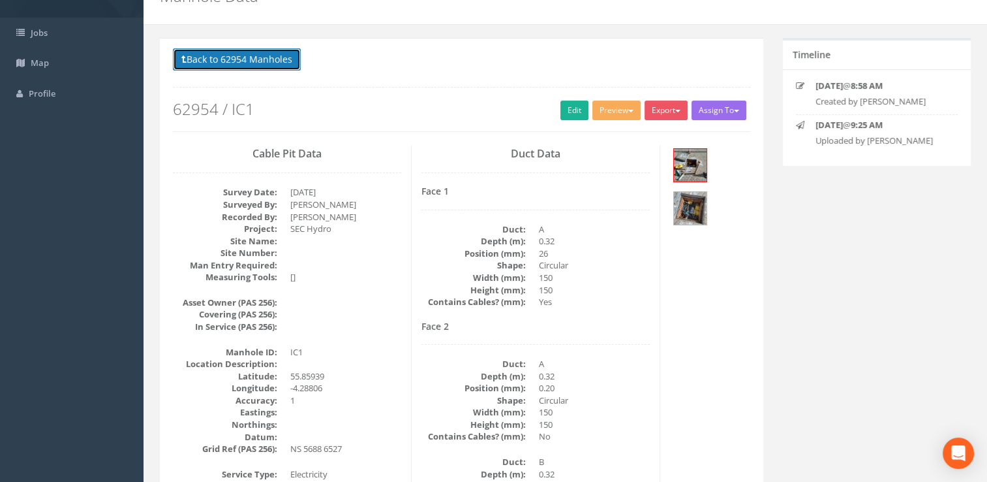
click at [241, 55] on button "Back to 62954 Manholes" at bounding box center [237, 59] width 128 height 22
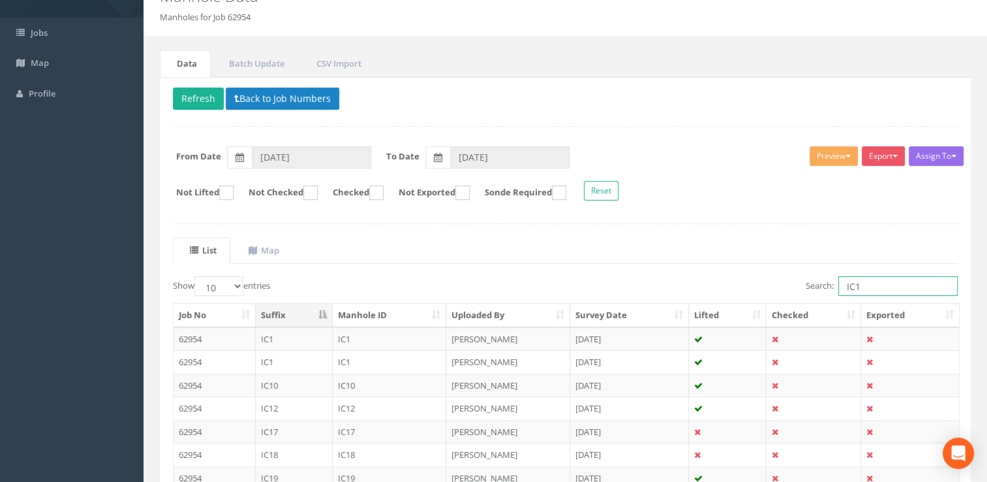
click at [876, 286] on input "IC1" at bounding box center [898, 286] width 119 height 20
drag, startPoint x: 867, startPoint y: 285, endPoint x: 803, endPoint y: 286, distance: 64.0
click at [806, 286] on label "Search: IC1" at bounding box center [882, 286] width 152 height 20
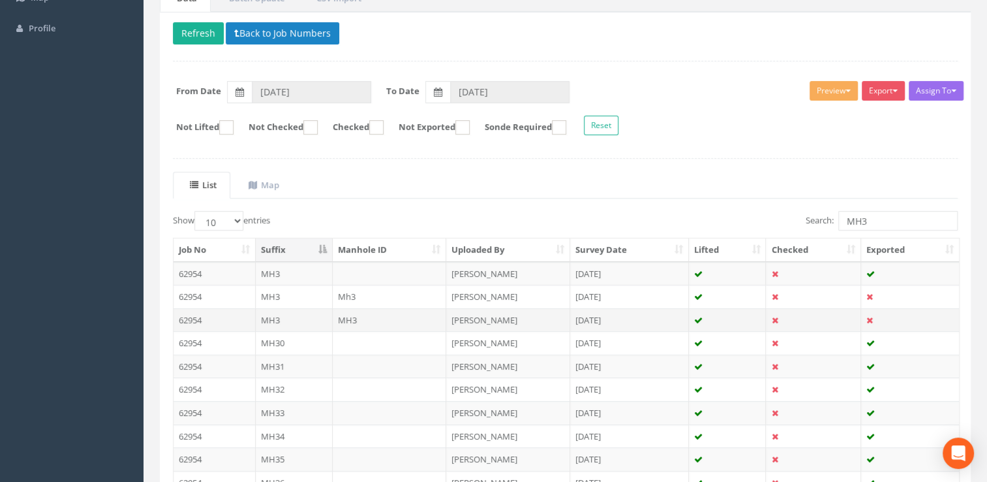
click at [465, 316] on td "[PERSON_NAME]" at bounding box center [508, 319] width 124 height 23
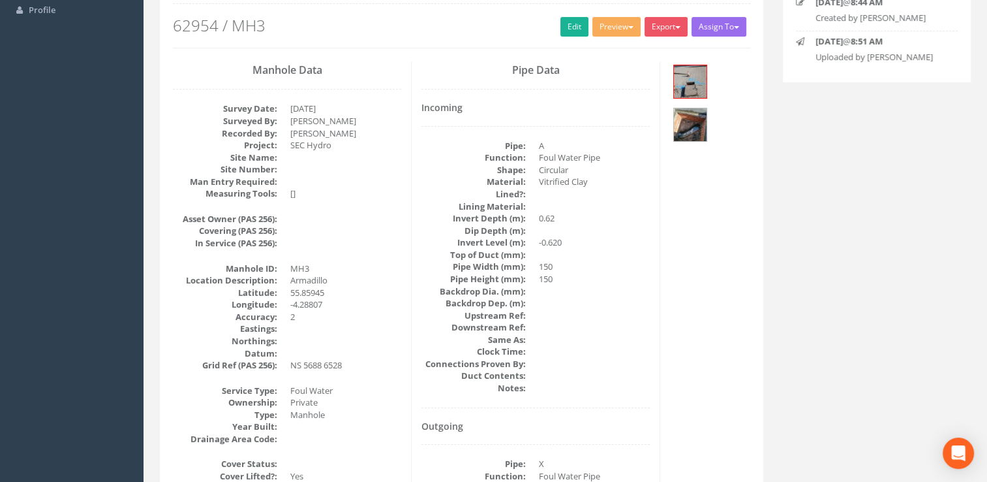
scroll to position [65, 0]
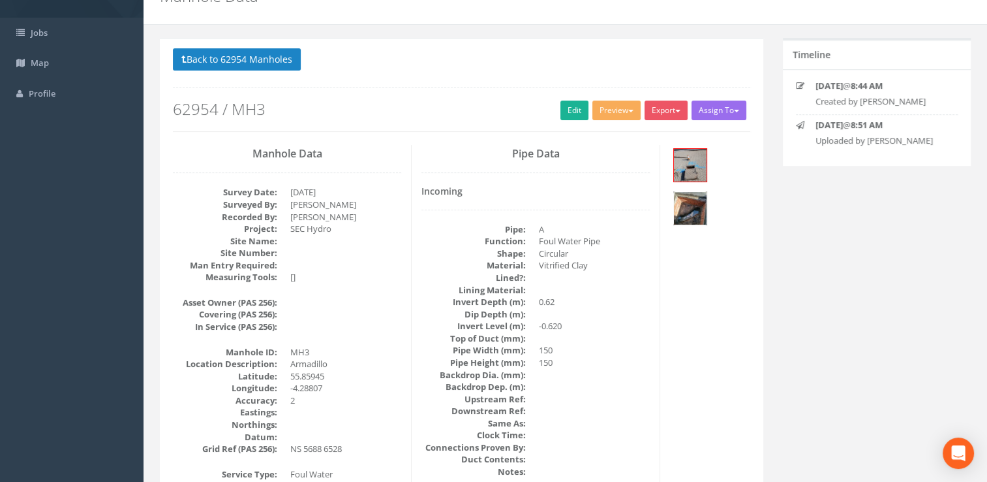
click at [697, 212] on img at bounding box center [690, 208] width 33 height 33
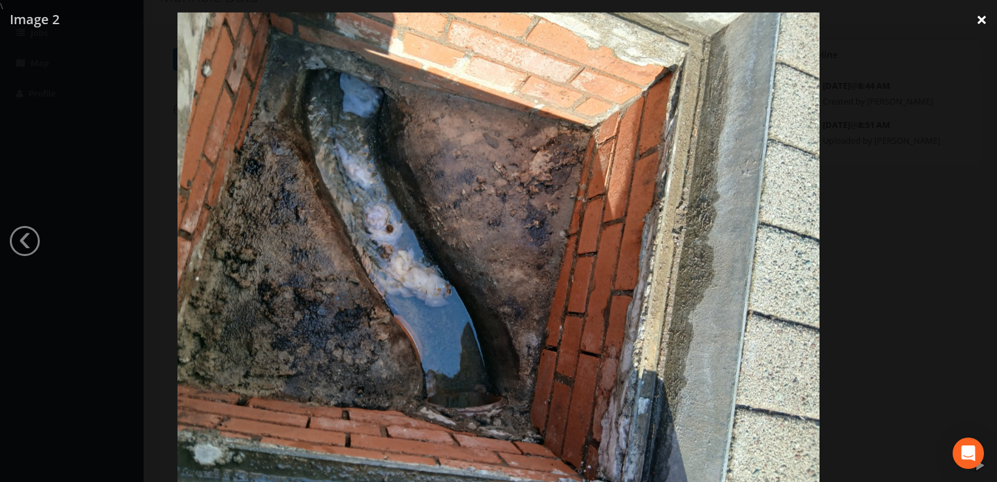
click at [984, 18] on link "×" at bounding box center [981, 19] width 31 height 39
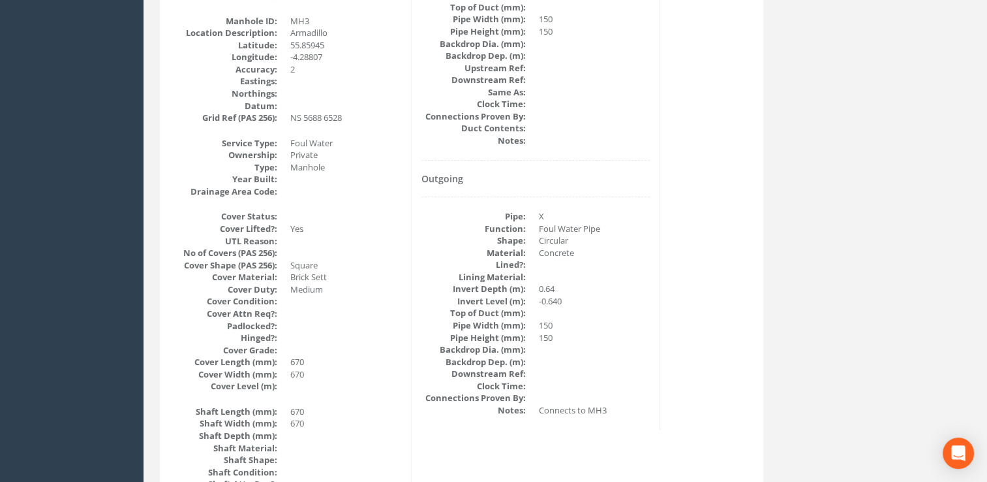
scroll to position [522, 0]
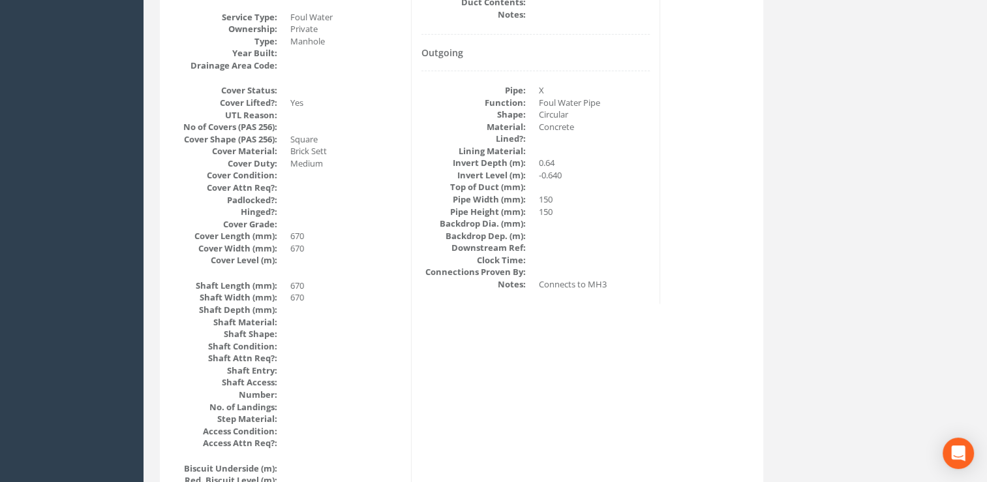
drag, startPoint x: 382, startPoint y: 35, endPoint x: 402, endPoint y: 57, distance: 29.1
click at [402, 57] on div "Manhole Data Survey Date: [DATE] Surveyed By: [PERSON_NAME] Recorded By: [PERSO…" at bounding box center [287, 485] width 249 height 1595
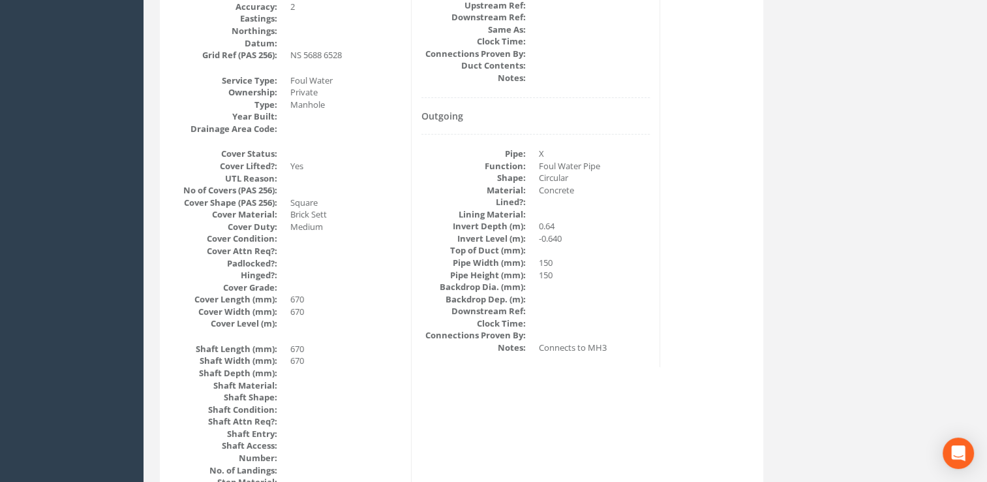
scroll to position [326, 0]
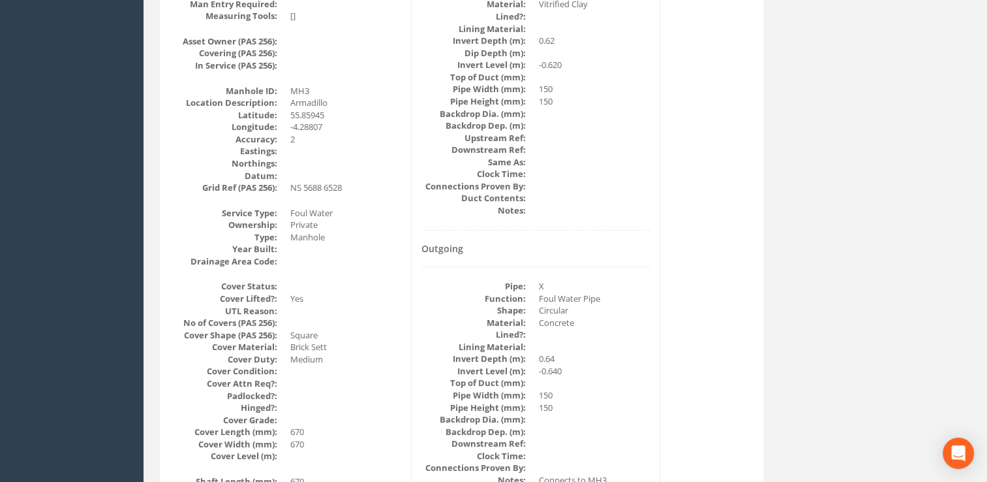
click at [593, 219] on div "Incoming Pipe: A Function: Foul Water Pipe Shape: Circular Material: Vitrified …" at bounding box center [536, 77] width 228 height 305
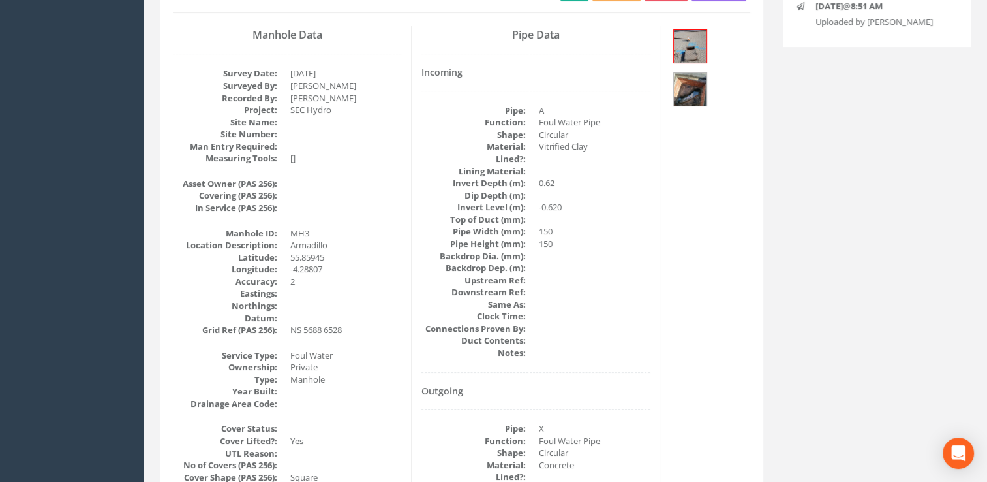
scroll to position [0, 0]
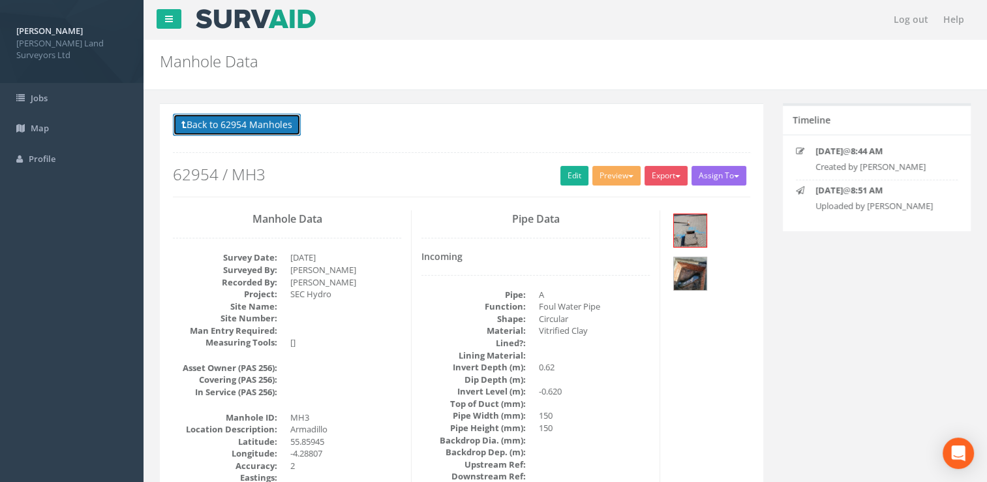
click at [280, 125] on button "Back to 62954 Manholes" at bounding box center [237, 125] width 128 height 22
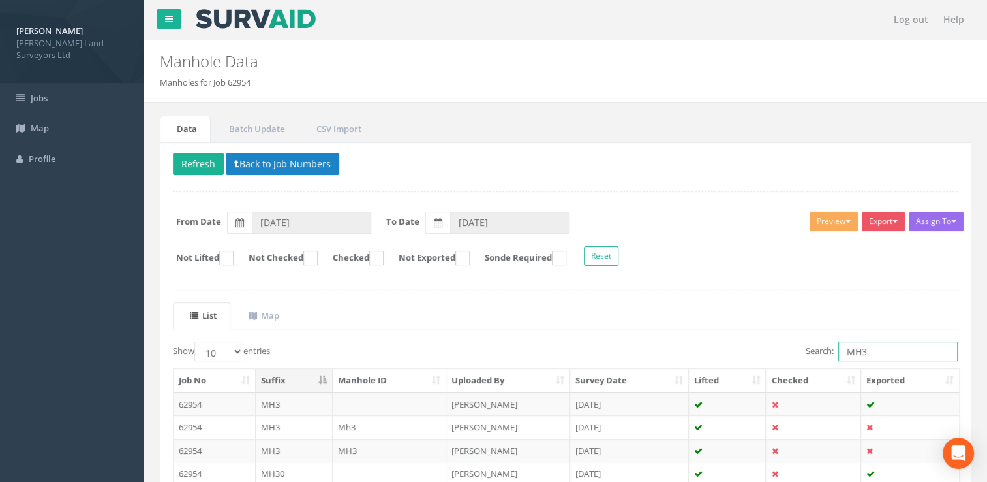
drag, startPoint x: 874, startPoint y: 350, endPoint x: 792, endPoint y: 354, distance: 81.7
click at [792, 354] on div "Search: MH3" at bounding box center [767, 352] width 383 height 23
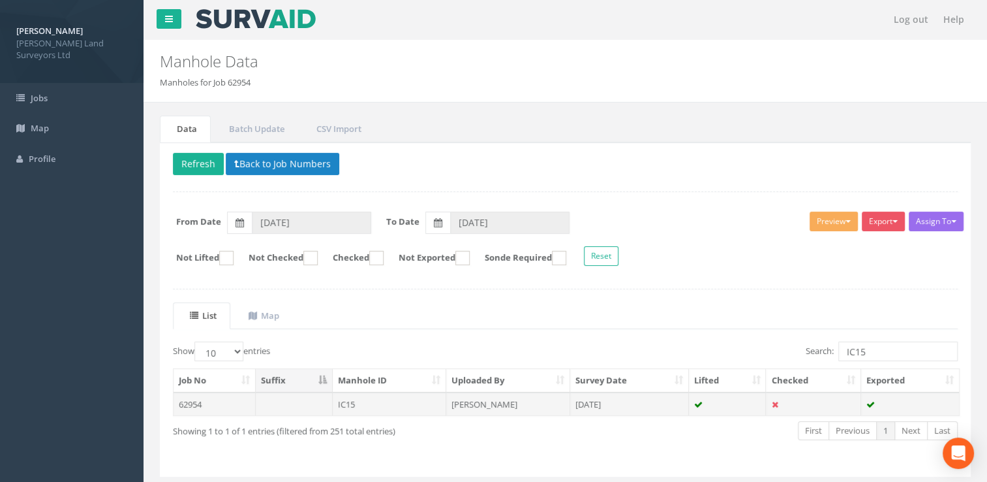
click at [591, 399] on td "[DATE]" at bounding box center [629, 403] width 119 height 23
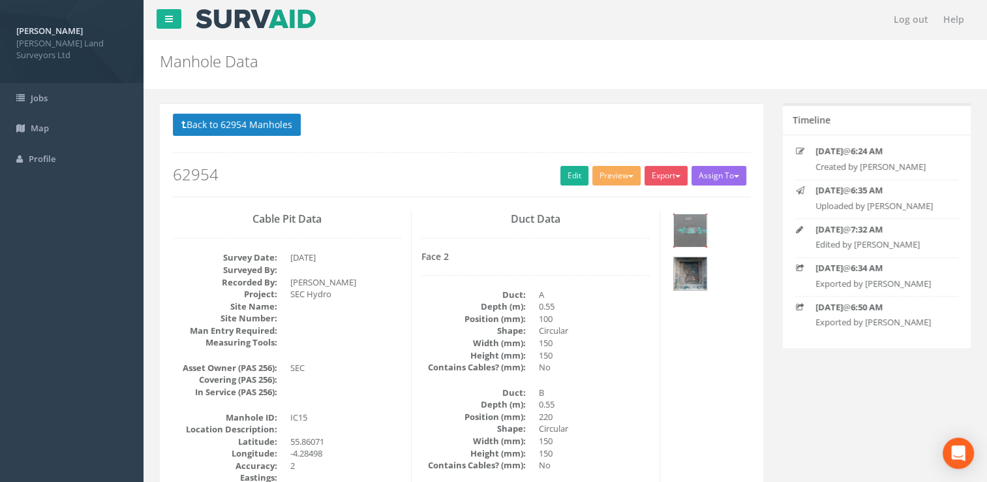
click at [693, 236] on img at bounding box center [690, 230] width 33 height 33
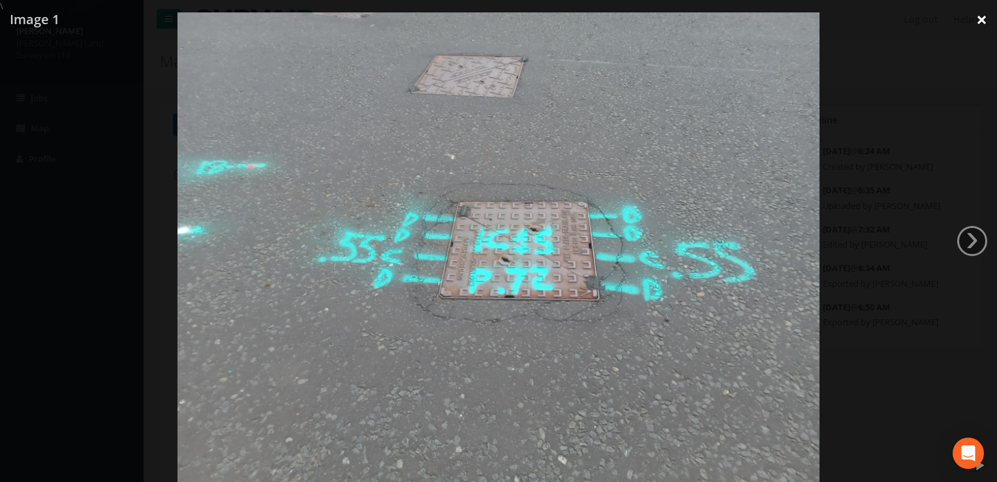
click at [984, 17] on link "×" at bounding box center [981, 19] width 31 height 39
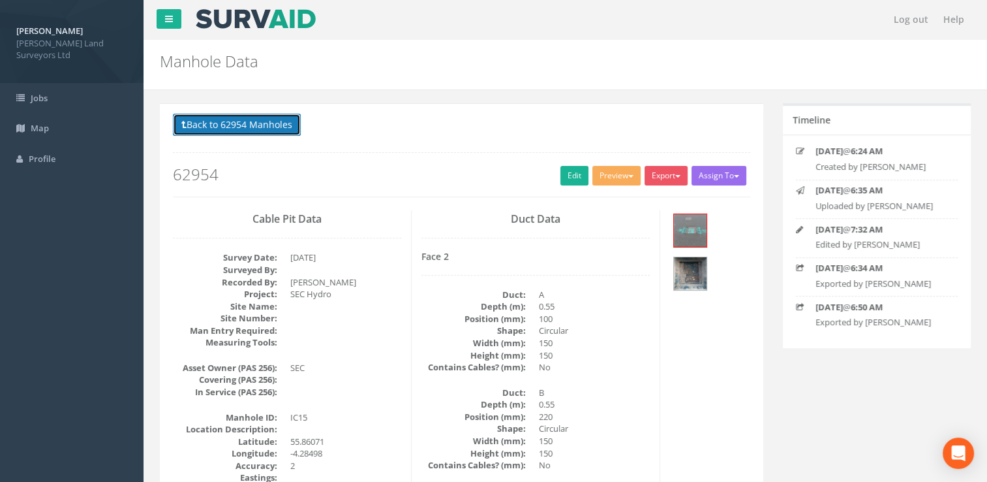
click at [235, 123] on button "Back to 62954 Manholes" at bounding box center [237, 125] width 128 height 22
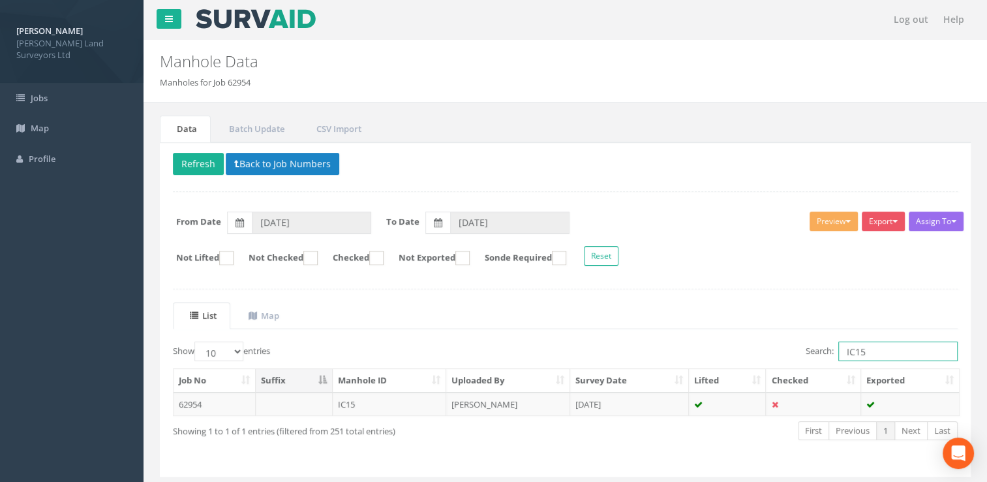
drag, startPoint x: 871, startPoint y: 350, endPoint x: 804, endPoint y: 349, distance: 66.6
click at [806, 349] on label "Search: IC15" at bounding box center [882, 351] width 152 height 20
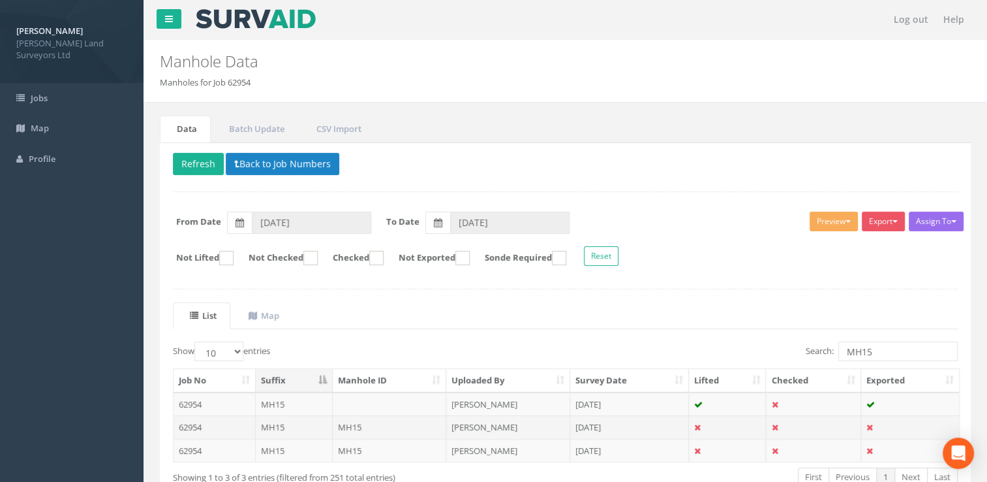
click at [503, 424] on td "[PERSON_NAME]" at bounding box center [508, 426] width 124 height 23
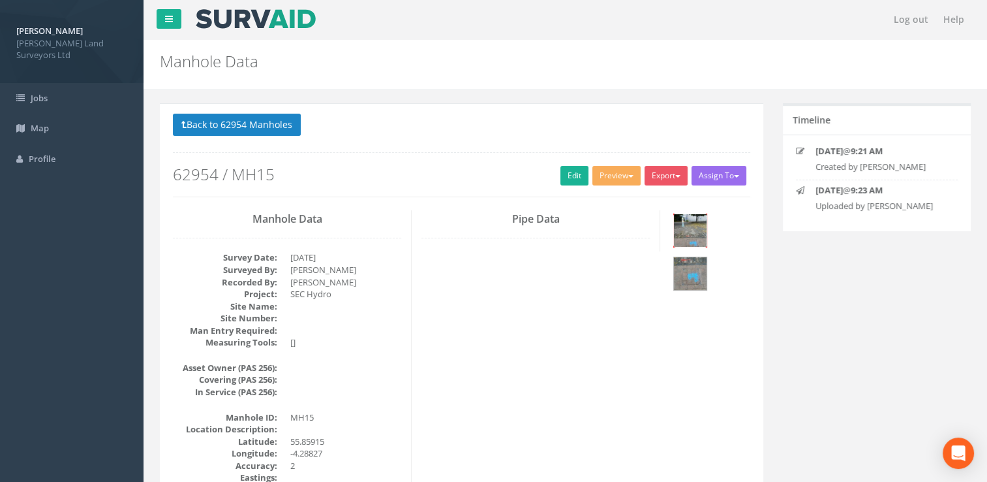
click at [686, 235] on img at bounding box center [690, 230] width 33 height 33
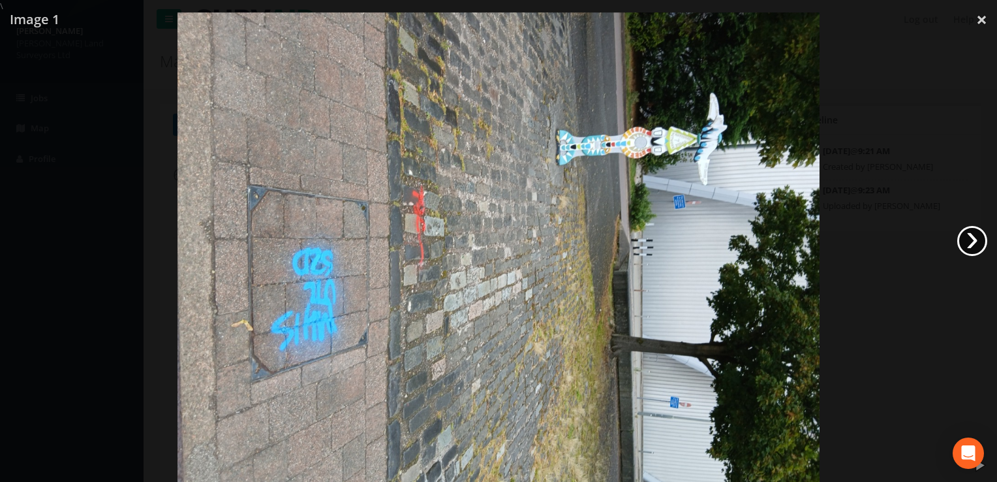
click at [964, 238] on link "›" at bounding box center [972, 241] width 30 height 30
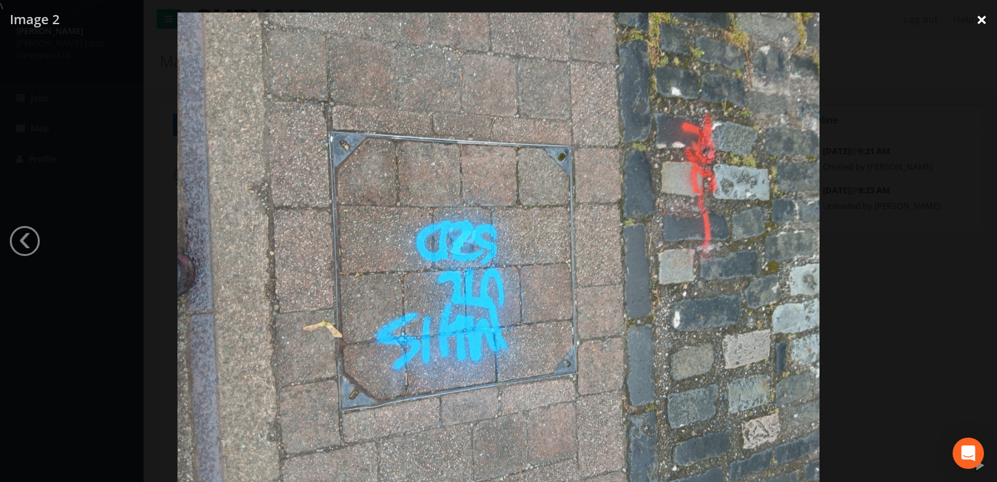
click at [984, 18] on link "×" at bounding box center [981, 19] width 31 height 39
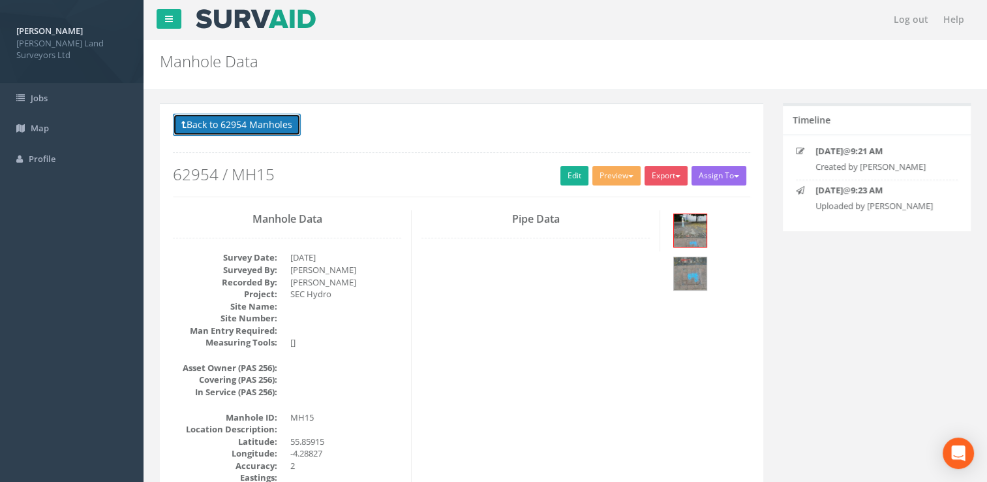
click at [265, 124] on button "Back to 62954 Manholes" at bounding box center [237, 125] width 128 height 22
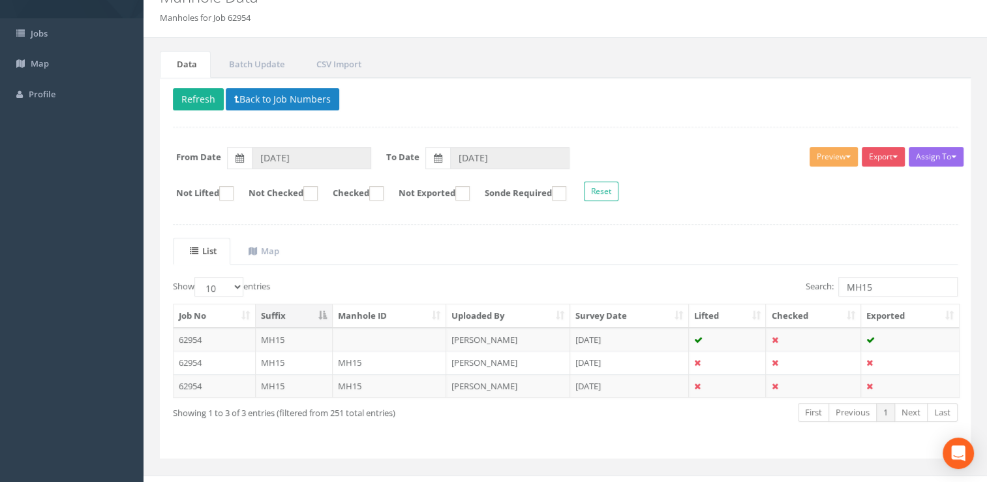
scroll to position [65, 0]
click at [475, 384] on td "[PERSON_NAME]" at bounding box center [508, 384] width 124 height 23
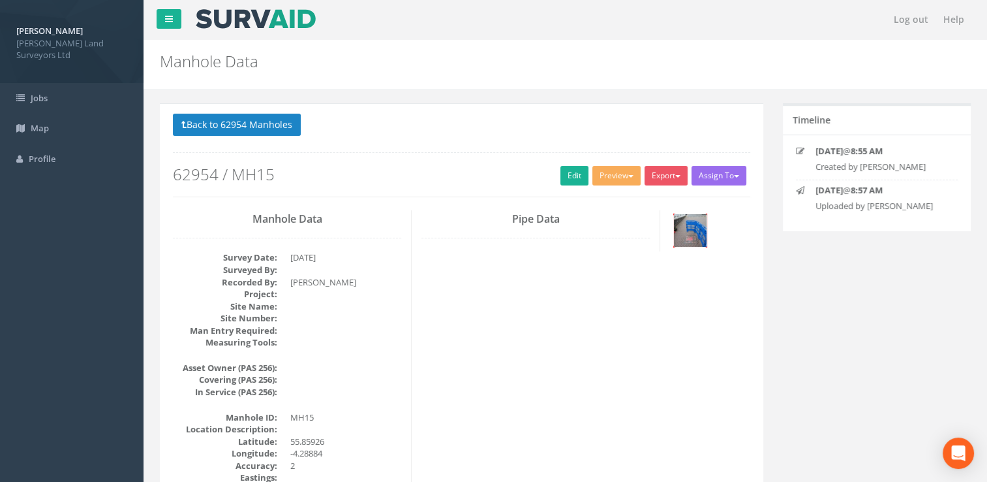
click at [696, 223] on img at bounding box center [690, 230] width 33 height 33
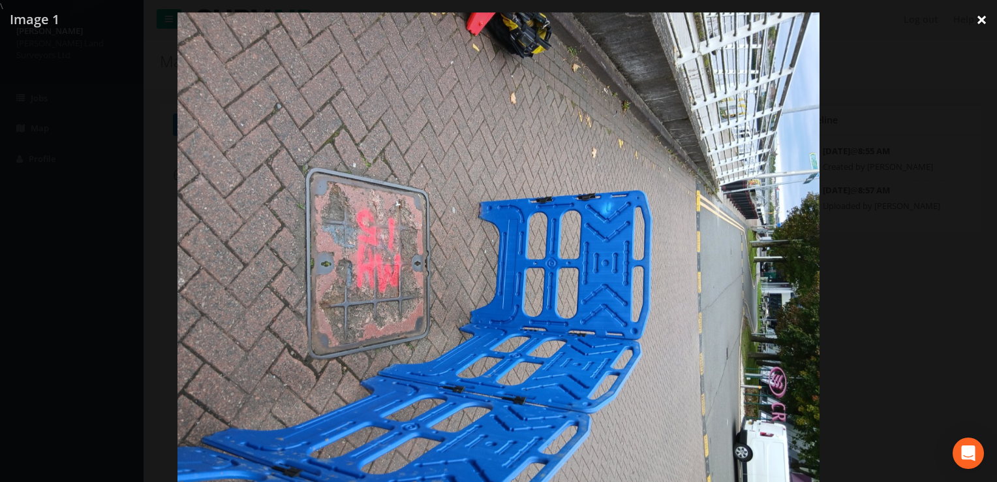
click at [985, 19] on link "×" at bounding box center [981, 19] width 31 height 39
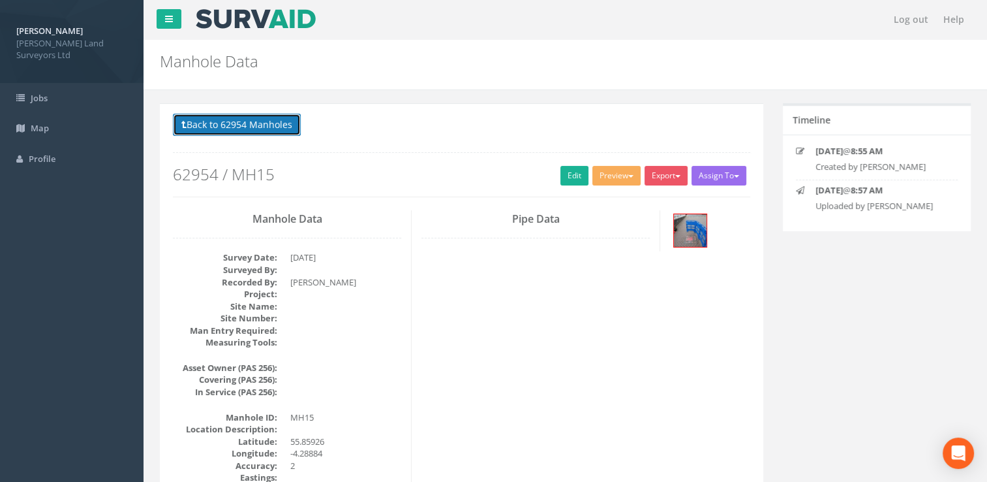
click at [262, 127] on button "Back to 62954 Manholes" at bounding box center [237, 125] width 128 height 22
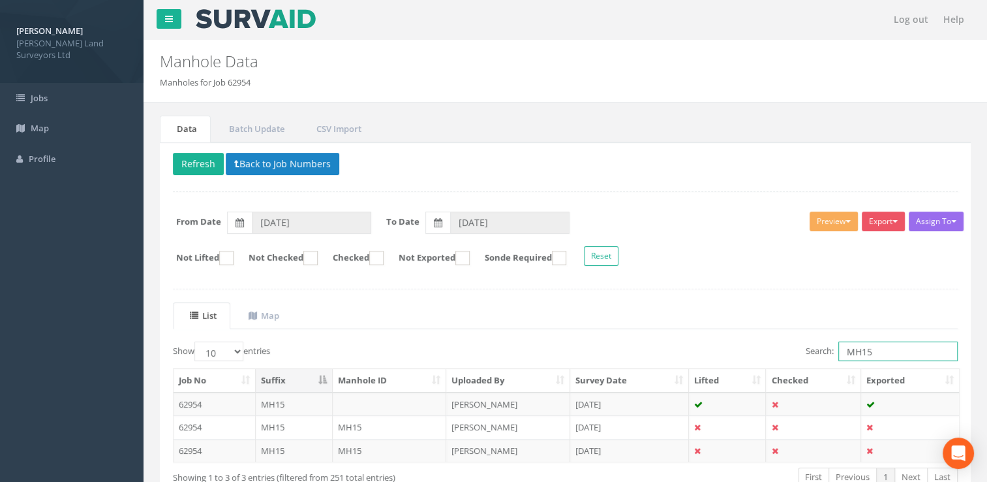
drag, startPoint x: 885, startPoint y: 353, endPoint x: 820, endPoint y: 341, distance: 66.4
click at [828, 348] on label "Search: MH15" at bounding box center [882, 351] width 152 height 20
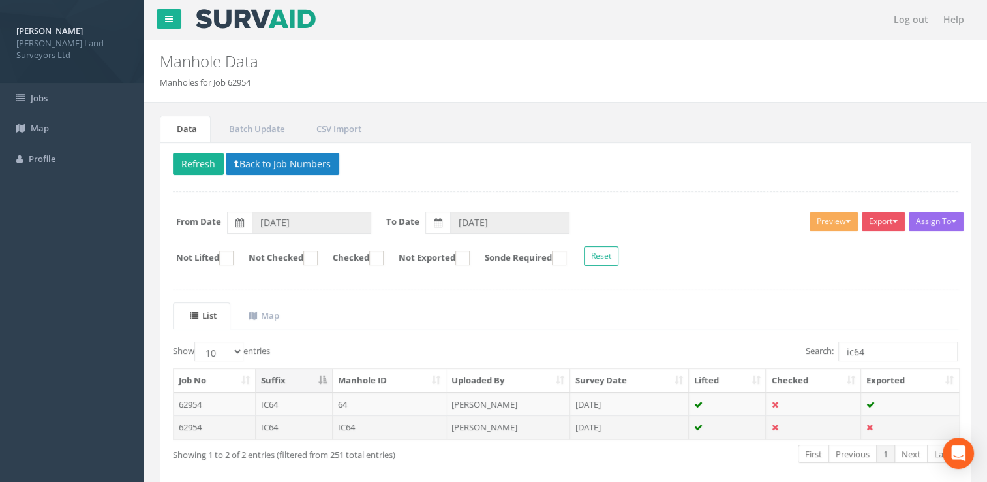
click at [408, 422] on td "IC64" at bounding box center [390, 426] width 114 height 23
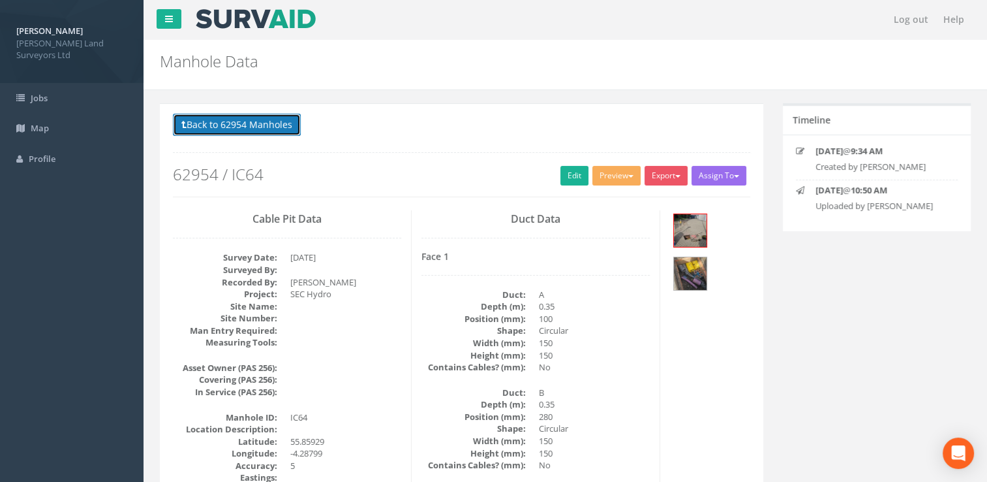
click at [251, 124] on button "Back to 62954 Manholes" at bounding box center [237, 125] width 128 height 22
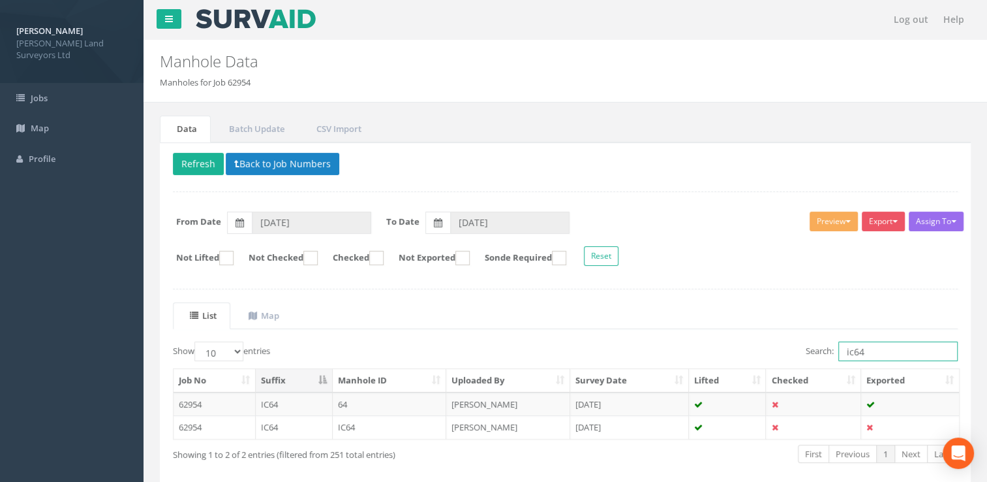
drag, startPoint x: 886, startPoint y: 348, endPoint x: 812, endPoint y: 346, distance: 73.8
click at [812, 346] on label "Search: ic64" at bounding box center [882, 351] width 152 height 20
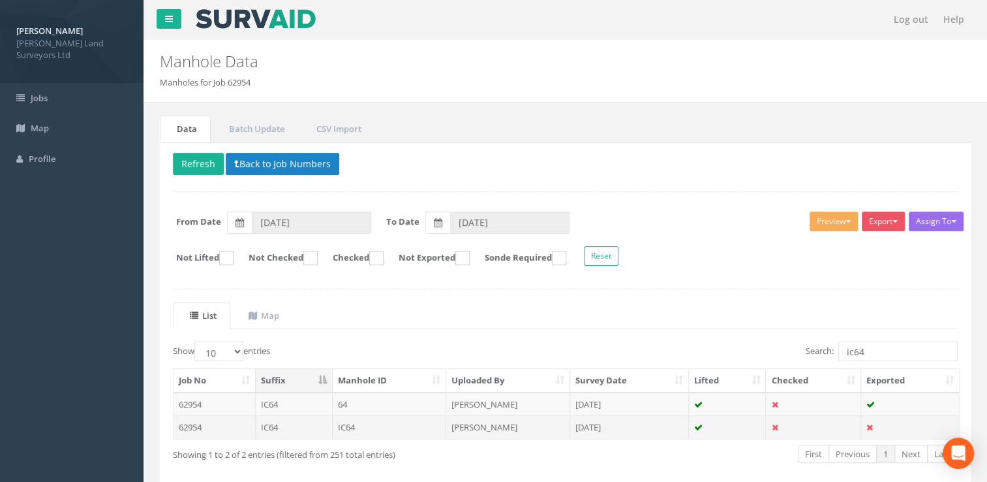
click at [502, 427] on td "[PERSON_NAME]" at bounding box center [508, 426] width 124 height 23
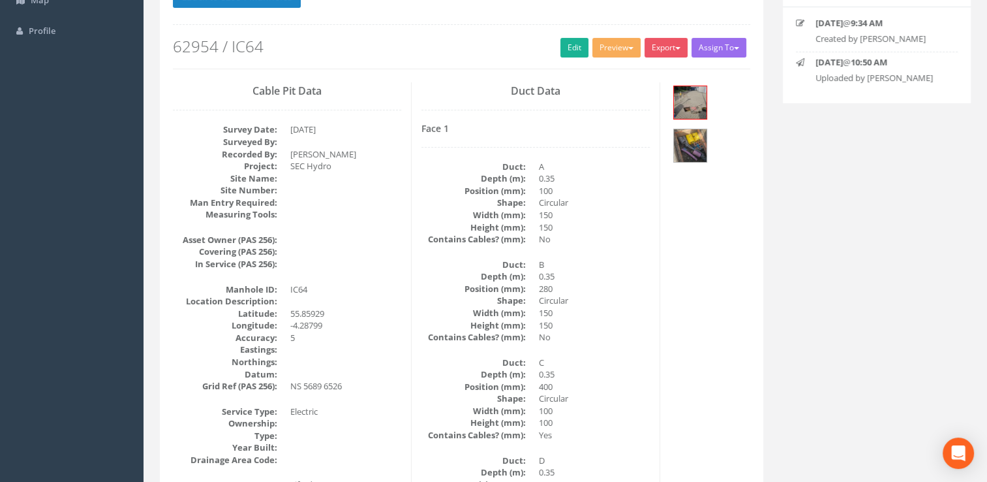
scroll to position [65, 0]
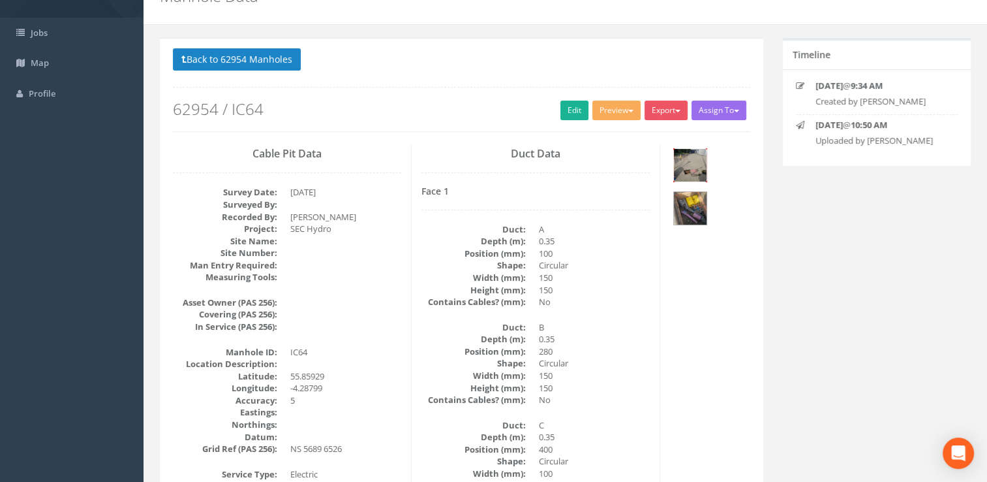
click at [694, 156] on img at bounding box center [690, 165] width 33 height 33
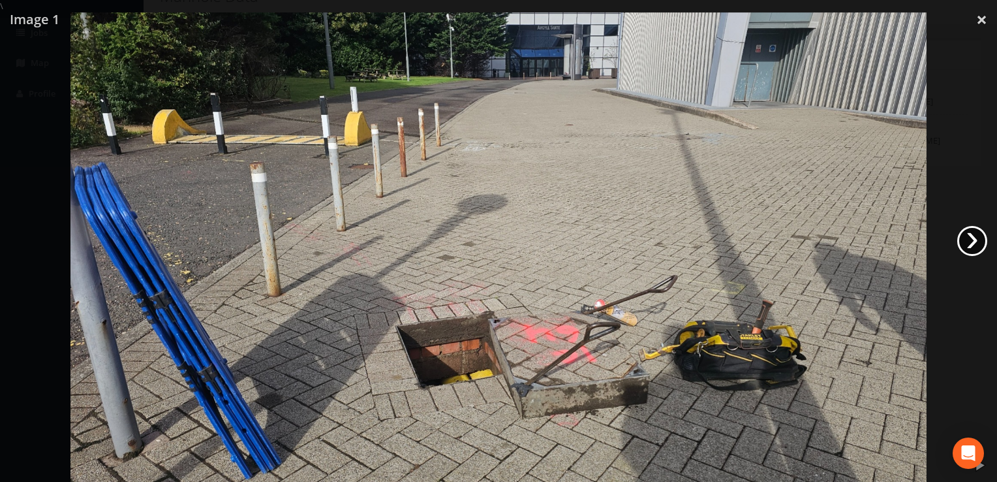
click at [972, 244] on link "›" at bounding box center [972, 241] width 30 height 30
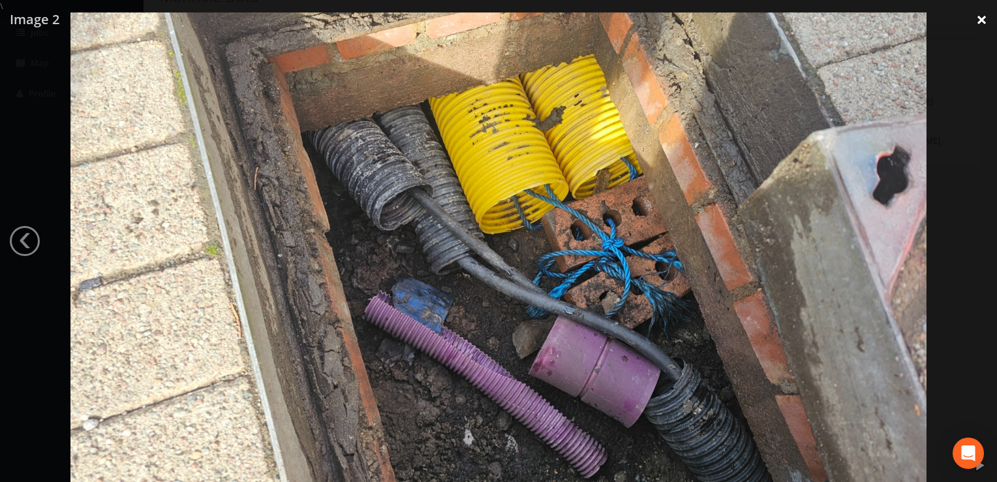
click at [985, 20] on link "×" at bounding box center [981, 19] width 31 height 39
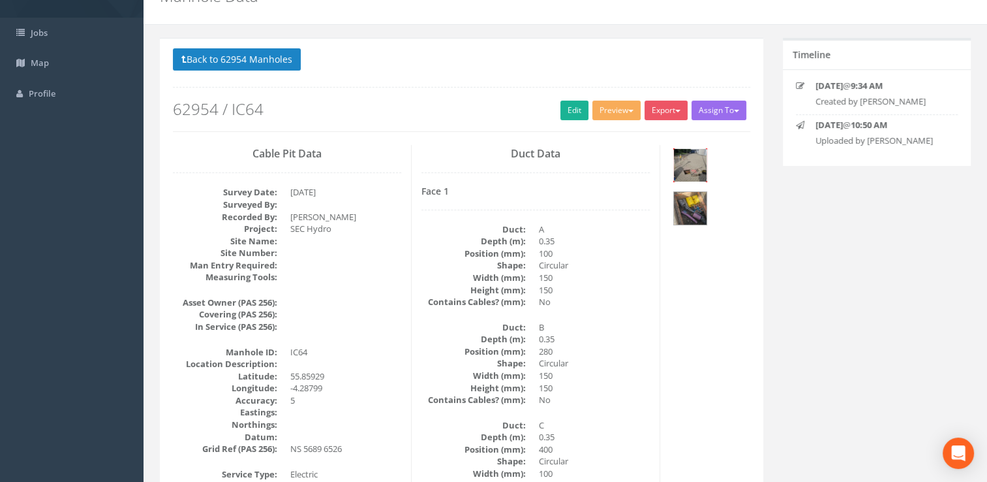
click at [692, 162] on img at bounding box center [690, 165] width 33 height 33
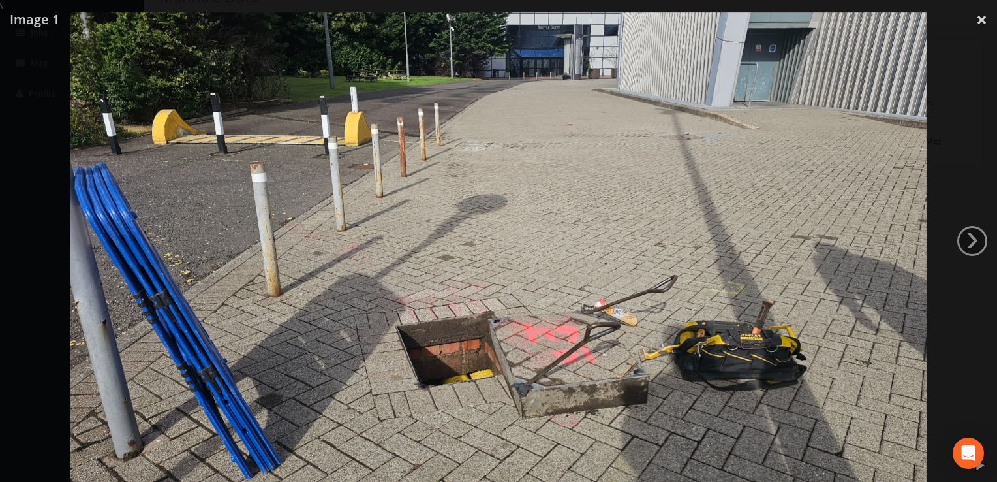
click at [969, 236] on link "›" at bounding box center [972, 241] width 30 height 30
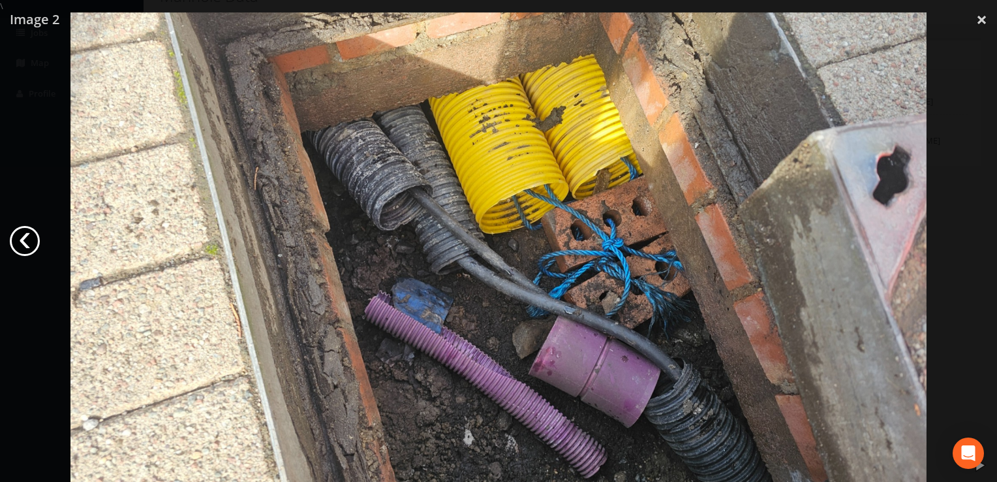
click at [18, 239] on link "‹" at bounding box center [25, 241] width 30 height 30
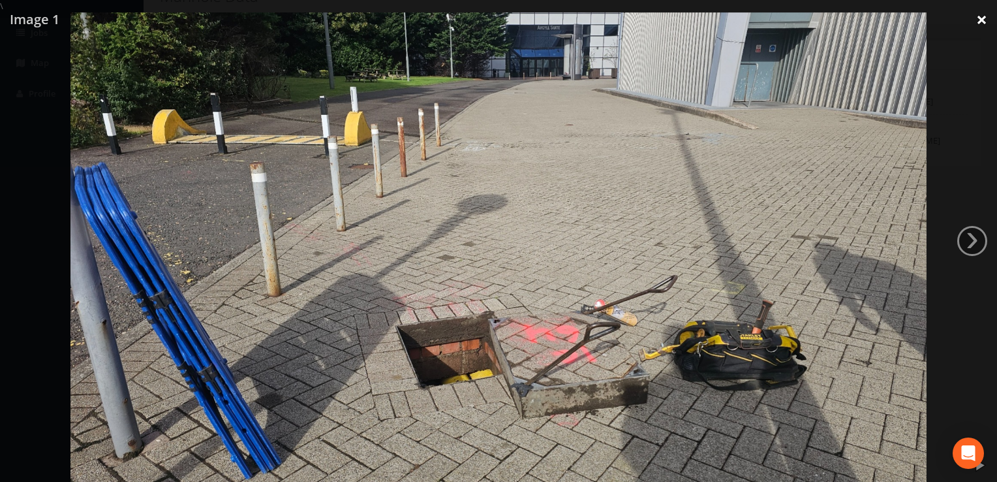
click at [986, 12] on link "×" at bounding box center [981, 19] width 31 height 39
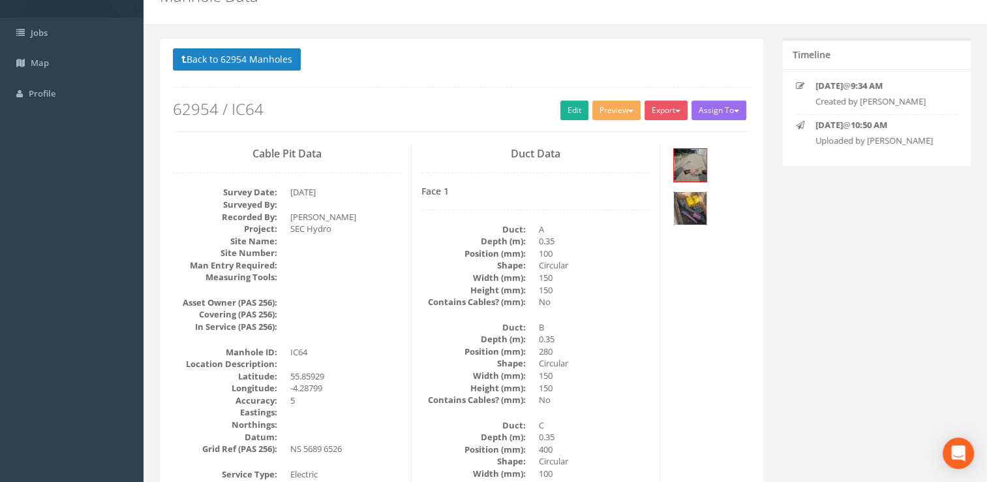
click at [686, 205] on img at bounding box center [690, 208] width 33 height 33
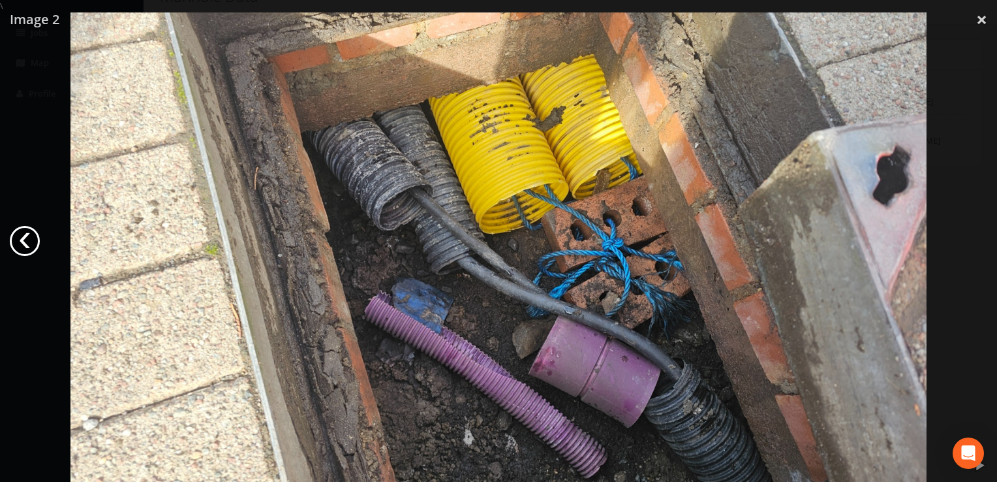
click at [21, 241] on link "‹" at bounding box center [25, 241] width 30 height 30
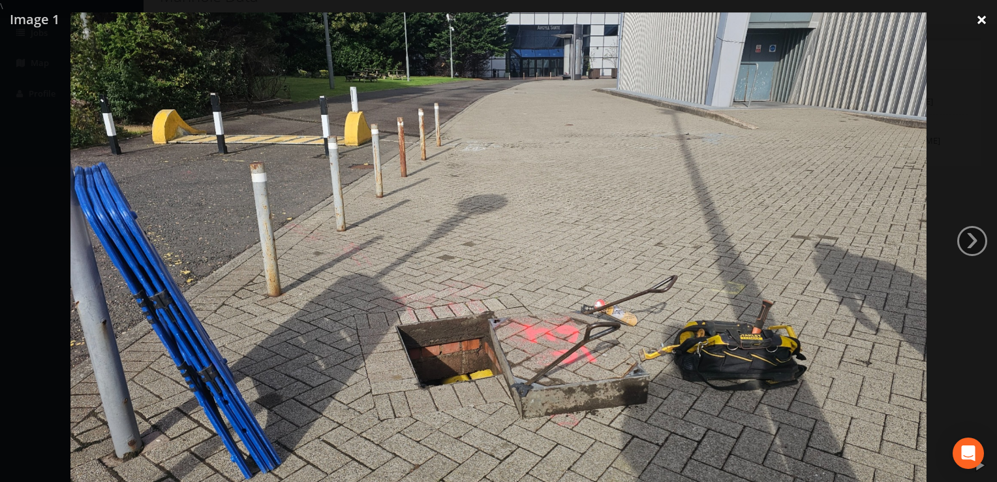
click at [976, 20] on link "×" at bounding box center [981, 19] width 31 height 39
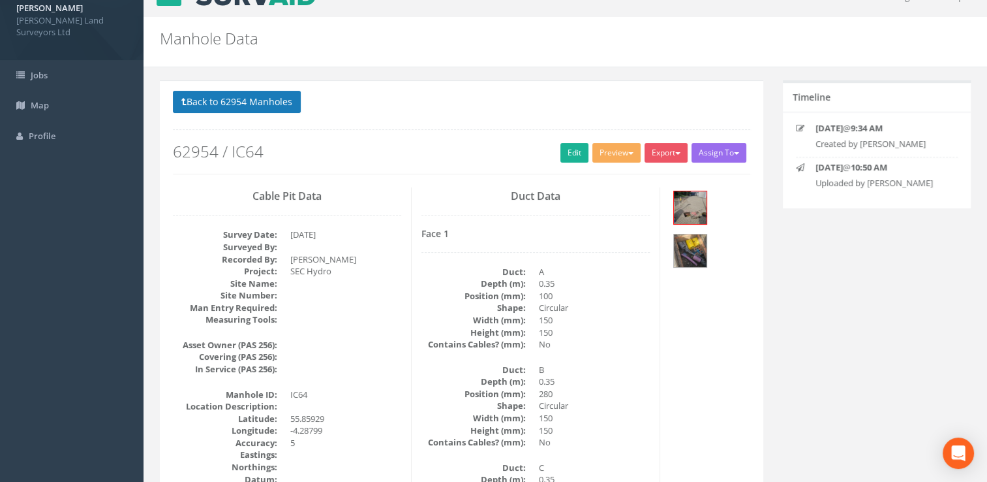
scroll to position [0, 0]
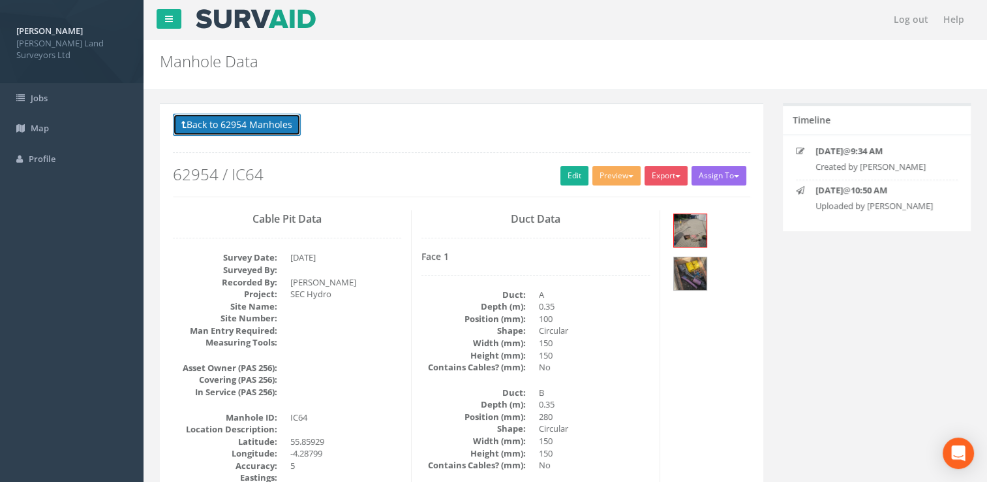
click at [241, 119] on button "Back to 62954 Manholes" at bounding box center [237, 125] width 128 height 22
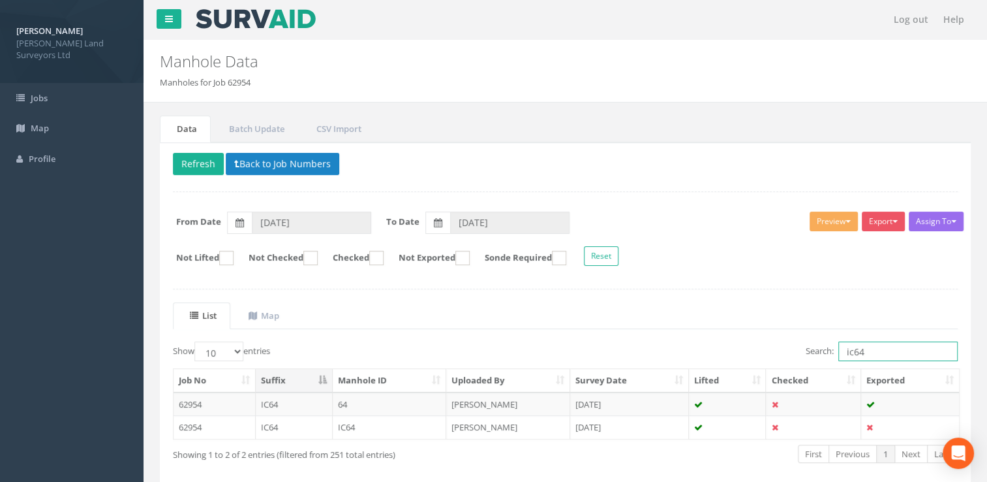
click at [872, 348] on input "ic64" at bounding box center [898, 351] width 119 height 20
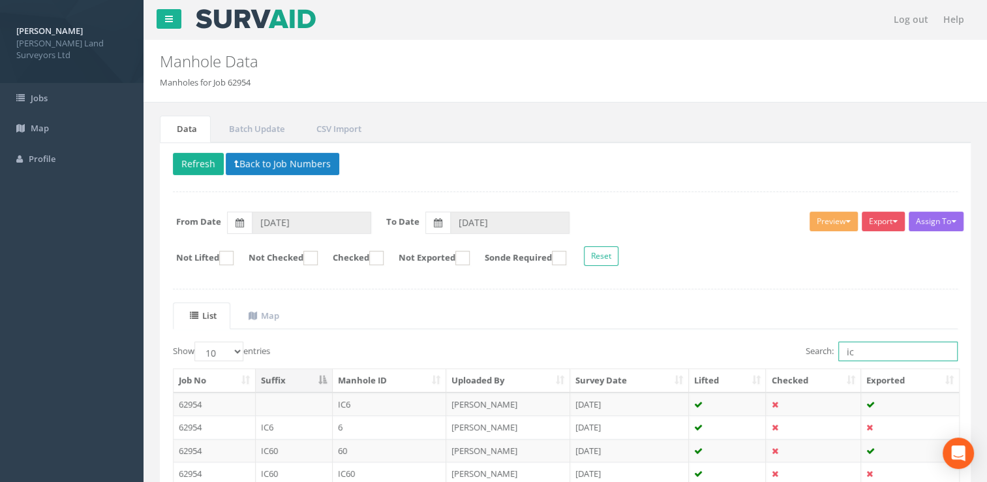
type input "i"
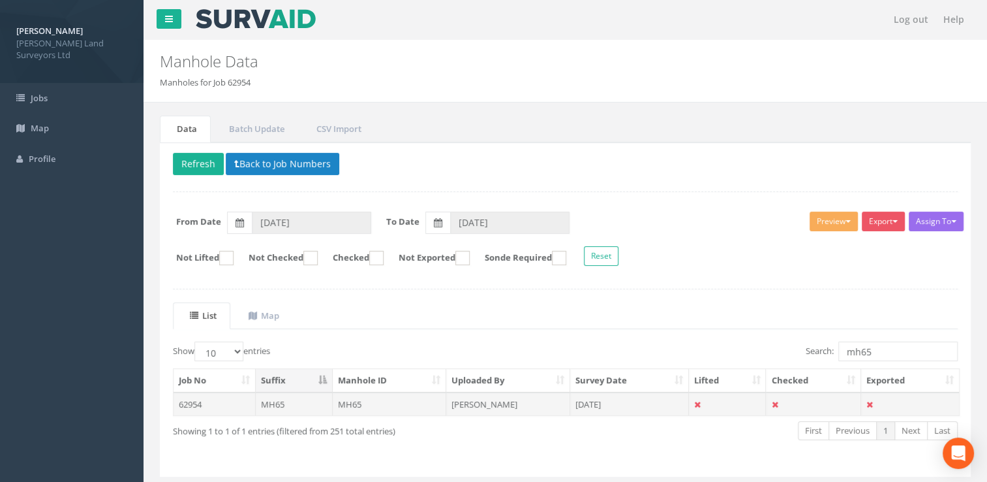
click at [597, 403] on td "[DATE]" at bounding box center [629, 403] width 119 height 23
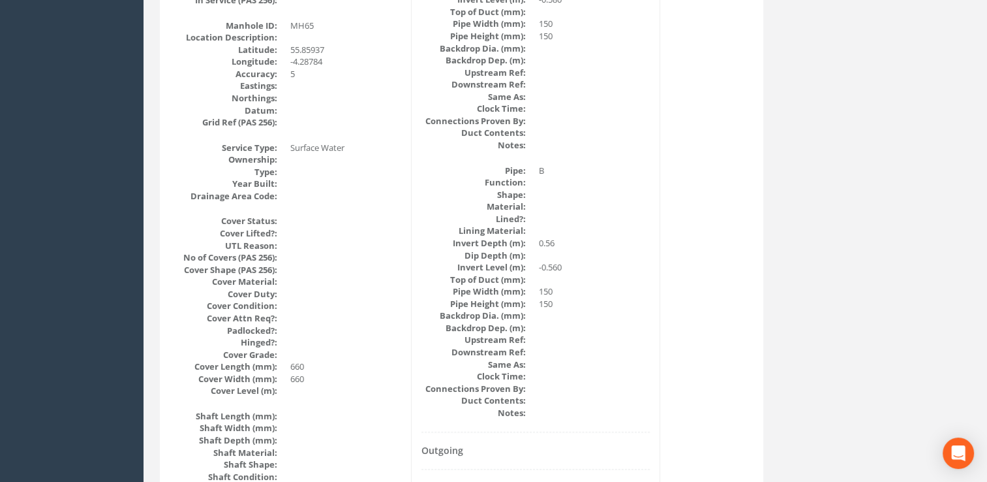
scroll to position [131, 0]
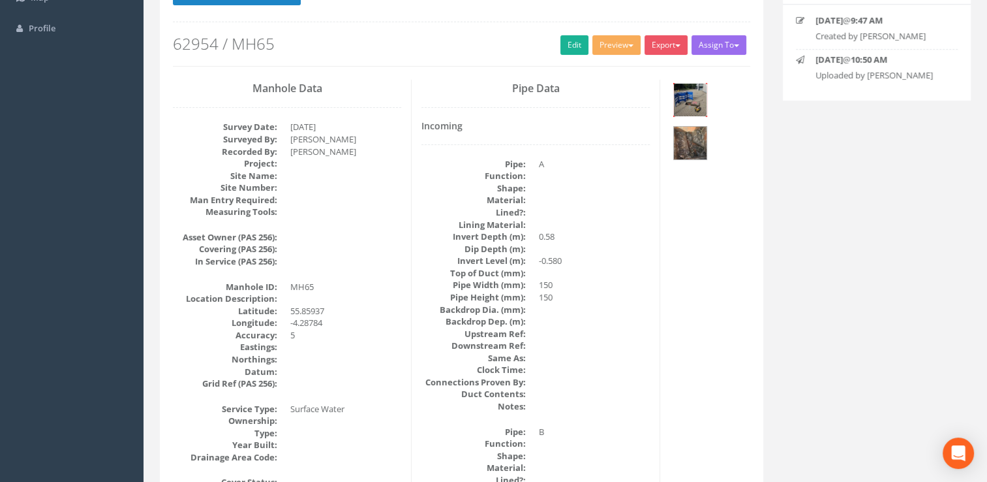
click at [688, 98] on img at bounding box center [690, 100] width 33 height 33
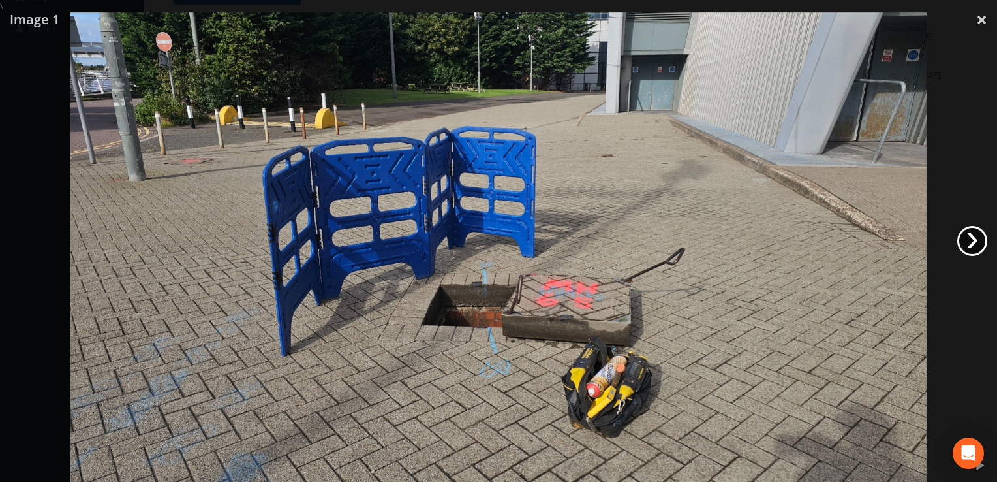
click at [968, 236] on link "›" at bounding box center [972, 241] width 30 height 30
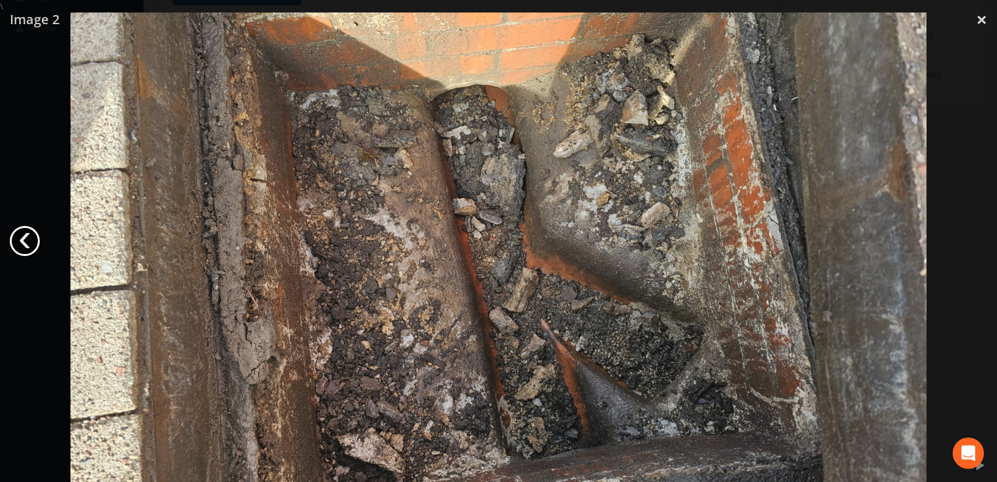
click at [29, 239] on link "‹" at bounding box center [25, 241] width 30 height 30
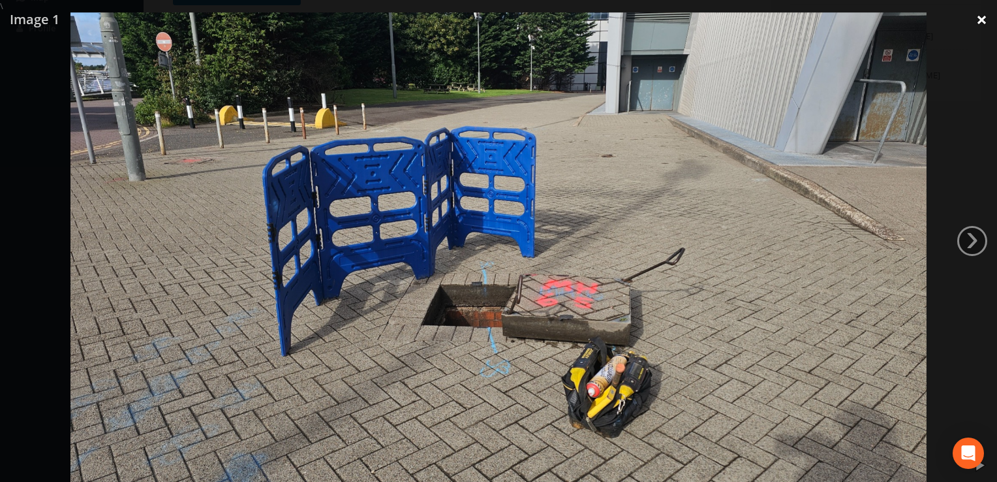
click at [976, 18] on link "×" at bounding box center [981, 19] width 31 height 39
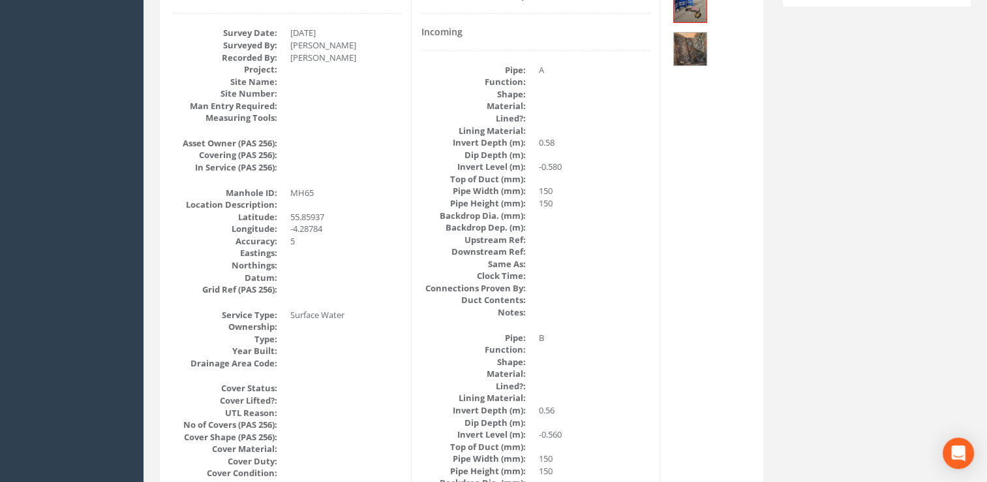
scroll to position [196, 0]
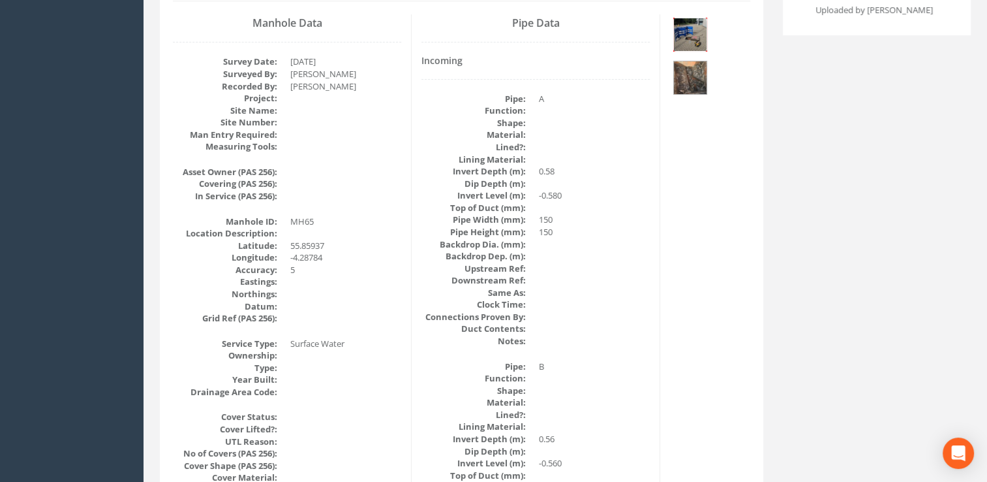
click at [700, 42] on img at bounding box center [690, 34] width 33 height 33
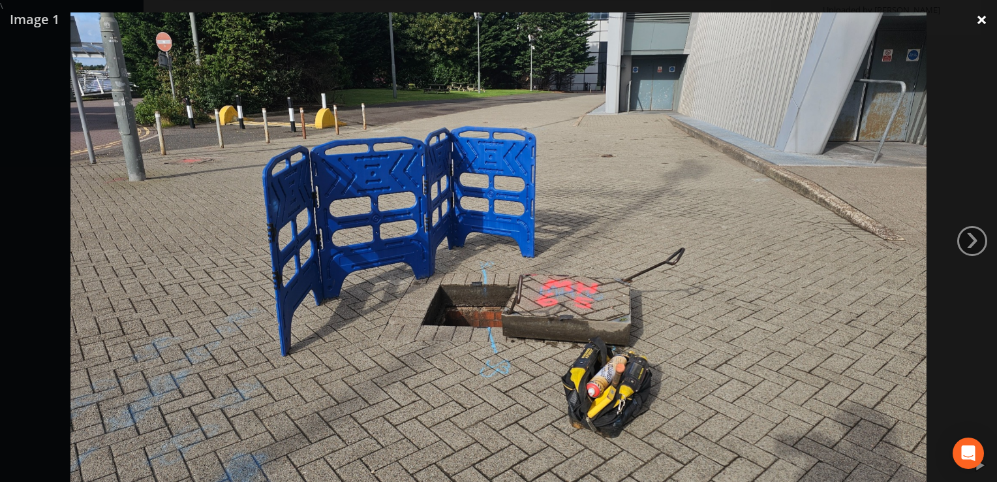
click at [987, 25] on link "×" at bounding box center [981, 19] width 31 height 39
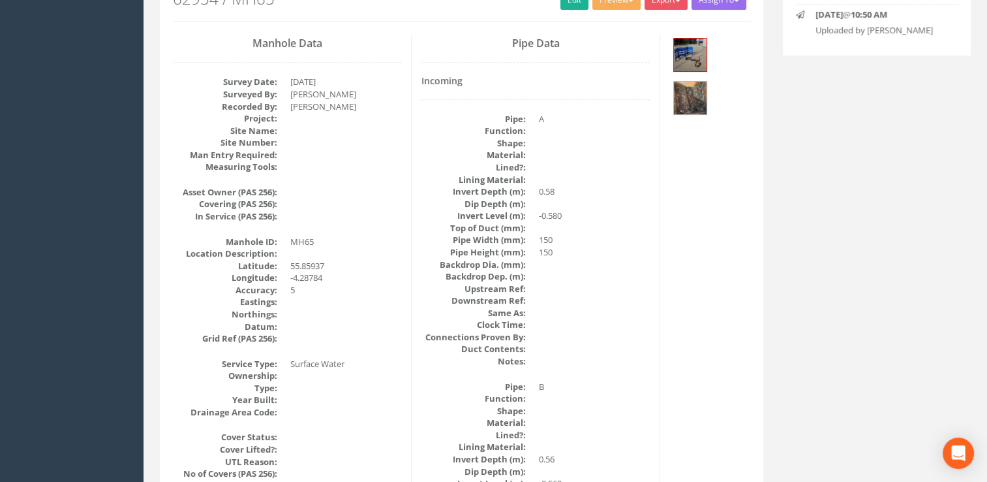
scroll to position [0, 0]
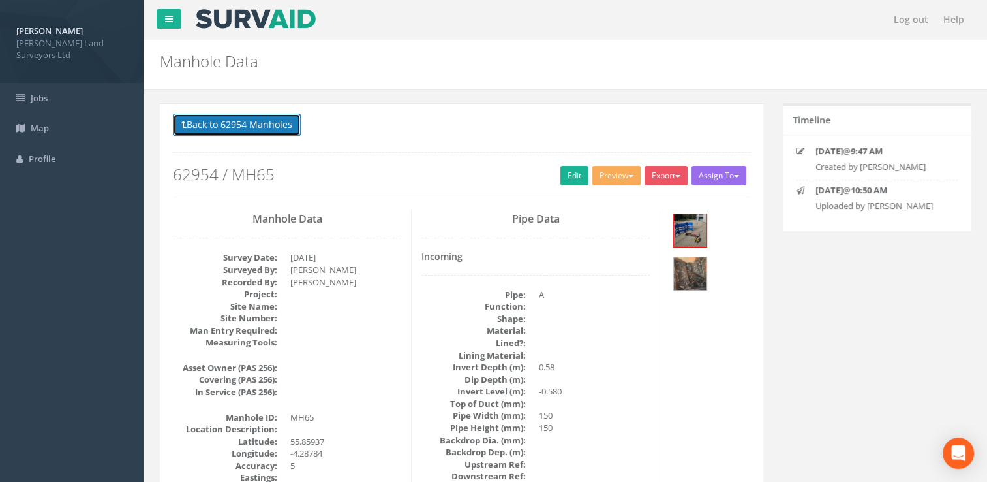
click at [222, 121] on button "Back to 62954 Manholes" at bounding box center [237, 125] width 128 height 22
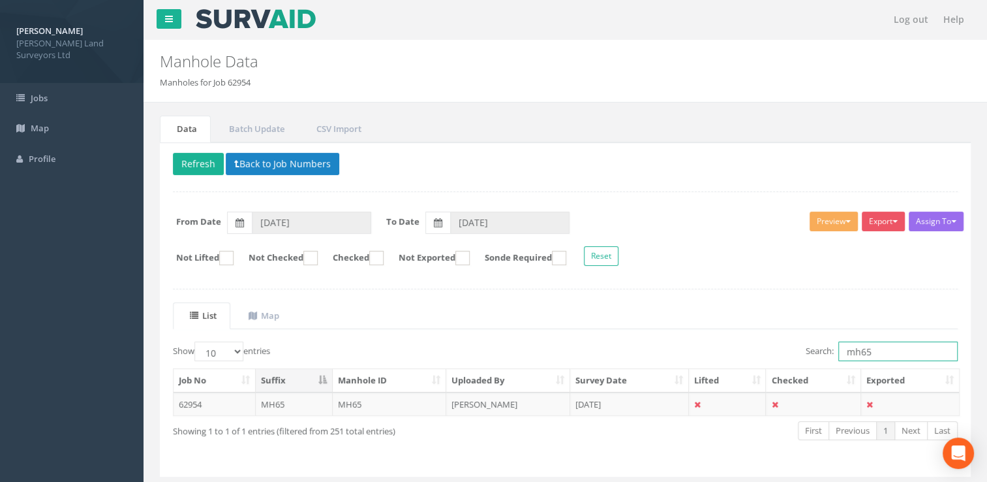
click at [884, 346] on input "mh65" at bounding box center [898, 351] width 119 height 20
click at [632, 392] on td "[DATE]" at bounding box center [629, 403] width 119 height 23
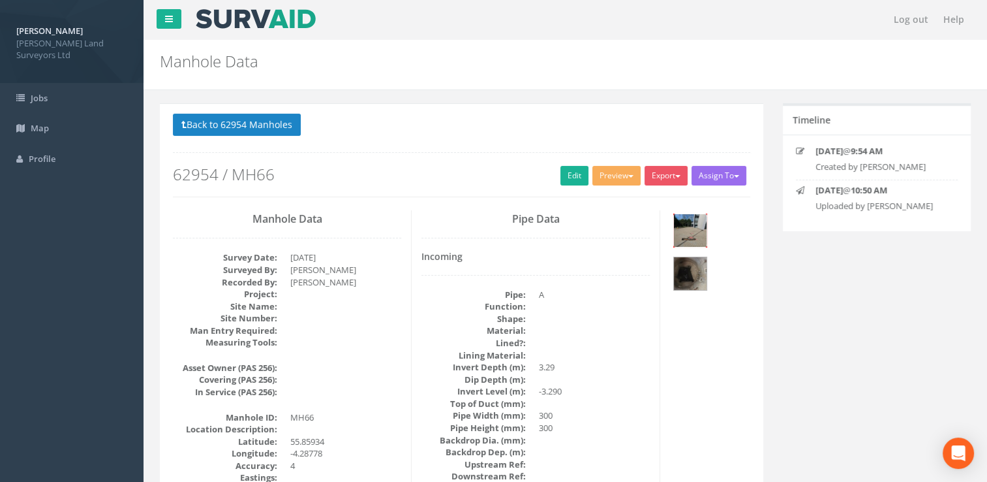
click at [686, 223] on img at bounding box center [690, 230] width 33 height 33
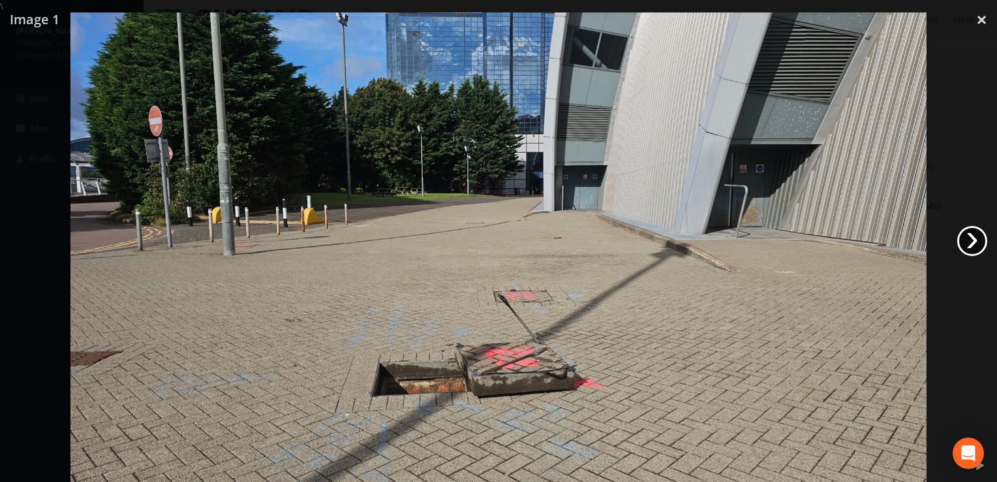
click at [973, 243] on link "›" at bounding box center [972, 241] width 30 height 30
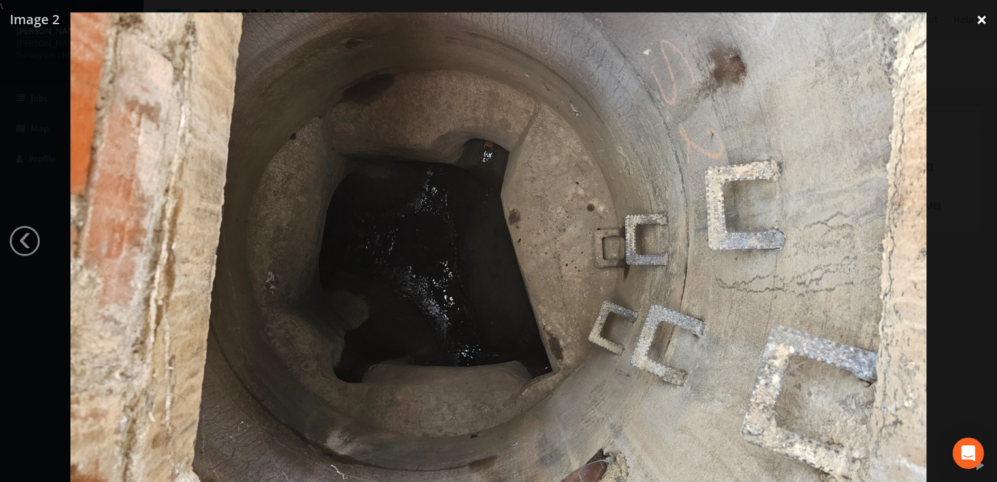
click at [981, 22] on link "×" at bounding box center [981, 19] width 31 height 39
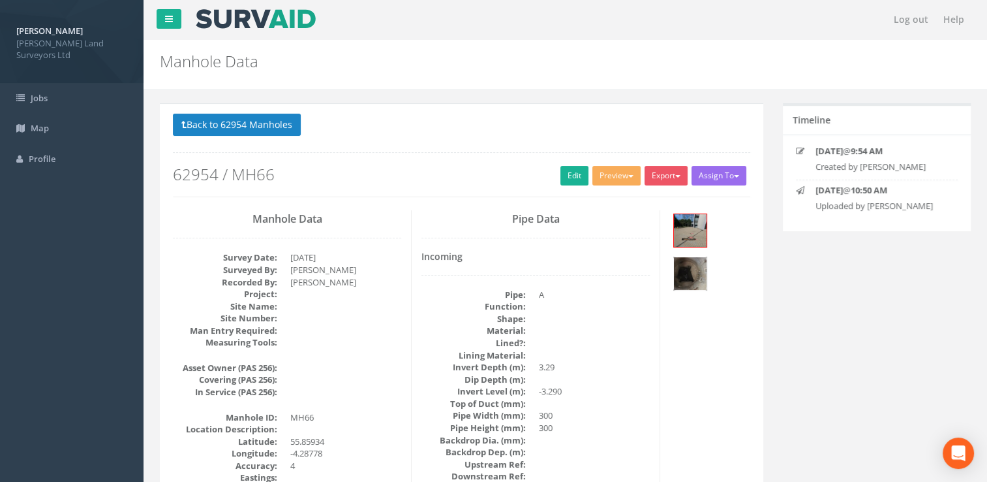
click at [696, 275] on img at bounding box center [690, 273] width 33 height 33
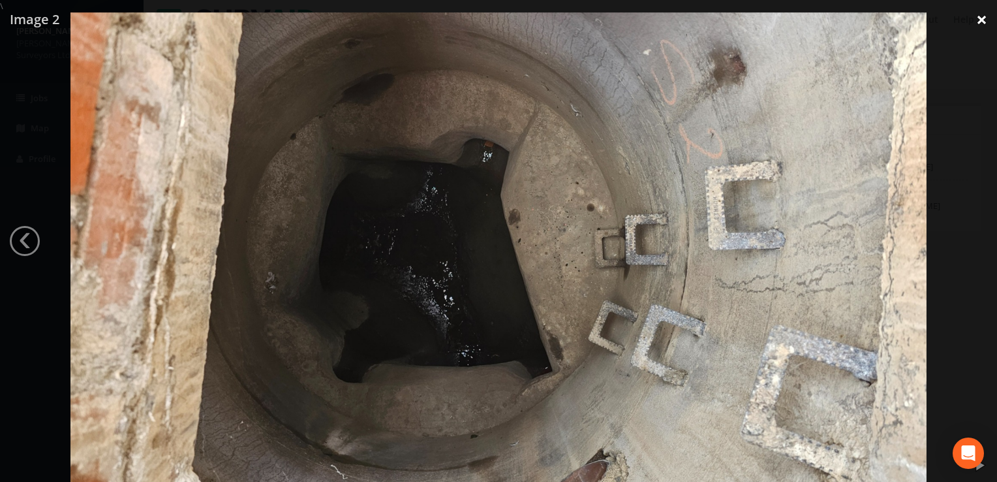
click at [987, 20] on link "×" at bounding box center [981, 19] width 31 height 39
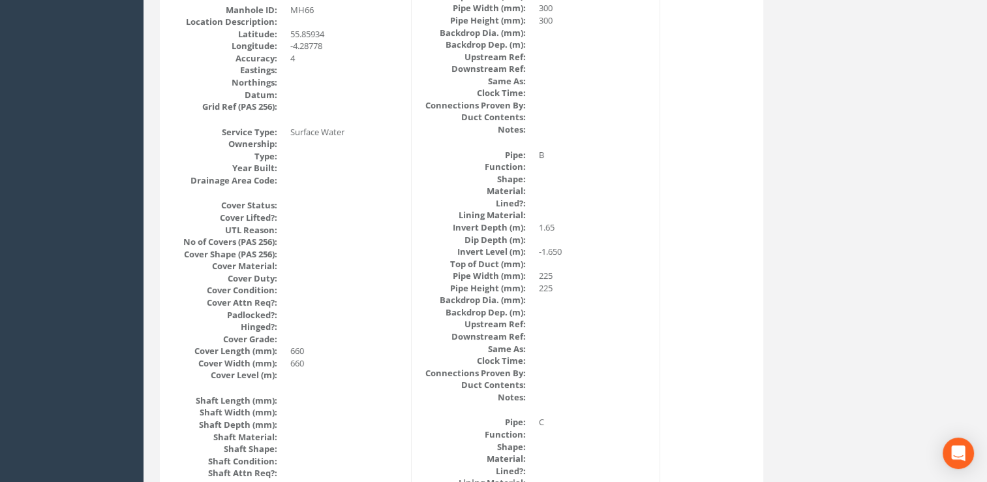
scroll to position [196, 0]
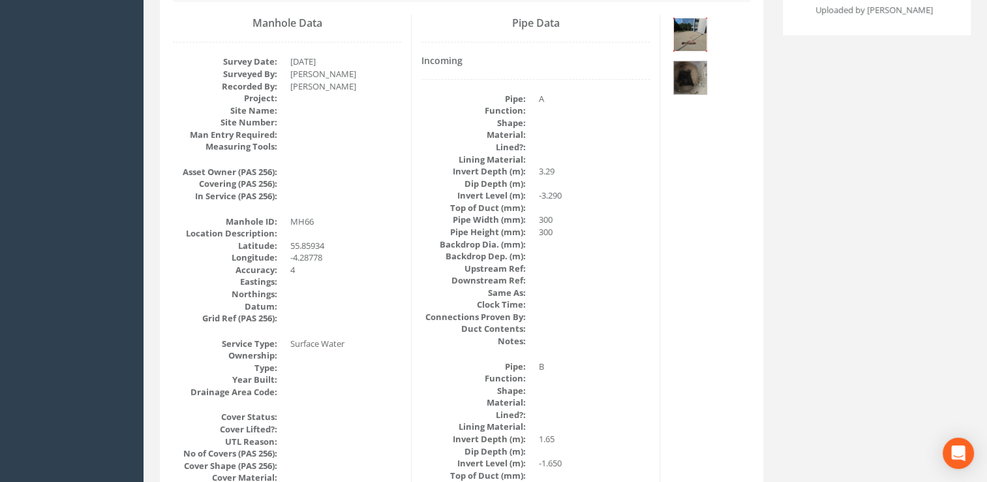
click at [692, 33] on img at bounding box center [690, 34] width 33 height 33
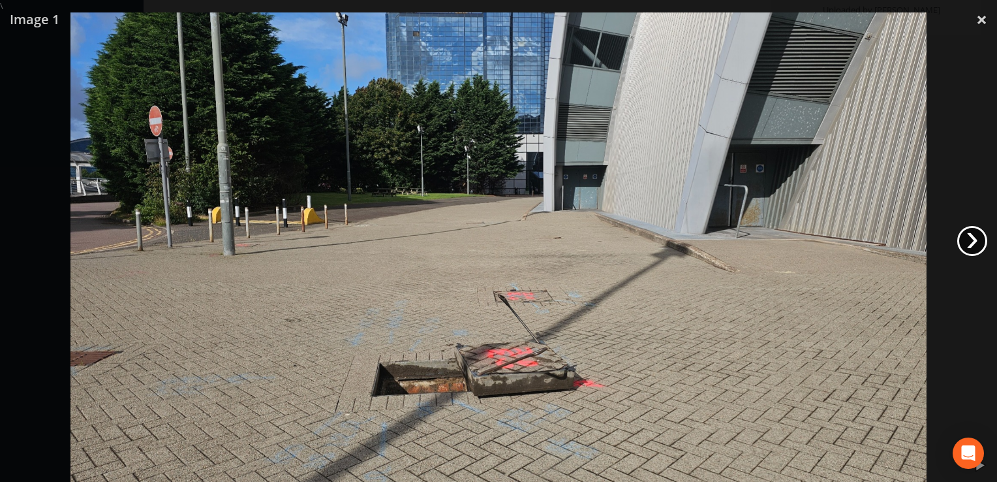
click at [964, 249] on link "›" at bounding box center [972, 241] width 30 height 30
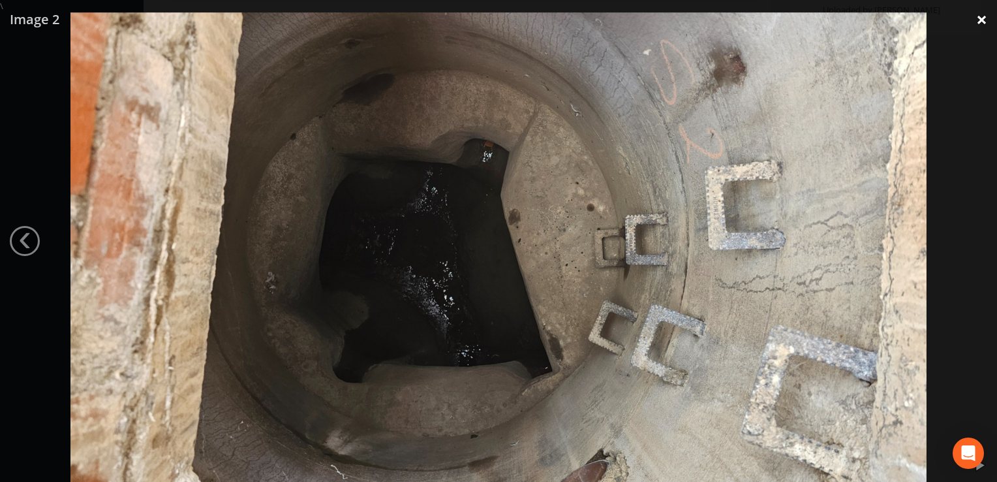
click at [983, 20] on link "×" at bounding box center [981, 19] width 31 height 39
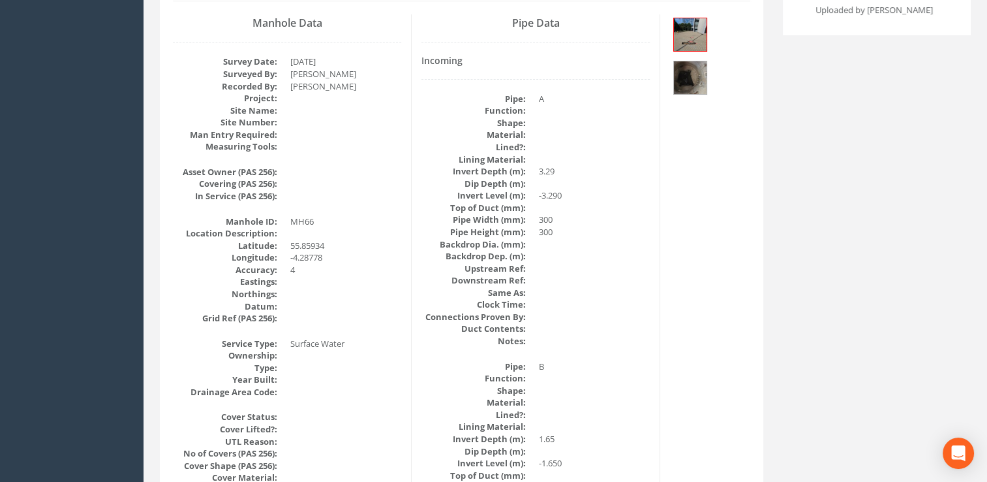
scroll to position [0, 0]
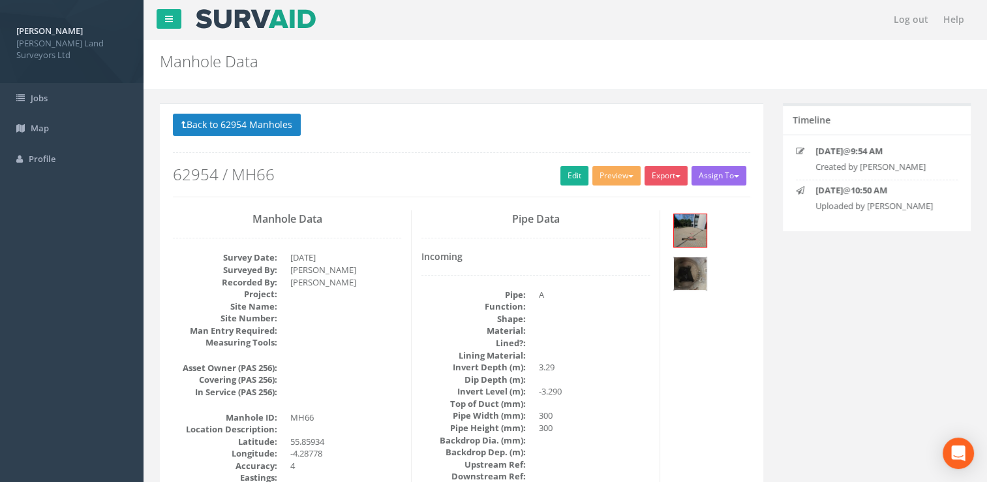
click at [689, 278] on img at bounding box center [690, 273] width 33 height 33
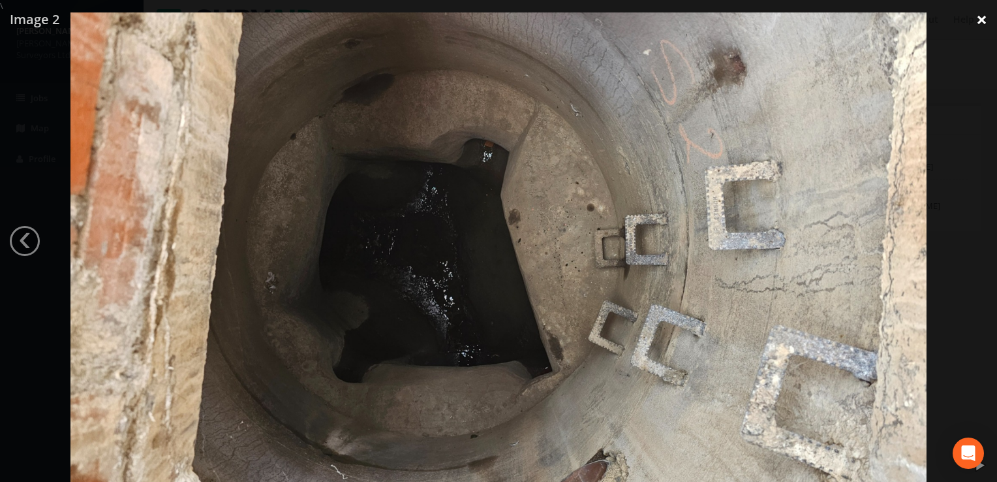
click at [981, 18] on link "×" at bounding box center [981, 19] width 31 height 39
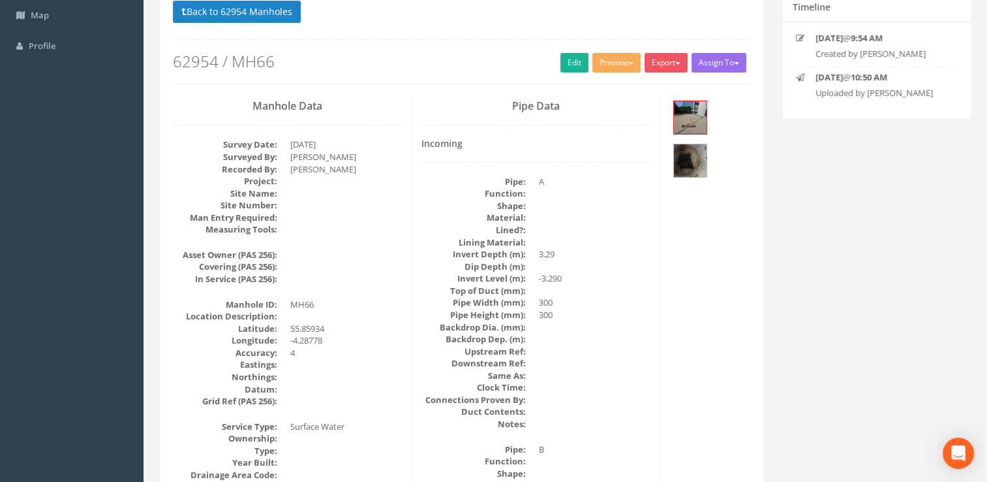
scroll to position [65, 0]
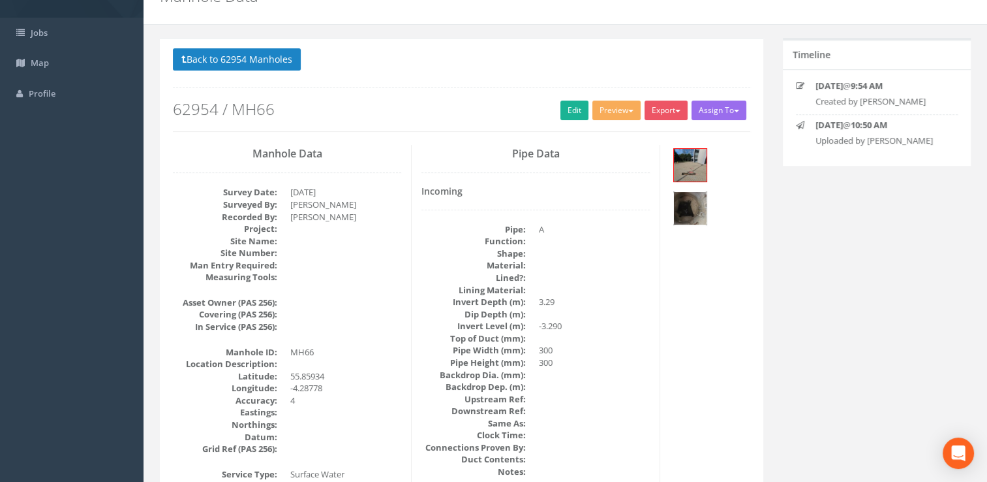
click at [686, 208] on img at bounding box center [690, 208] width 33 height 33
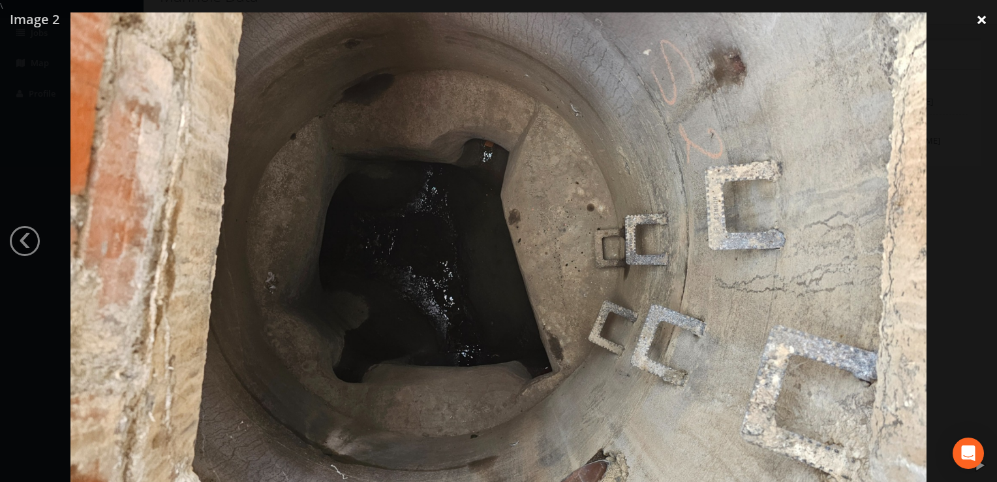
click at [980, 21] on link "×" at bounding box center [981, 19] width 31 height 39
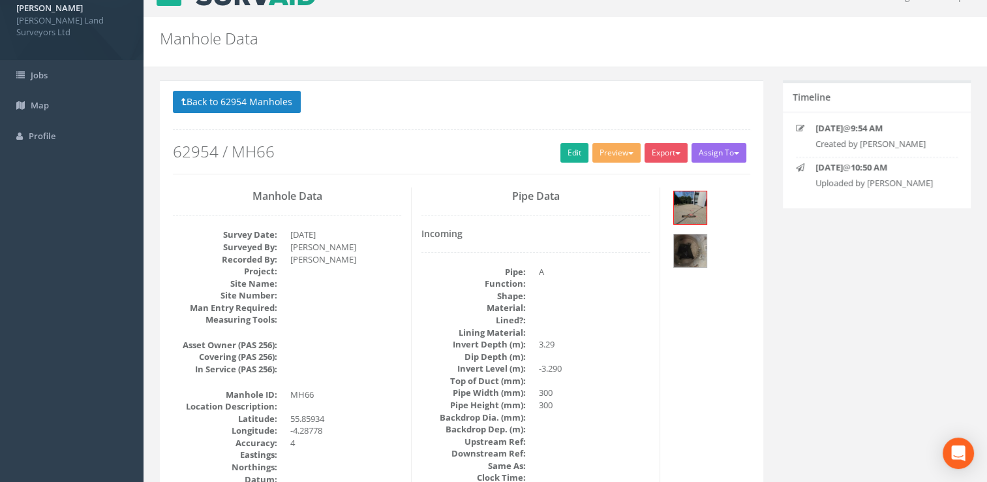
scroll to position [0, 0]
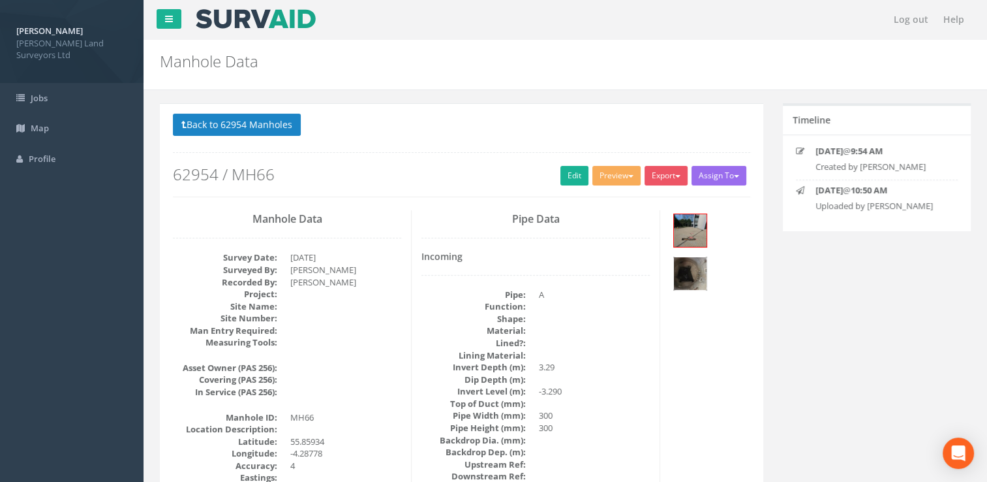
click at [690, 264] on img at bounding box center [690, 273] width 33 height 33
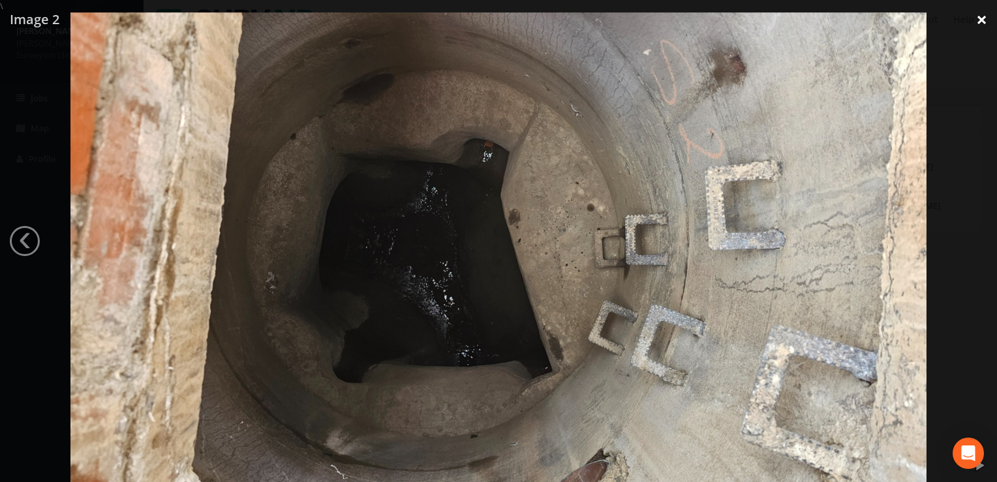
click at [980, 21] on link "×" at bounding box center [981, 19] width 31 height 39
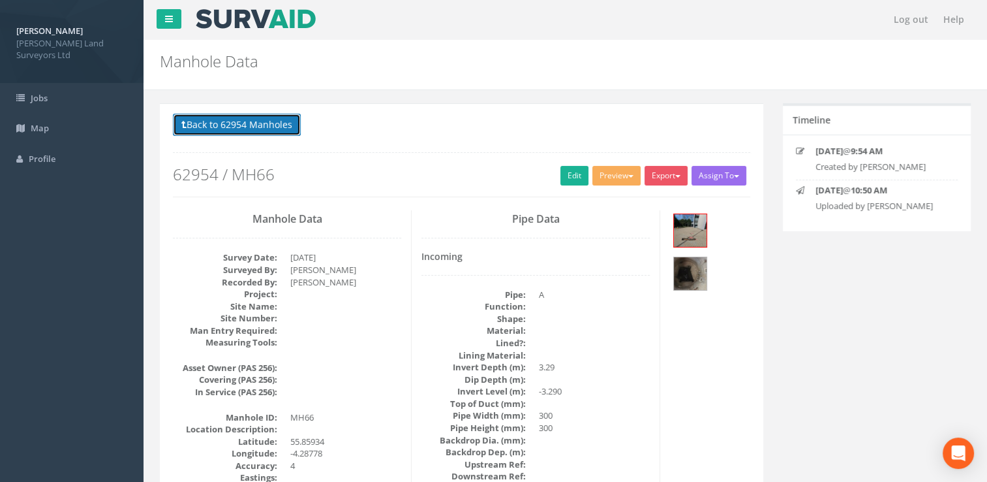
click at [225, 119] on button "Back to 62954 Manholes" at bounding box center [237, 125] width 128 height 22
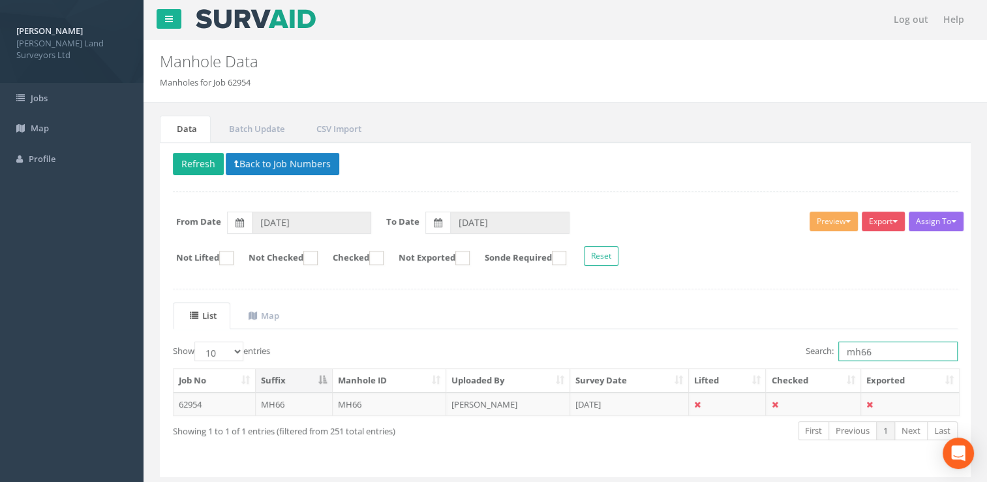
click at [882, 353] on input "mh66" at bounding box center [898, 351] width 119 height 20
click at [626, 404] on td "[DATE]" at bounding box center [629, 403] width 119 height 23
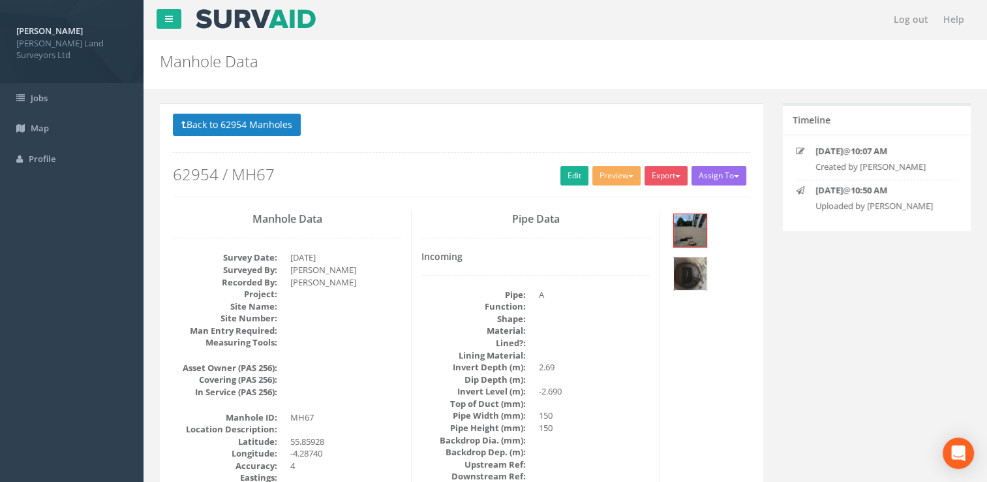
click at [683, 273] on img at bounding box center [690, 273] width 33 height 33
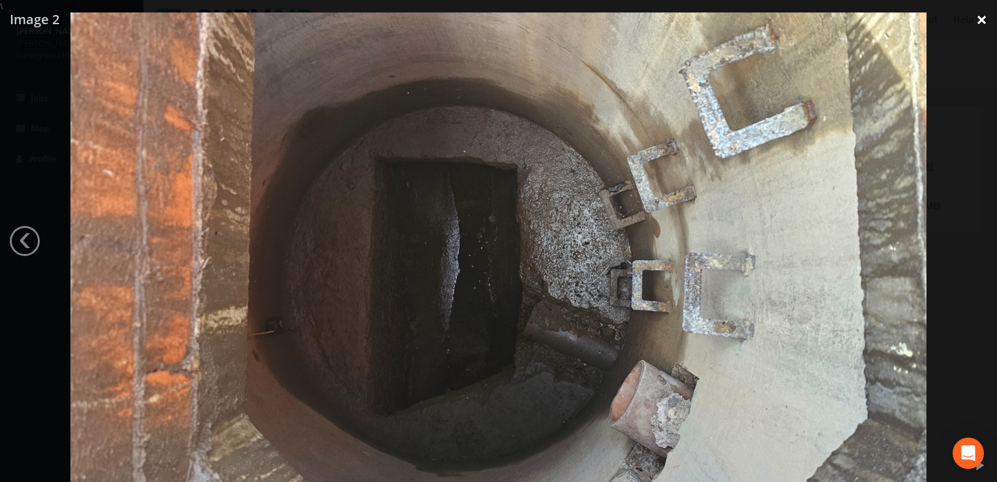
click at [983, 19] on link "×" at bounding box center [981, 19] width 31 height 39
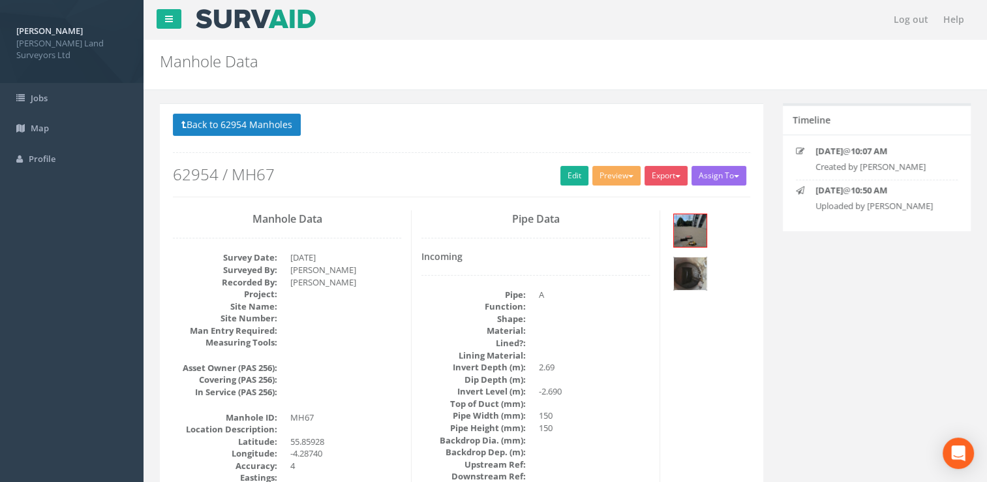
click at [679, 268] on img at bounding box center [690, 273] width 33 height 33
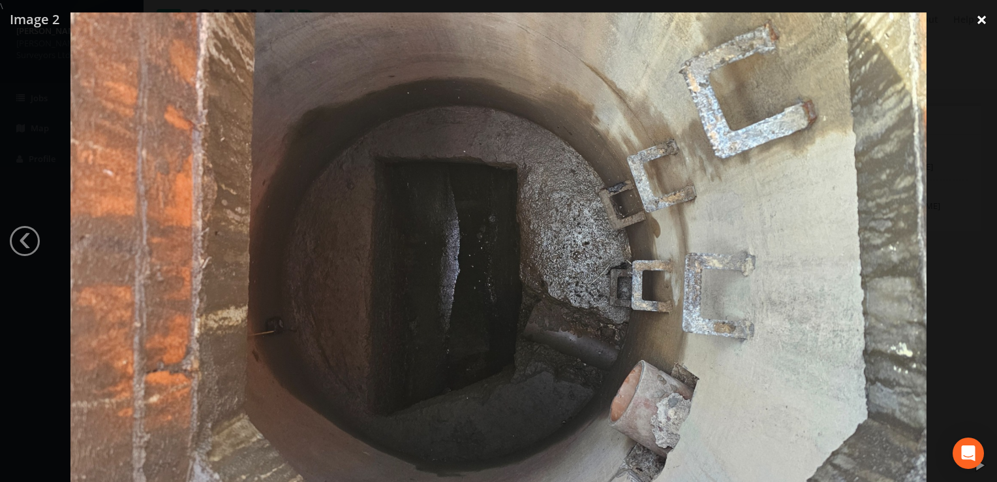
click at [981, 23] on link "×" at bounding box center [981, 19] width 31 height 39
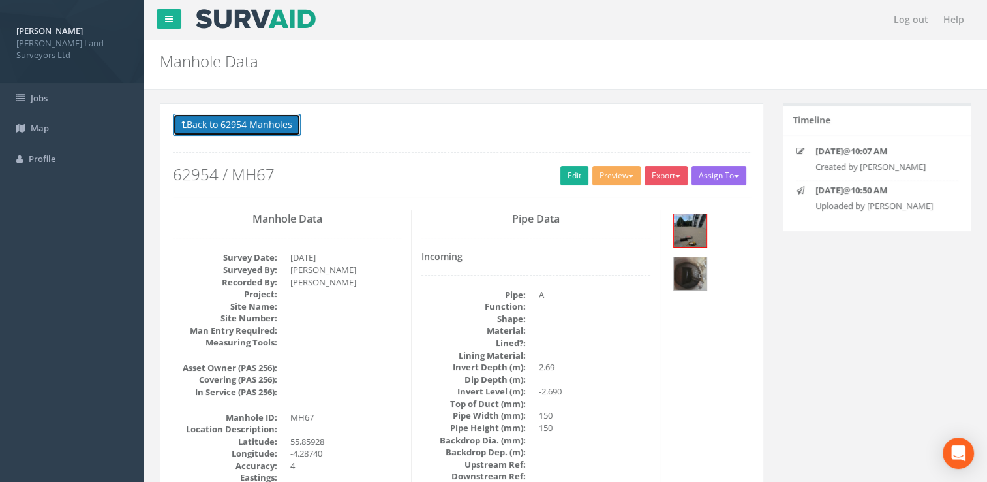
click at [232, 120] on button "Back to 62954 Manholes" at bounding box center [237, 125] width 128 height 22
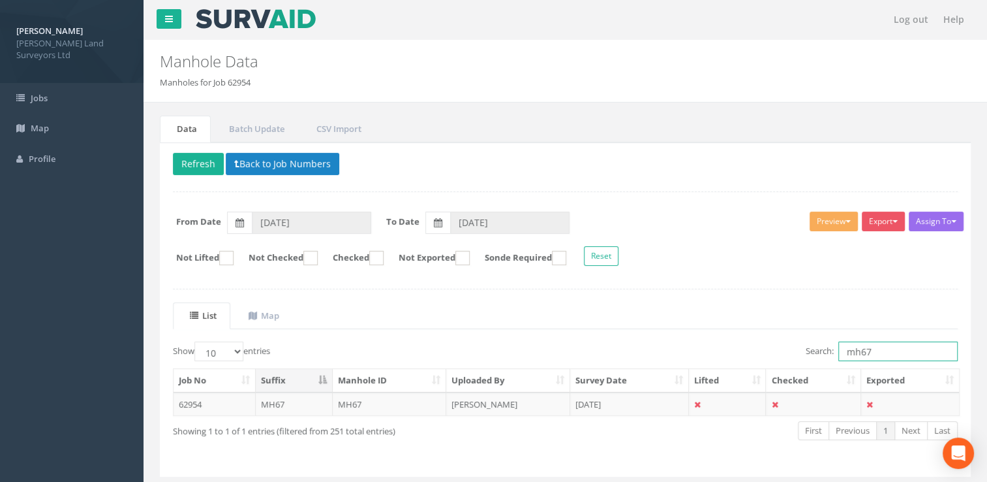
click at [884, 350] on input "mh67" at bounding box center [898, 351] width 119 height 20
click at [856, 349] on input "mh68" at bounding box center [898, 351] width 119 height 20
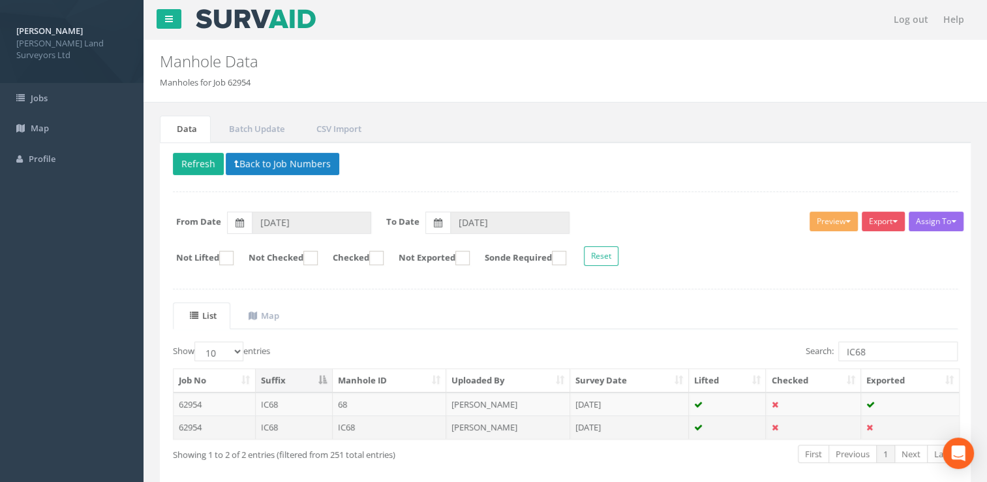
click at [626, 425] on td "[DATE]" at bounding box center [629, 426] width 119 height 23
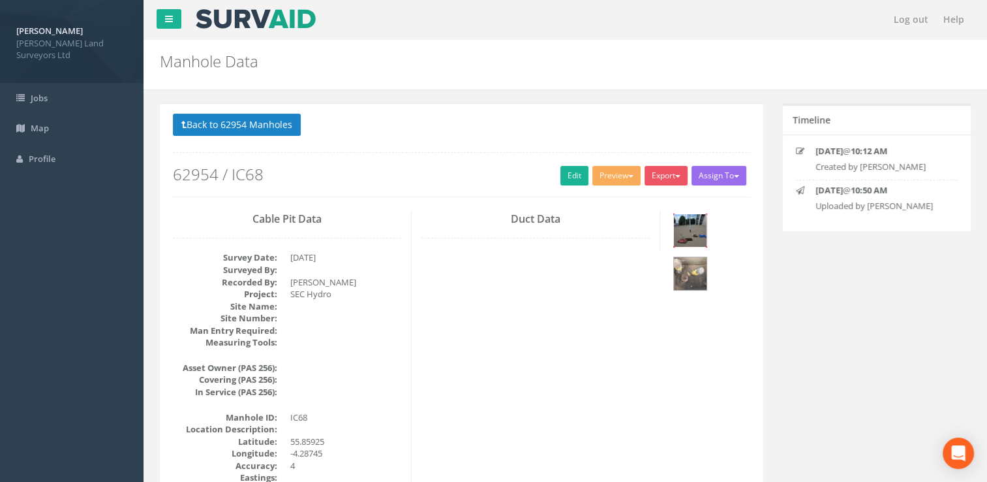
click at [677, 222] on img at bounding box center [690, 230] width 33 height 33
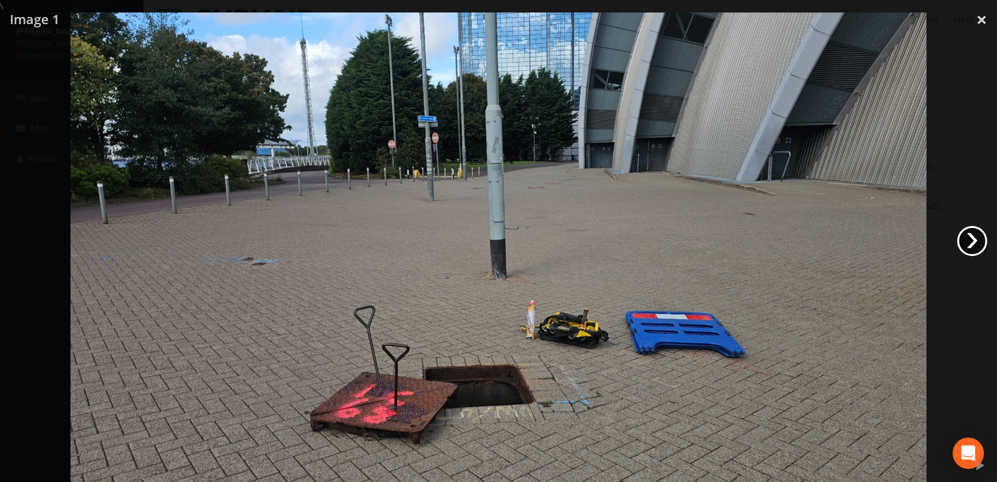
click at [974, 241] on link "›" at bounding box center [972, 241] width 30 height 30
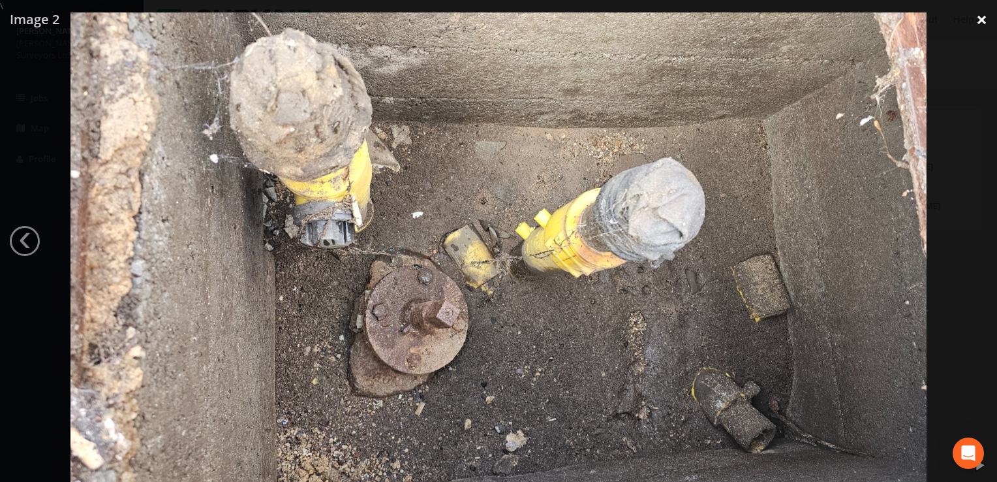
click at [982, 21] on link "×" at bounding box center [981, 19] width 31 height 39
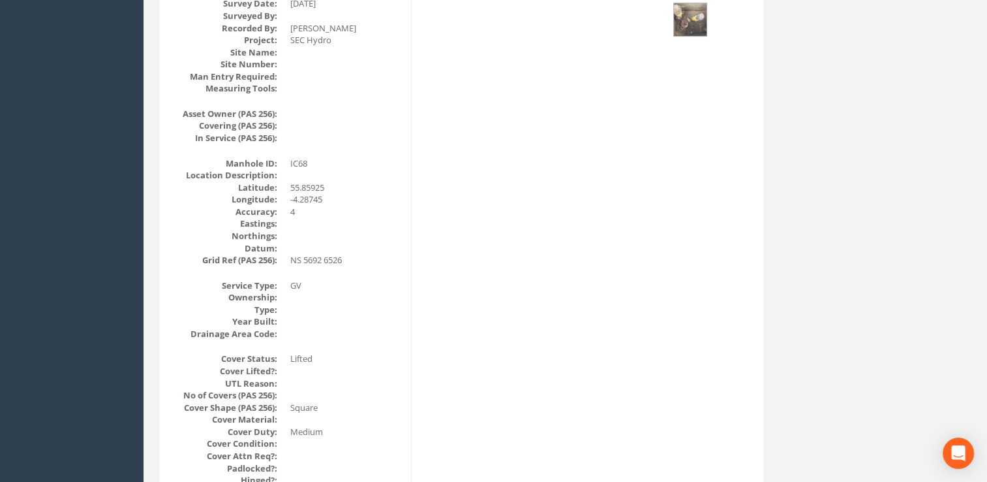
scroll to position [35, 0]
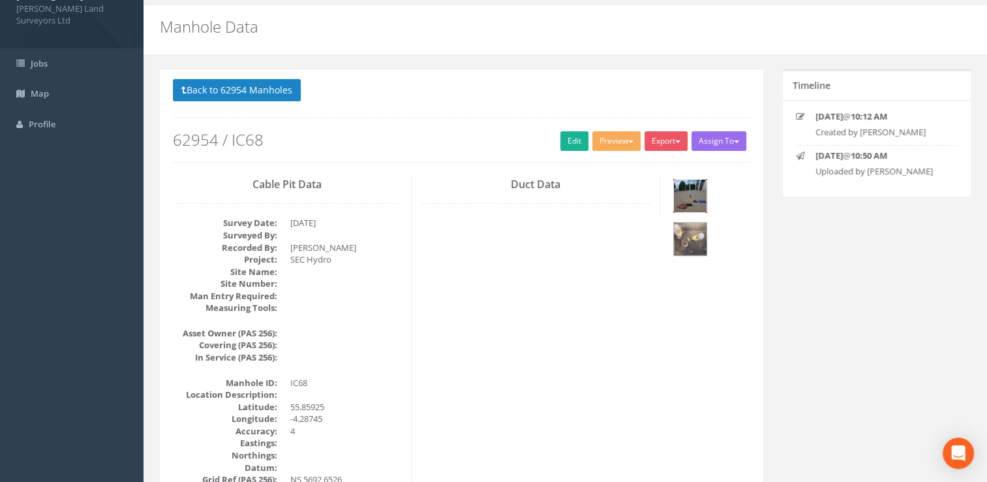
click at [689, 202] on img at bounding box center [690, 195] width 33 height 33
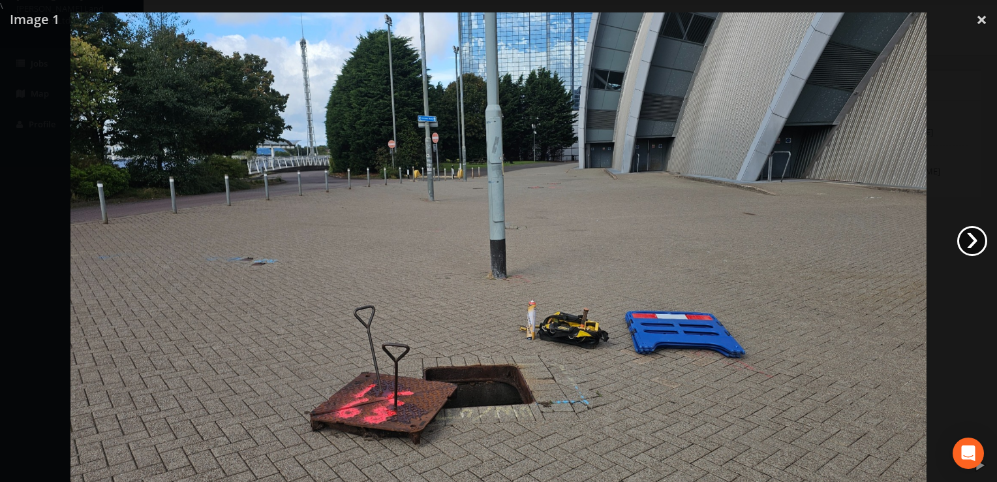
click at [964, 243] on link "›" at bounding box center [972, 241] width 30 height 30
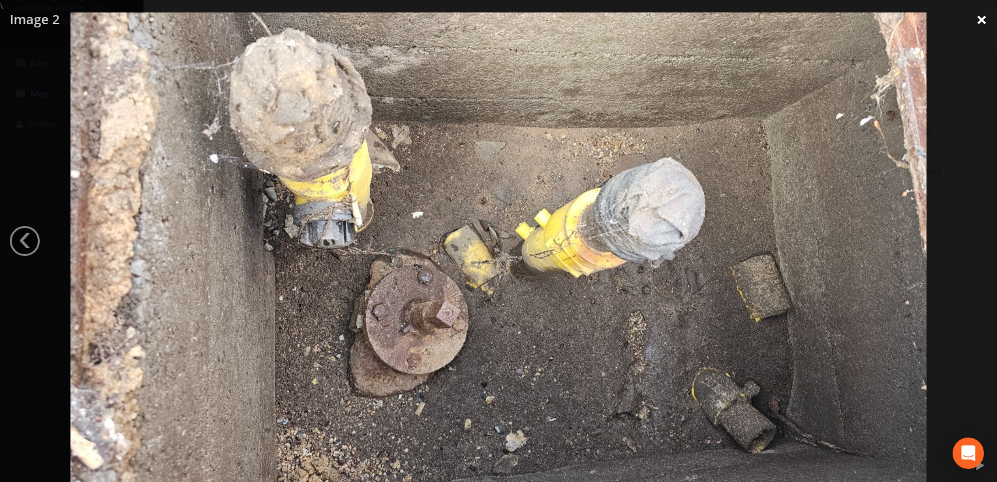
click at [981, 25] on link "×" at bounding box center [981, 19] width 31 height 39
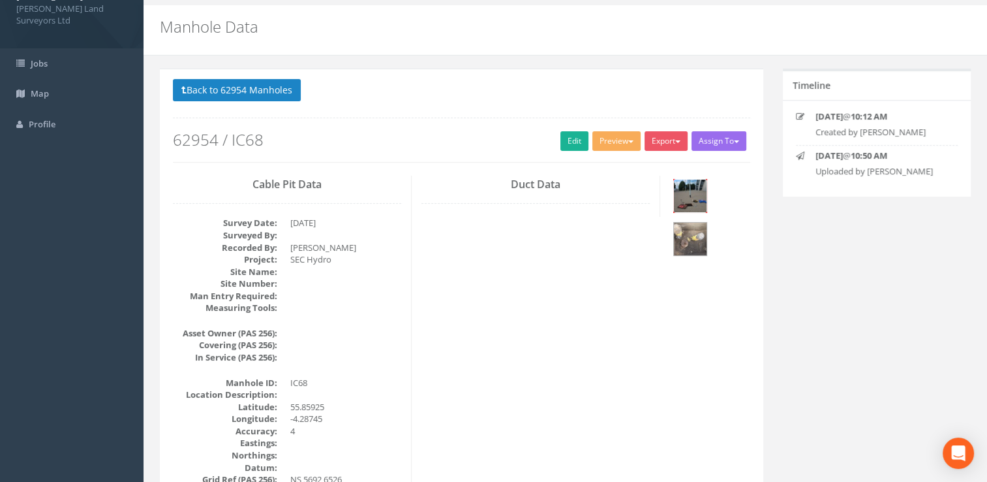
click at [681, 198] on img at bounding box center [690, 195] width 33 height 33
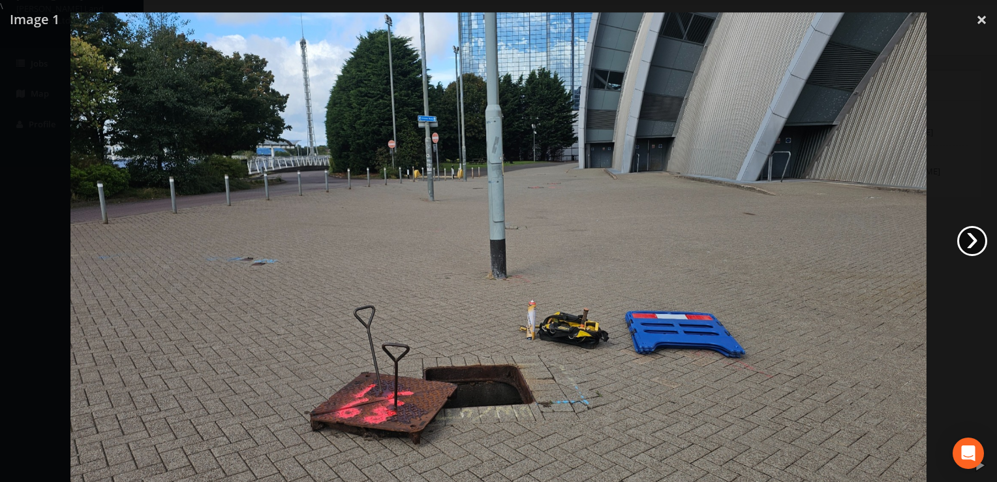
click at [983, 236] on link "›" at bounding box center [972, 241] width 30 height 30
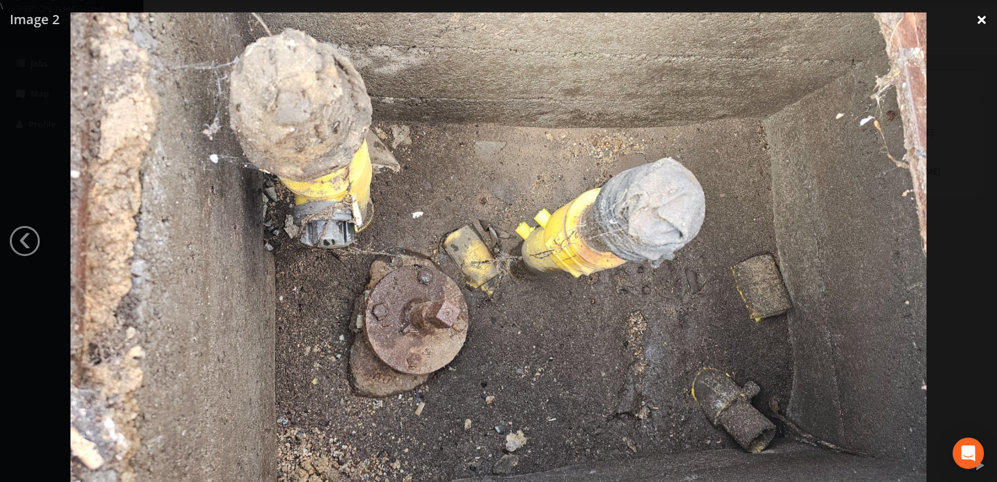
click at [978, 22] on link "×" at bounding box center [981, 19] width 31 height 39
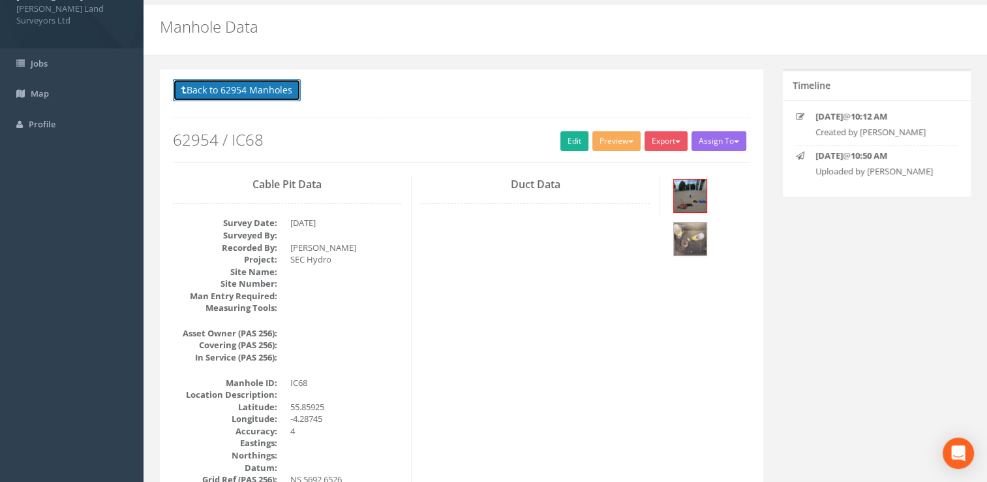
click at [250, 95] on button "Back to 62954 Manholes" at bounding box center [237, 90] width 128 height 22
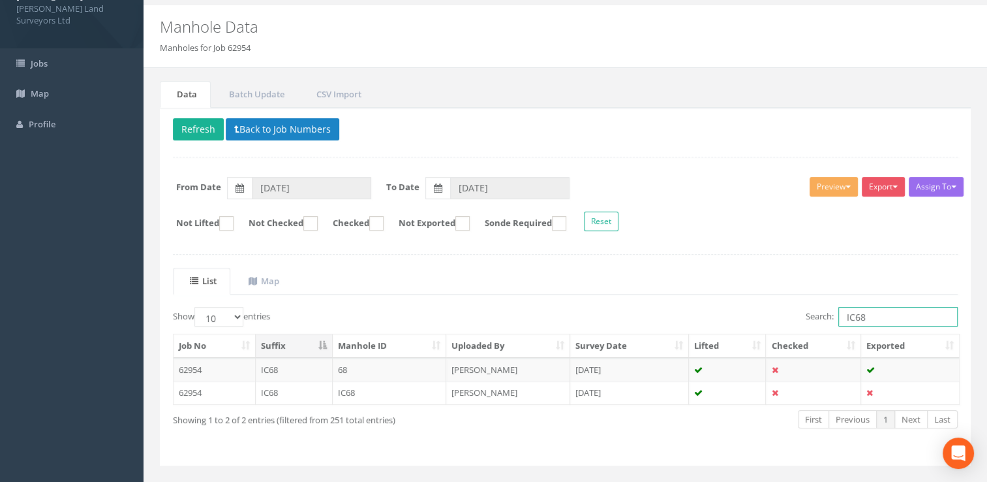
drag, startPoint x: 874, startPoint y: 312, endPoint x: 794, endPoint y: 309, distance: 81.0
click at [794, 309] on div "Search: IC68" at bounding box center [767, 318] width 383 height 23
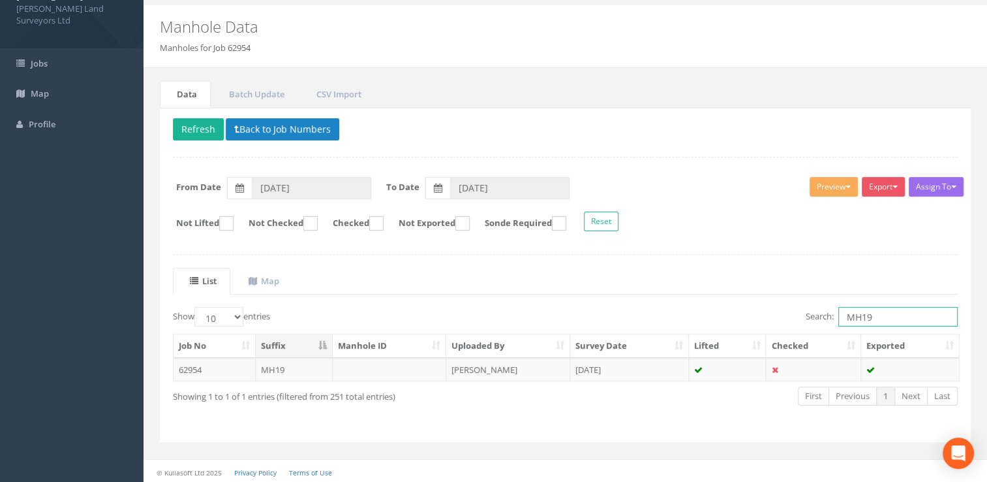
drag, startPoint x: 883, startPoint y: 315, endPoint x: 812, endPoint y: 318, distance: 70.6
click at [812, 318] on label "Search: MH19" at bounding box center [882, 317] width 152 height 20
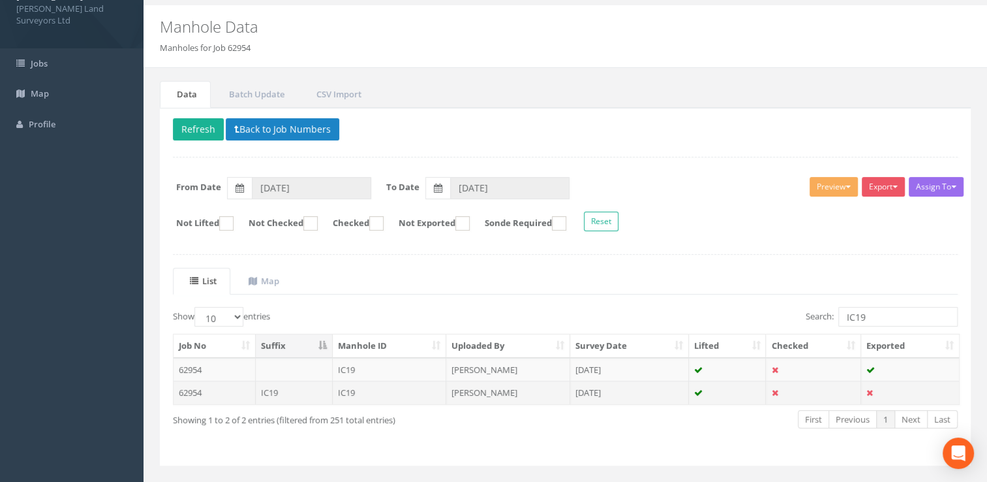
click at [592, 393] on td "[DATE]" at bounding box center [629, 391] width 119 height 23
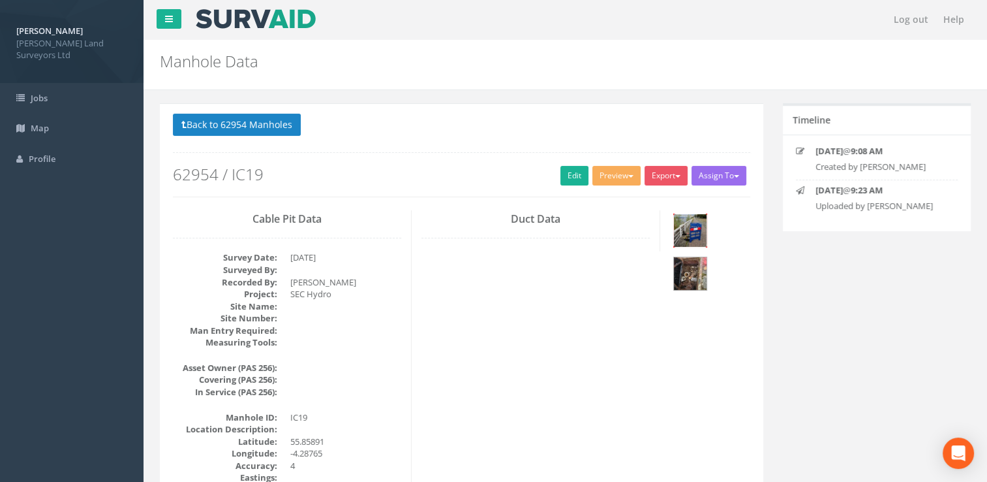
click at [701, 226] on img at bounding box center [690, 230] width 33 height 33
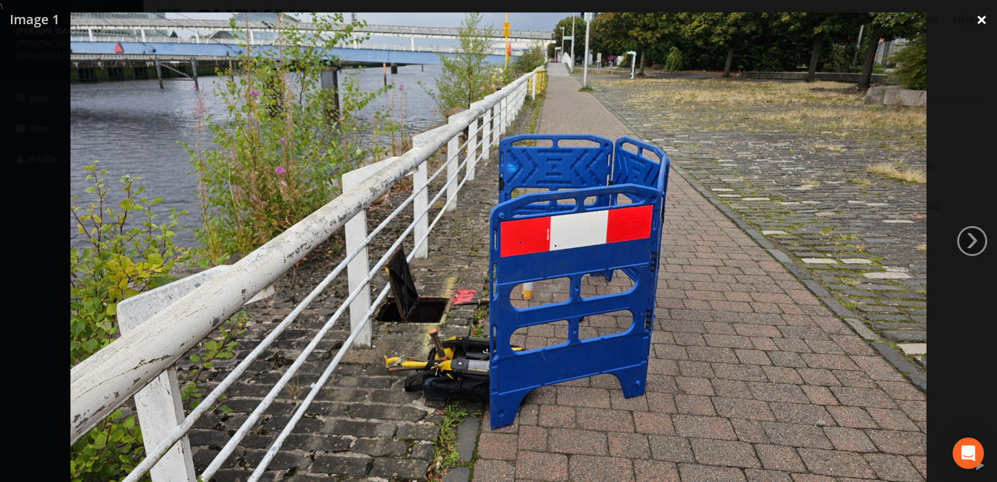
click at [984, 19] on link "×" at bounding box center [981, 19] width 31 height 39
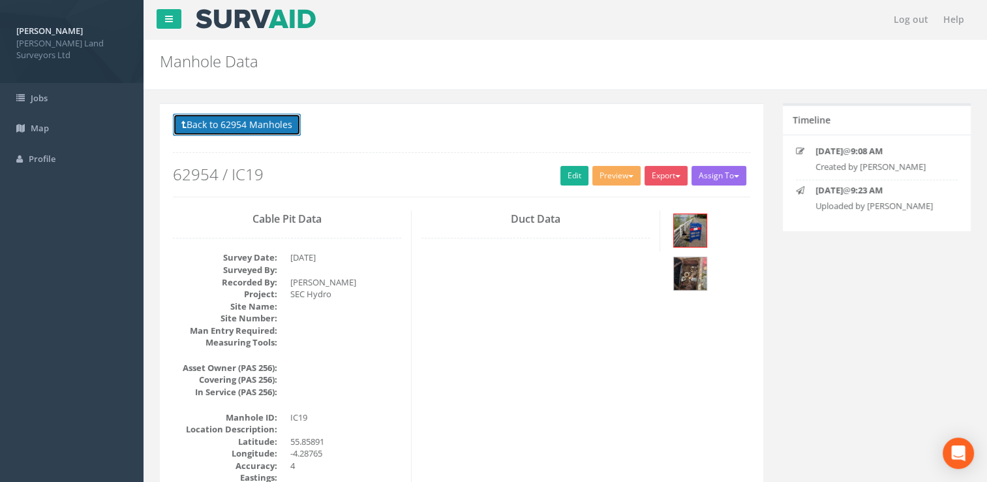
click at [221, 117] on button "Back to 62954 Manholes" at bounding box center [237, 125] width 128 height 22
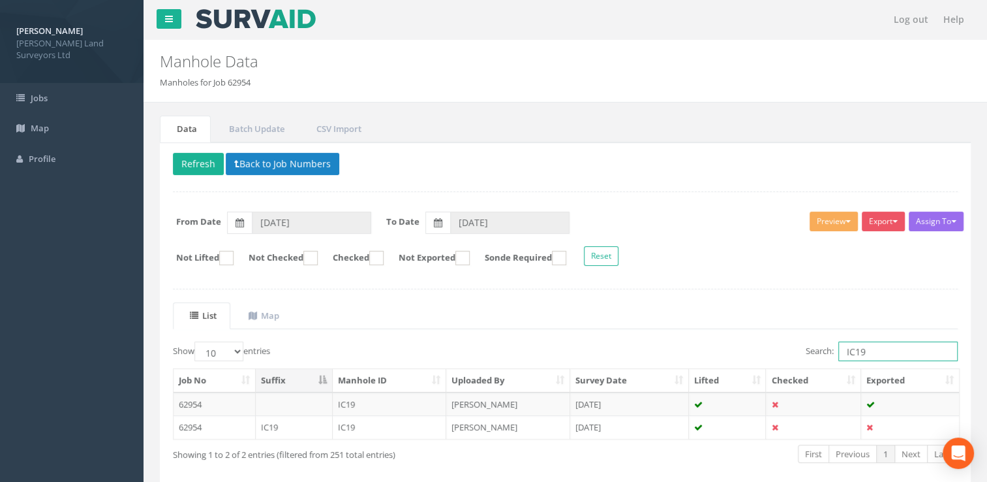
click at [867, 348] on input "IC19" at bounding box center [898, 351] width 119 height 20
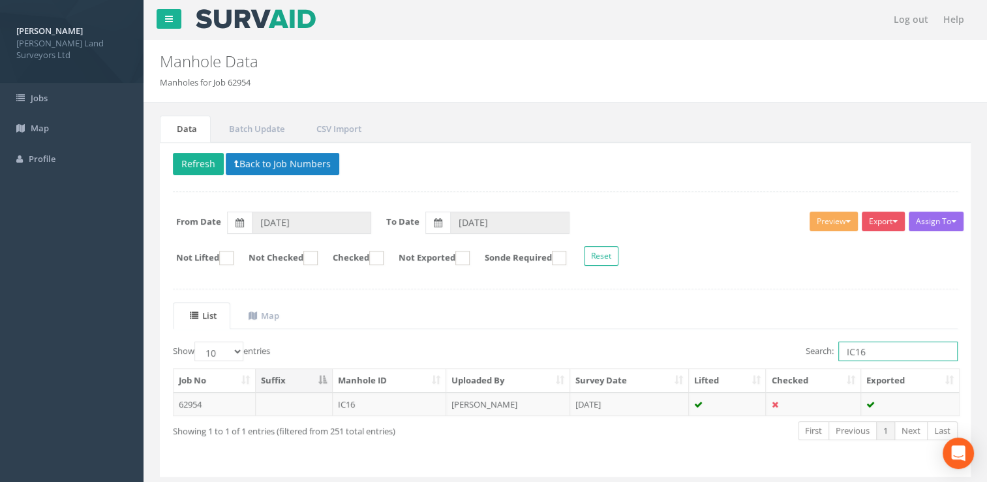
drag, startPoint x: 874, startPoint y: 346, endPoint x: 818, endPoint y: 341, distance: 55.7
click at [818, 341] on label "Search: IC16" at bounding box center [882, 351] width 152 height 20
click at [484, 399] on td "[PERSON_NAME]" at bounding box center [508, 403] width 124 height 23
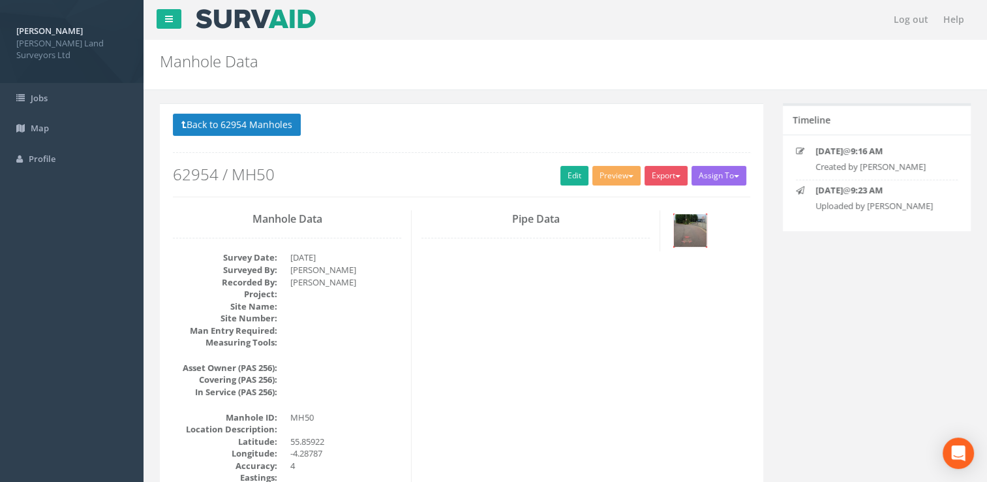
click at [692, 230] on img at bounding box center [690, 230] width 33 height 33
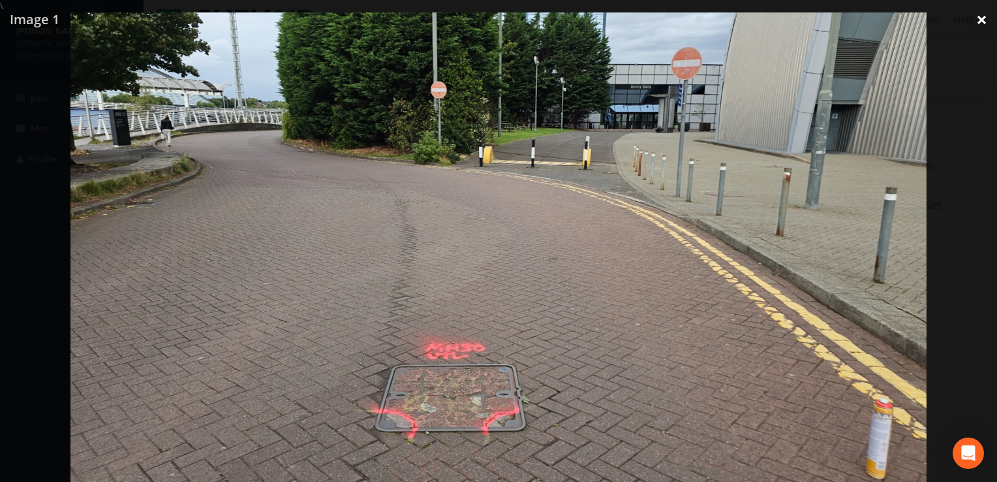
click at [984, 20] on link "×" at bounding box center [981, 19] width 31 height 39
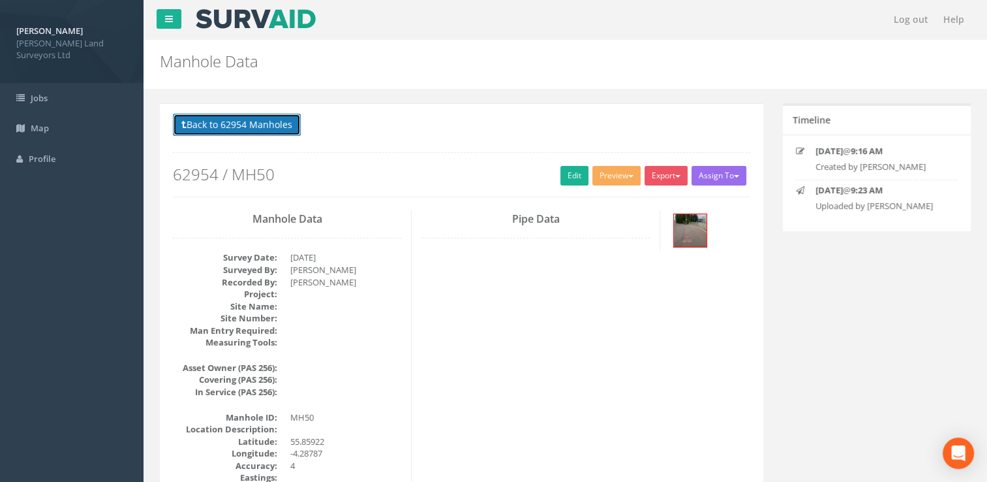
click at [203, 119] on button "Back to 62954 Manholes" at bounding box center [237, 125] width 128 height 22
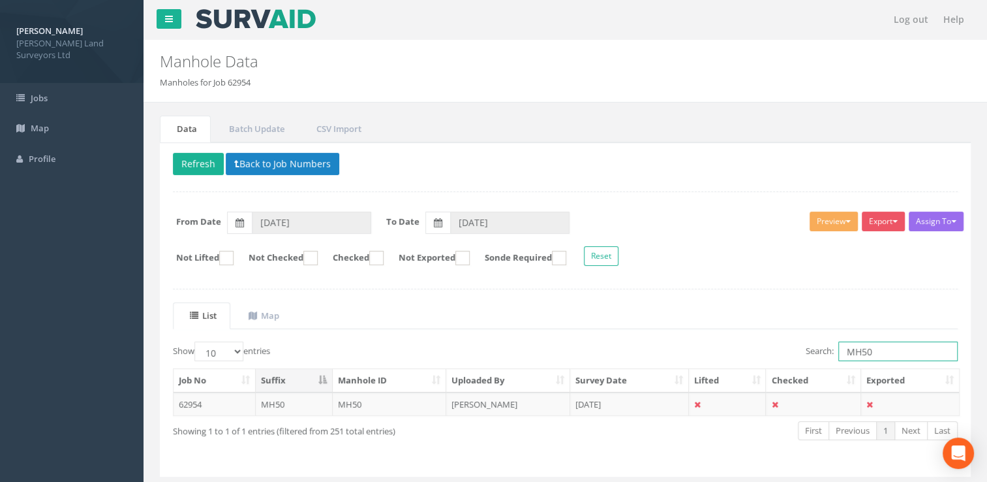
drag, startPoint x: 887, startPoint y: 349, endPoint x: 859, endPoint y: 348, distance: 28.1
click at [859, 348] on input "MH50" at bounding box center [898, 351] width 119 height 20
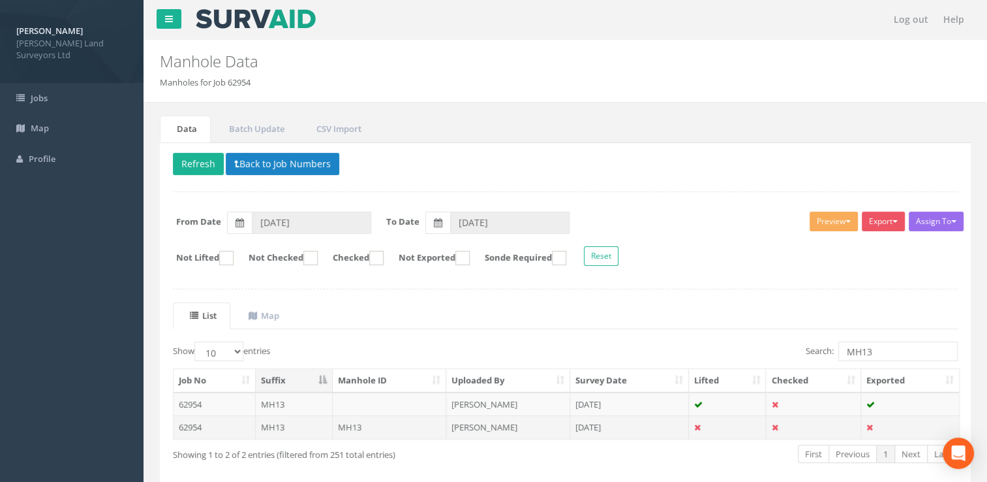
click at [500, 431] on td "[PERSON_NAME]" at bounding box center [508, 426] width 124 height 23
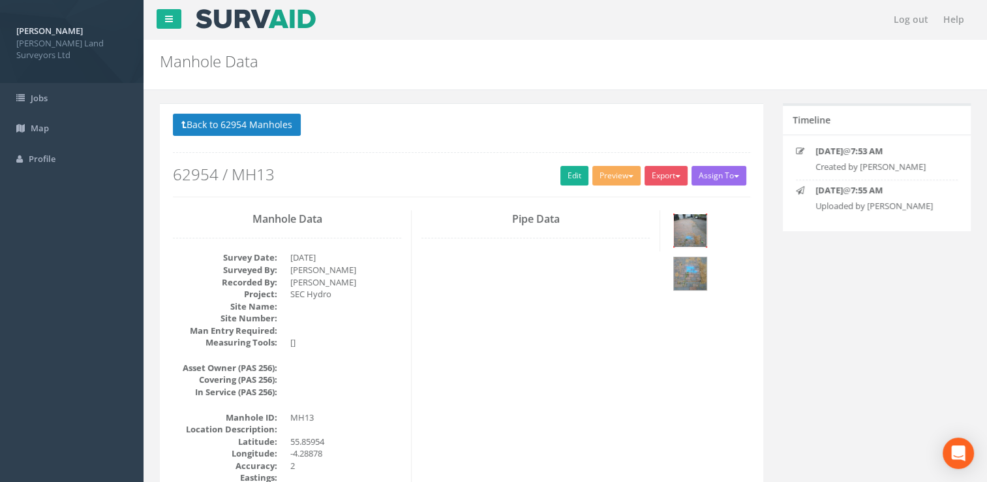
click at [687, 236] on img at bounding box center [690, 230] width 33 height 33
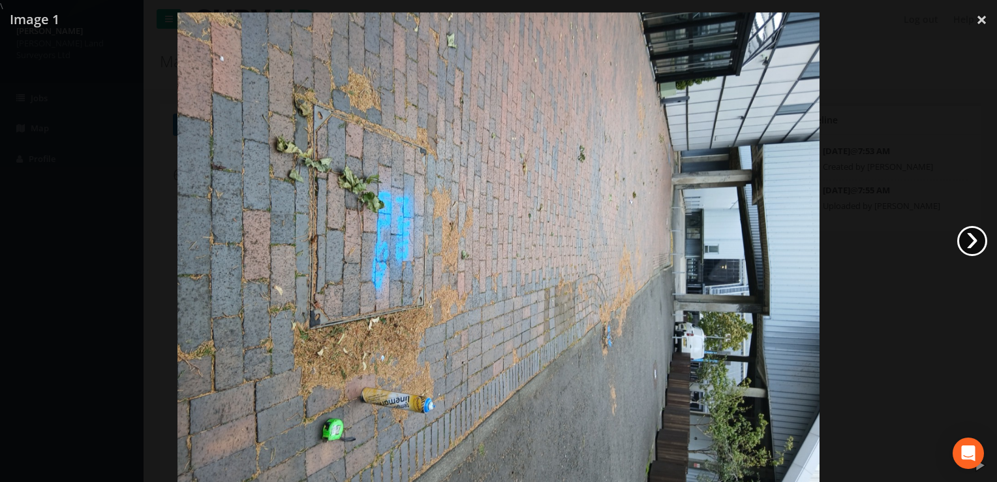
click at [967, 241] on link "›" at bounding box center [972, 241] width 30 height 30
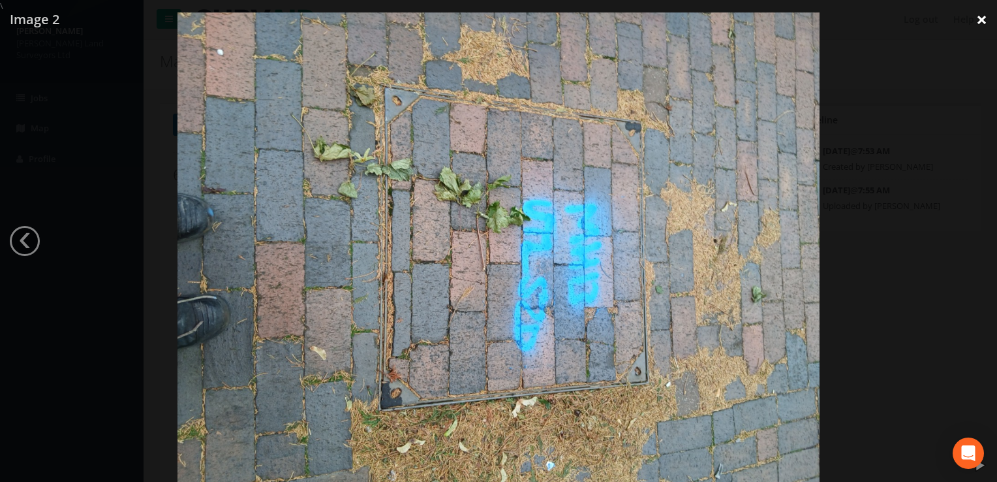
drag, startPoint x: 981, startPoint y: 23, endPoint x: 968, endPoint y: 25, distance: 12.6
click at [979, 22] on link "×" at bounding box center [981, 19] width 31 height 39
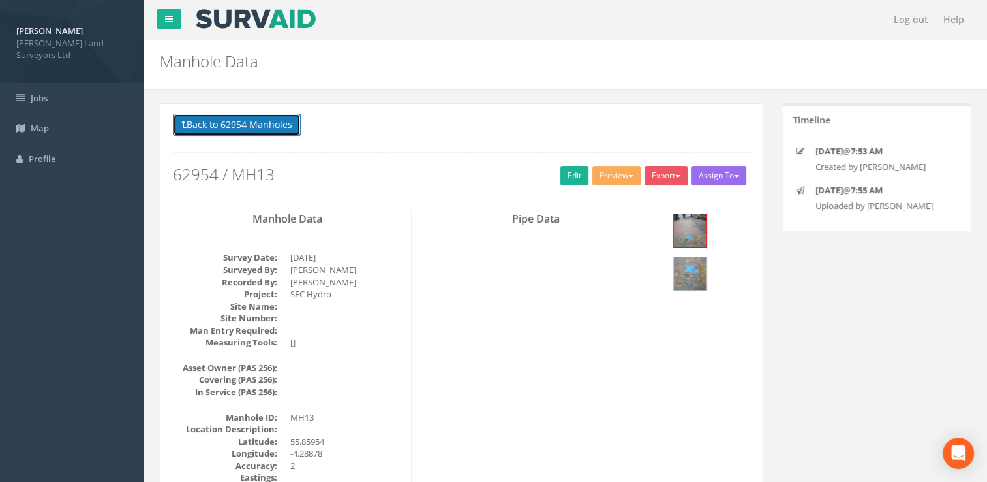
click at [256, 133] on button "Back to 62954 Manholes" at bounding box center [237, 125] width 128 height 22
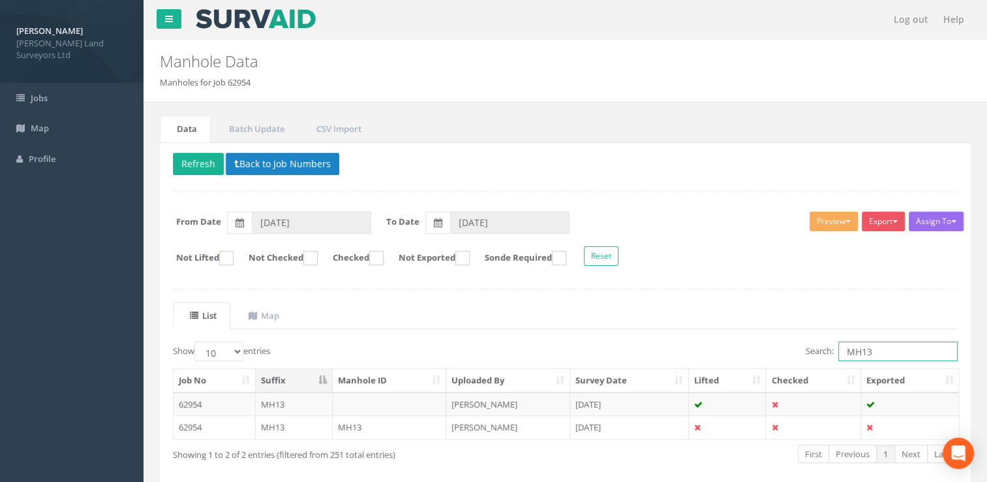
click at [885, 349] on input "MH13" at bounding box center [898, 351] width 119 height 20
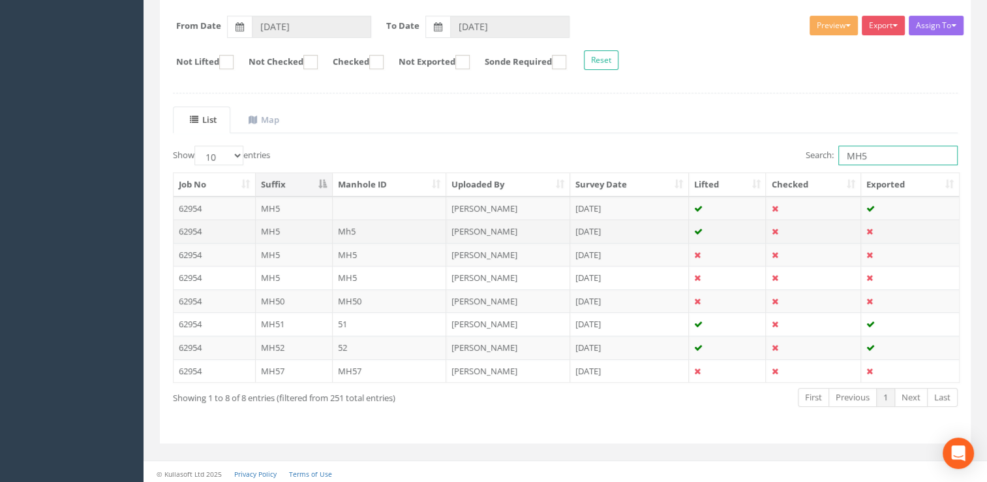
scroll to position [196, 0]
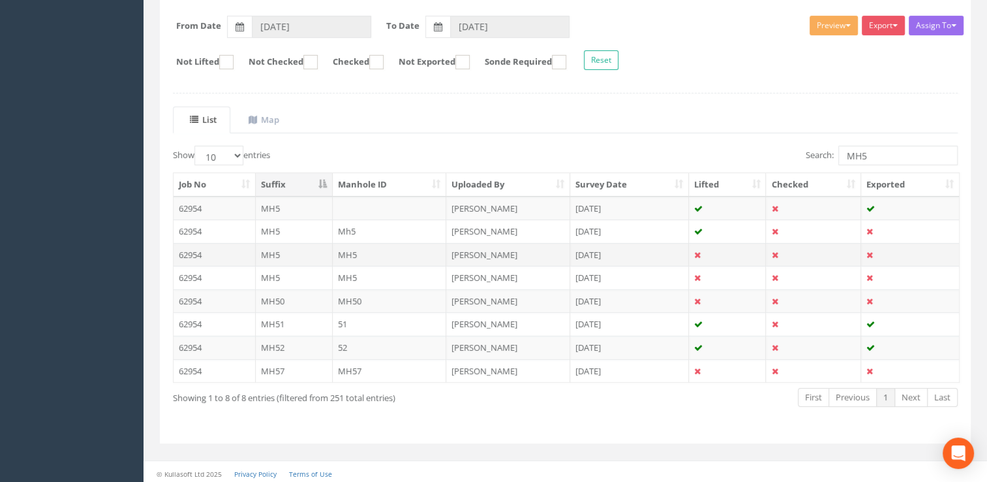
click at [511, 249] on td "[PERSON_NAME]" at bounding box center [508, 254] width 124 height 23
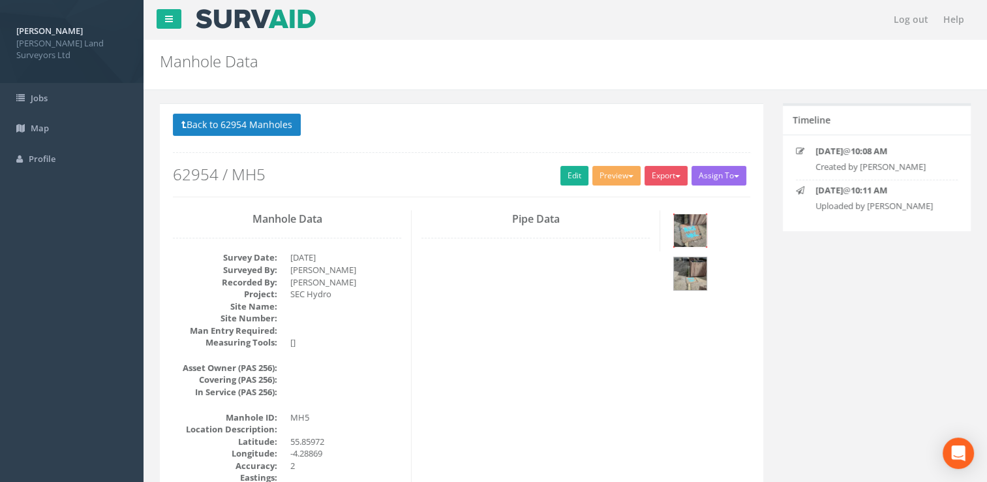
click at [690, 224] on img at bounding box center [690, 230] width 33 height 33
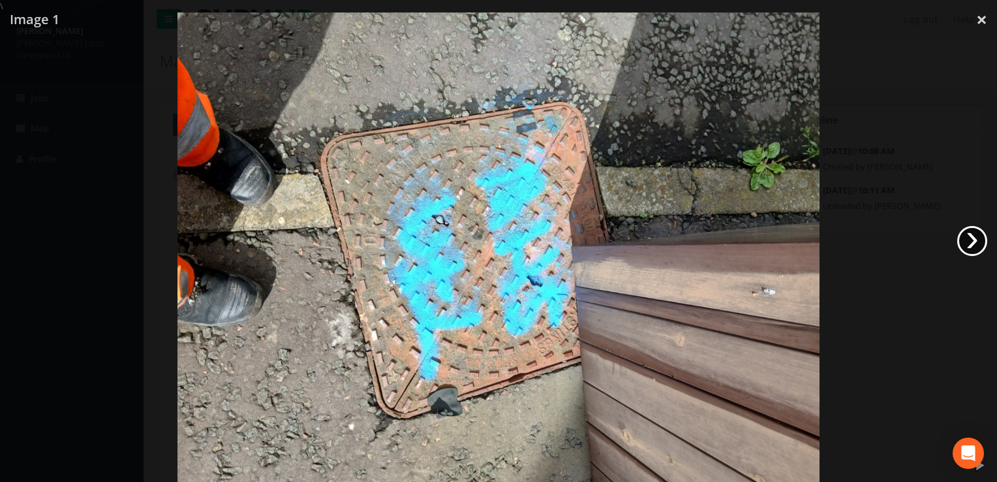
click at [968, 240] on link "›" at bounding box center [972, 241] width 30 height 30
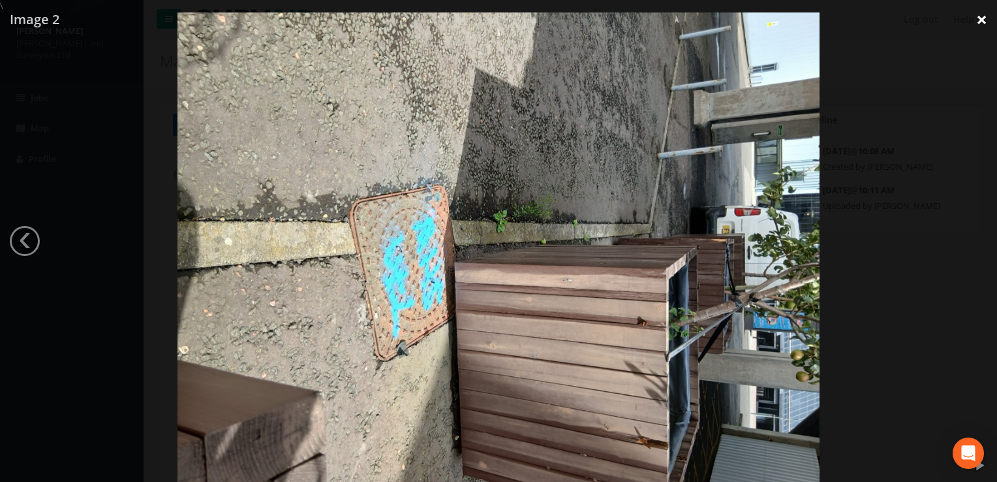
click at [983, 24] on link "×" at bounding box center [981, 19] width 31 height 39
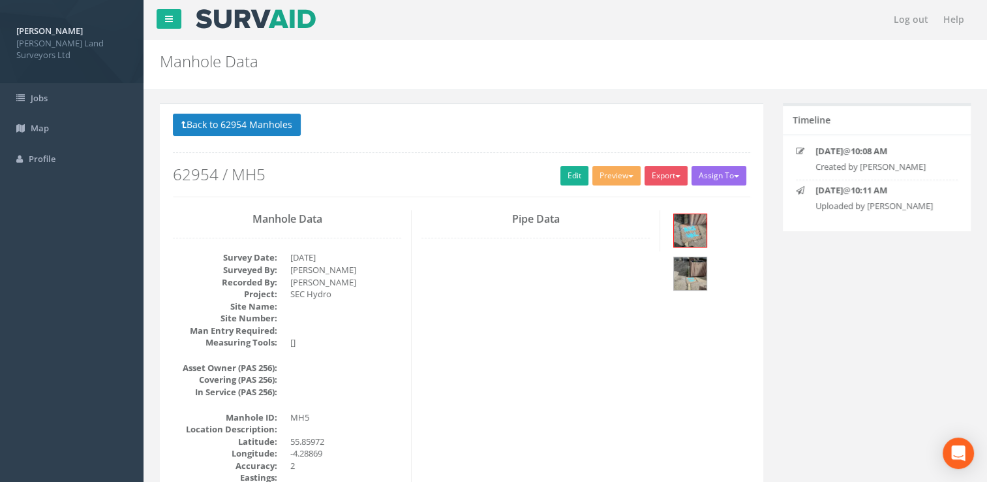
click at [232, 135] on p "Back to 62954 Manholes Back to Map" at bounding box center [462, 126] width 578 height 25
click at [222, 127] on button "Back to 62954 Manholes" at bounding box center [237, 125] width 128 height 22
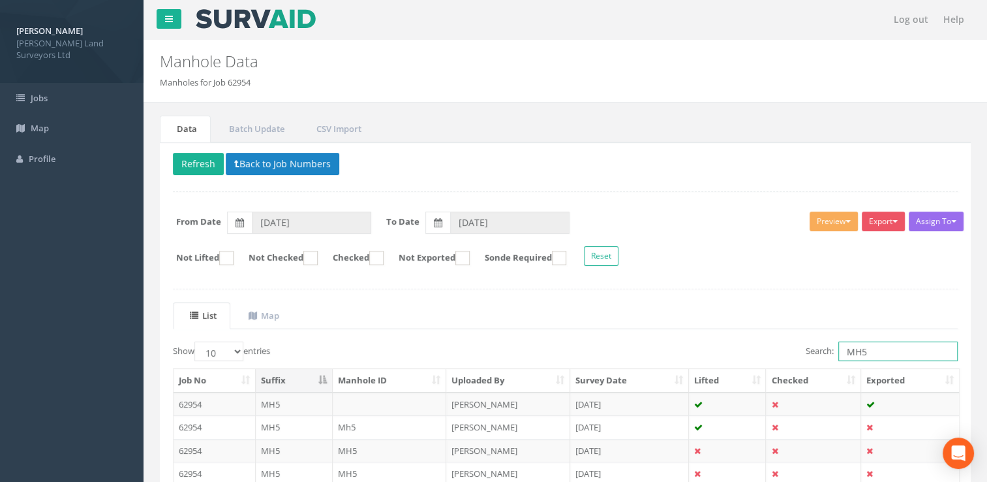
drag, startPoint x: 872, startPoint y: 348, endPoint x: 792, endPoint y: 345, distance: 79.7
click at [792, 345] on div "Search: MH5" at bounding box center [767, 352] width 383 height 23
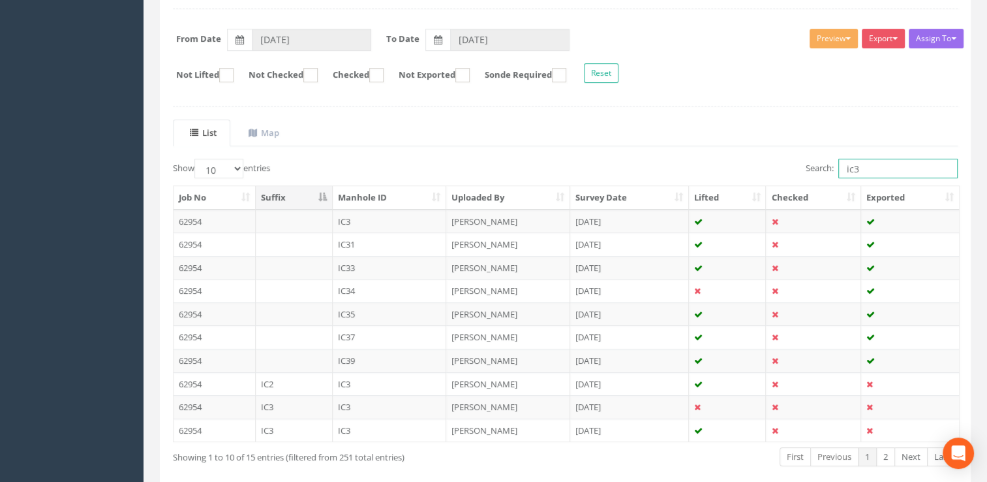
scroll to position [243, 0]
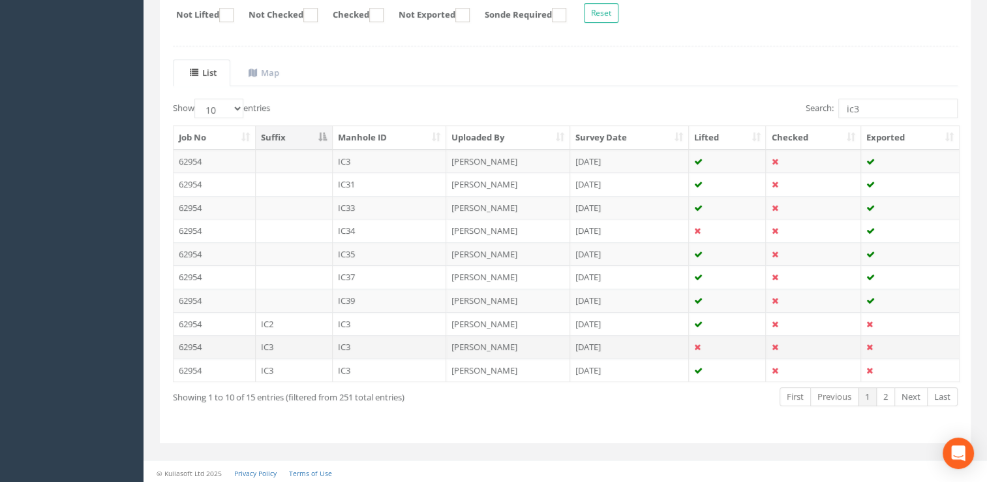
click at [467, 342] on td "[PERSON_NAME]" at bounding box center [508, 346] width 124 height 23
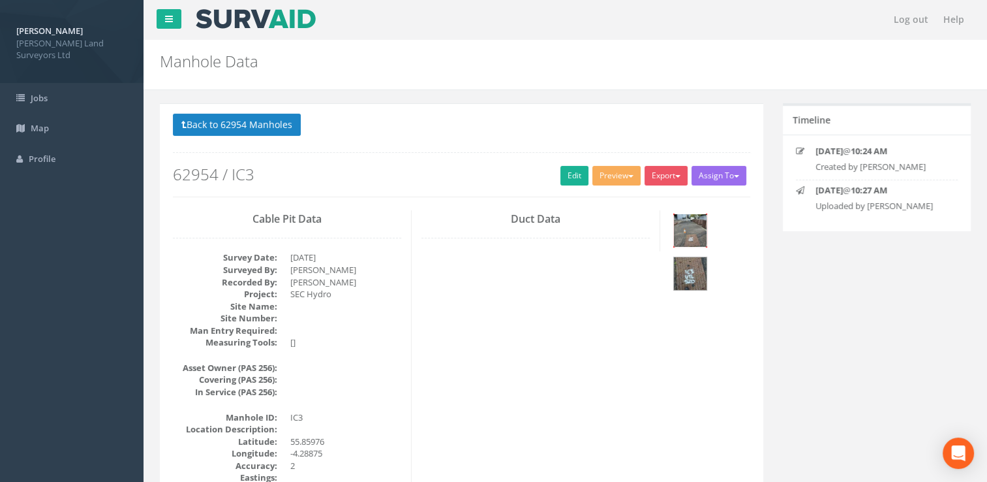
click at [686, 233] on img at bounding box center [690, 230] width 33 height 33
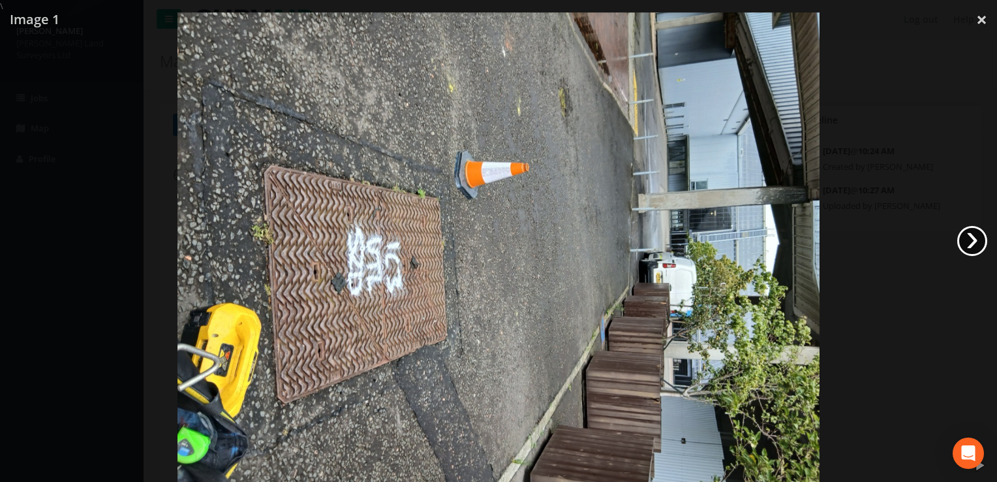
click at [968, 245] on link "›" at bounding box center [972, 241] width 30 height 30
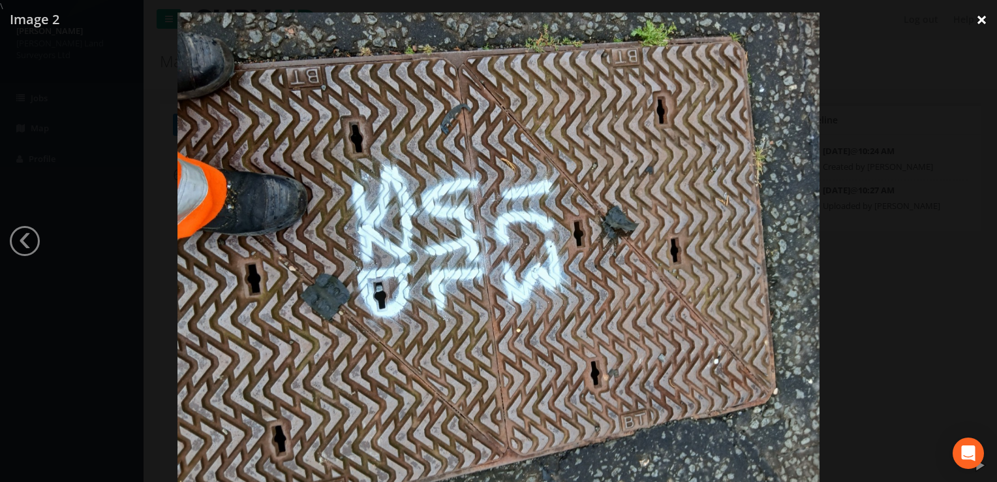
click at [977, 23] on link "×" at bounding box center [981, 19] width 31 height 39
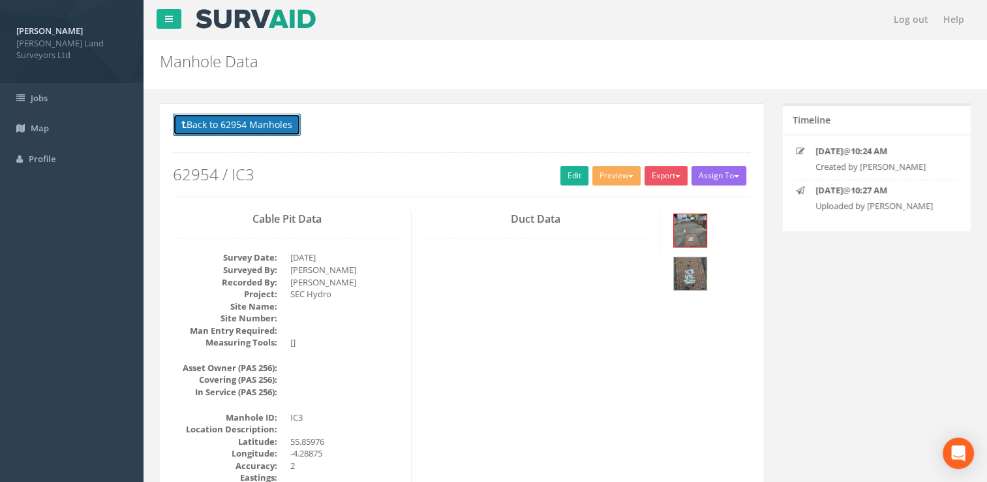
click at [219, 134] on button "Back to 62954 Manholes" at bounding box center [237, 125] width 128 height 22
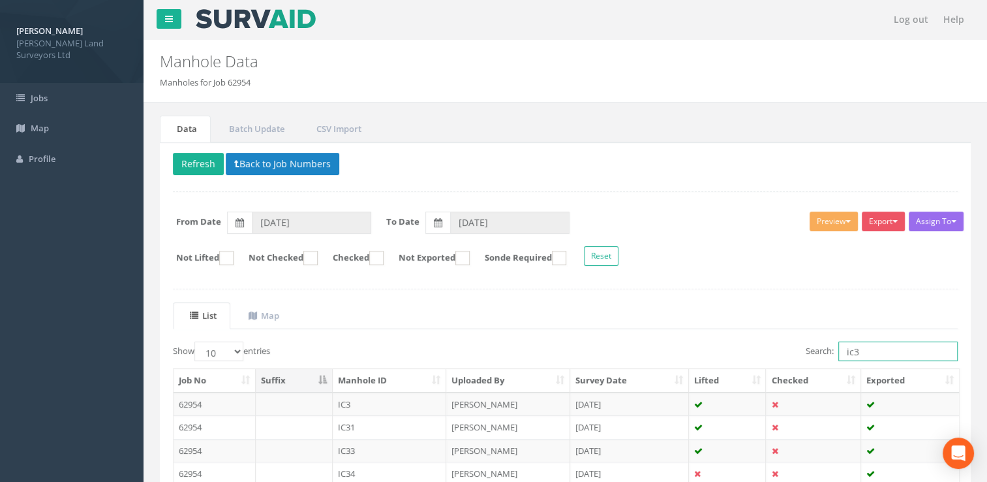
drag, startPoint x: 865, startPoint y: 348, endPoint x: 805, endPoint y: 350, distance: 60.0
click at [806, 350] on label "Search: ic3" at bounding box center [882, 351] width 152 height 20
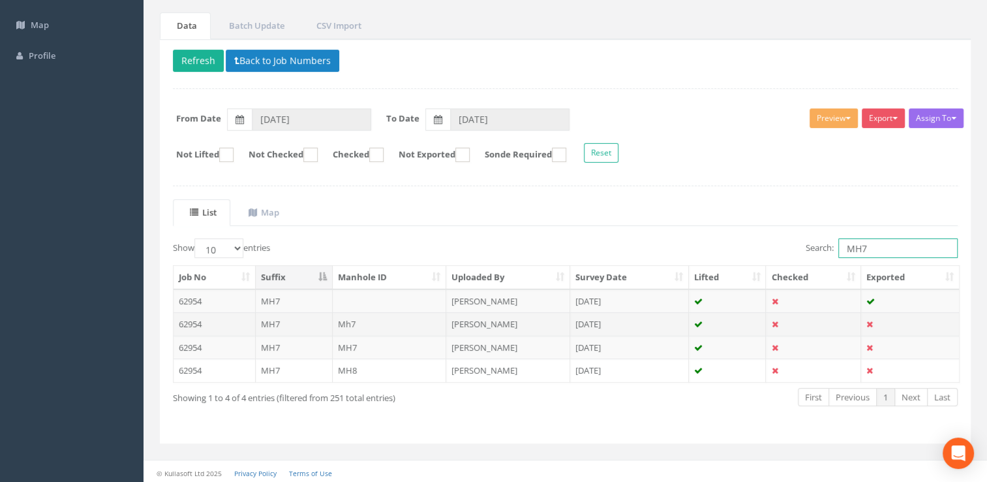
scroll to position [104, 0]
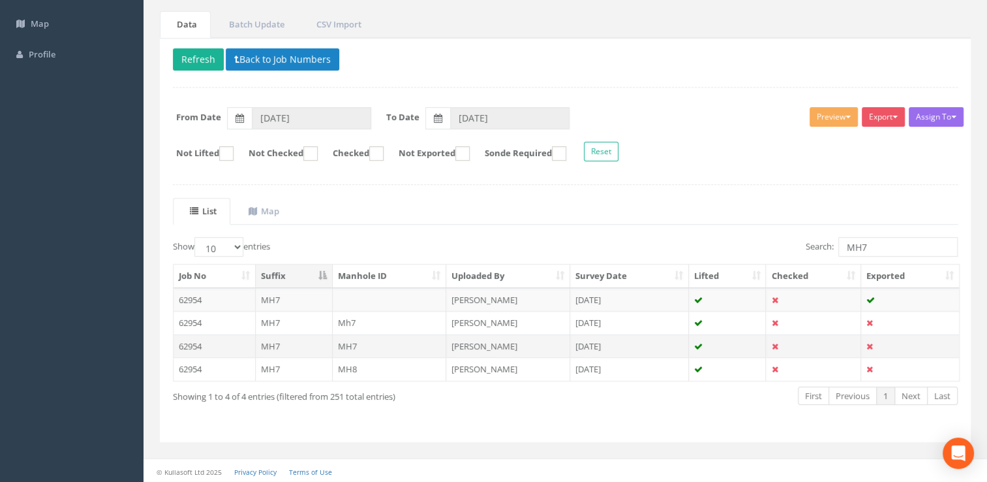
click at [501, 341] on td "[PERSON_NAME]" at bounding box center [508, 345] width 124 height 23
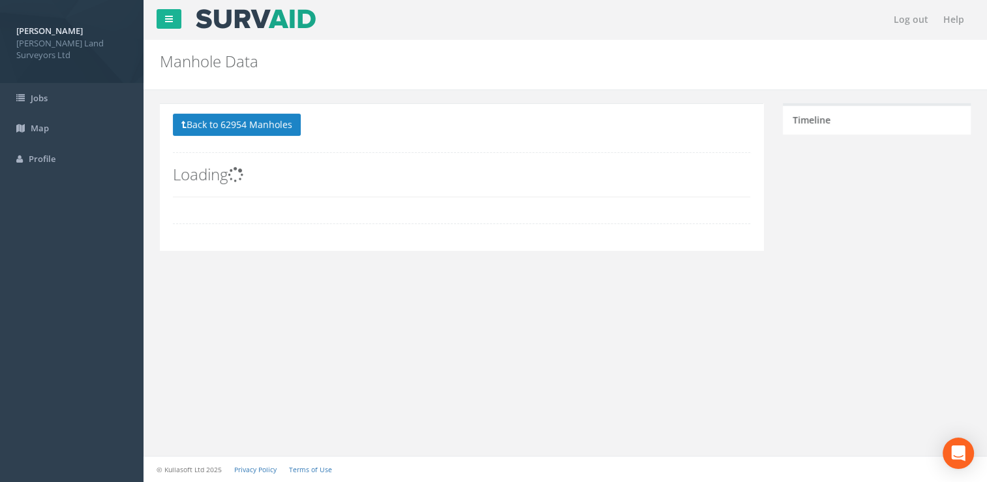
scroll to position [0, 0]
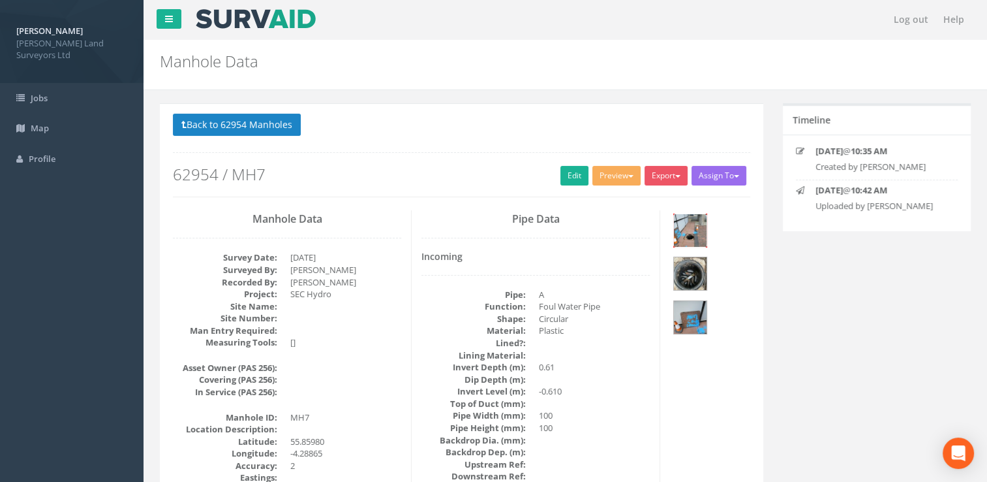
click at [698, 228] on img at bounding box center [690, 230] width 33 height 33
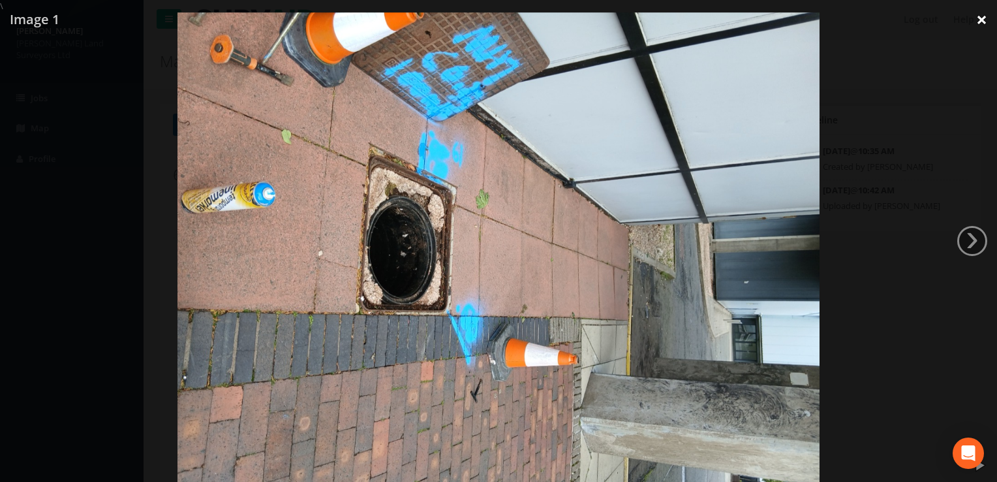
click at [987, 21] on link "×" at bounding box center [981, 19] width 31 height 39
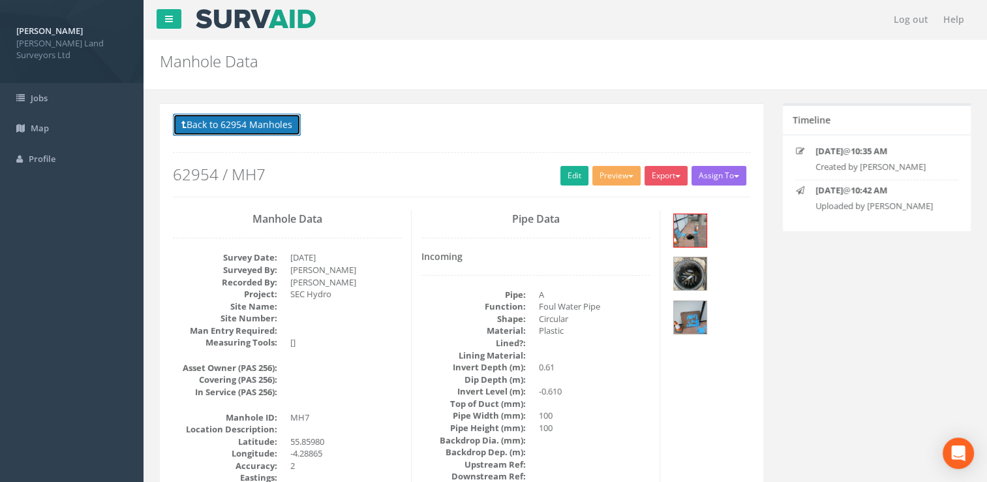
click at [209, 124] on button "Back to 62954 Manholes" at bounding box center [237, 125] width 128 height 22
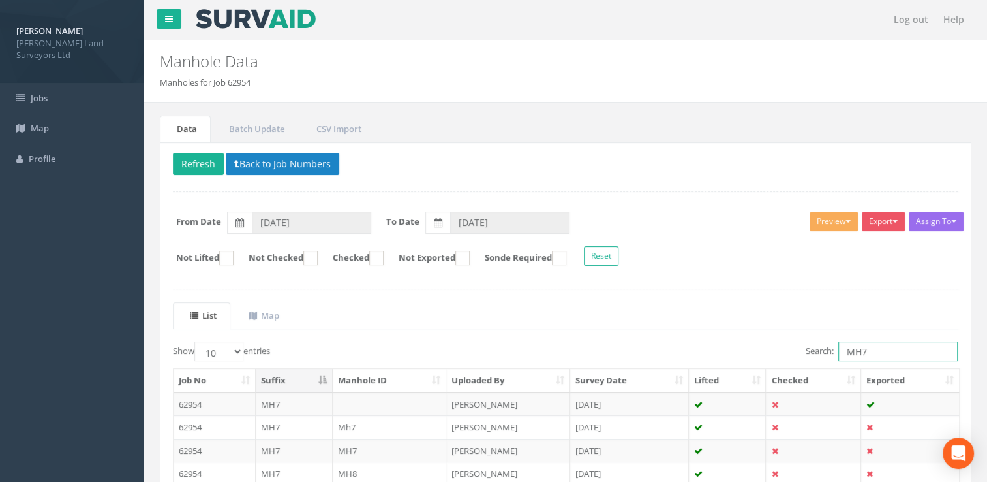
drag, startPoint x: 882, startPoint y: 348, endPoint x: 820, endPoint y: 346, distance: 62.0
click at [820, 346] on label "Search: MH7" at bounding box center [882, 351] width 152 height 20
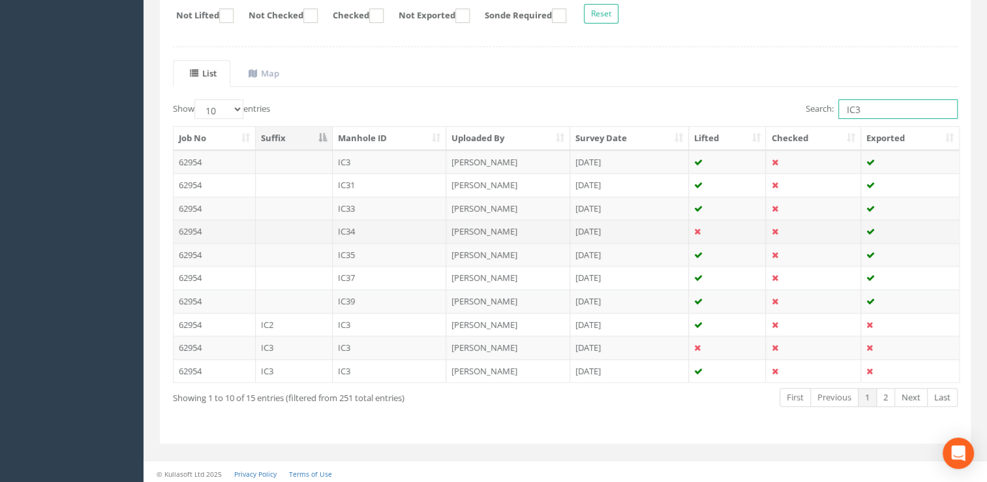
scroll to position [243, 0]
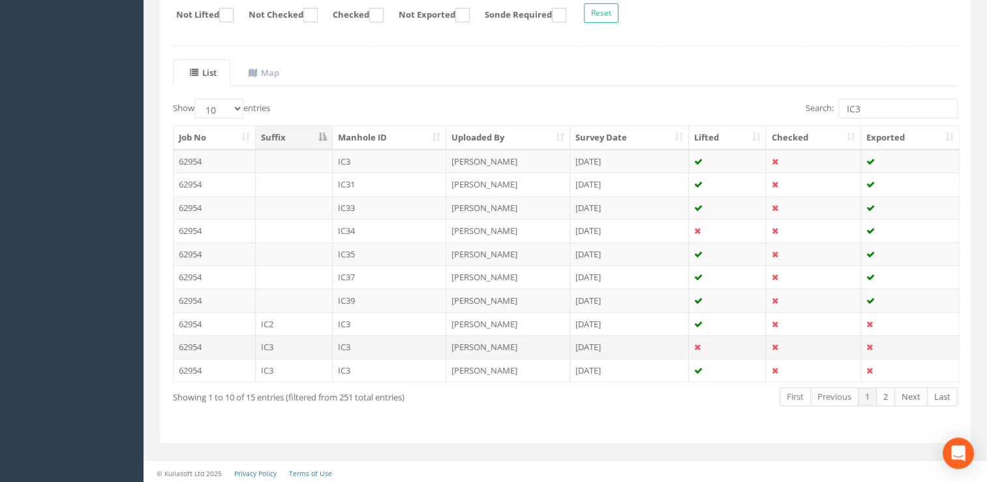
click at [491, 341] on td "[PERSON_NAME]" at bounding box center [508, 346] width 124 height 23
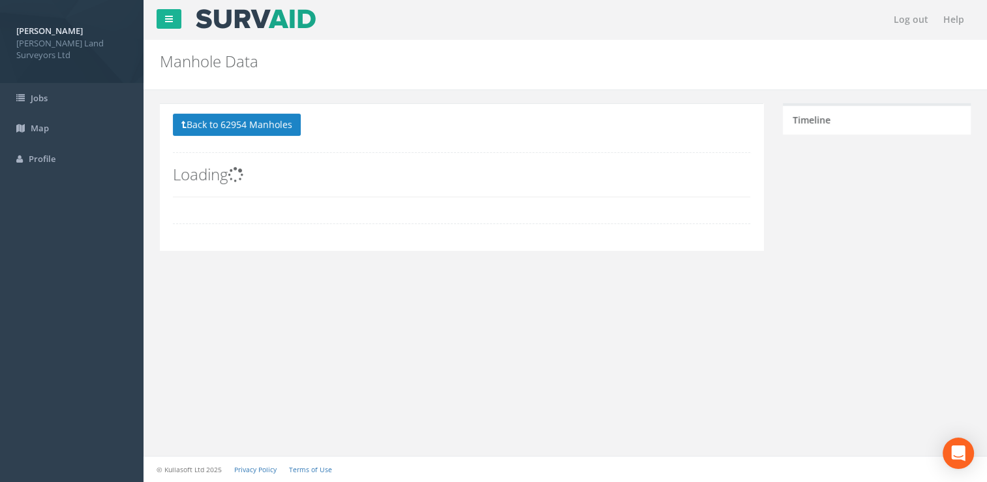
scroll to position [0, 0]
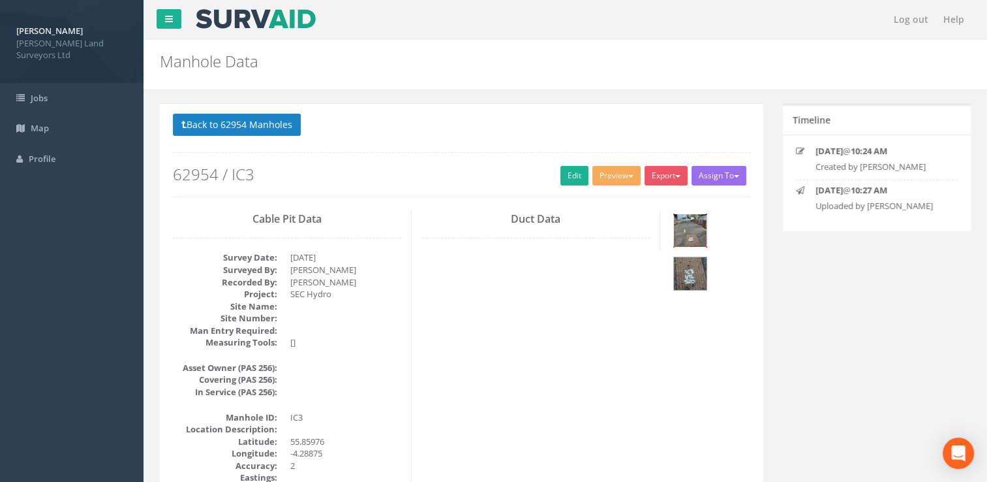
click at [687, 229] on img at bounding box center [690, 230] width 33 height 33
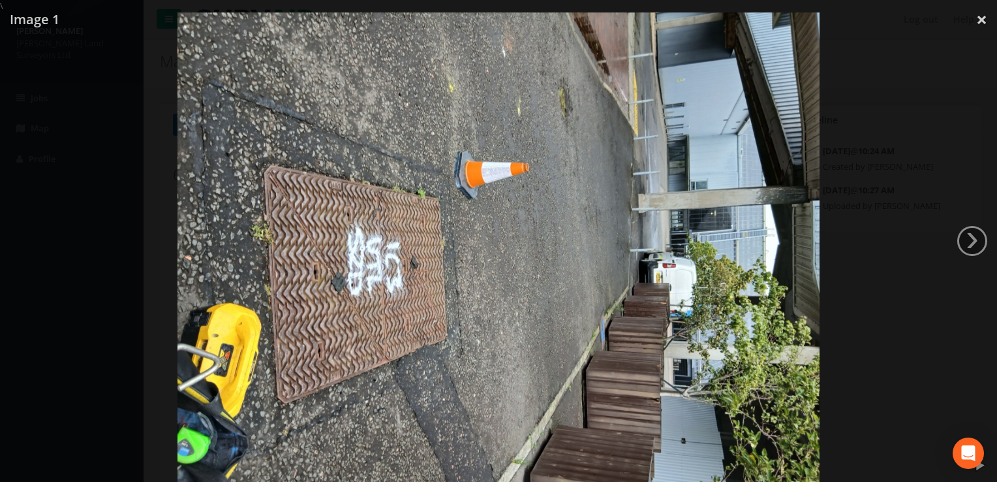
click at [974, 238] on link "›" at bounding box center [972, 241] width 30 height 30
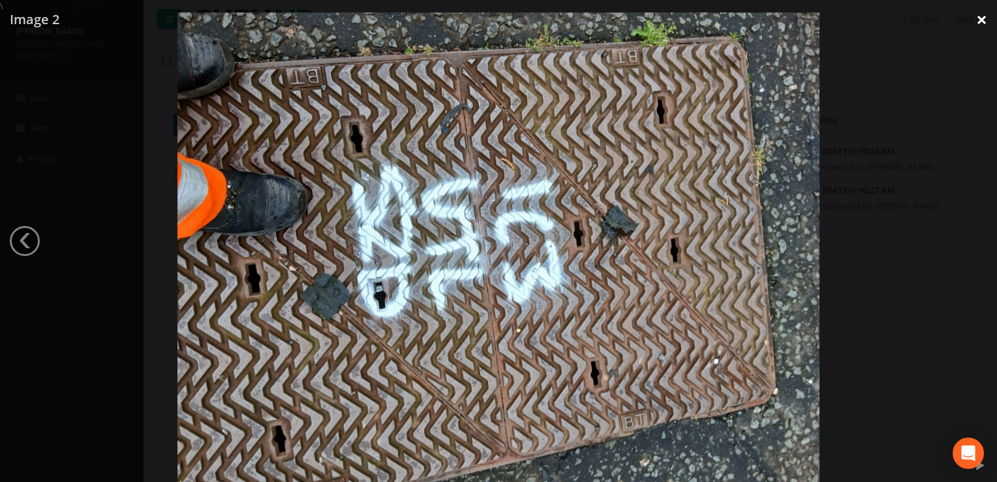
click at [978, 18] on link "×" at bounding box center [981, 19] width 31 height 39
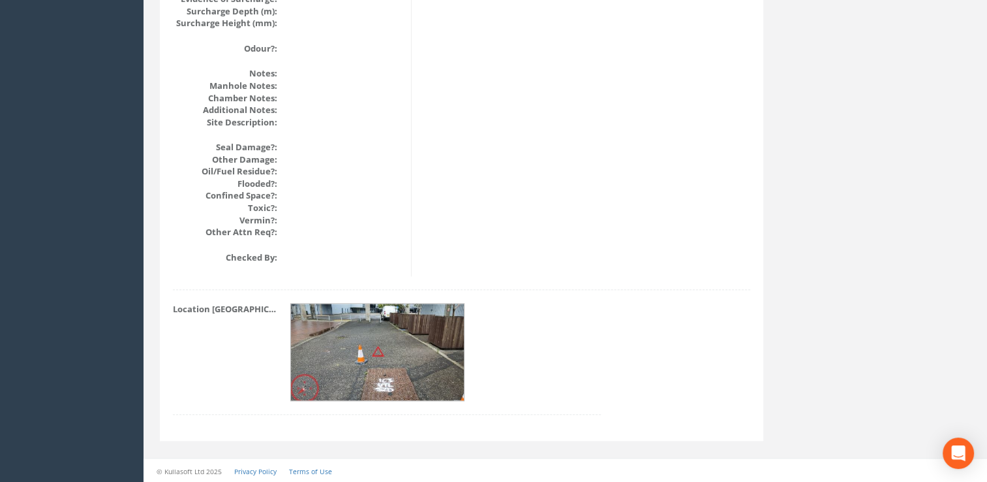
scroll to position [1530, 0]
click at [347, 343] on img at bounding box center [378, 352] width 174 height 98
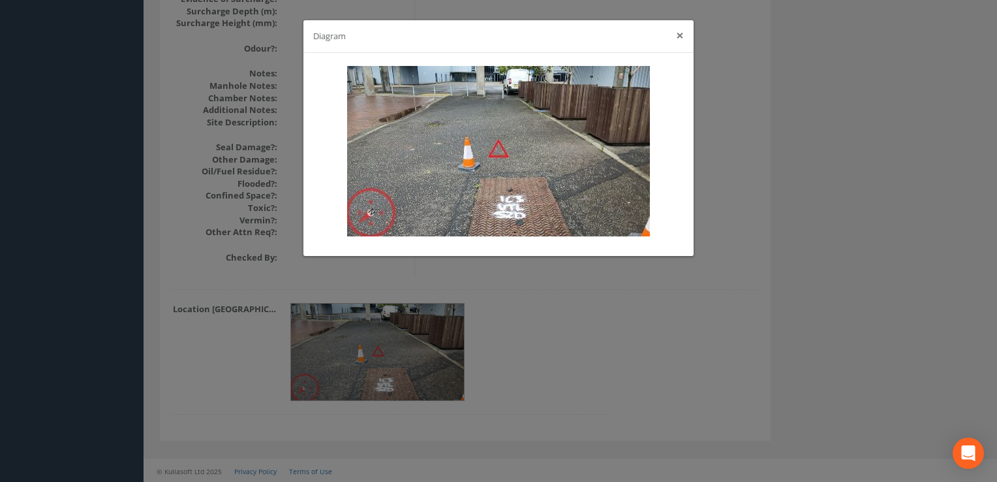
click at [681, 36] on button "×" at bounding box center [680, 36] width 8 height 14
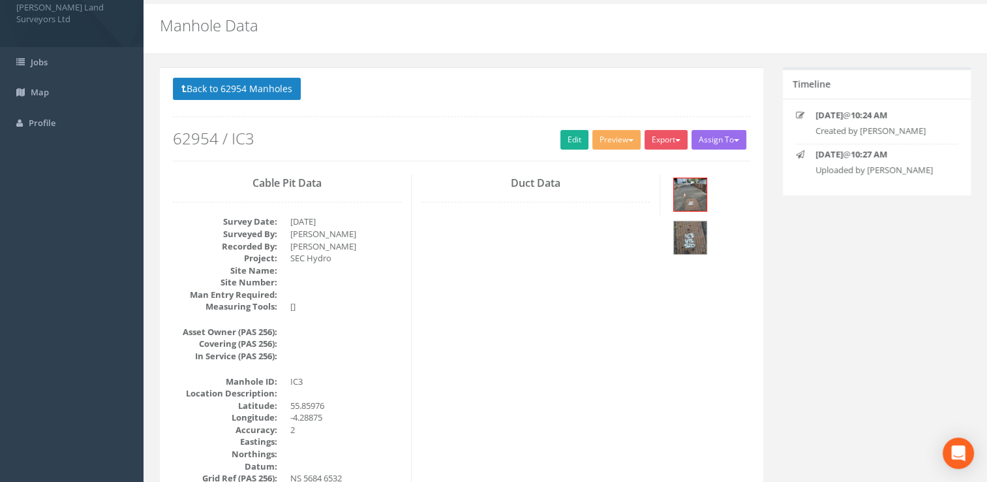
scroll to position [0, 0]
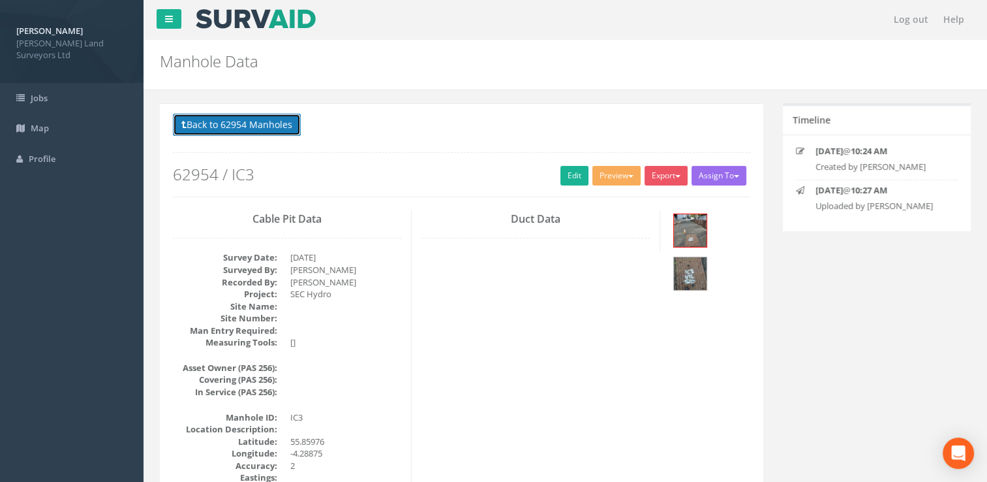
click at [222, 127] on button "Back to 62954 Manholes" at bounding box center [237, 125] width 128 height 22
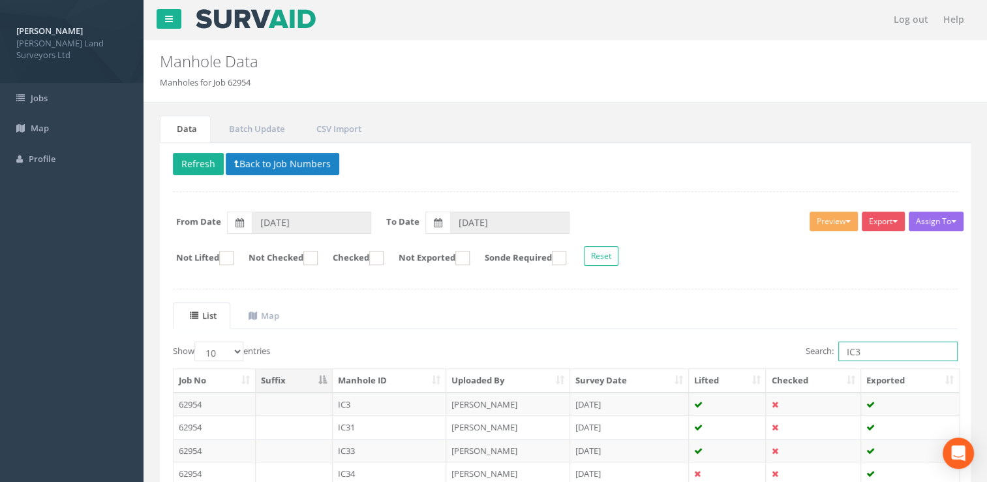
drag, startPoint x: 846, startPoint y: 343, endPoint x: 820, endPoint y: 343, distance: 26.1
click at [820, 343] on label "Search: IC3" at bounding box center [882, 351] width 152 height 20
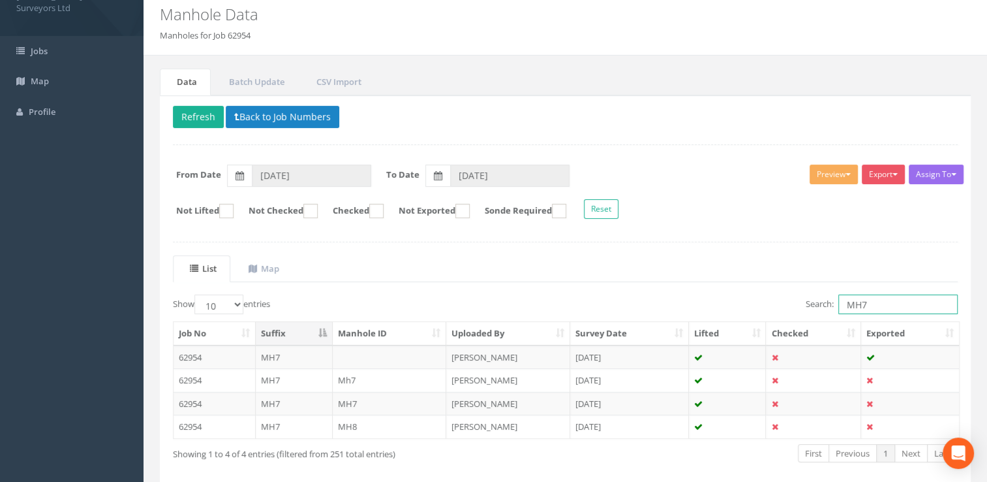
scroll to position [104, 0]
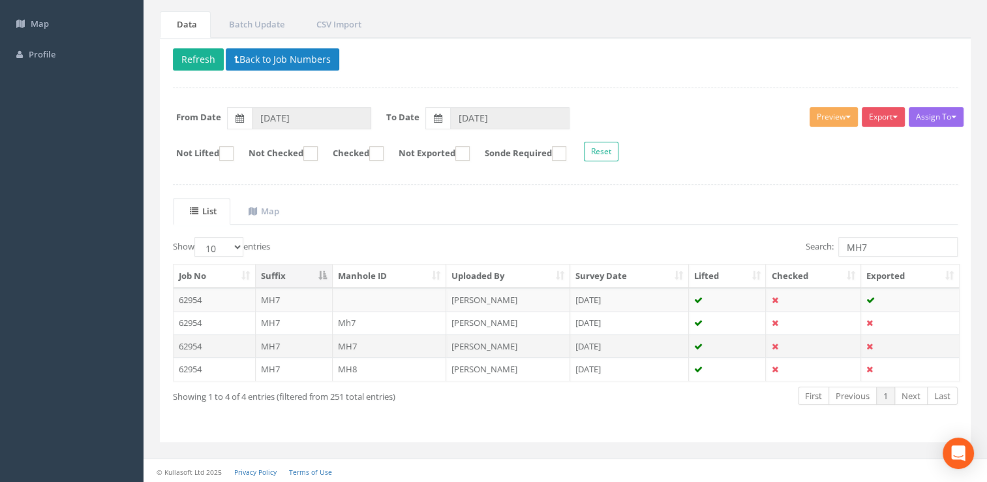
click at [484, 339] on td "[PERSON_NAME]" at bounding box center [508, 345] width 124 height 23
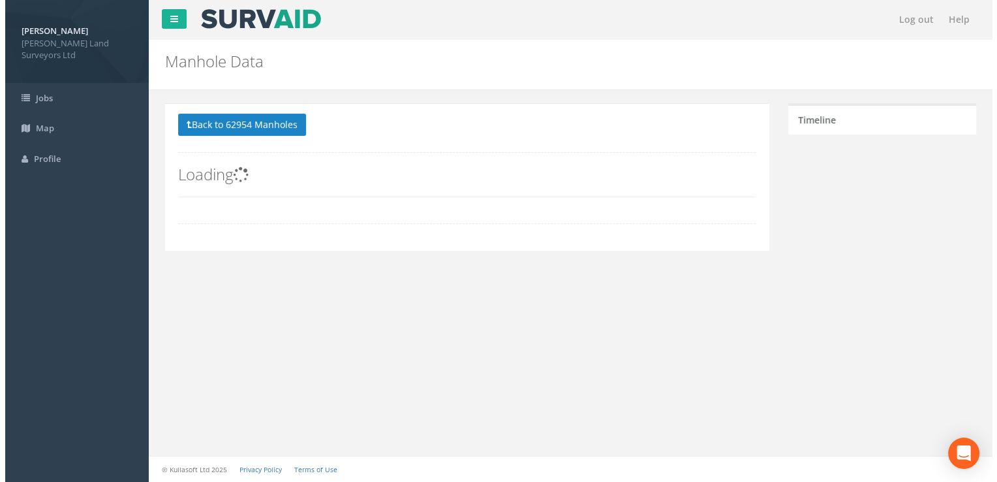
scroll to position [0, 0]
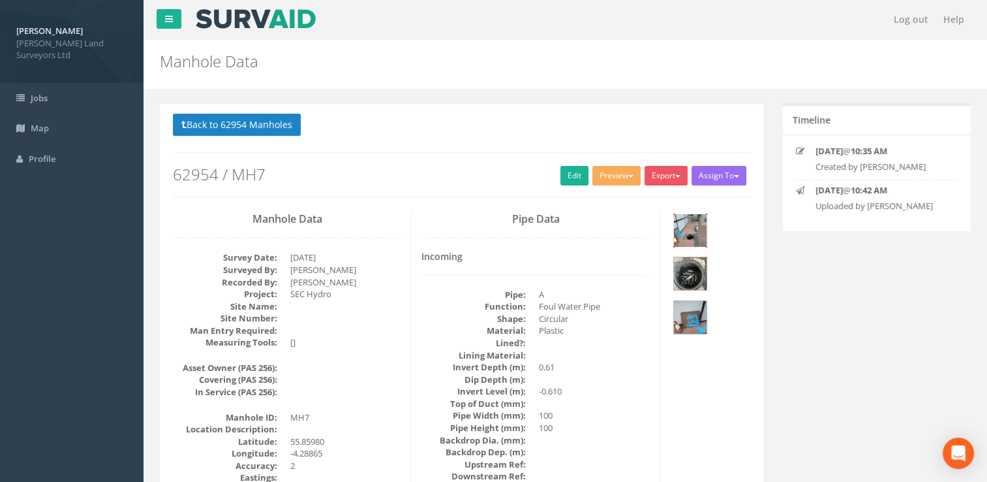
click at [685, 233] on img at bounding box center [690, 230] width 33 height 33
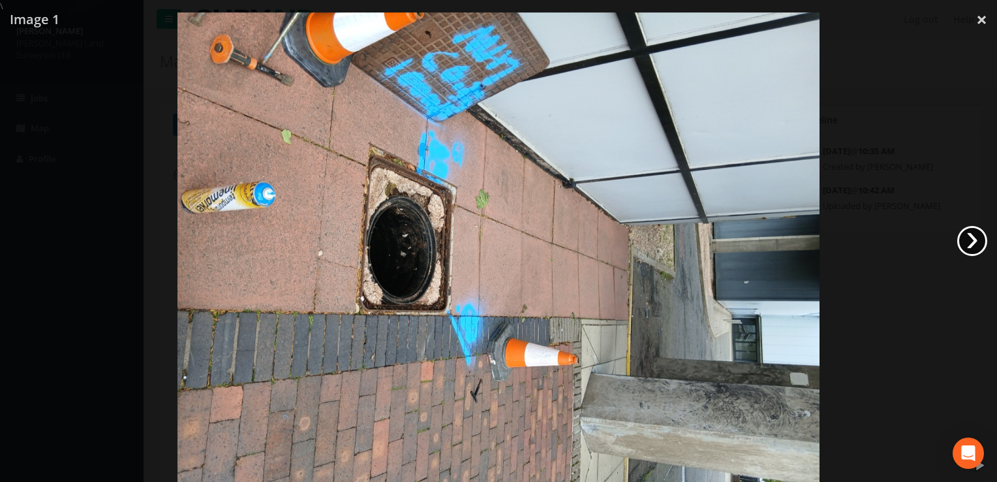
click at [961, 243] on link "›" at bounding box center [972, 241] width 30 height 30
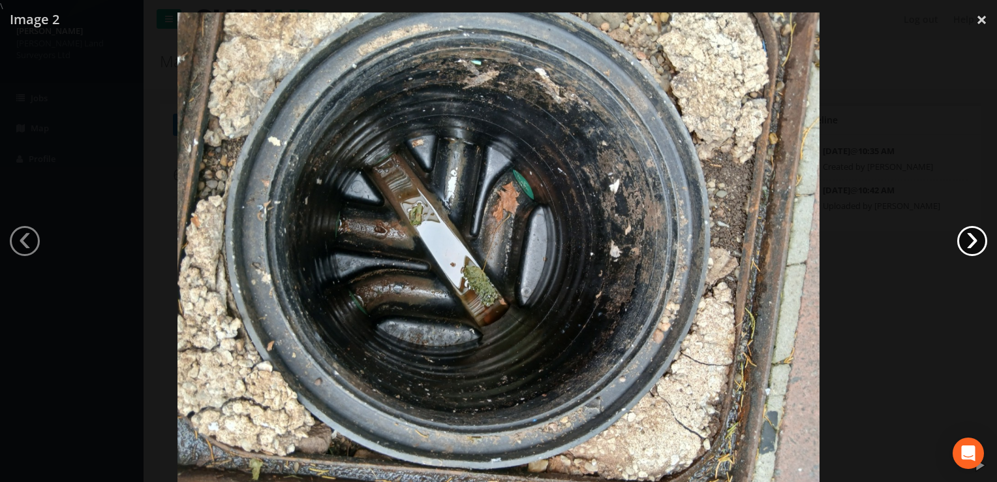
click at [961, 243] on link "›" at bounding box center [972, 241] width 30 height 30
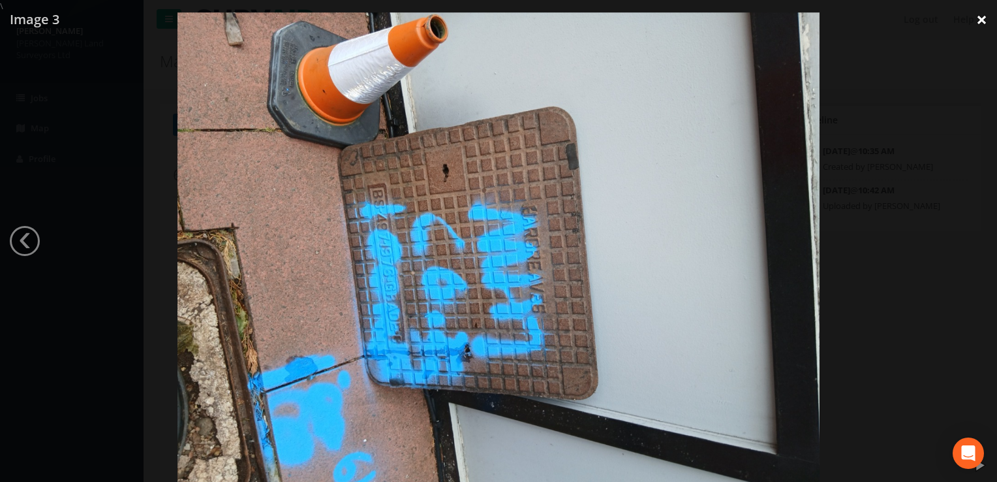
click at [979, 17] on link "×" at bounding box center [981, 19] width 31 height 39
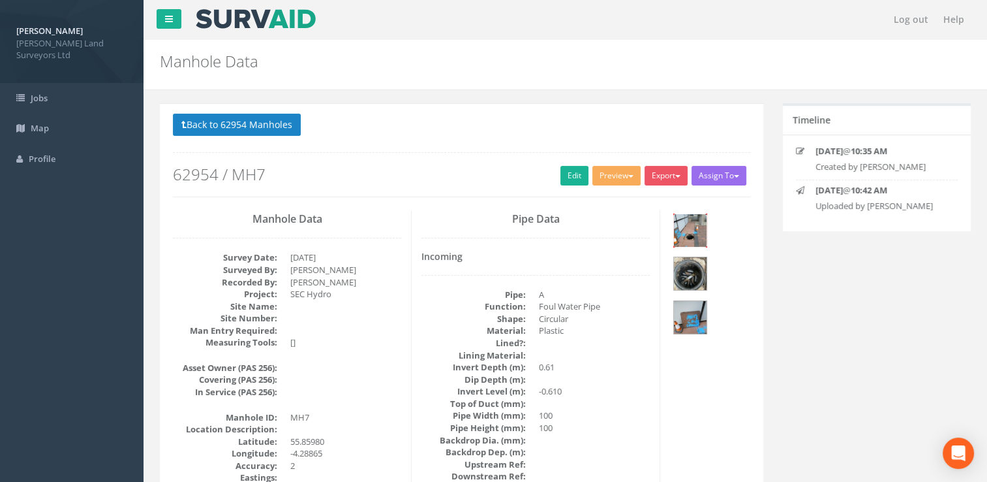
click at [692, 230] on img at bounding box center [690, 230] width 33 height 33
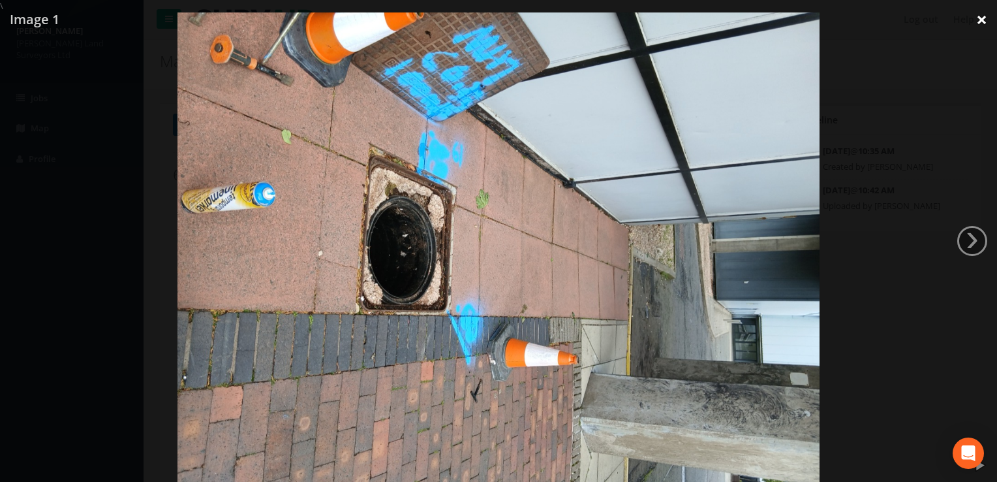
click at [981, 29] on link "×" at bounding box center [981, 19] width 31 height 39
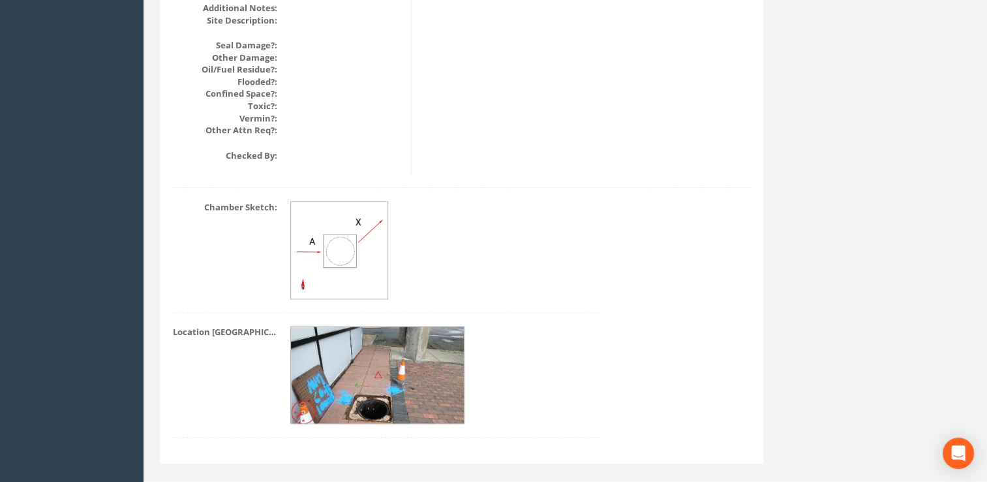
scroll to position [1655, 0]
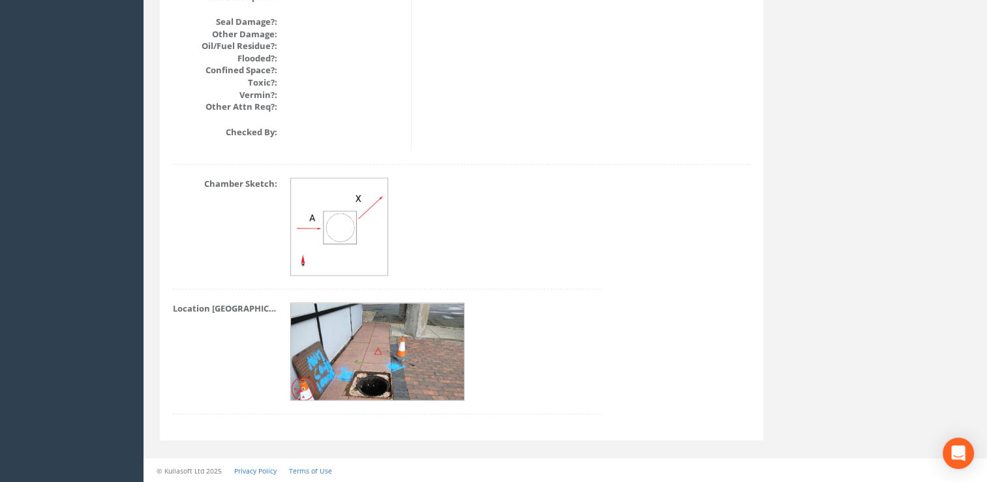
click at [356, 348] on img at bounding box center [378, 352] width 174 height 98
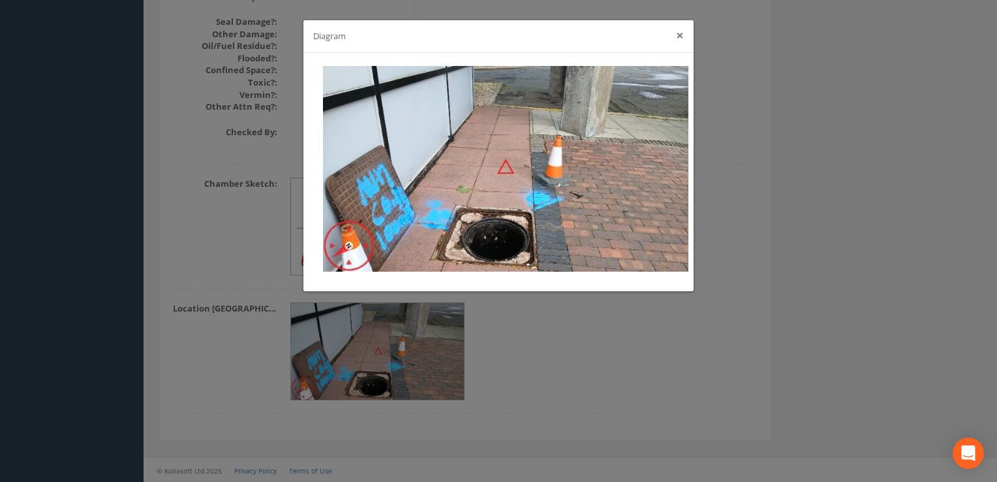
click at [676, 33] on button "×" at bounding box center [680, 36] width 8 height 14
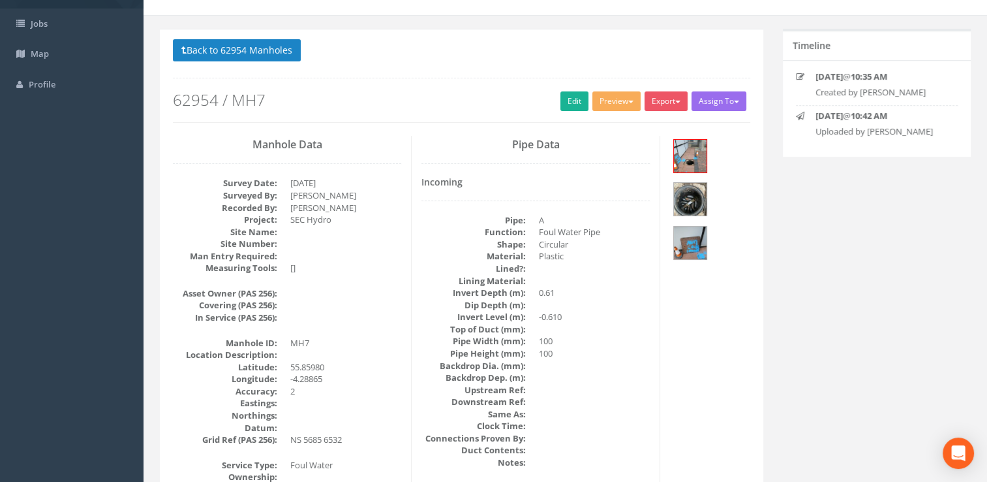
scroll to position [0, 0]
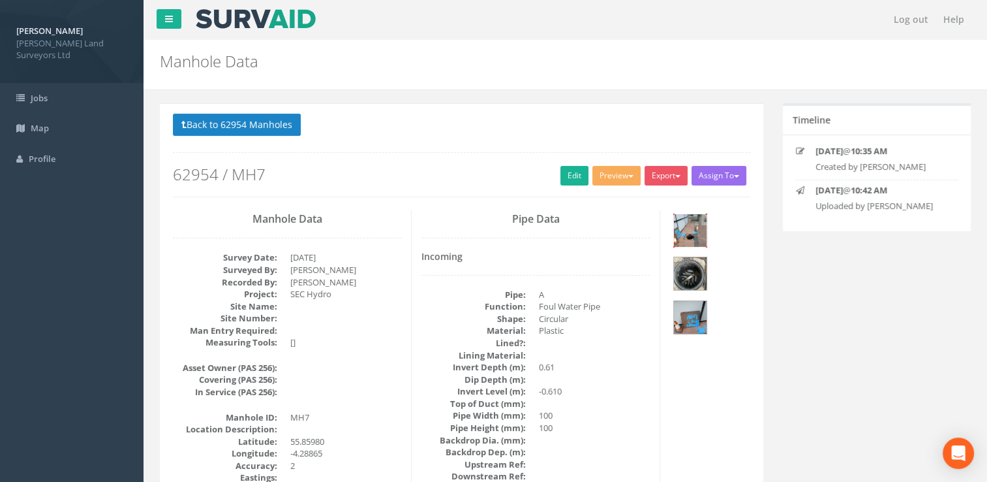
click at [684, 222] on img at bounding box center [690, 230] width 33 height 33
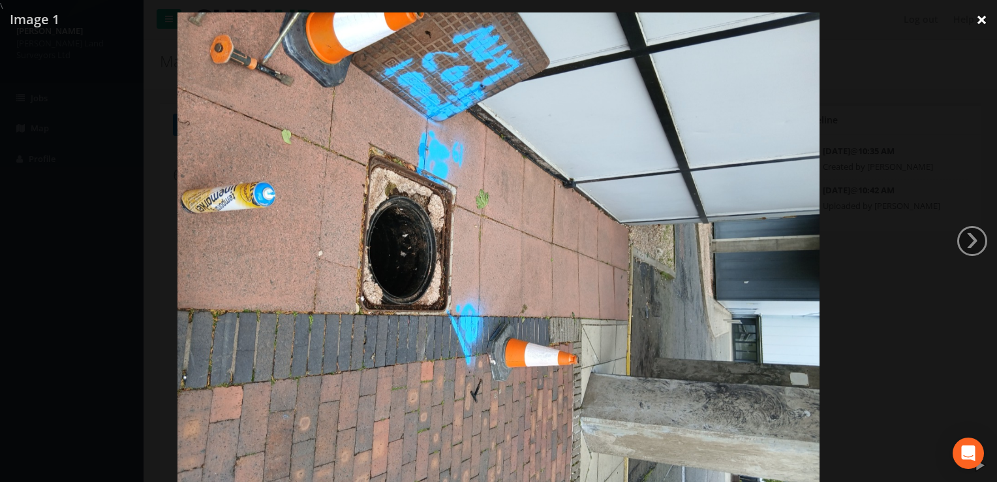
click at [981, 14] on link "×" at bounding box center [981, 19] width 31 height 39
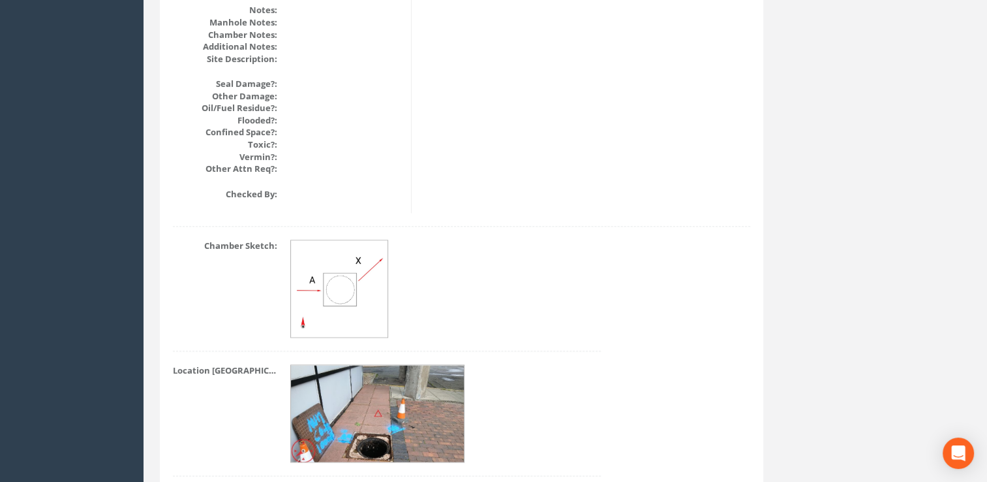
scroll to position [1655, 0]
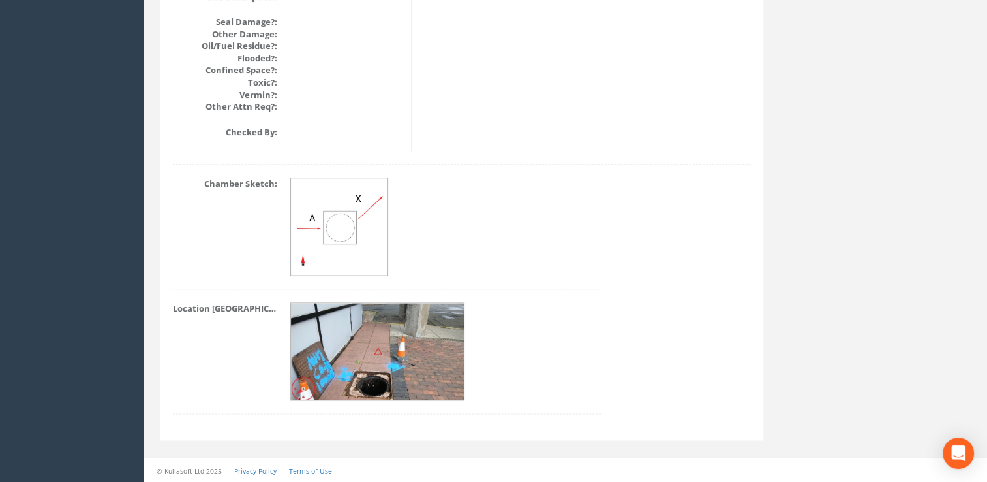
click at [367, 350] on img at bounding box center [378, 352] width 174 height 98
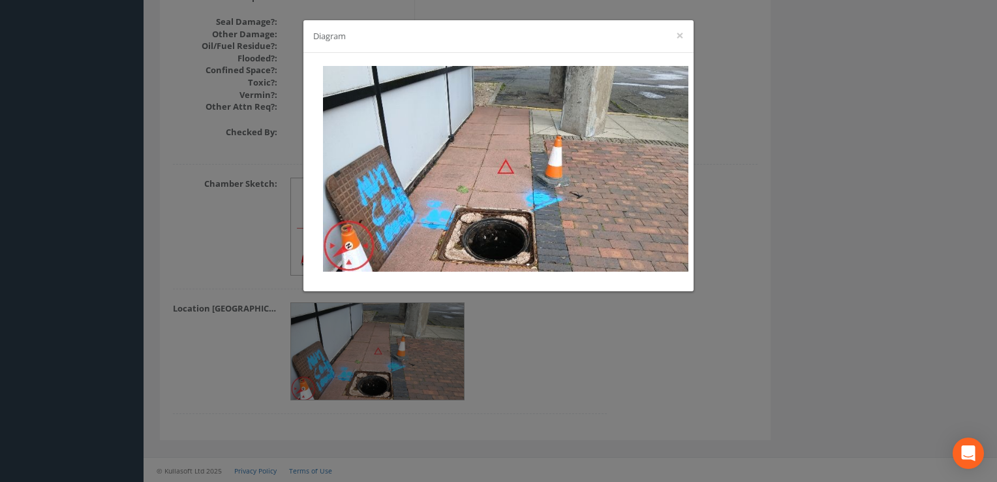
click at [561, 359] on div "Diagram ×" at bounding box center [498, 241] width 997 height 482
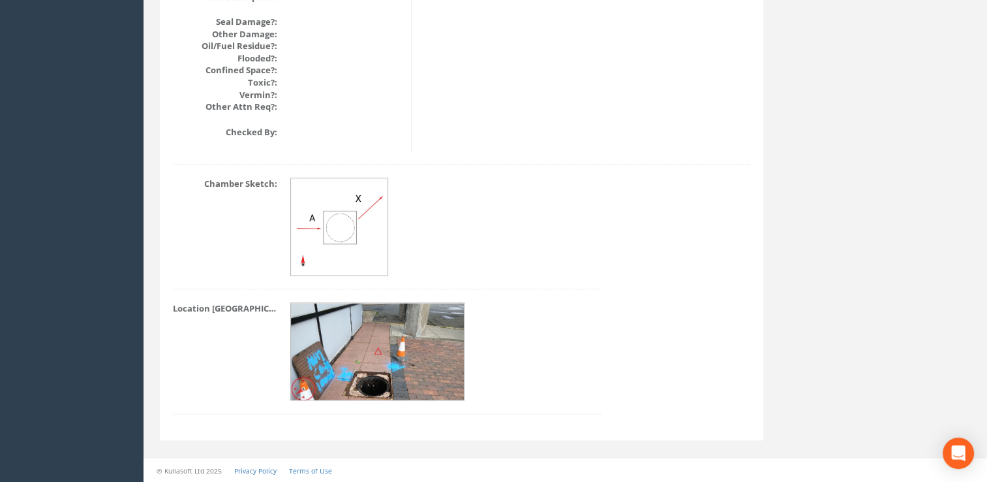
click at [370, 331] on img at bounding box center [378, 352] width 174 height 98
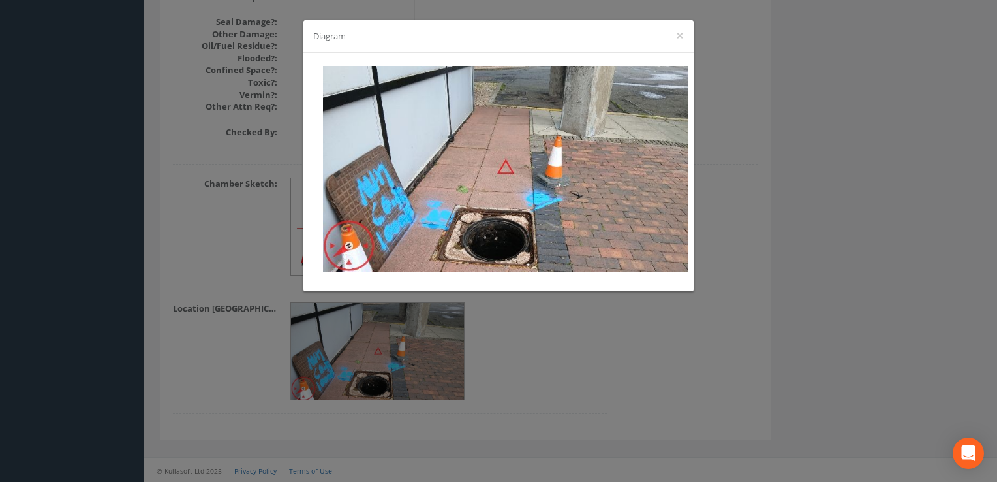
click at [554, 349] on div "Diagram ×" at bounding box center [498, 241] width 997 height 482
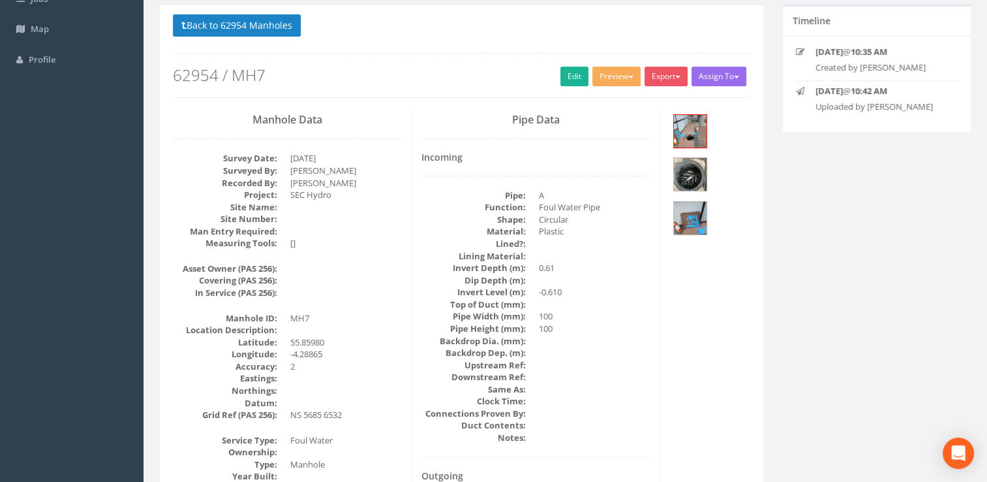
scroll to position [23, 0]
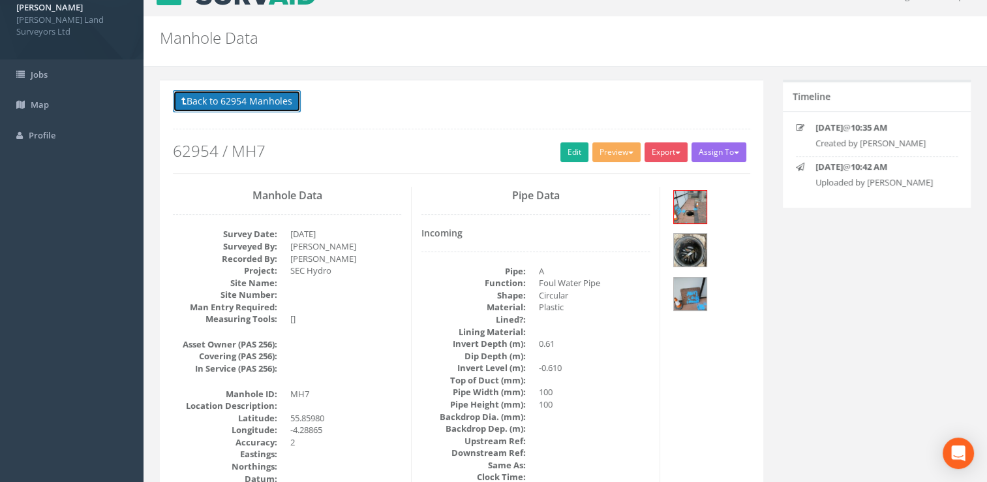
click at [191, 103] on button "Back to 62954 Manholes" at bounding box center [237, 101] width 128 height 22
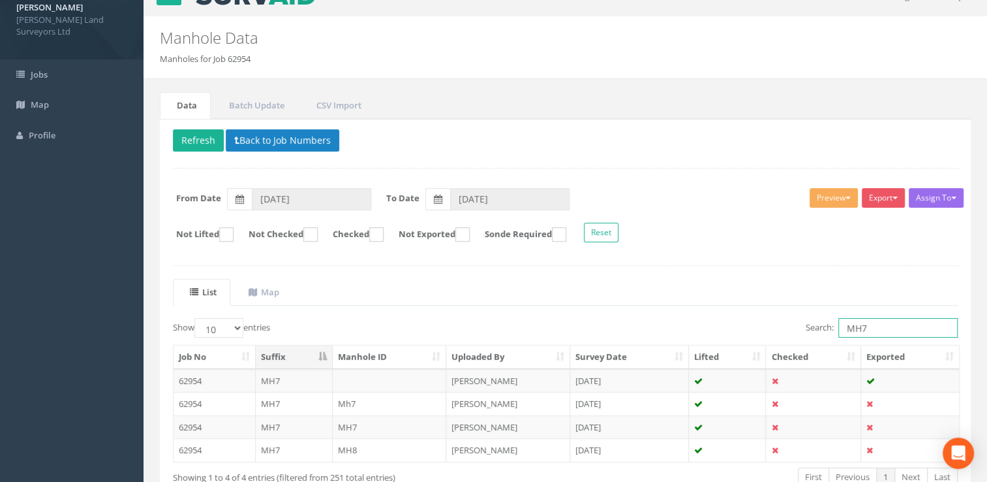
click at [873, 322] on input "MH7" at bounding box center [898, 328] width 119 height 20
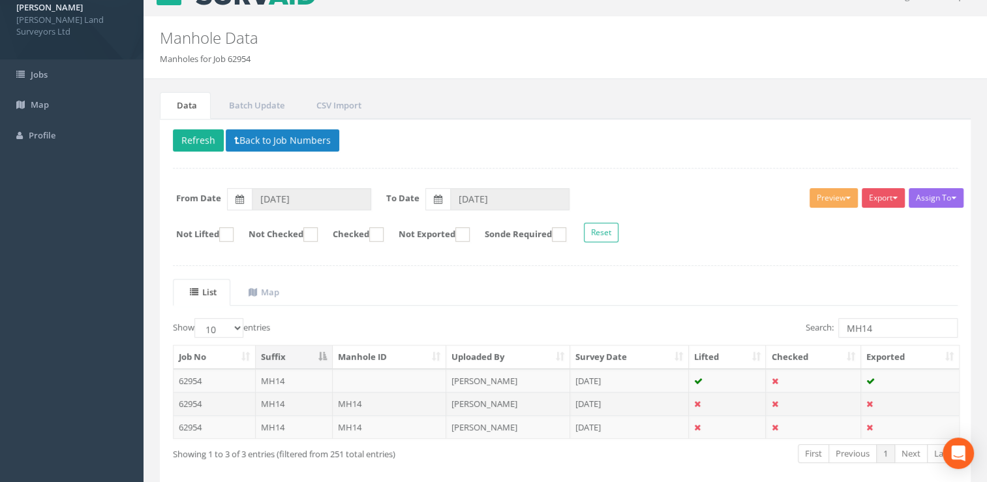
click at [457, 397] on td "[PERSON_NAME]" at bounding box center [508, 403] width 124 height 23
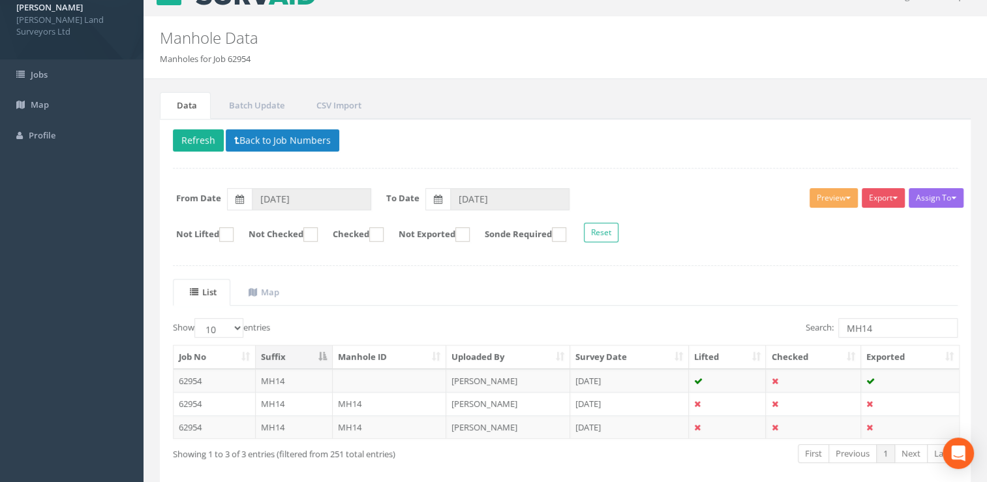
scroll to position [0, 0]
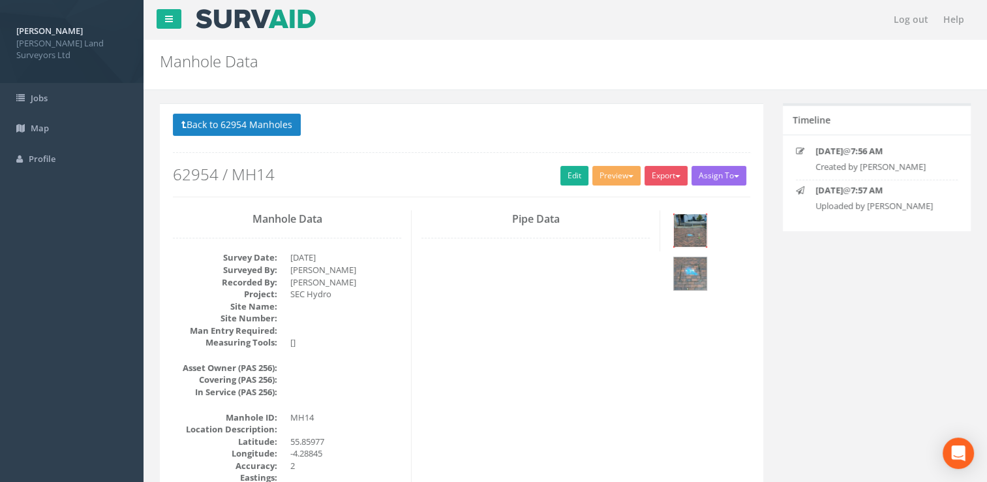
click at [698, 233] on img at bounding box center [690, 230] width 33 height 33
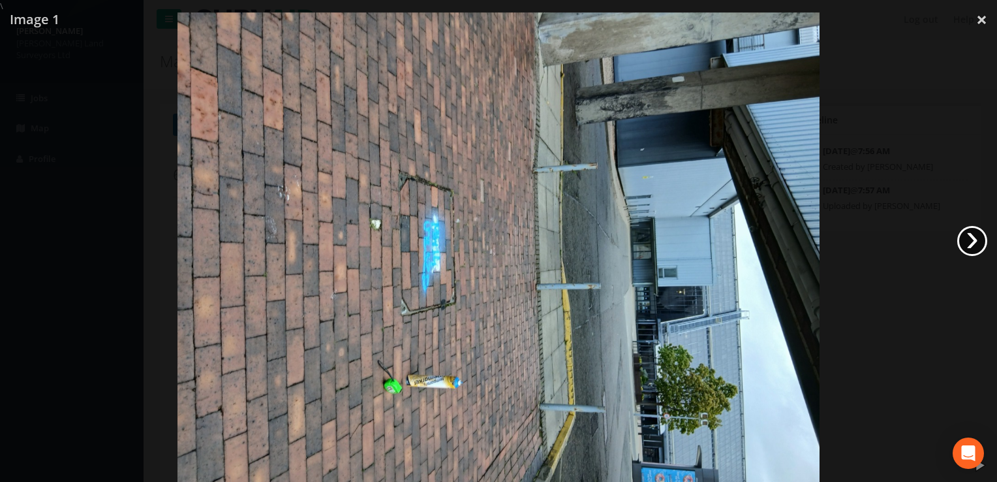
click at [965, 236] on link "›" at bounding box center [972, 241] width 30 height 30
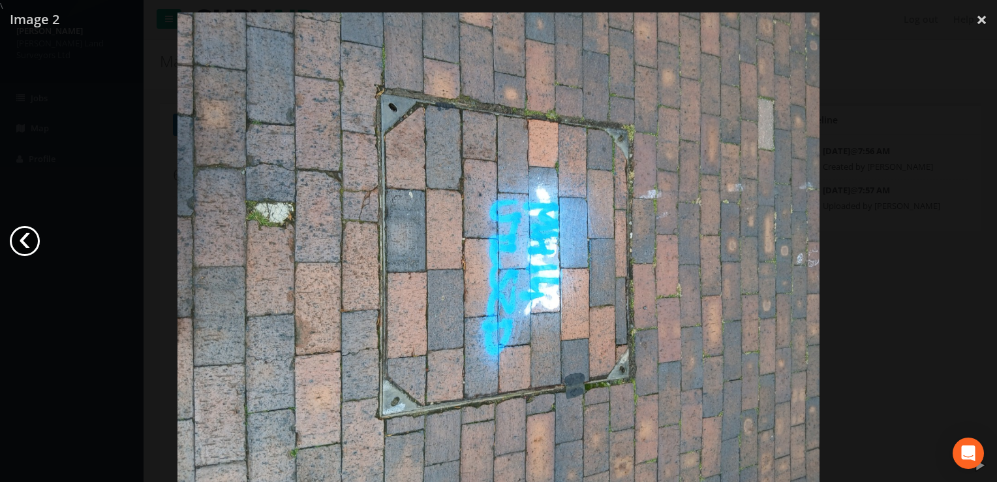
click at [17, 245] on link "‹" at bounding box center [25, 241] width 30 height 30
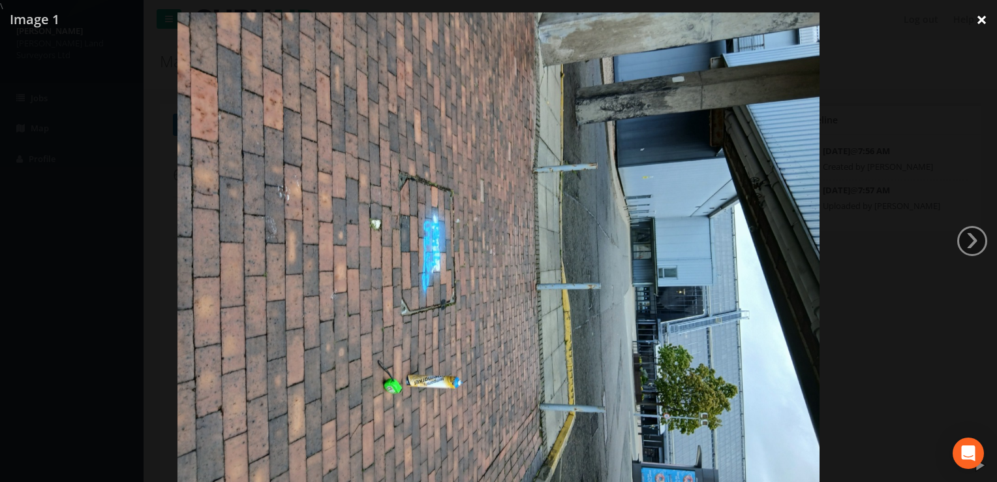
click at [980, 18] on link "×" at bounding box center [981, 19] width 31 height 39
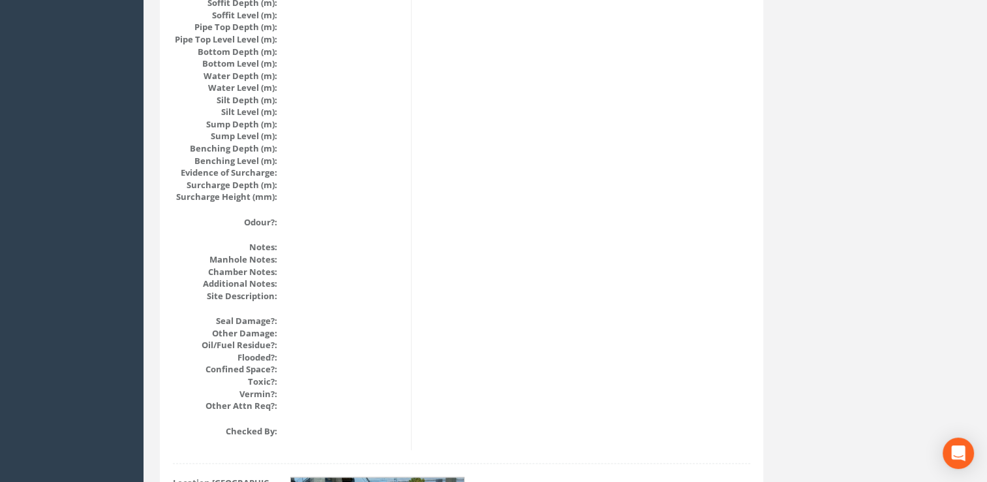
scroll to position [1530, 0]
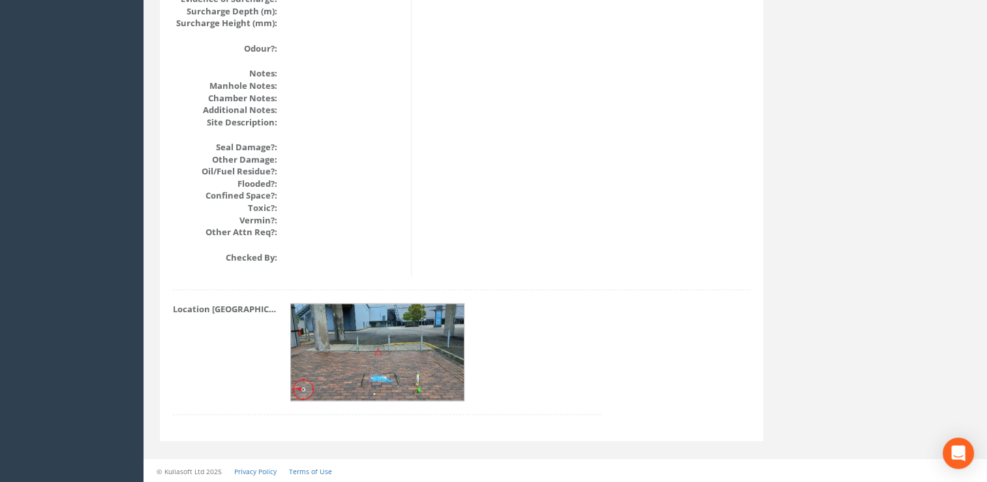
click at [388, 346] on img at bounding box center [378, 352] width 174 height 98
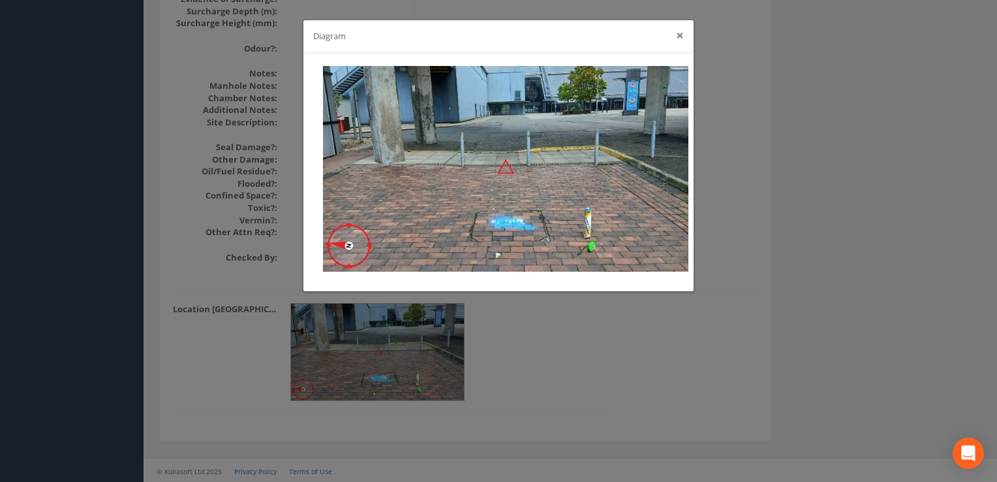
click at [679, 38] on button "×" at bounding box center [680, 36] width 8 height 14
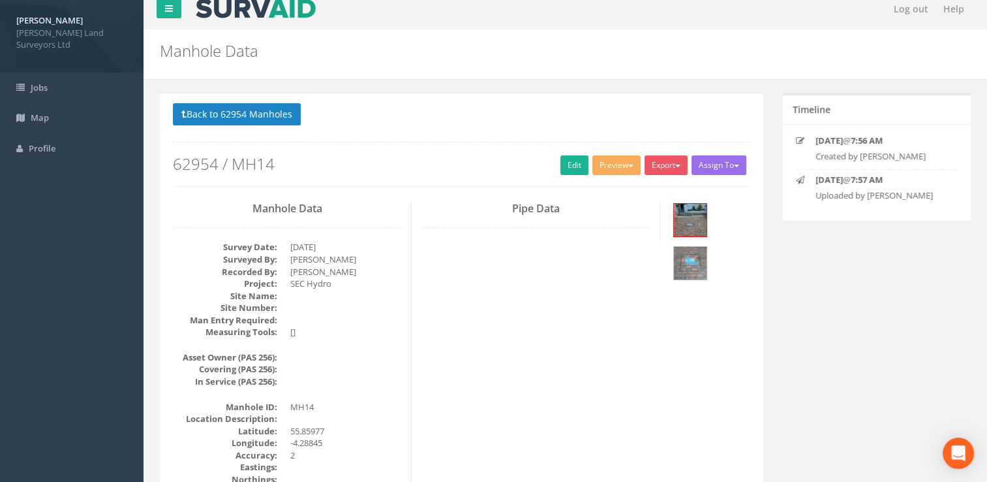
scroll to position [0, 0]
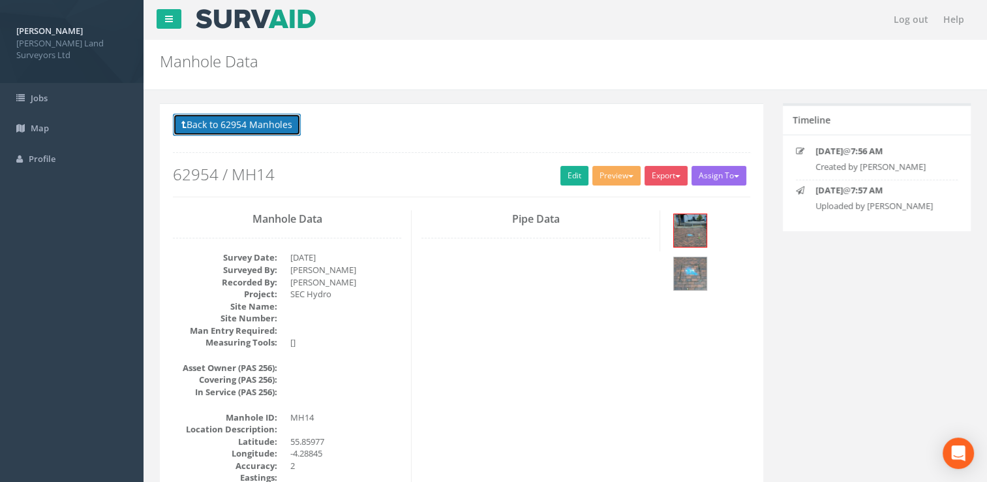
click at [230, 131] on button "Back to 62954 Manholes" at bounding box center [237, 125] width 128 height 22
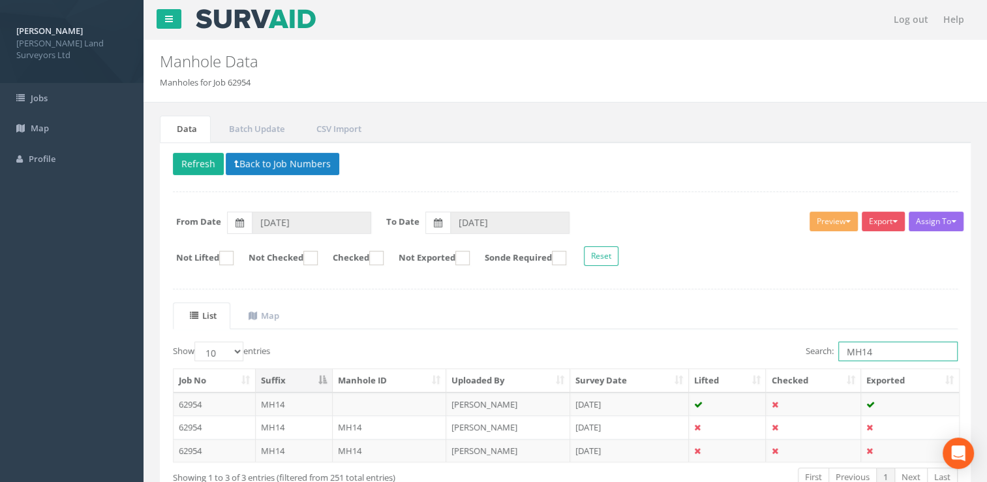
click at [877, 352] on input "MH14" at bounding box center [898, 351] width 119 height 20
click at [496, 399] on td "[PERSON_NAME]" at bounding box center [508, 403] width 124 height 23
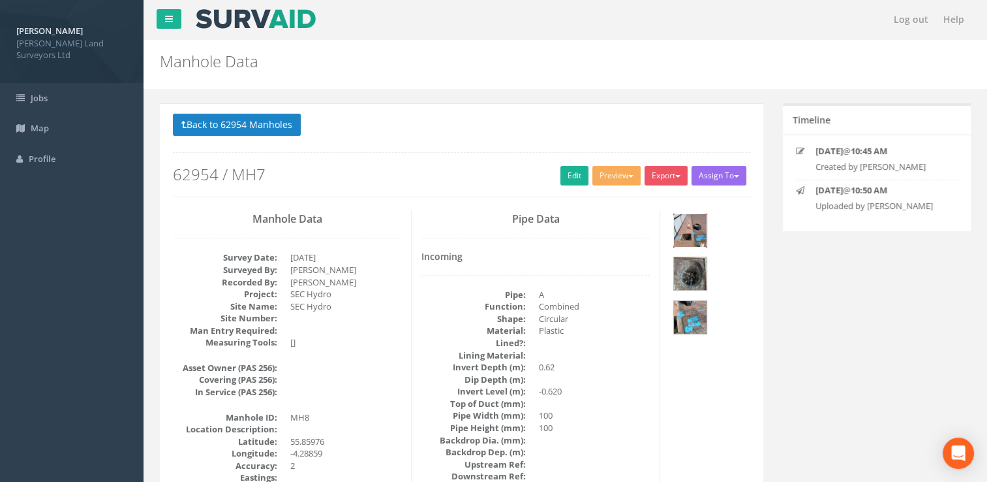
click at [675, 227] on img at bounding box center [690, 230] width 33 height 33
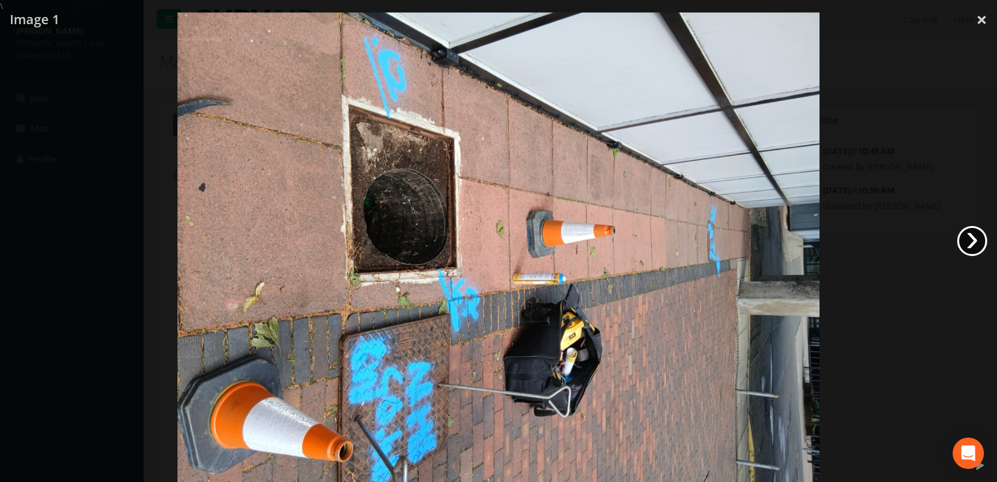
click at [971, 241] on link "›" at bounding box center [972, 241] width 30 height 30
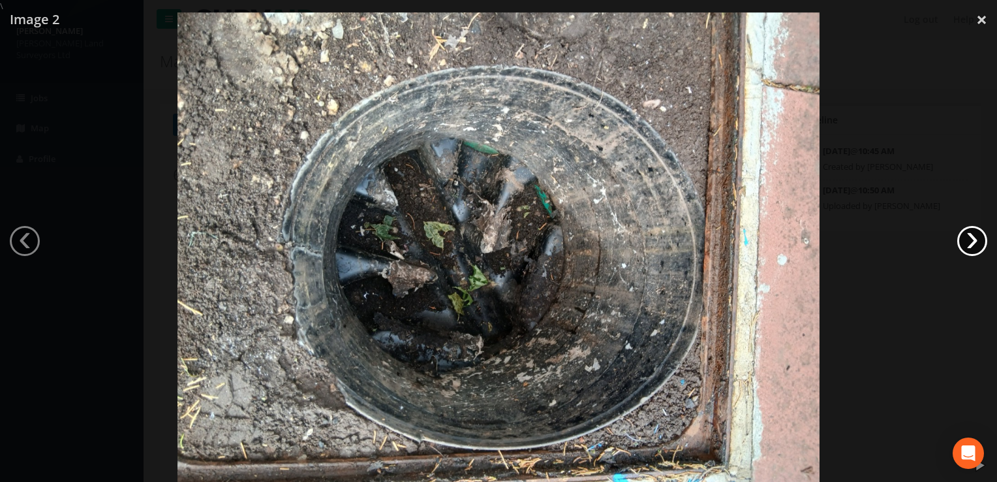
click at [971, 241] on link "›" at bounding box center [972, 241] width 30 height 30
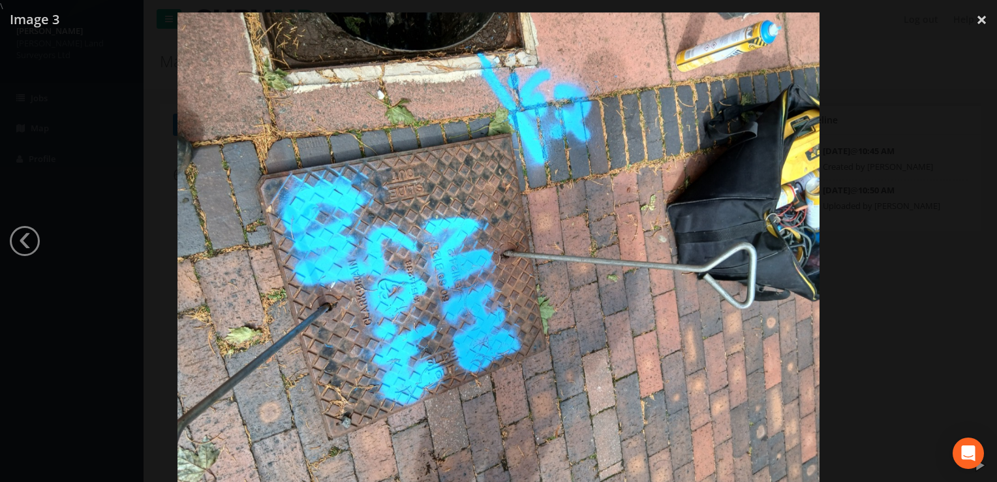
click at [971, 241] on div at bounding box center [498, 253] width 997 height 482
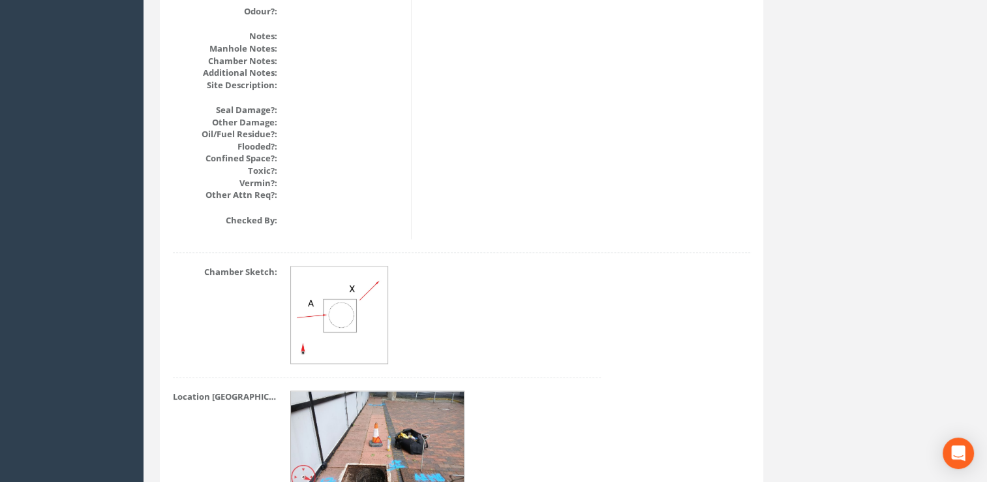
scroll to position [1655, 0]
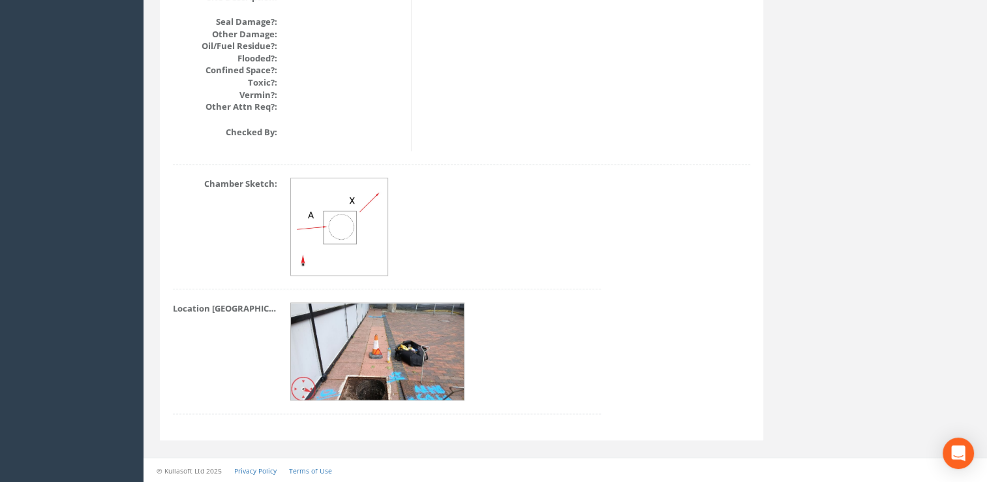
click at [352, 354] on img at bounding box center [378, 352] width 174 height 98
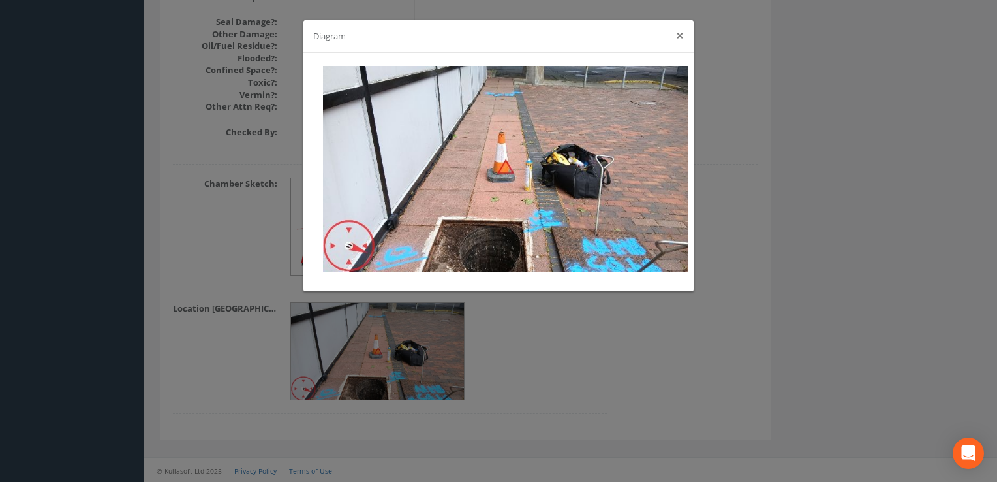
click at [683, 38] on button "×" at bounding box center [680, 36] width 8 height 14
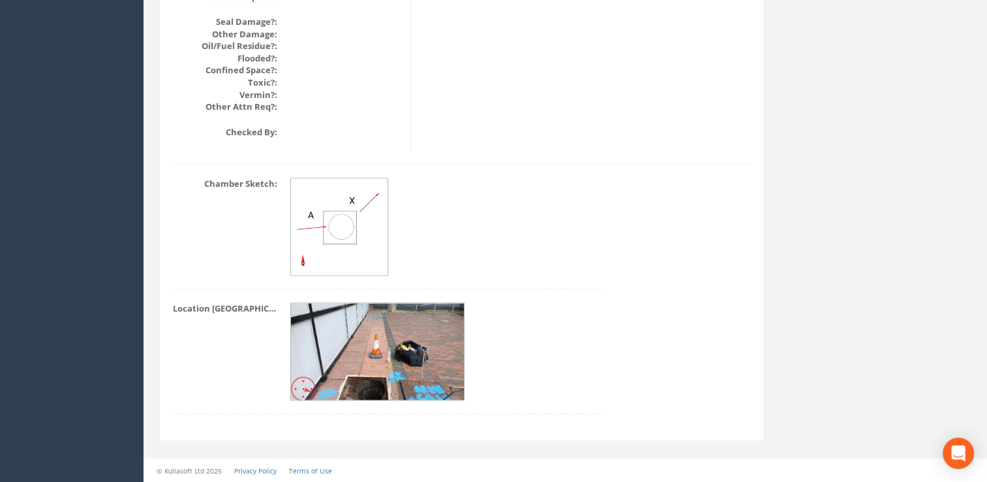
click at [339, 356] on img at bounding box center [378, 352] width 174 height 98
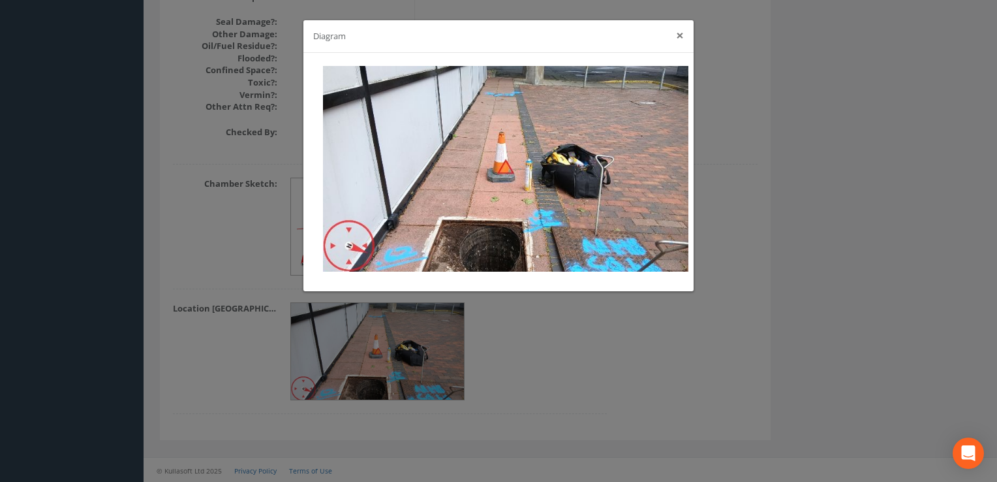
click at [681, 37] on button "×" at bounding box center [680, 36] width 8 height 14
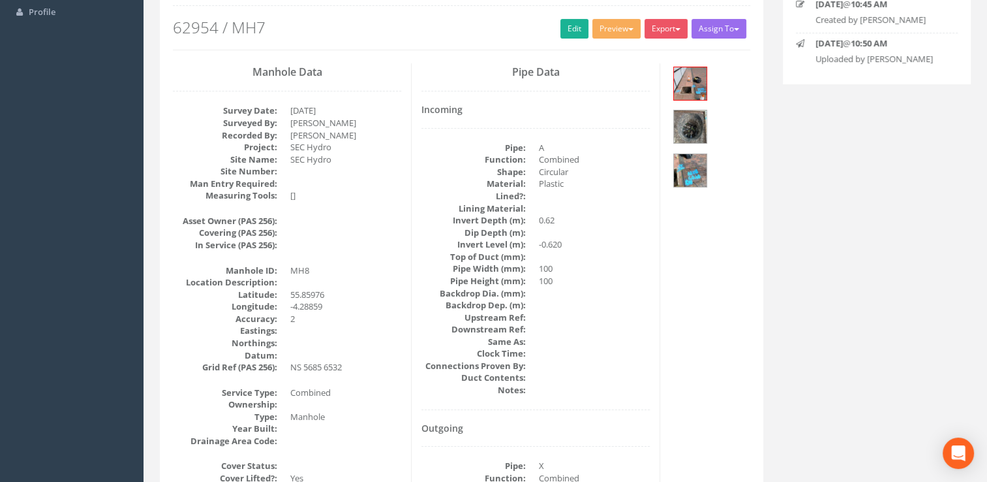
scroll to position [0, 0]
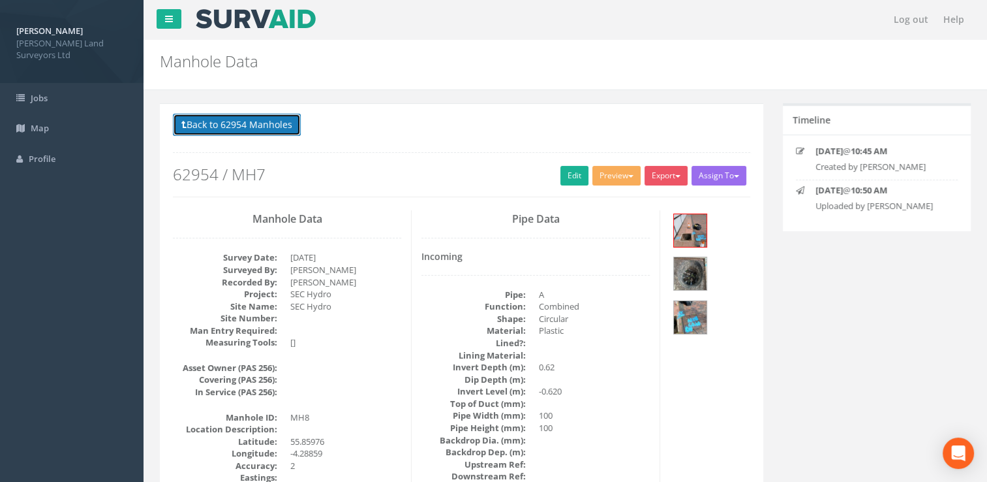
click at [214, 121] on button "Back to 62954 Manholes" at bounding box center [237, 125] width 128 height 22
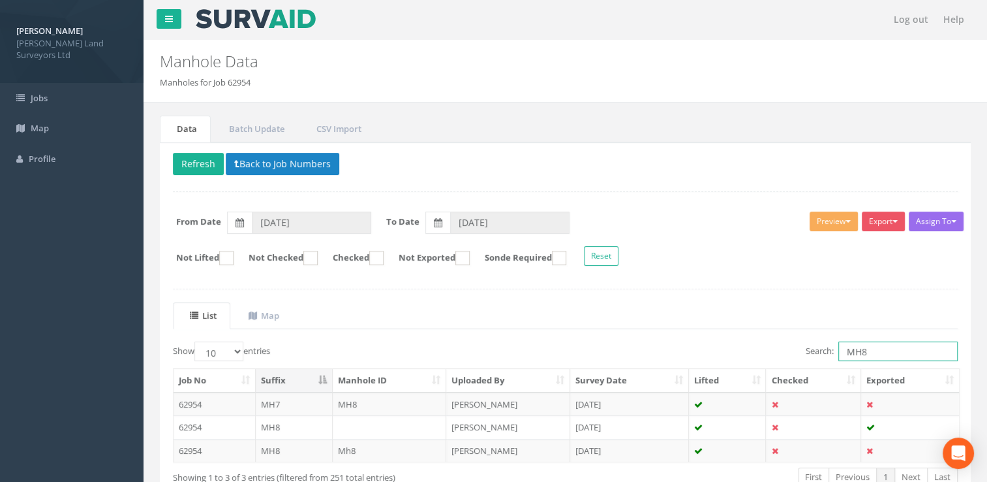
click at [882, 343] on input "MH8" at bounding box center [898, 351] width 119 height 20
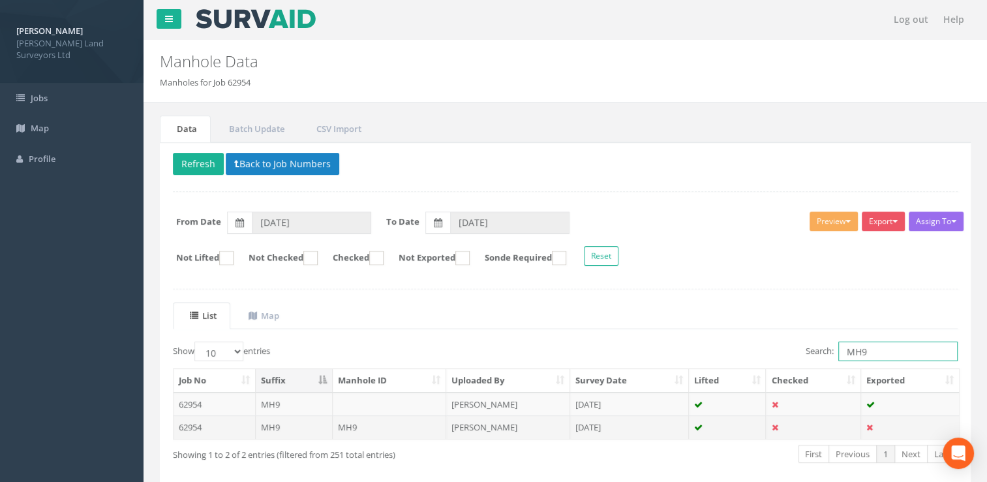
type input "MH9"
click at [481, 420] on td "[PERSON_NAME]" at bounding box center [508, 426] width 124 height 23
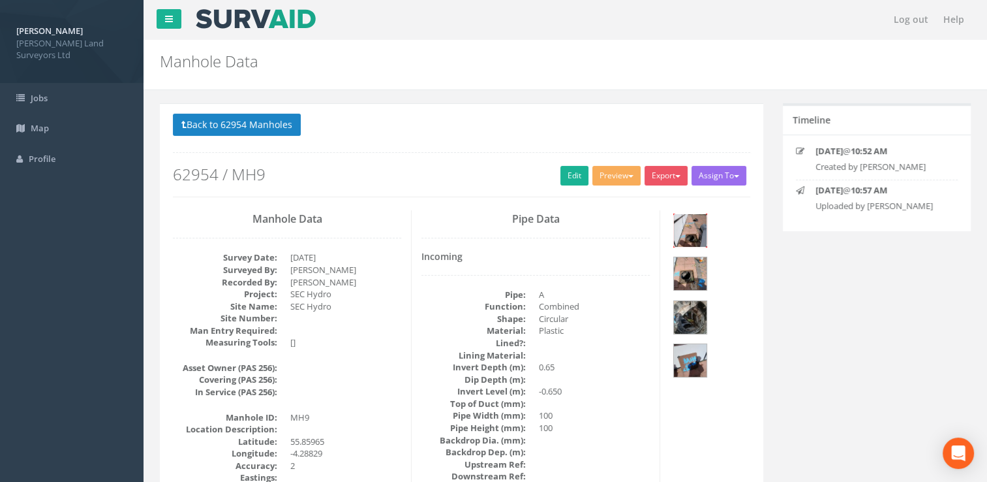
click at [699, 228] on img at bounding box center [690, 230] width 33 height 33
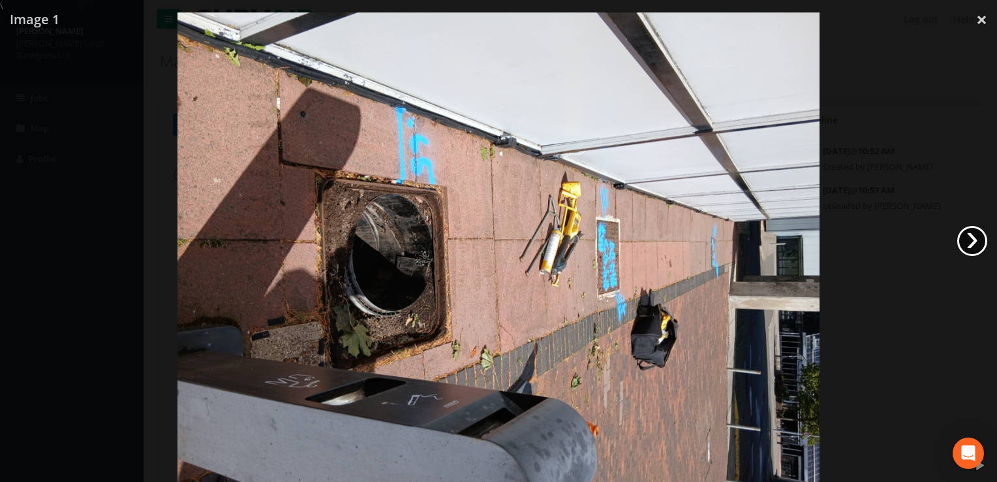
click at [976, 238] on link "›" at bounding box center [972, 241] width 30 height 30
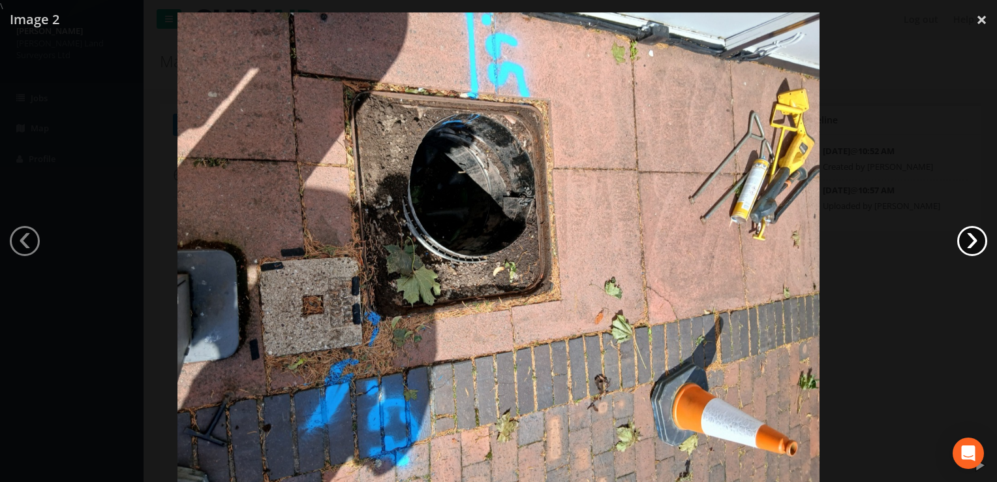
click at [970, 238] on link "›" at bounding box center [972, 241] width 30 height 30
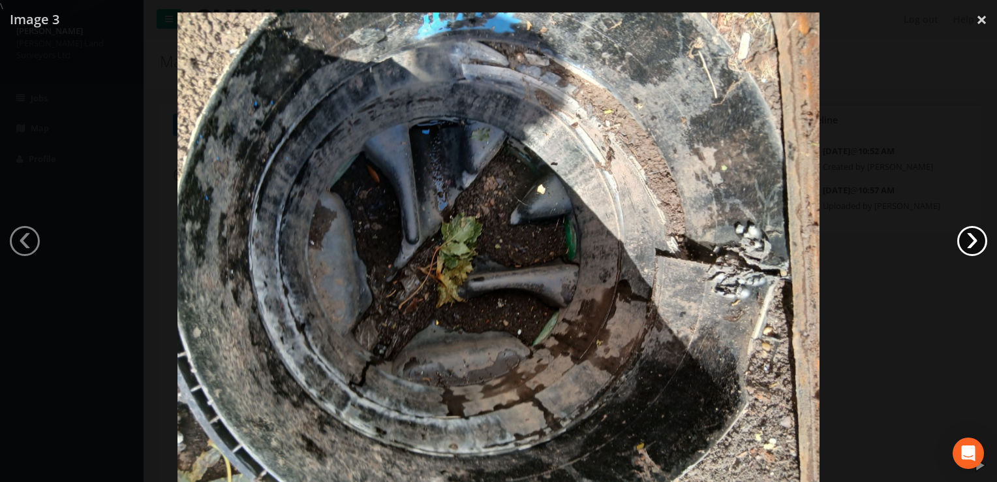
click at [970, 238] on link "›" at bounding box center [972, 241] width 30 height 30
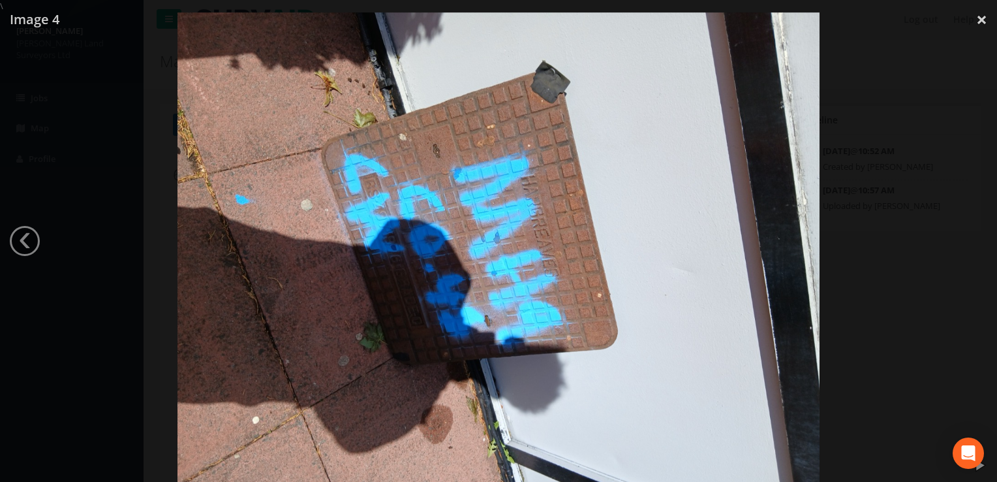
click at [970, 238] on div at bounding box center [498, 253] width 997 height 482
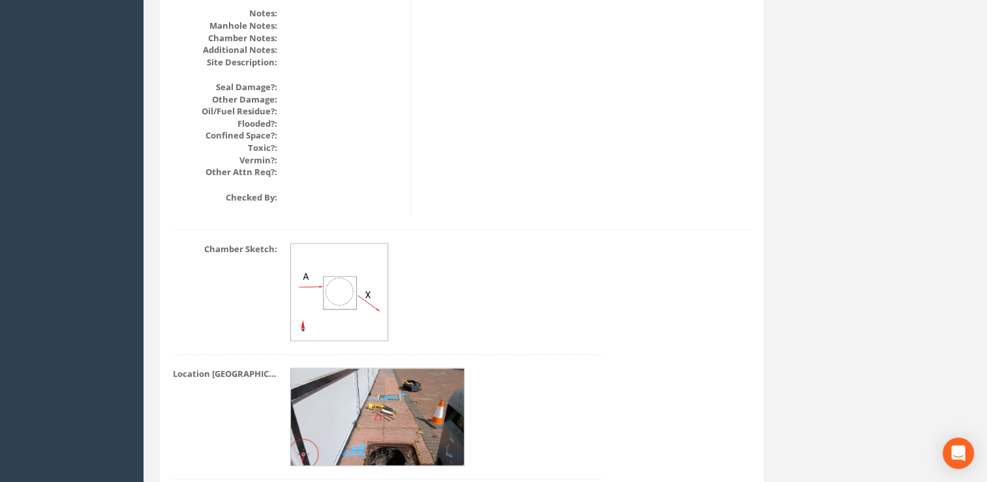
scroll to position [1655, 0]
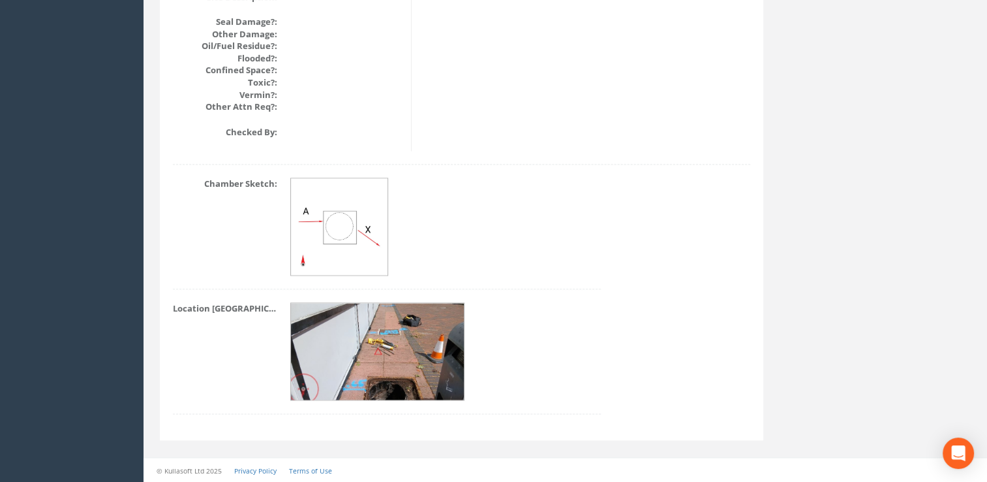
click at [356, 339] on img at bounding box center [378, 352] width 174 height 98
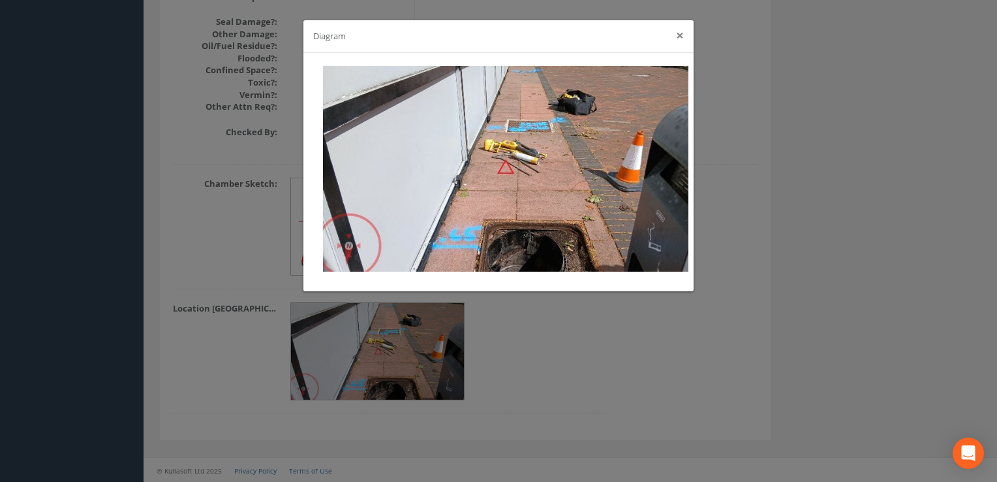
click at [677, 37] on button "×" at bounding box center [680, 36] width 8 height 14
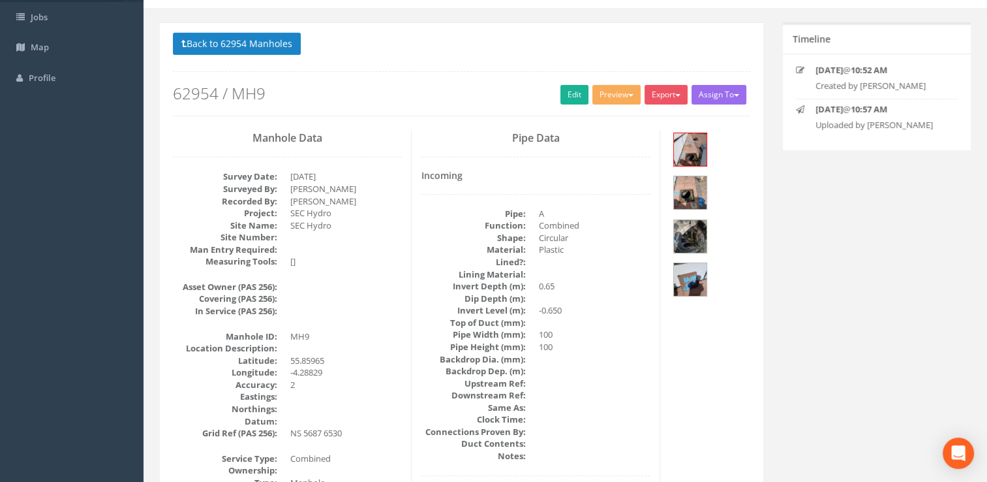
scroll to position [0, 0]
